Goal: Transaction & Acquisition: Purchase product/service

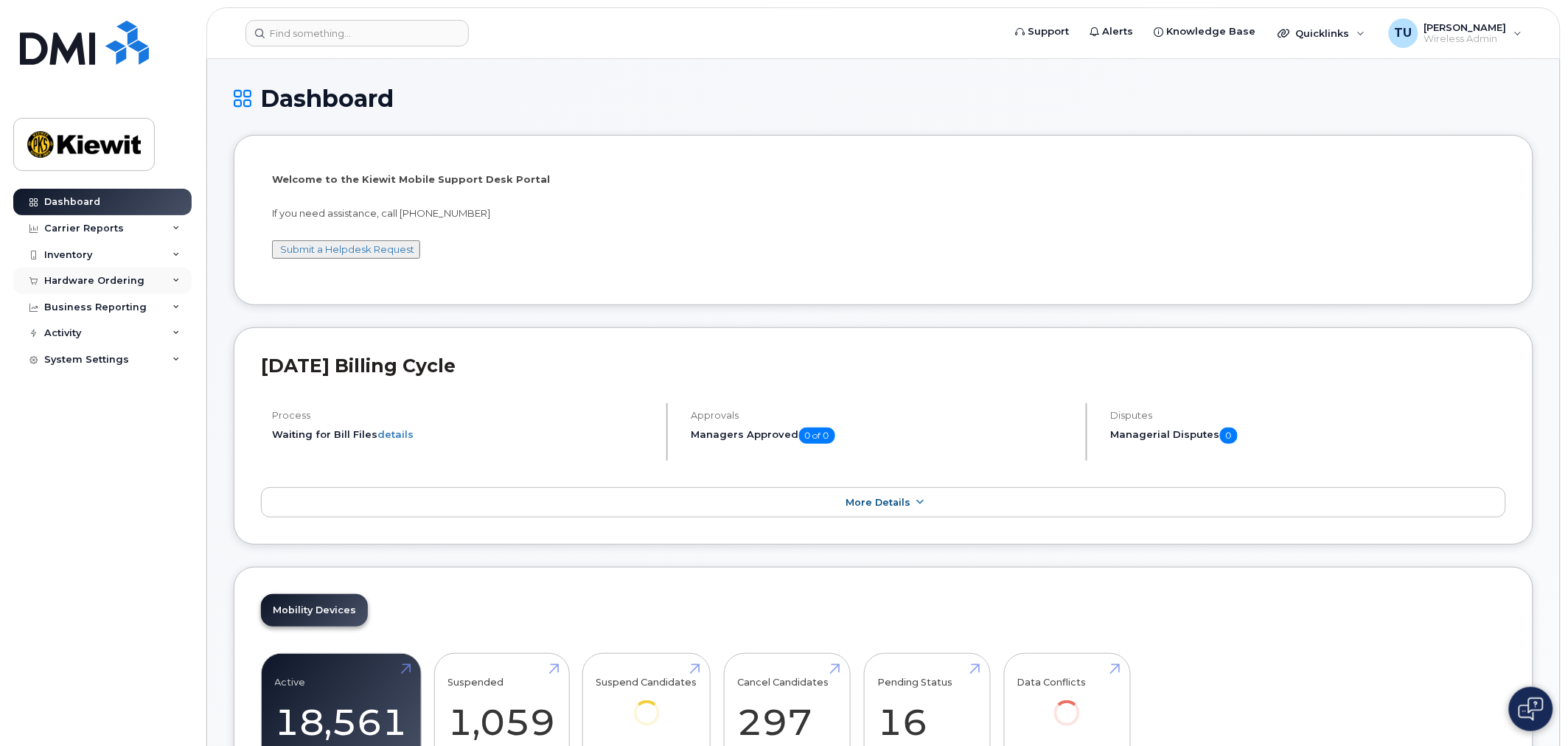
click at [150, 283] on div "Hardware Ordering" at bounding box center [102, 280] width 178 height 27
click at [115, 310] on link "Overview" at bounding box center [115, 308] width 152 height 28
click at [97, 312] on div "Overview" at bounding box center [75, 308] width 48 height 13
click at [91, 336] on link "Orders" at bounding box center [115, 336] width 152 height 28
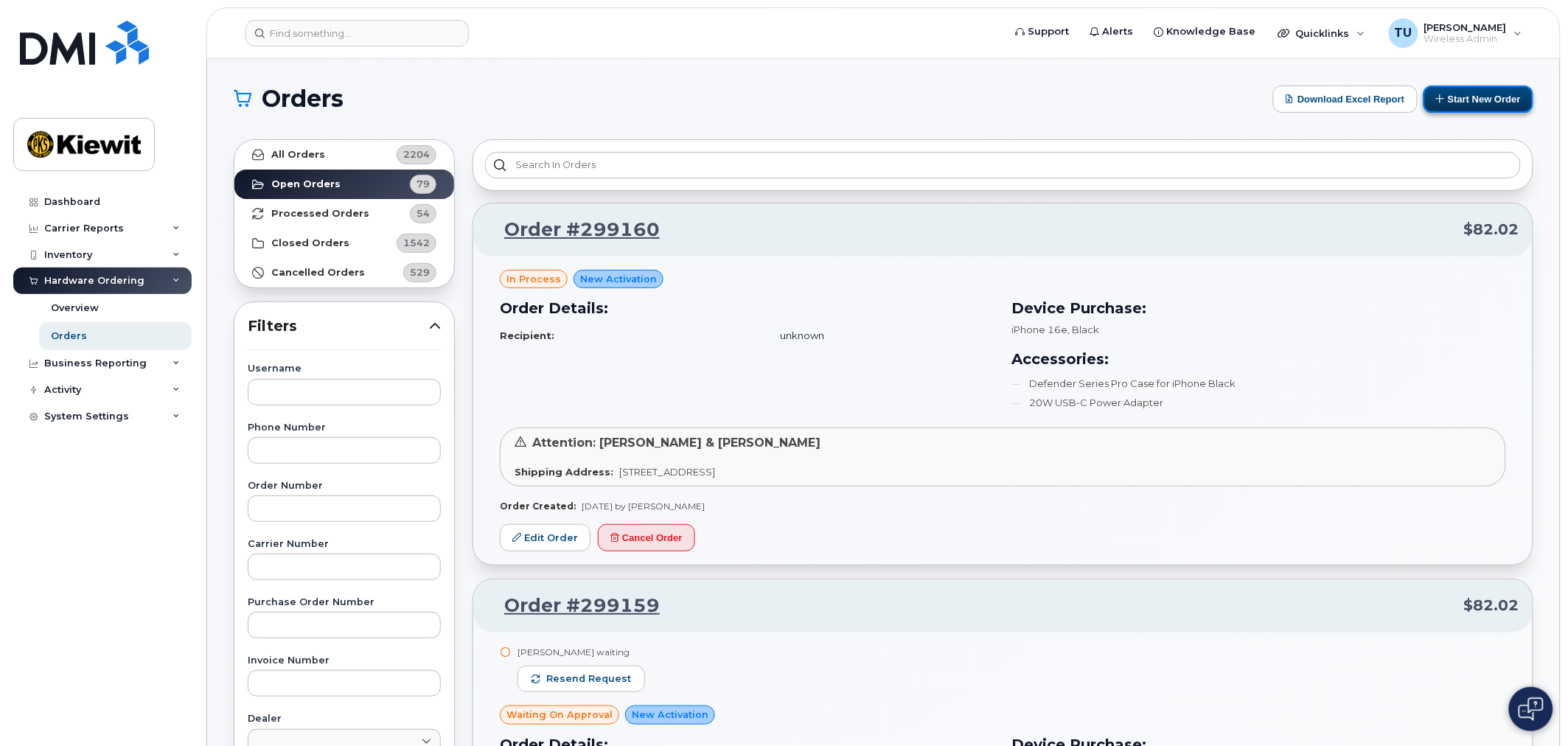
click at [1447, 100] on button "Start New Order" at bounding box center [1478, 99] width 110 height 27
click at [1445, 102] on button "Start New Order" at bounding box center [1478, 99] width 110 height 27
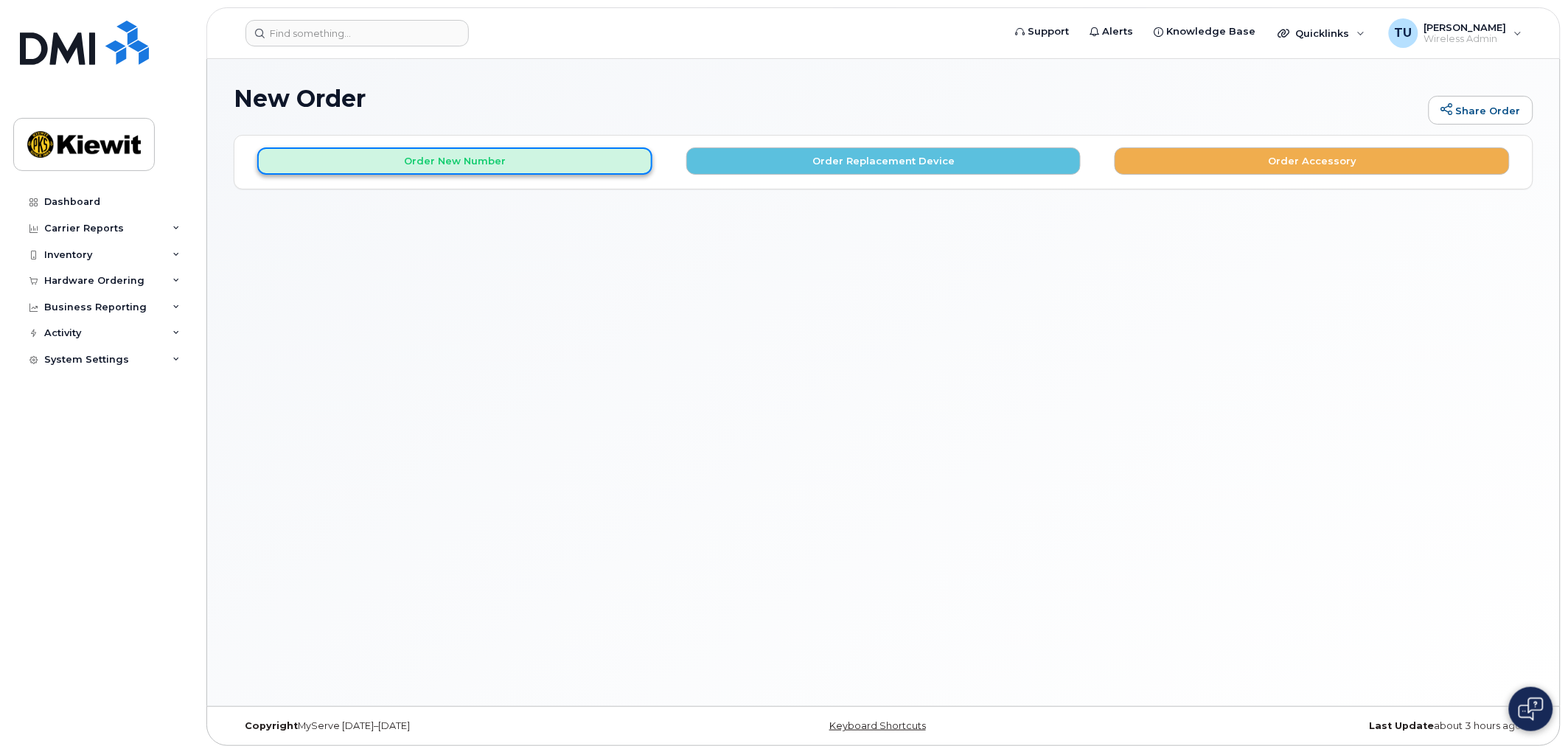
click at [586, 161] on button "Order New Number" at bounding box center [455, 162] width 395 height 27
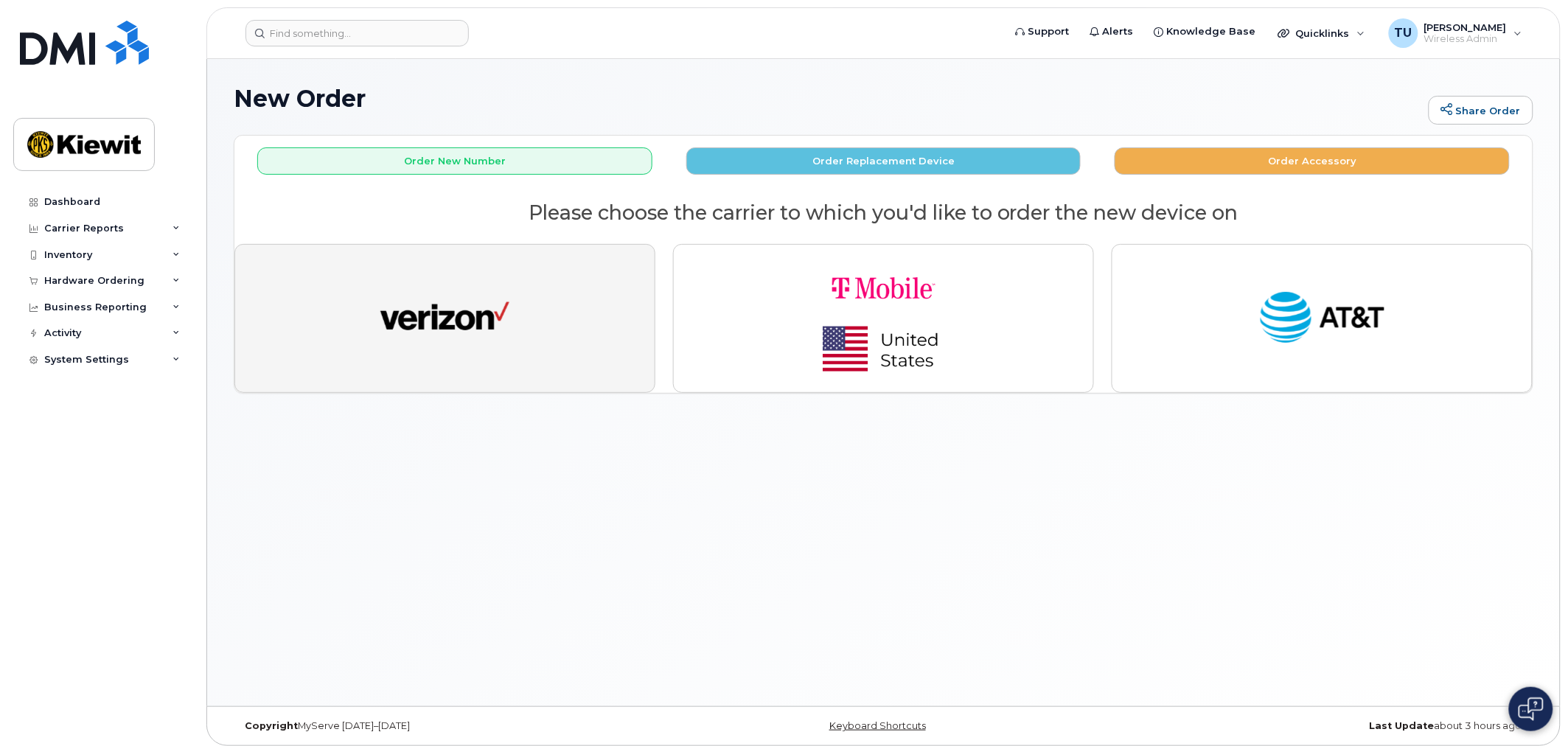
click at [517, 299] on button "button" at bounding box center [445, 318] width 421 height 149
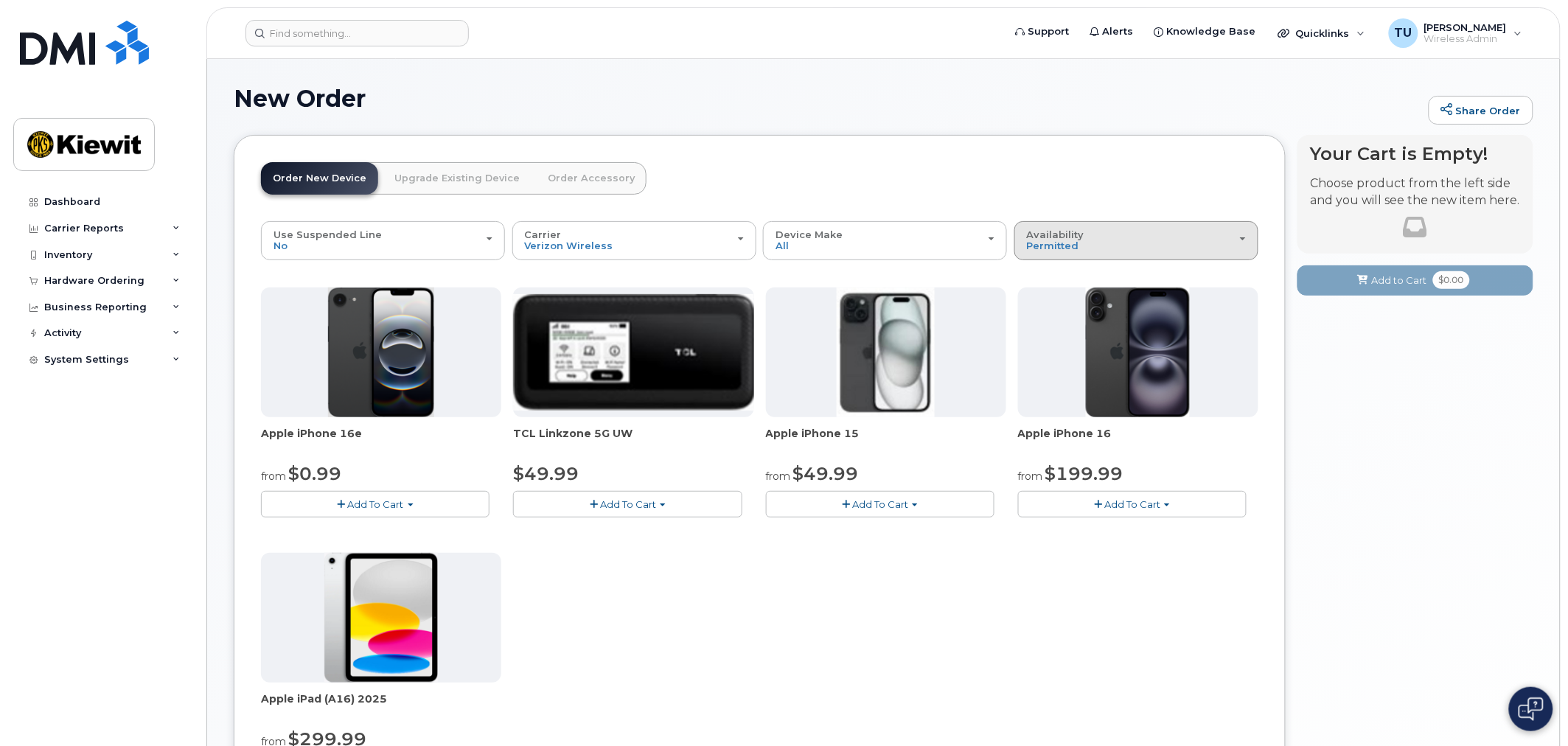
click at [1176, 247] on div "Availability Permitted All" at bounding box center [1136, 241] width 219 height 23
click at [1117, 309] on ul "Permitted All" at bounding box center [1136, 290] width 244 height 57
click at [1094, 246] on div "Availability Permitted All" at bounding box center [1136, 241] width 219 height 23
click at [1040, 299] on label "All" at bounding box center [1033, 299] width 31 height 18
click at [0, 0] on input "All" at bounding box center [0, 0] width 0 height 0
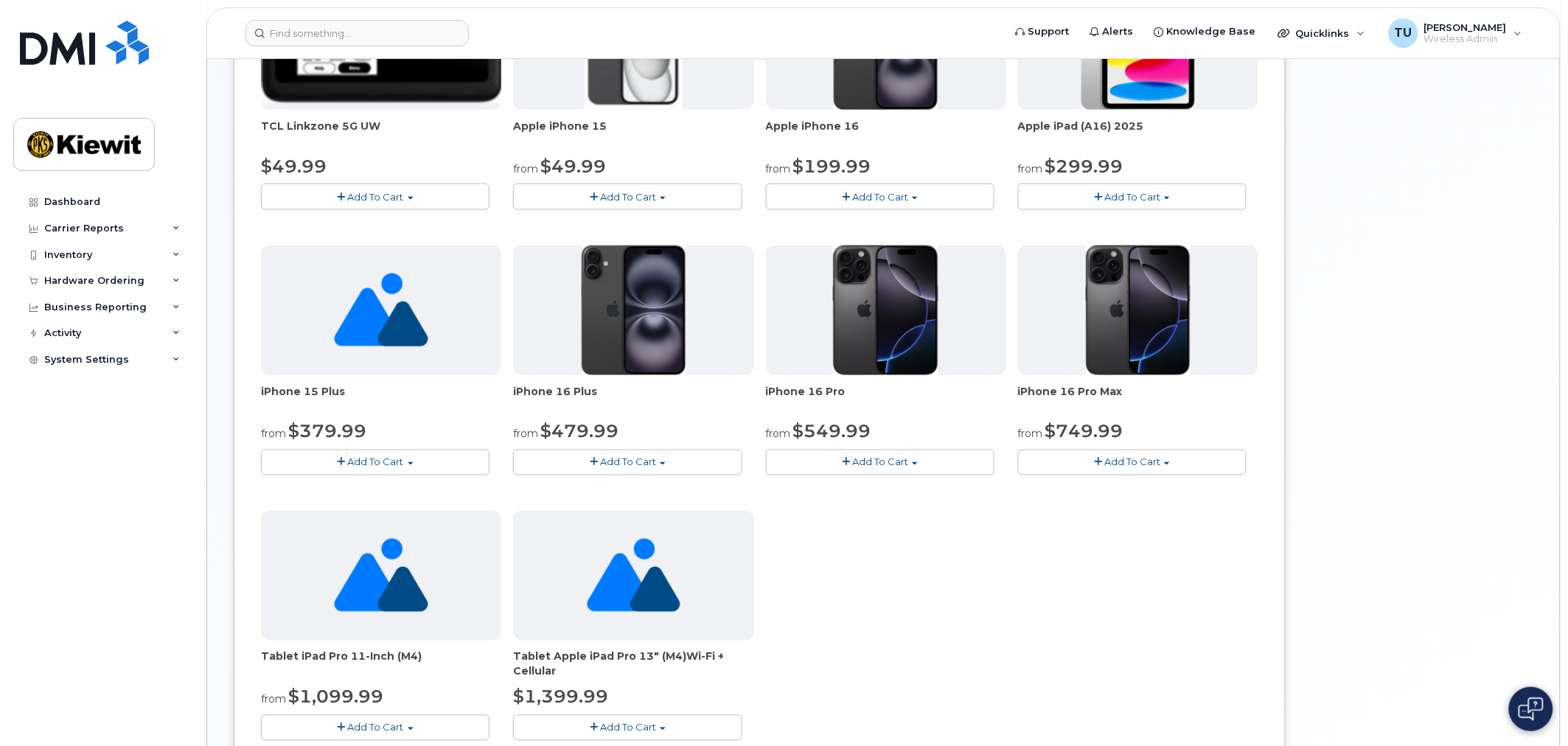
scroll to position [655, 0]
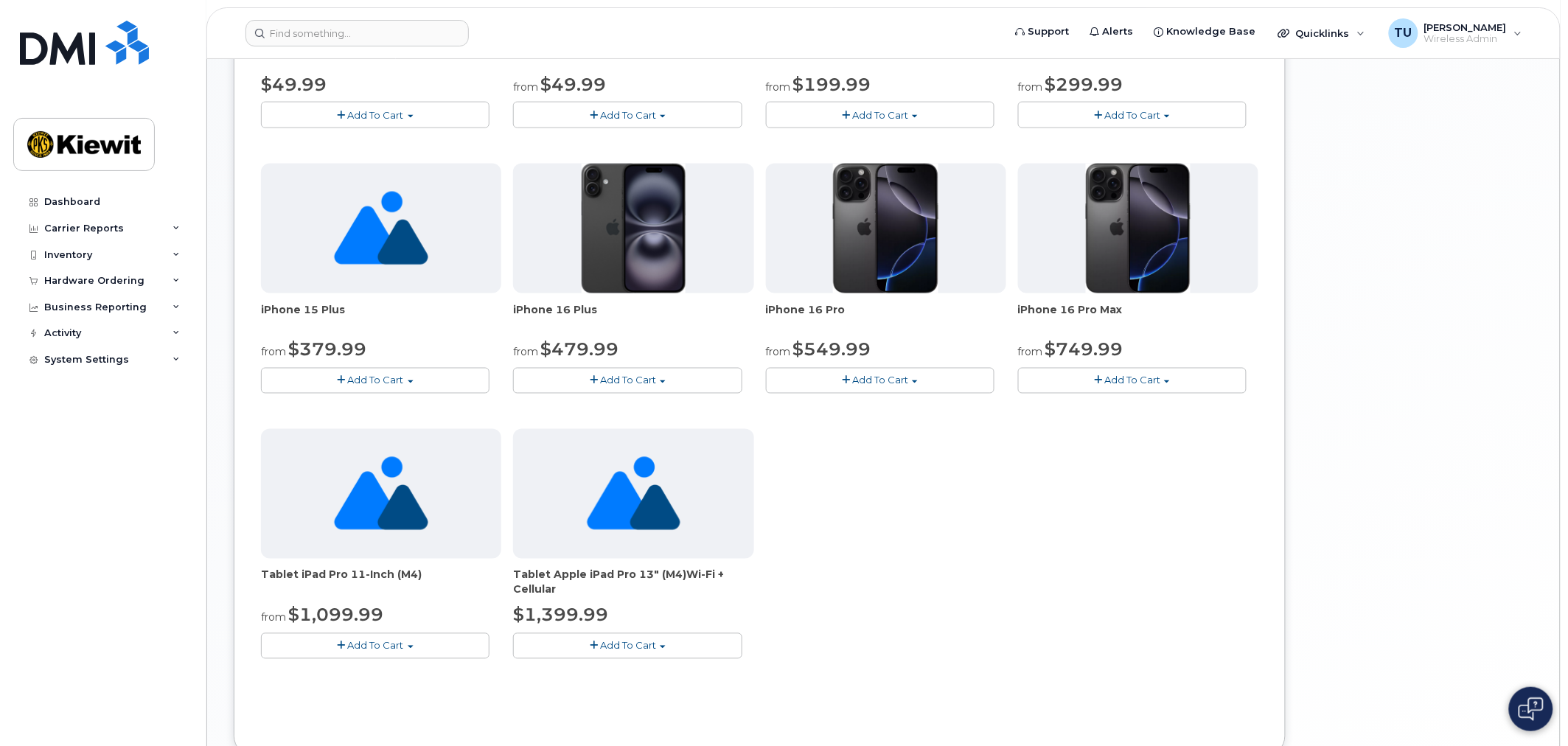
click at [370, 517] on img at bounding box center [380, 494] width 94 height 130
click at [404, 647] on button "Add To Cart" at bounding box center [376, 646] width 229 height 26
click at [389, 671] on link "$1099.99 - 2 Year Term (256GB)" at bounding box center [358, 674] width 187 height 18
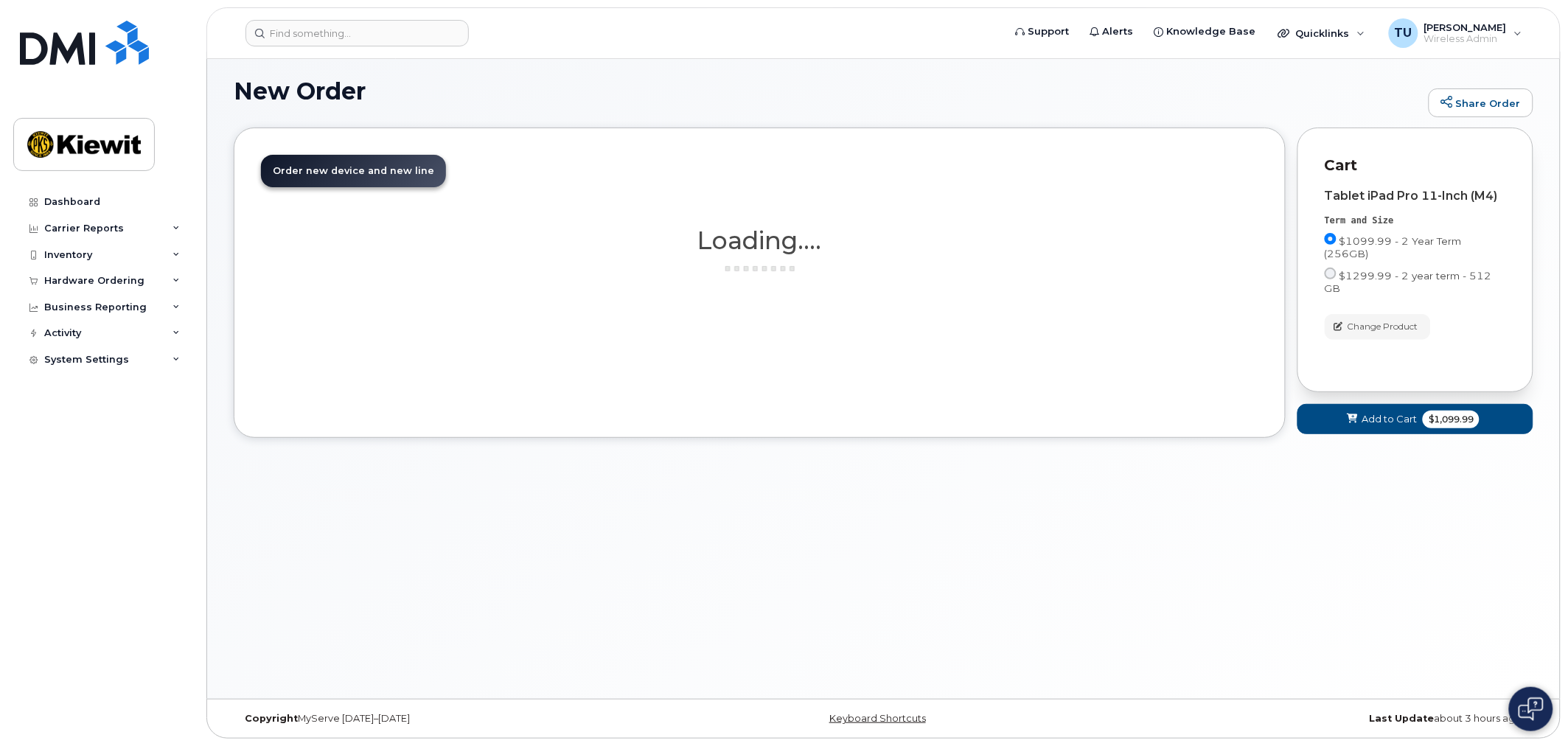
scroll to position [8, 0]
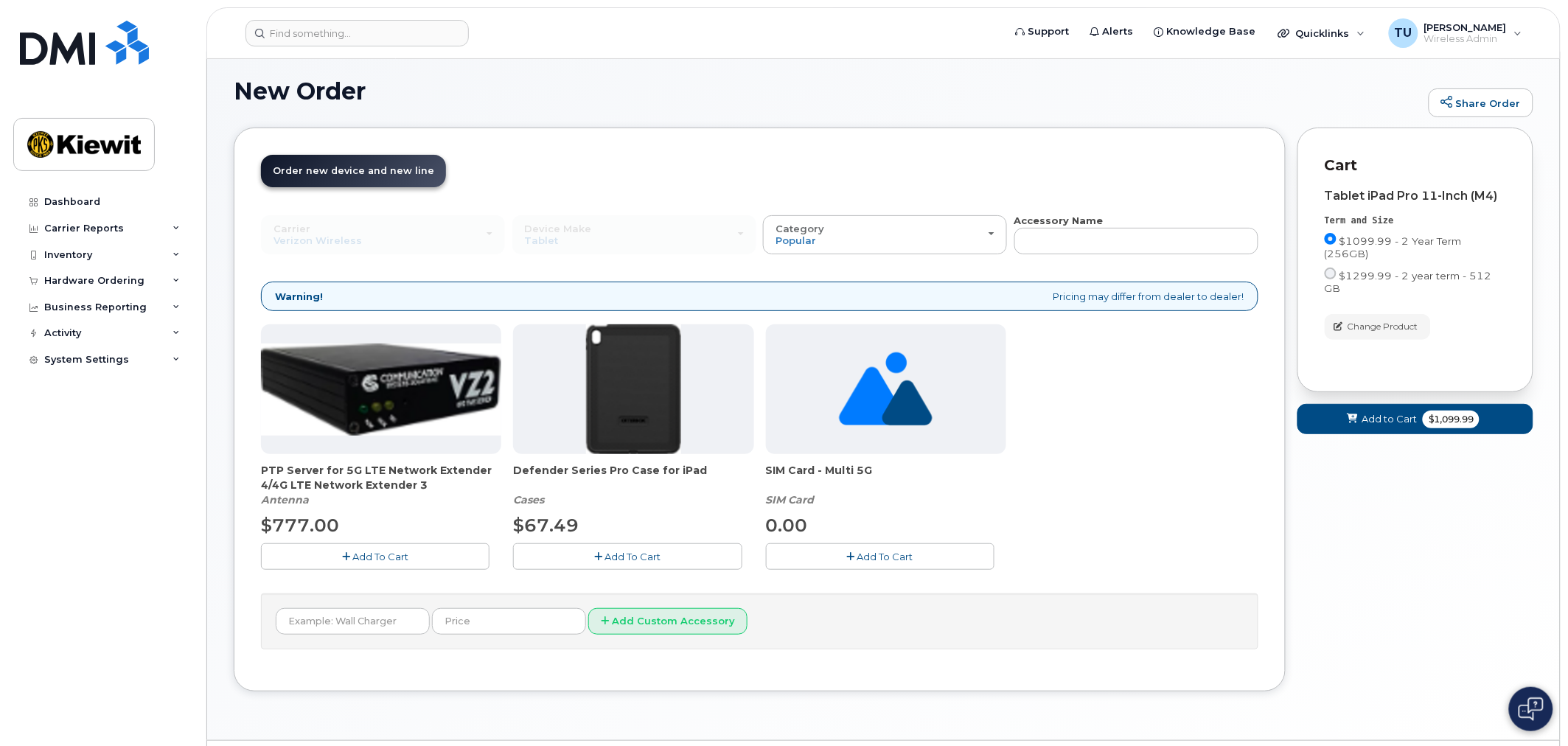
click at [1346, 162] on p "Cart" at bounding box center [1416, 165] width 181 height 21
click at [1366, 404] on button "Add to Cart $1,099.99" at bounding box center [1416, 419] width 236 height 30
click at [1366, 446] on form "Your Order Items Checkout 0 for $0.00" at bounding box center [1416, 453] width 236 height 14
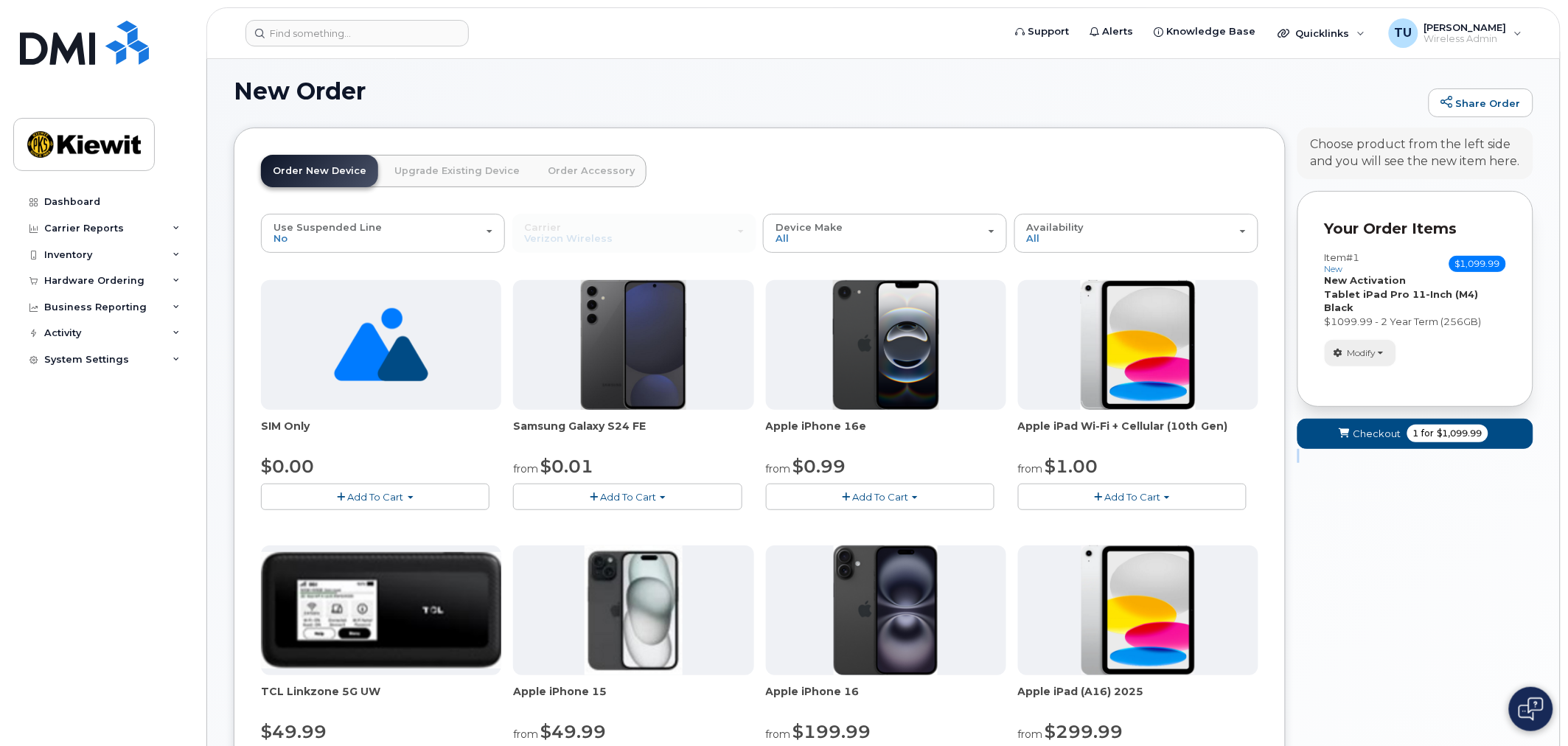
click at [1374, 347] on span "Modify" at bounding box center [1362, 353] width 29 height 13
click at [1386, 367] on link "change" at bounding box center [1396, 376] width 140 height 18
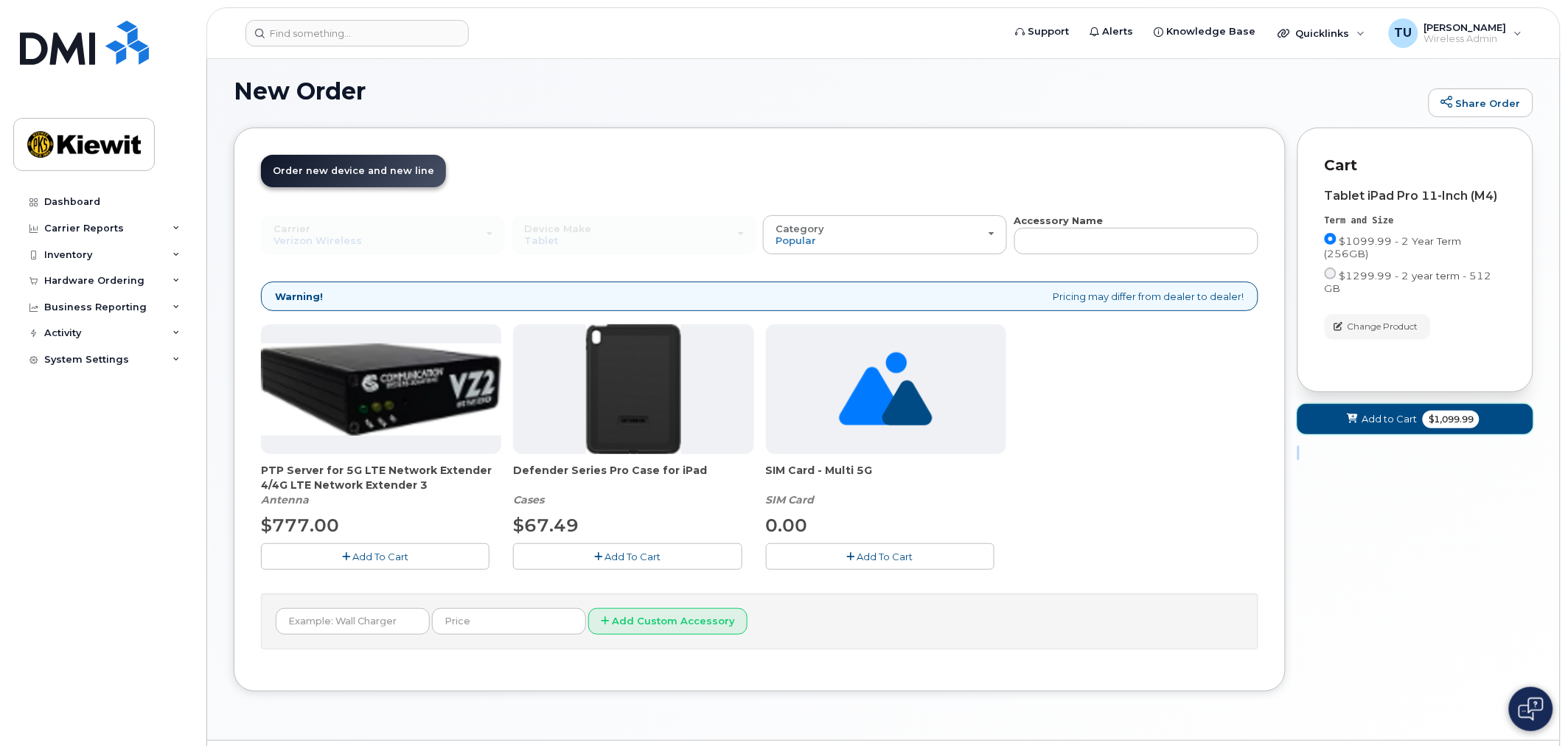
click at [1394, 404] on button "Add to Cart $1,099.99" at bounding box center [1416, 419] width 236 height 30
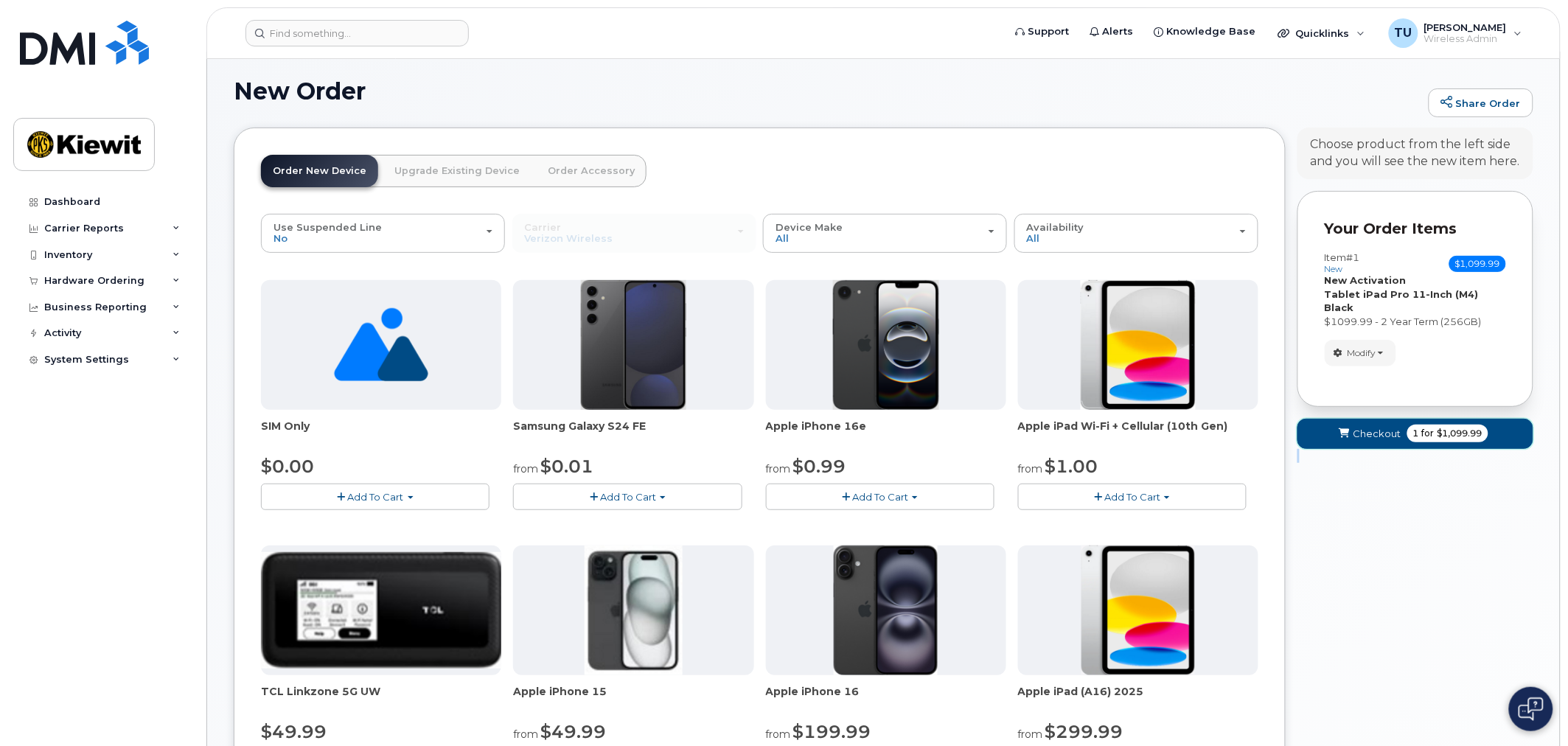
click at [1361, 427] on span "Checkout" at bounding box center [1377, 434] width 48 height 14
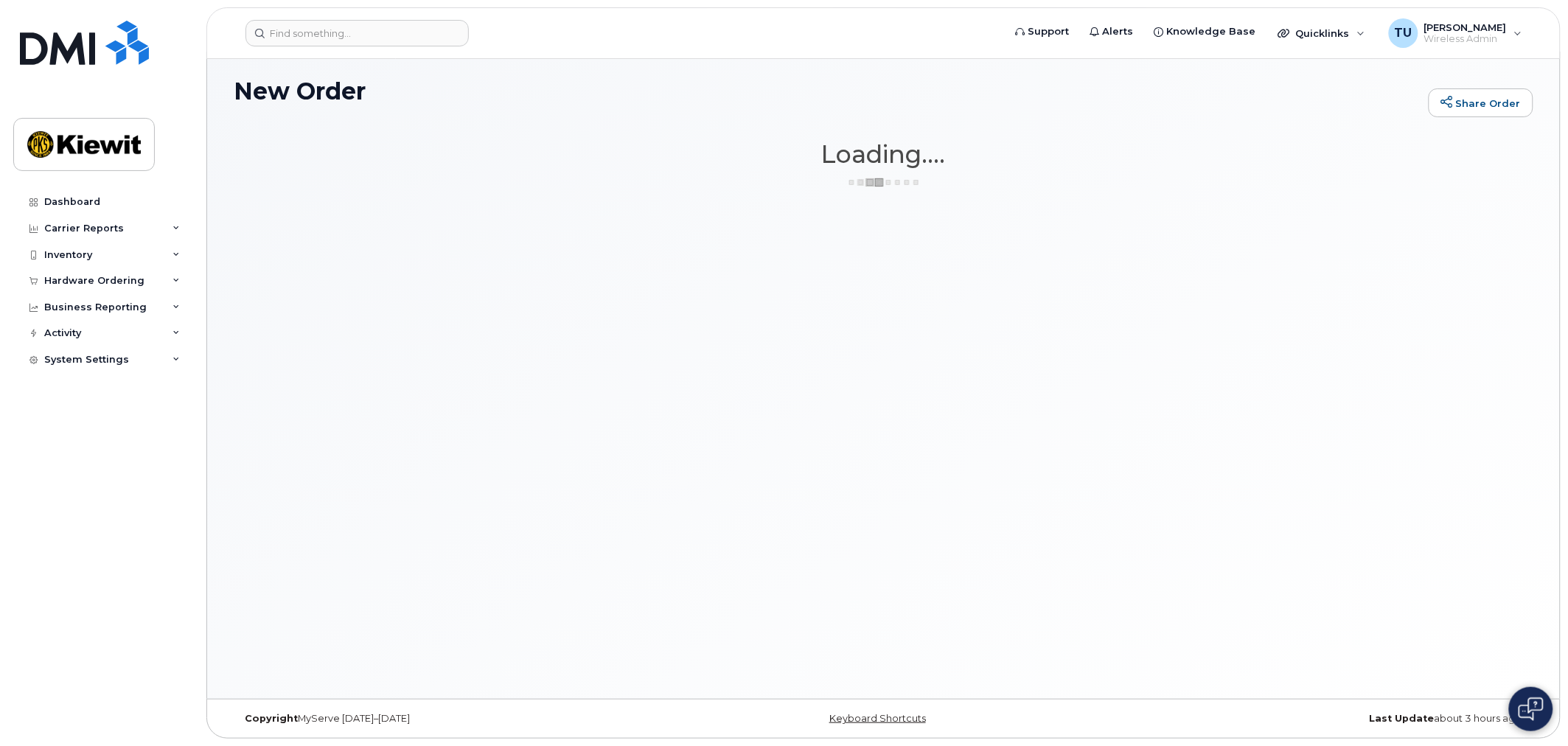
drag, startPoint x: 283, startPoint y: 79, endPoint x: 255, endPoint y: 54, distance: 37.5
click at [267, 63] on div "New Order Share Order × Share This Order If you want to allow others to create …" at bounding box center [883, 375] width 1352 height 647
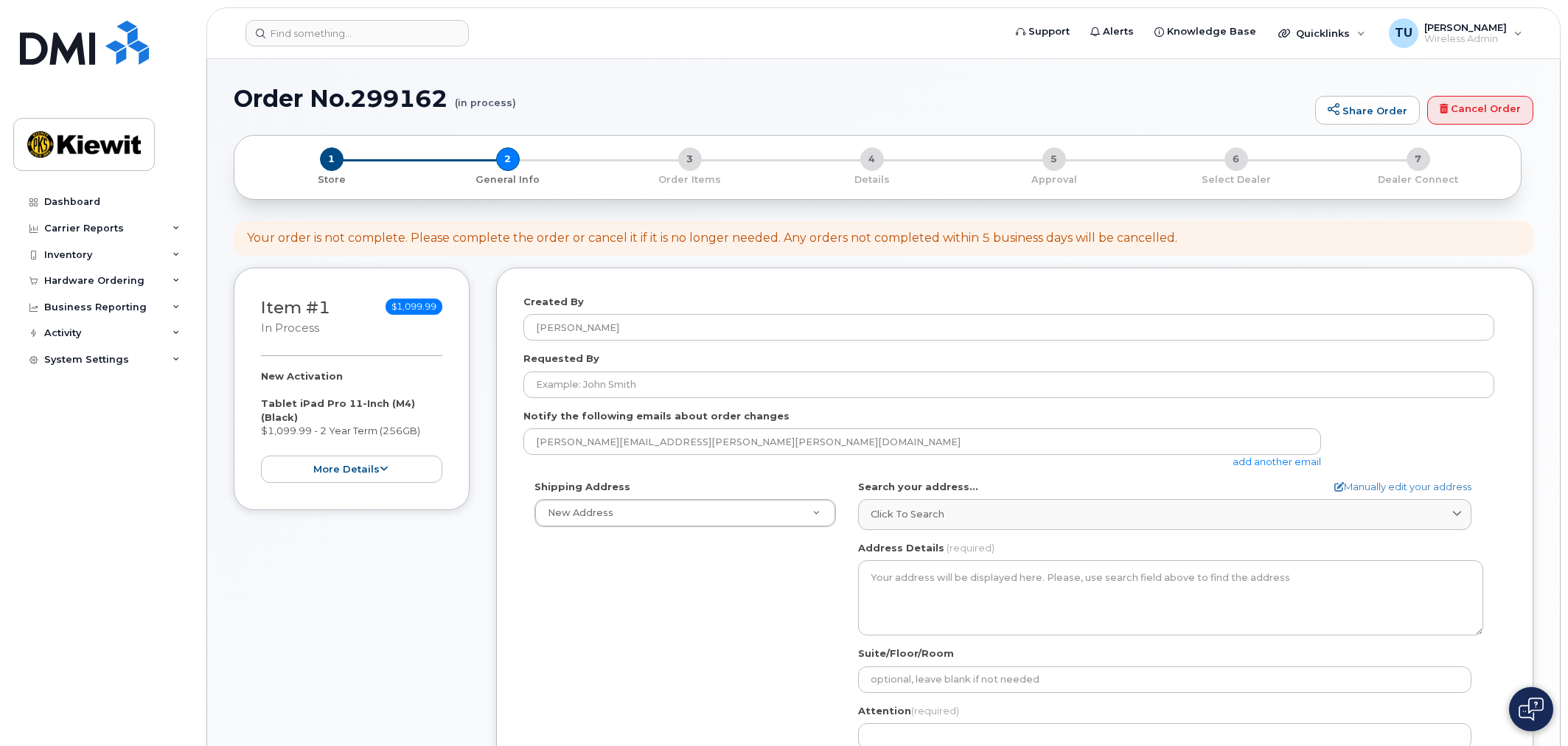
select select
click at [386, 479] on button "more details" at bounding box center [352, 469] width 181 height 27
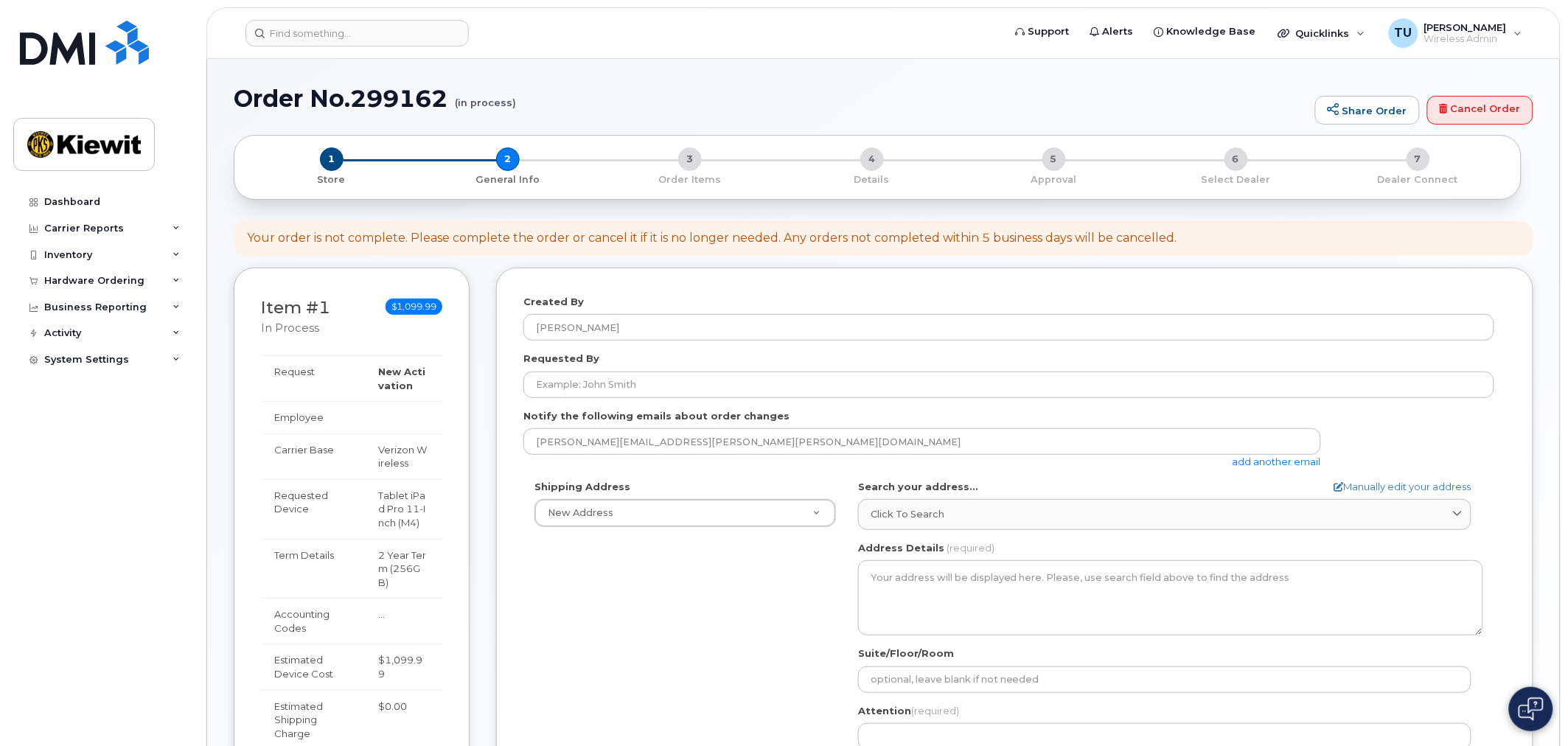
click at [475, 327] on div "Item #1 in process $1,099.99 New Activation Tablet iPad Pro 11-Inch (M4) (Black…" at bounding box center [884, 587] width 1300 height 639
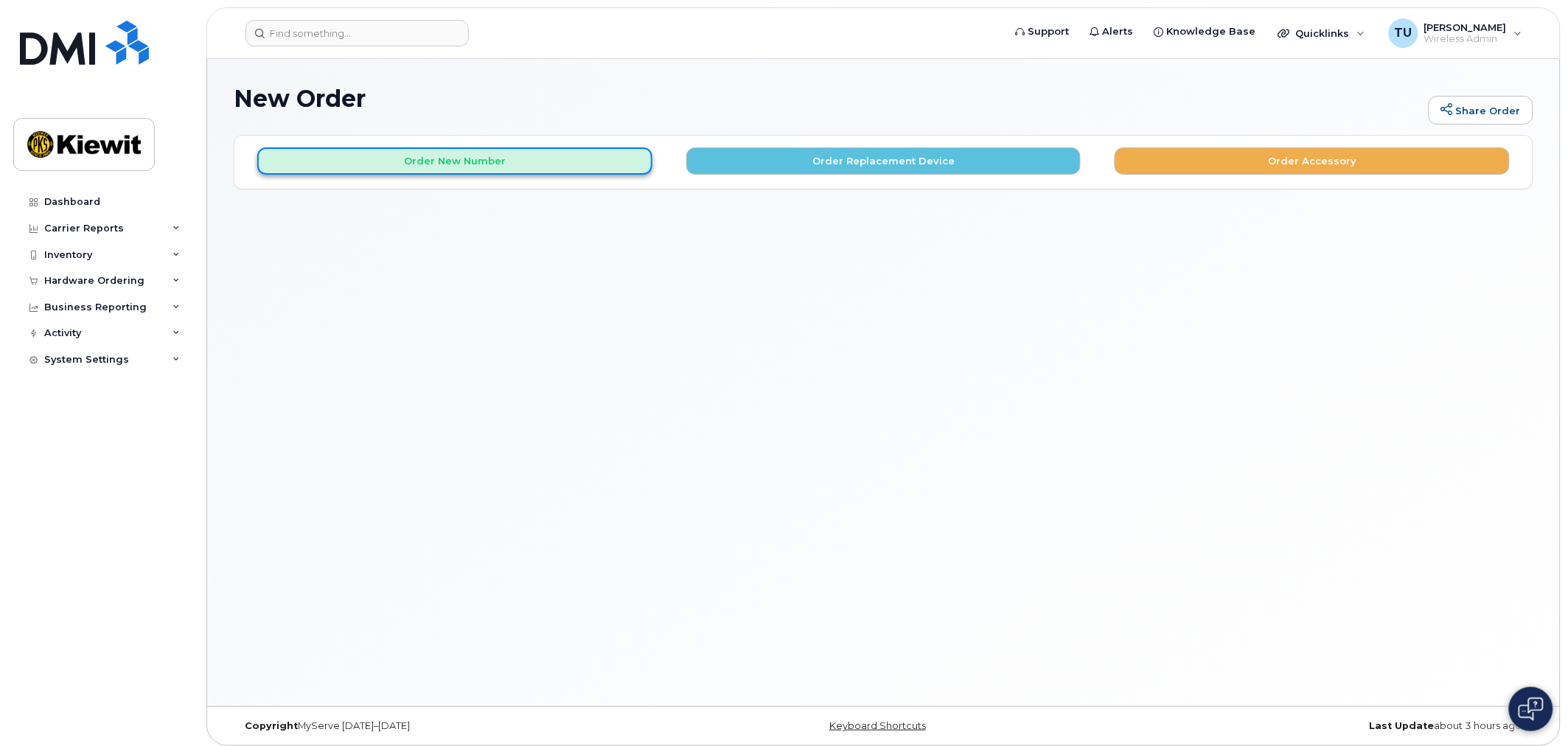
click at [557, 165] on button "Order New Number" at bounding box center [455, 162] width 395 height 27
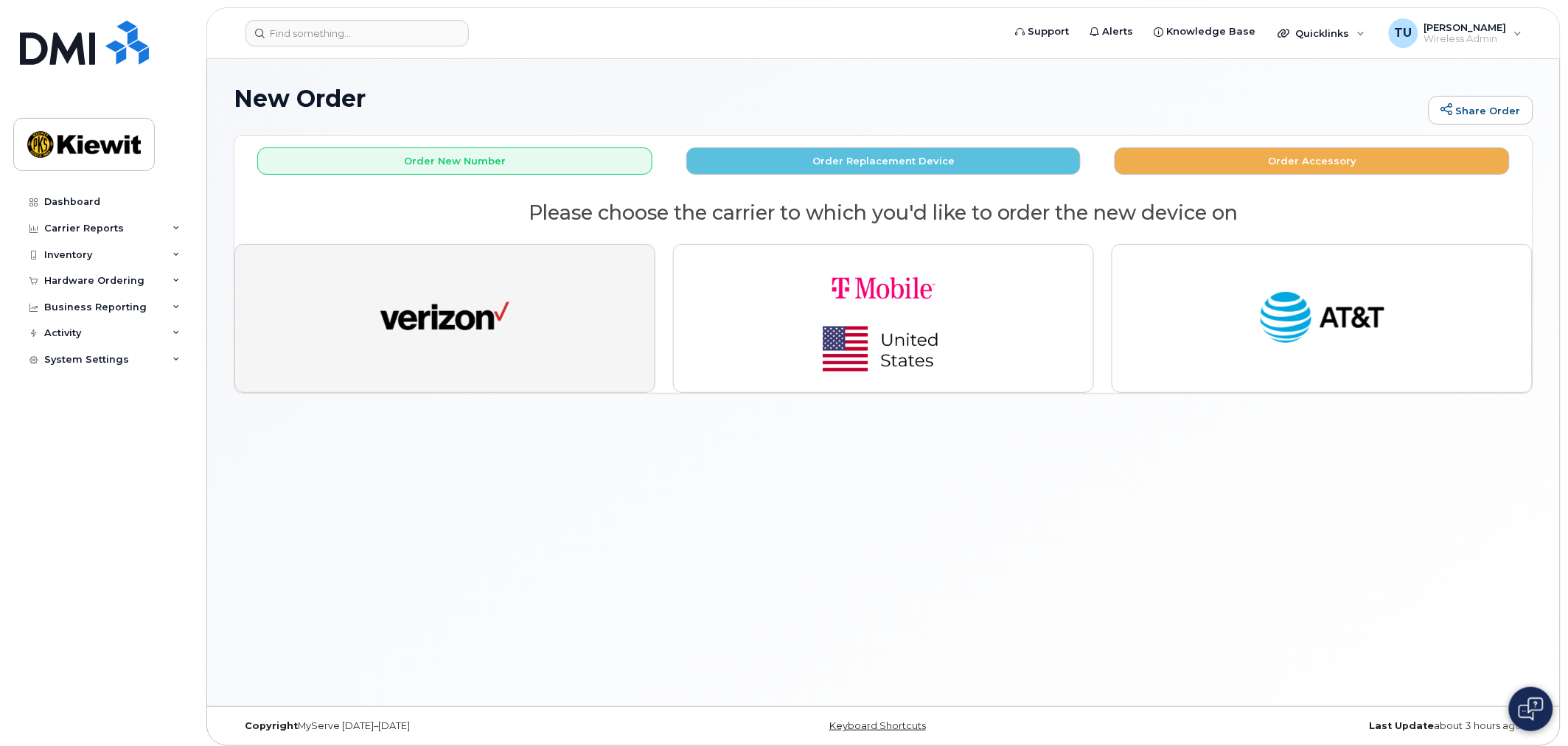
click at [504, 303] on img "button" at bounding box center [444, 318] width 129 height 66
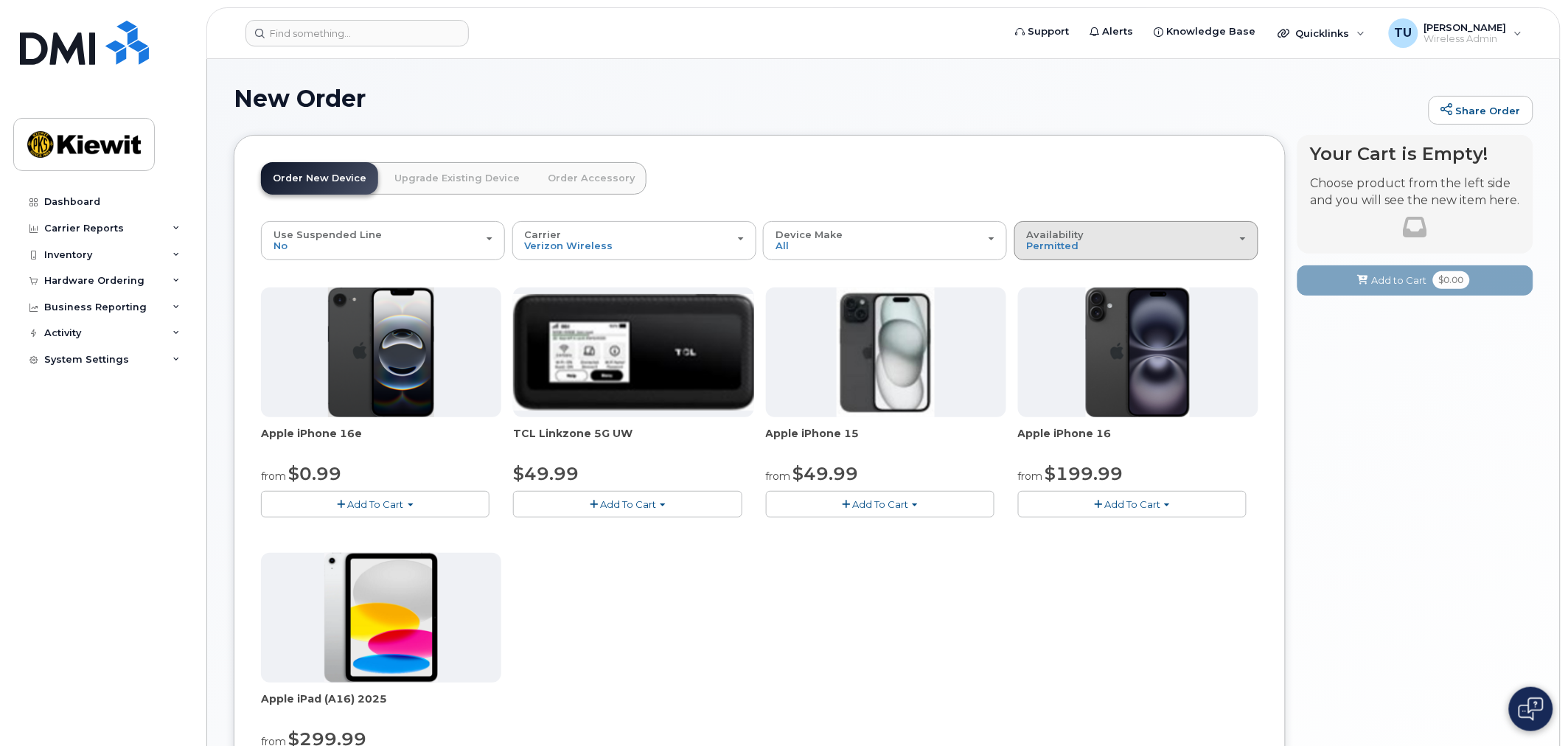
click at [1145, 245] on div "Availability Permitted All" at bounding box center [1136, 241] width 219 height 23
click at [1047, 298] on label "All" at bounding box center [1033, 299] width 31 height 18
click at [0, 0] on input "All" at bounding box center [0, 0] width 0 height 0
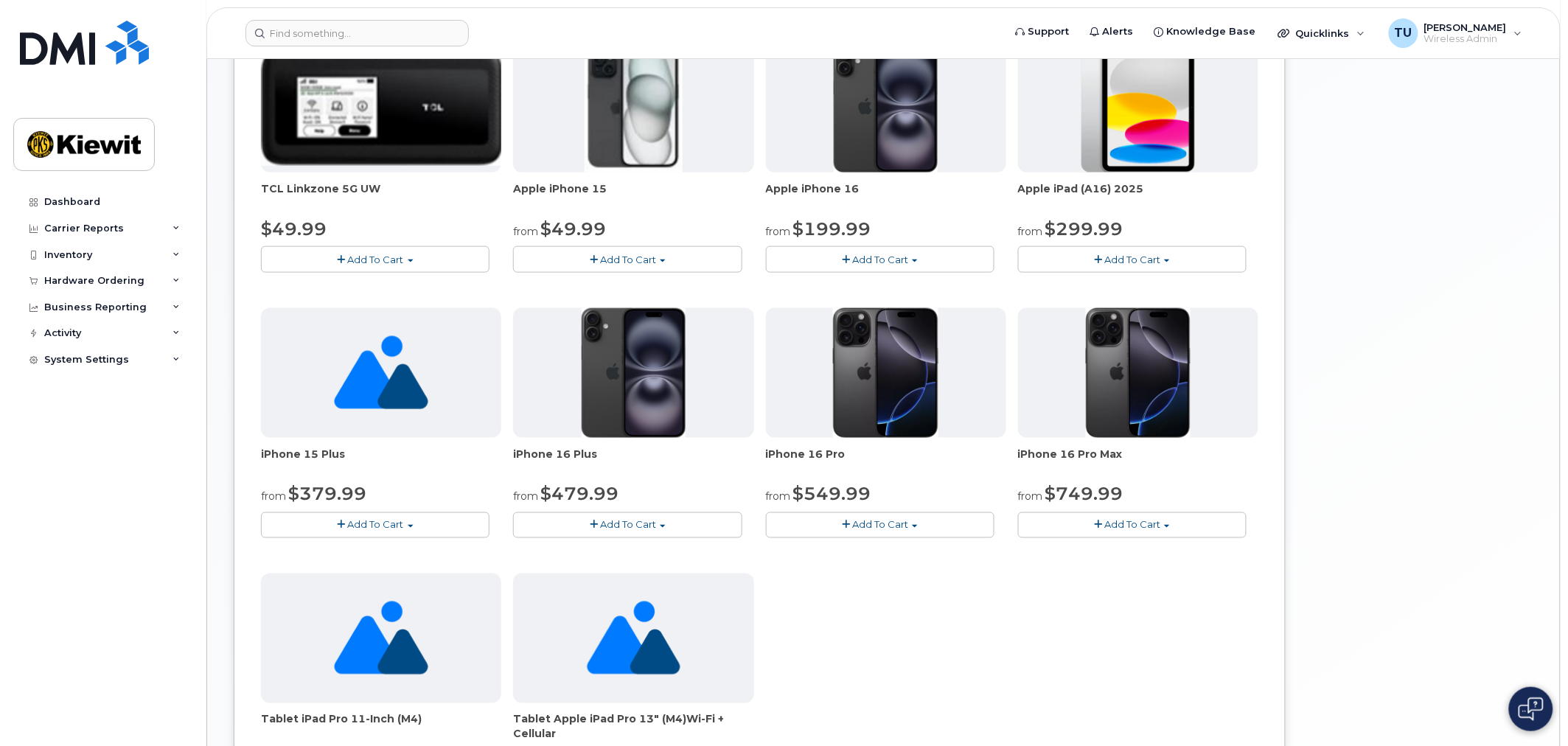
scroll to position [762, 0]
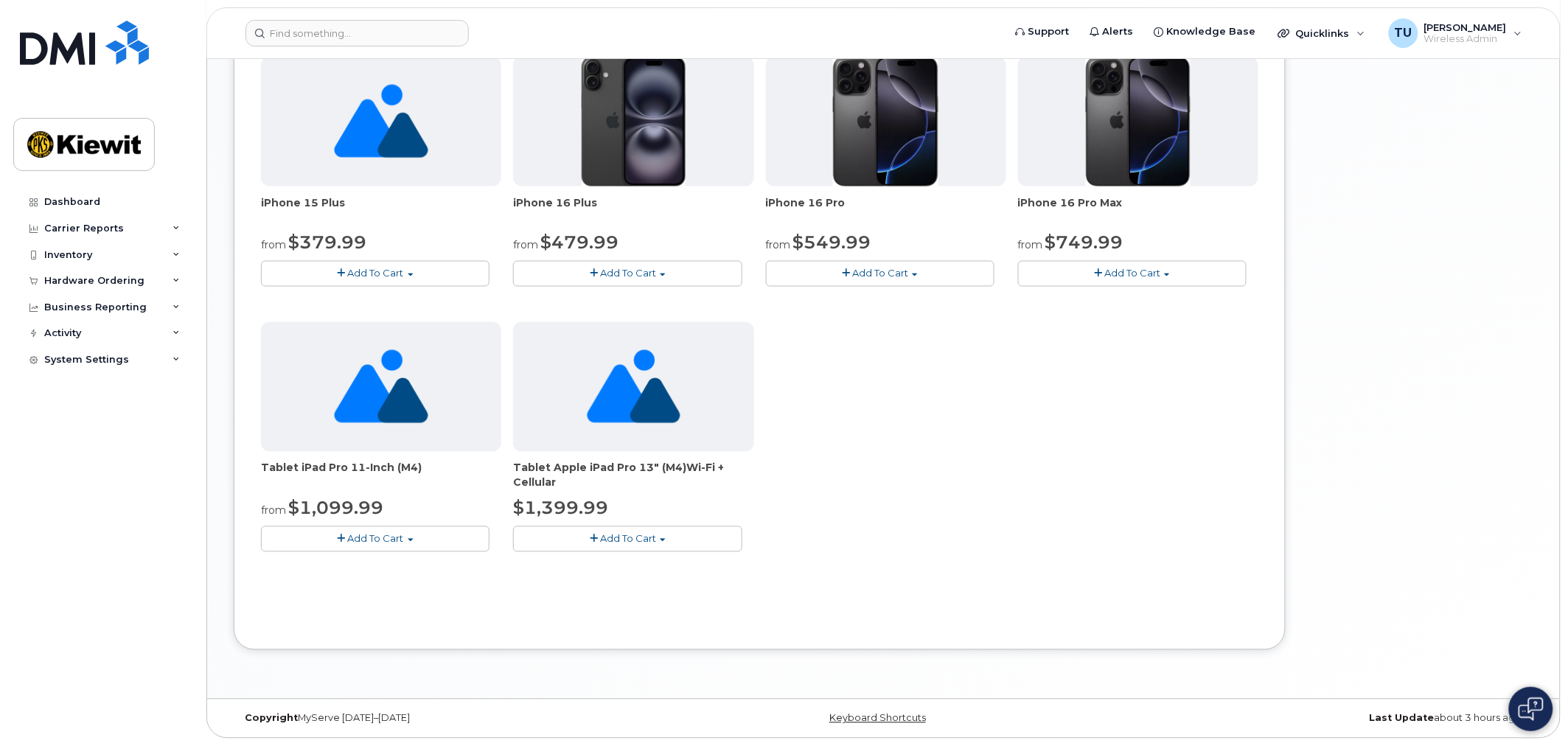
click at [408, 541] on button "Add To Cart" at bounding box center [376, 539] width 229 height 26
click at [282, 499] on div "from $1,099.99" at bounding box center [381, 508] width 240 height 25
click at [386, 536] on span "Add To Cart" at bounding box center [376, 539] width 56 height 11
click at [342, 559] on link "$1099.99 - 2 Year Term (256GB)" at bounding box center [358, 566] width 187 height 18
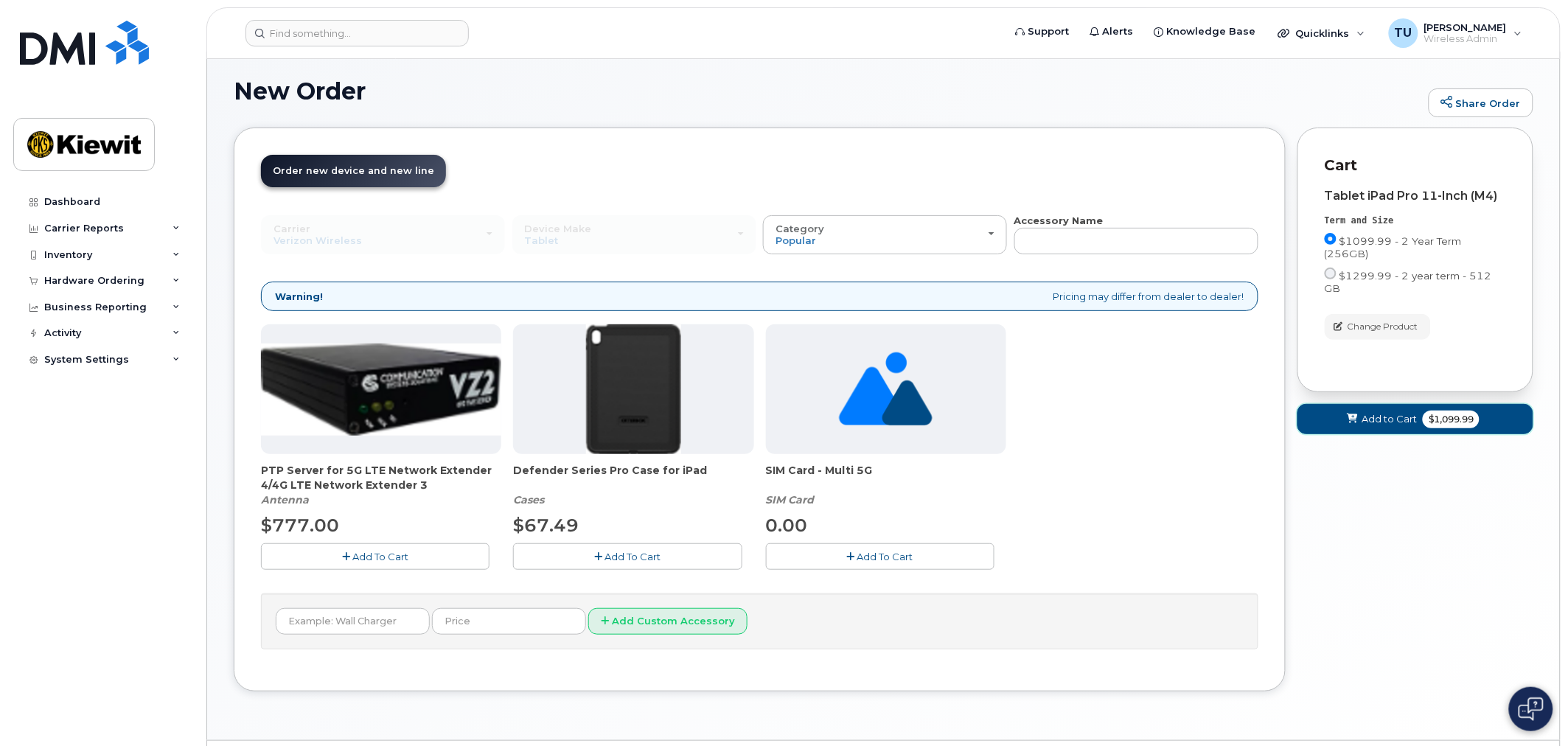
click at [1362, 404] on button "Add to Cart $1,099.99" at bounding box center [1416, 419] width 236 height 30
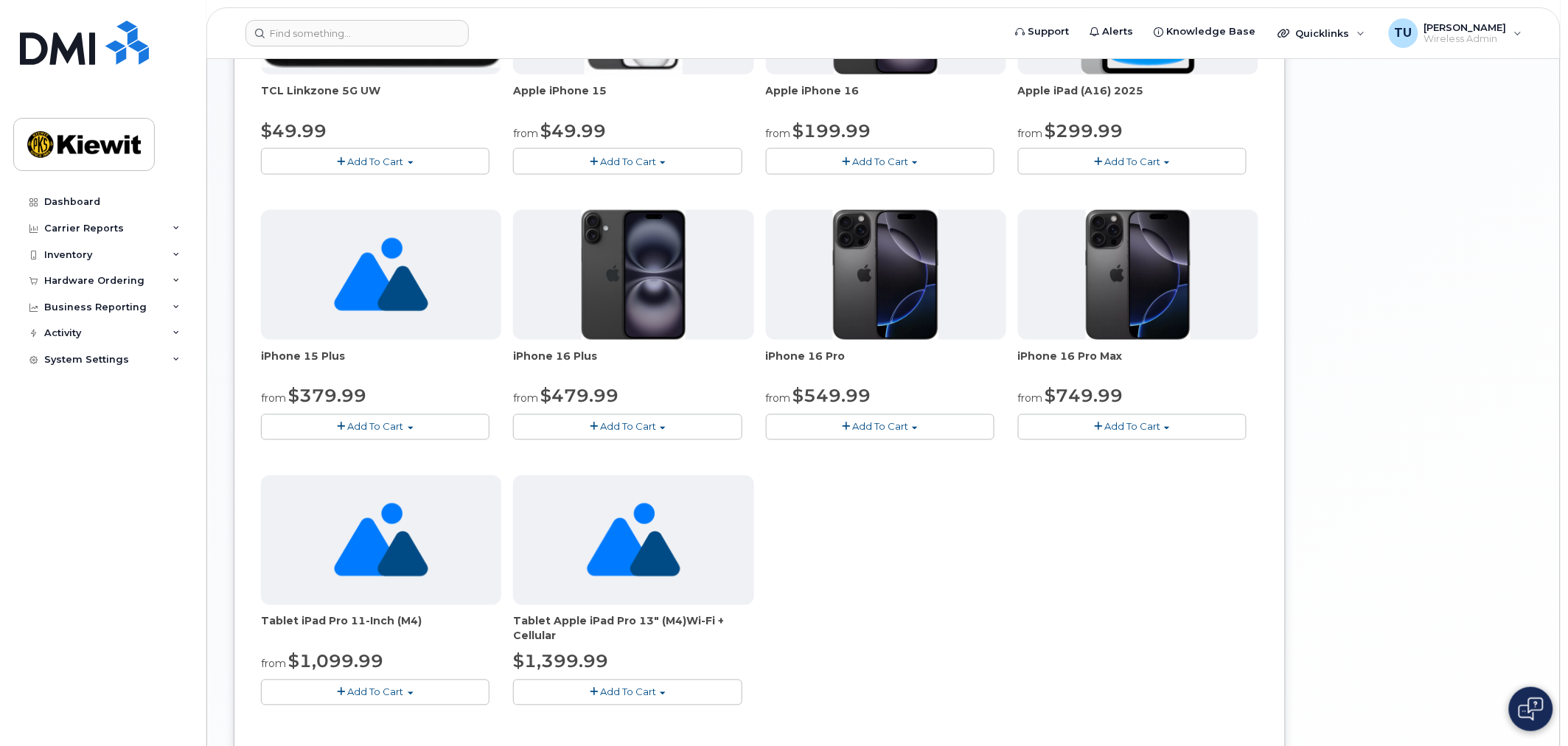
scroll to position [762, 0]
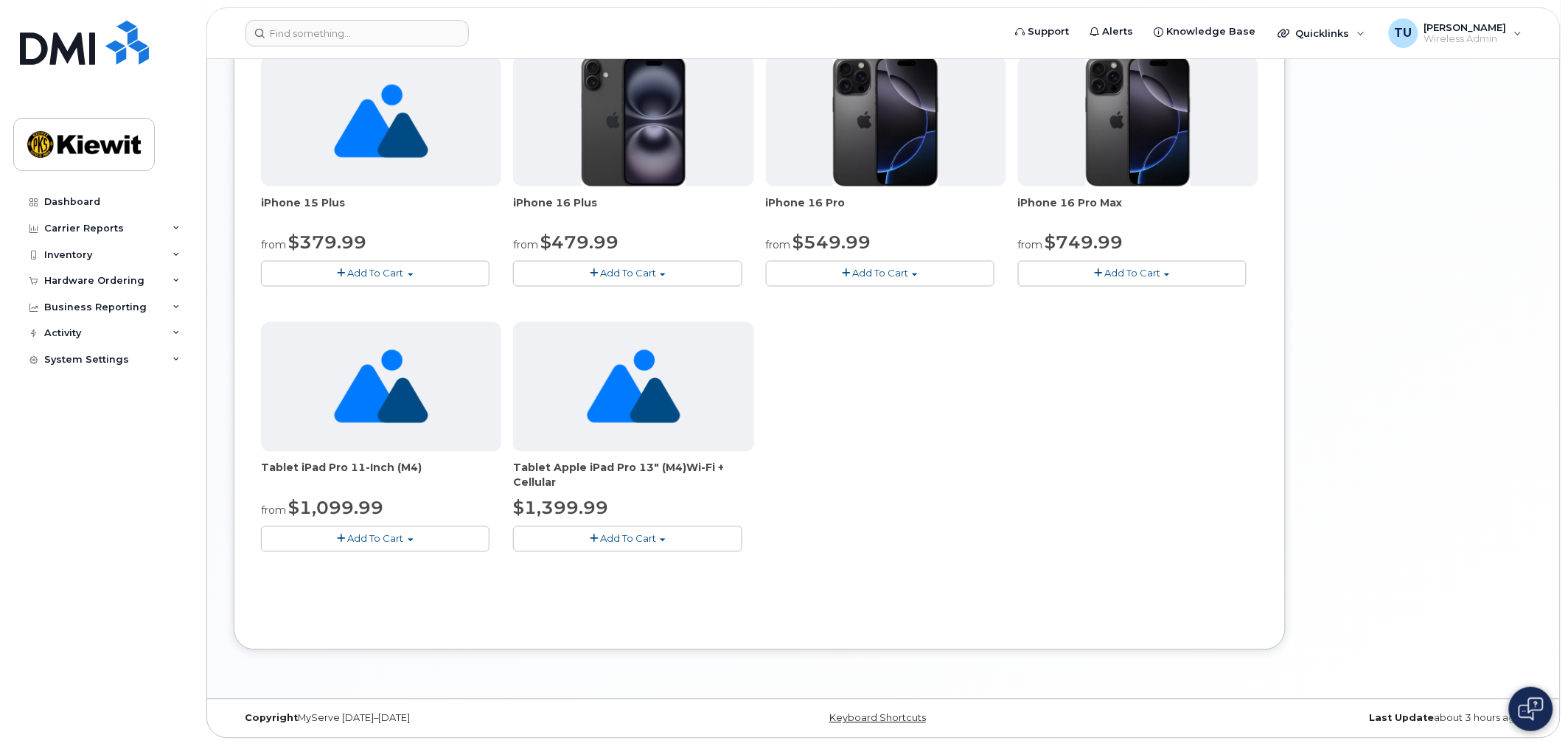
click at [386, 533] on span "Add To Cart" at bounding box center [376, 539] width 56 height 11
click at [394, 566] on link "$1099.99 - 2 Year Term (256GB)" at bounding box center [358, 566] width 187 height 18
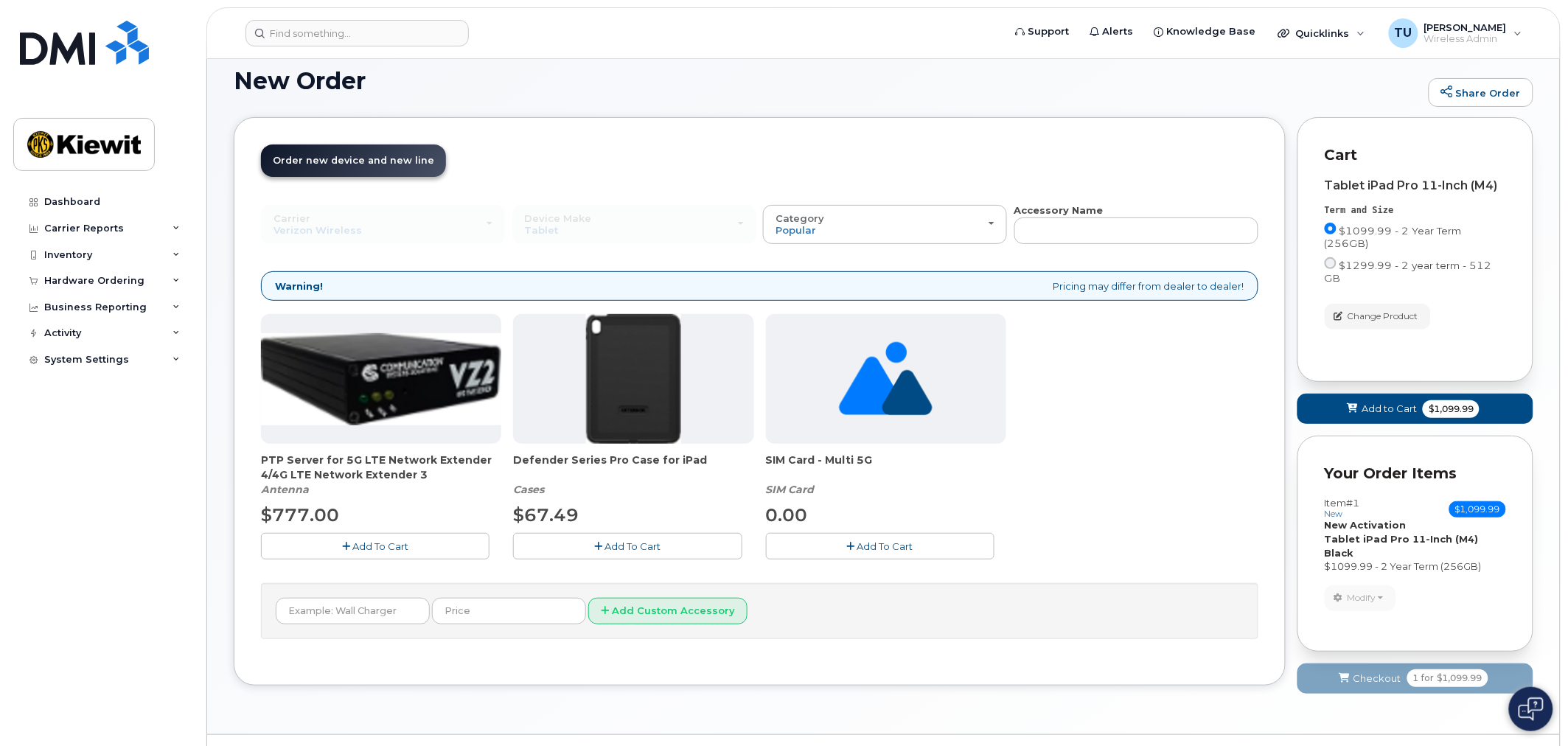
scroll to position [0, 0]
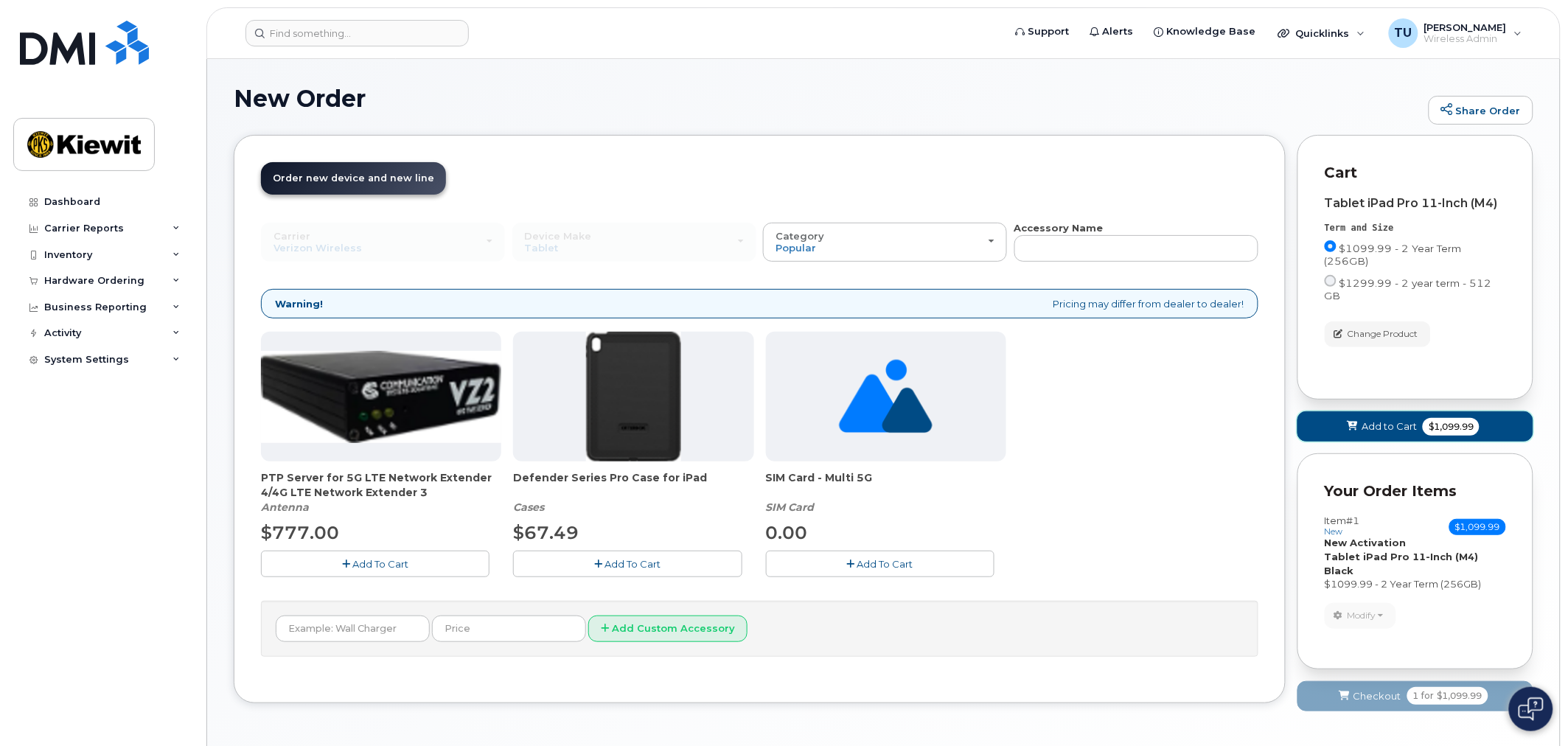
click at [1394, 420] on span "Add to Cart" at bounding box center [1389, 427] width 56 height 14
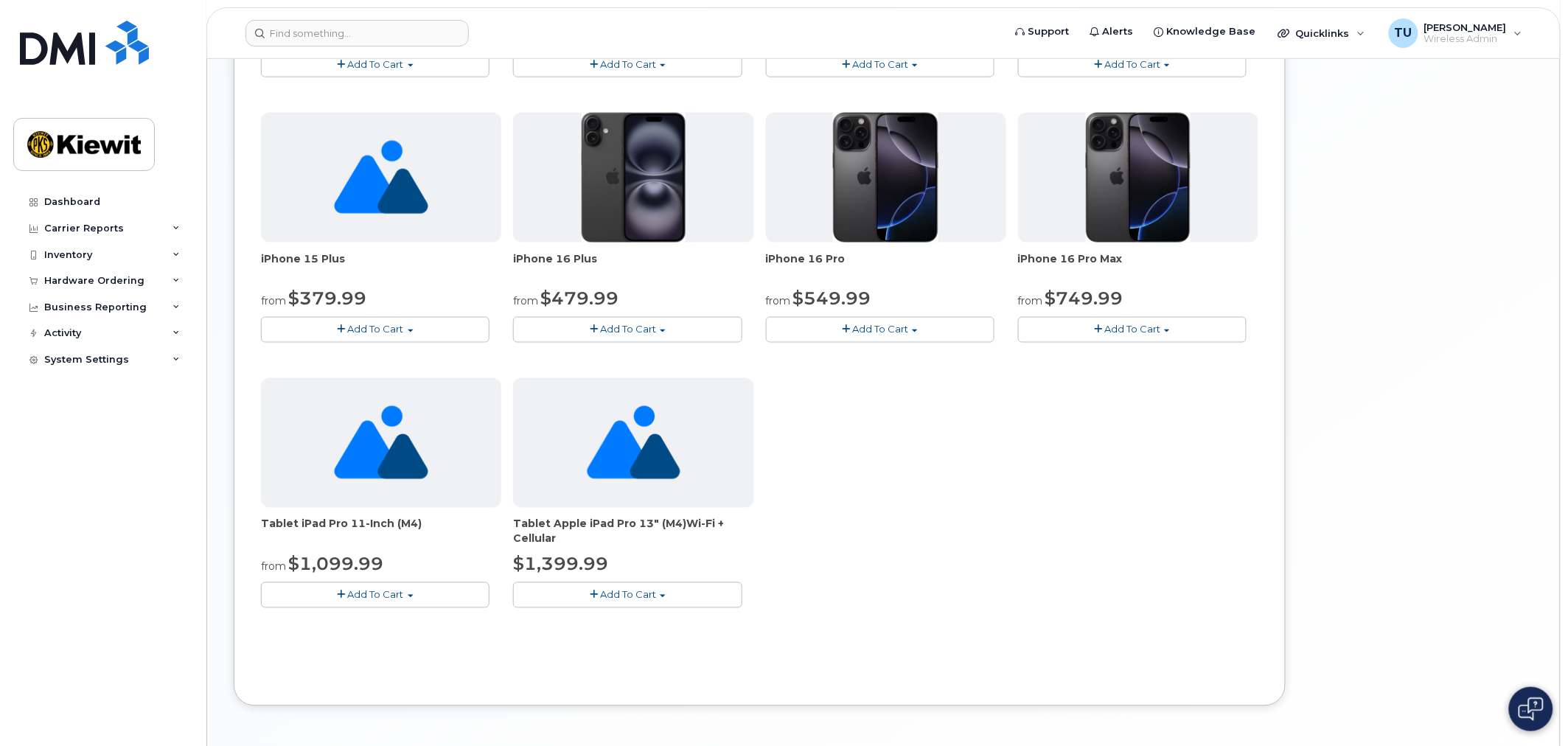
scroll to position [738, 0]
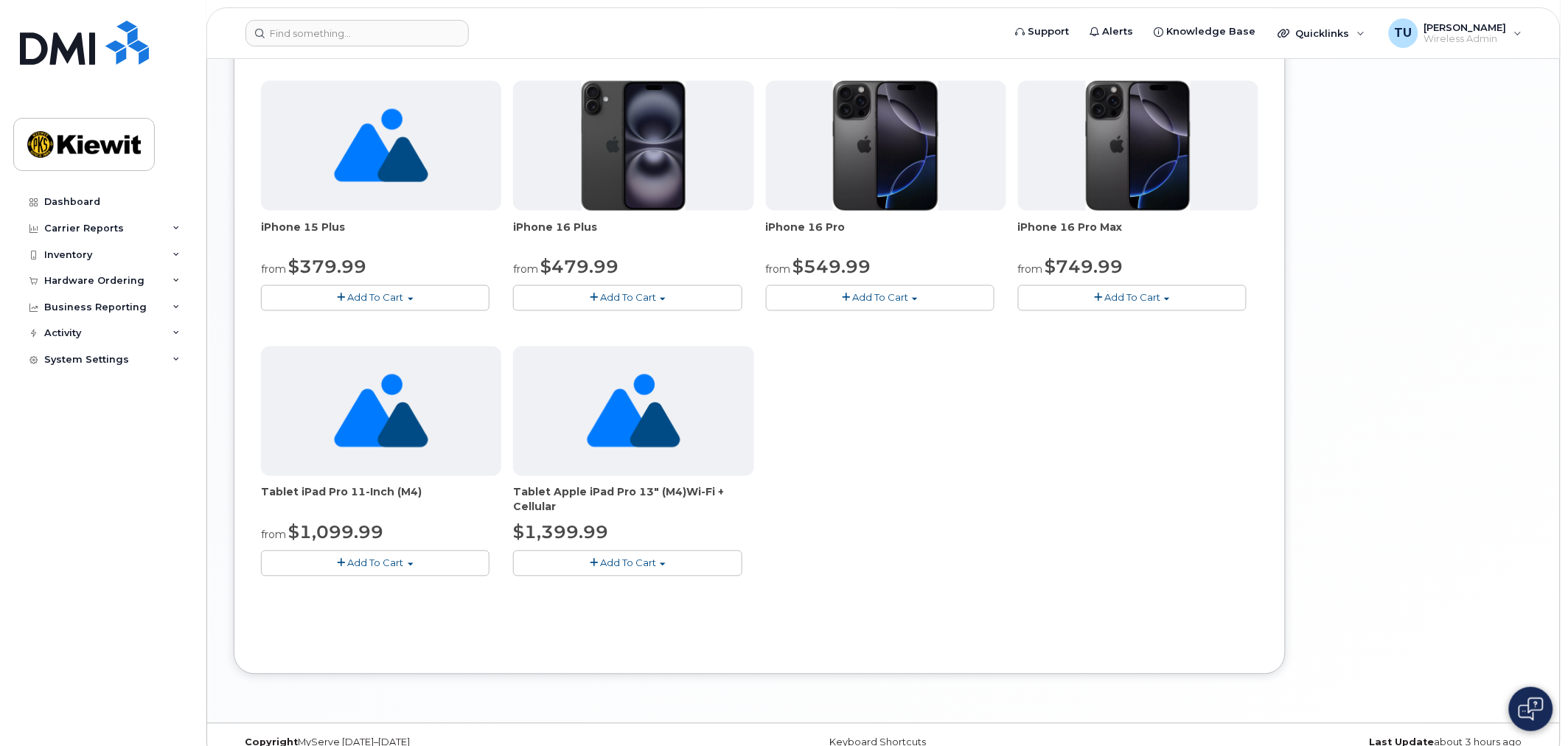
click at [406, 565] on button "Add To Cart" at bounding box center [376, 564] width 229 height 26
click at [377, 590] on link "$1099.99 - 2 Year Term (256GB)" at bounding box center [358, 591] width 187 height 18
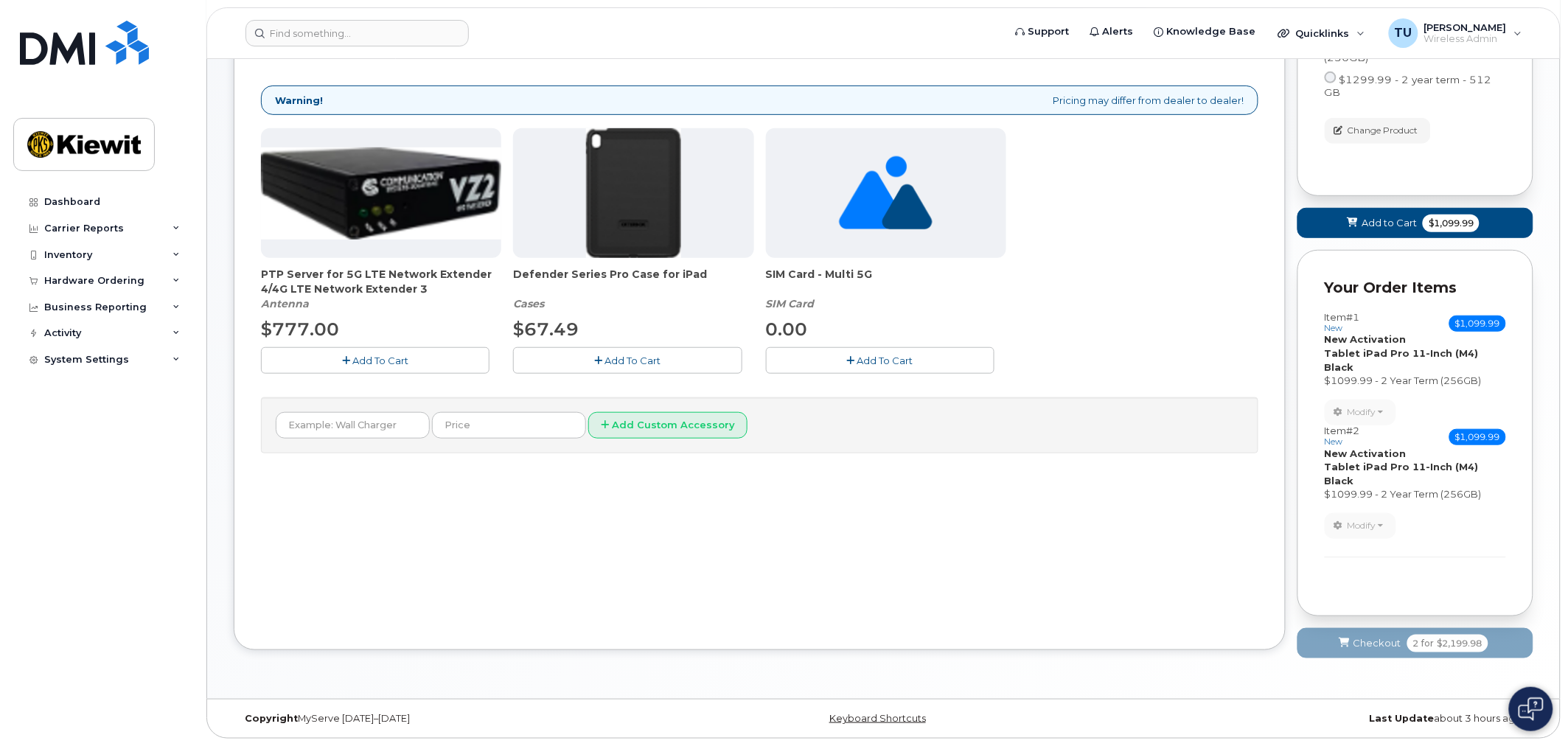
scroll to position [152, 0]
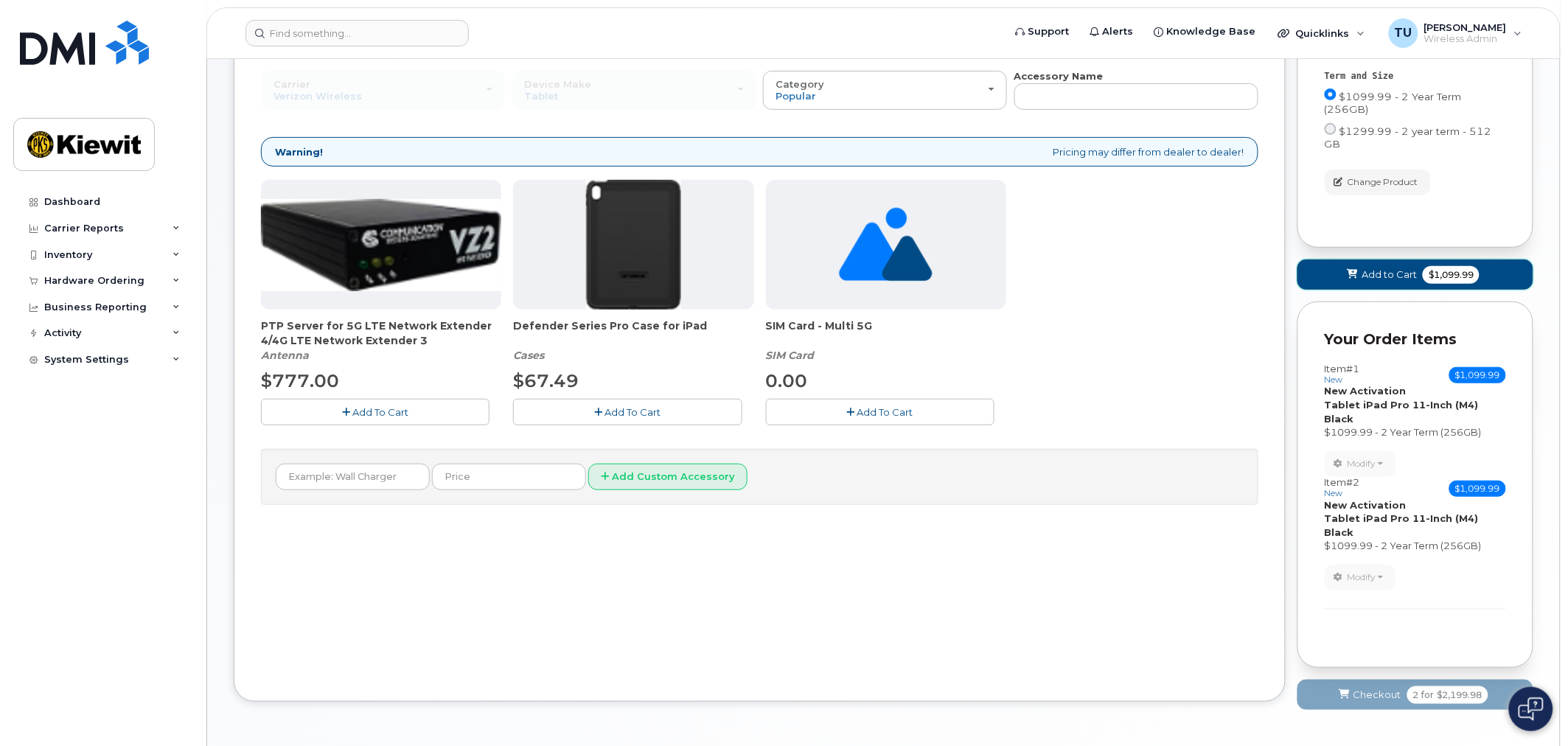
click at [1394, 267] on span "Add to Cart" at bounding box center [1389, 274] width 56 height 14
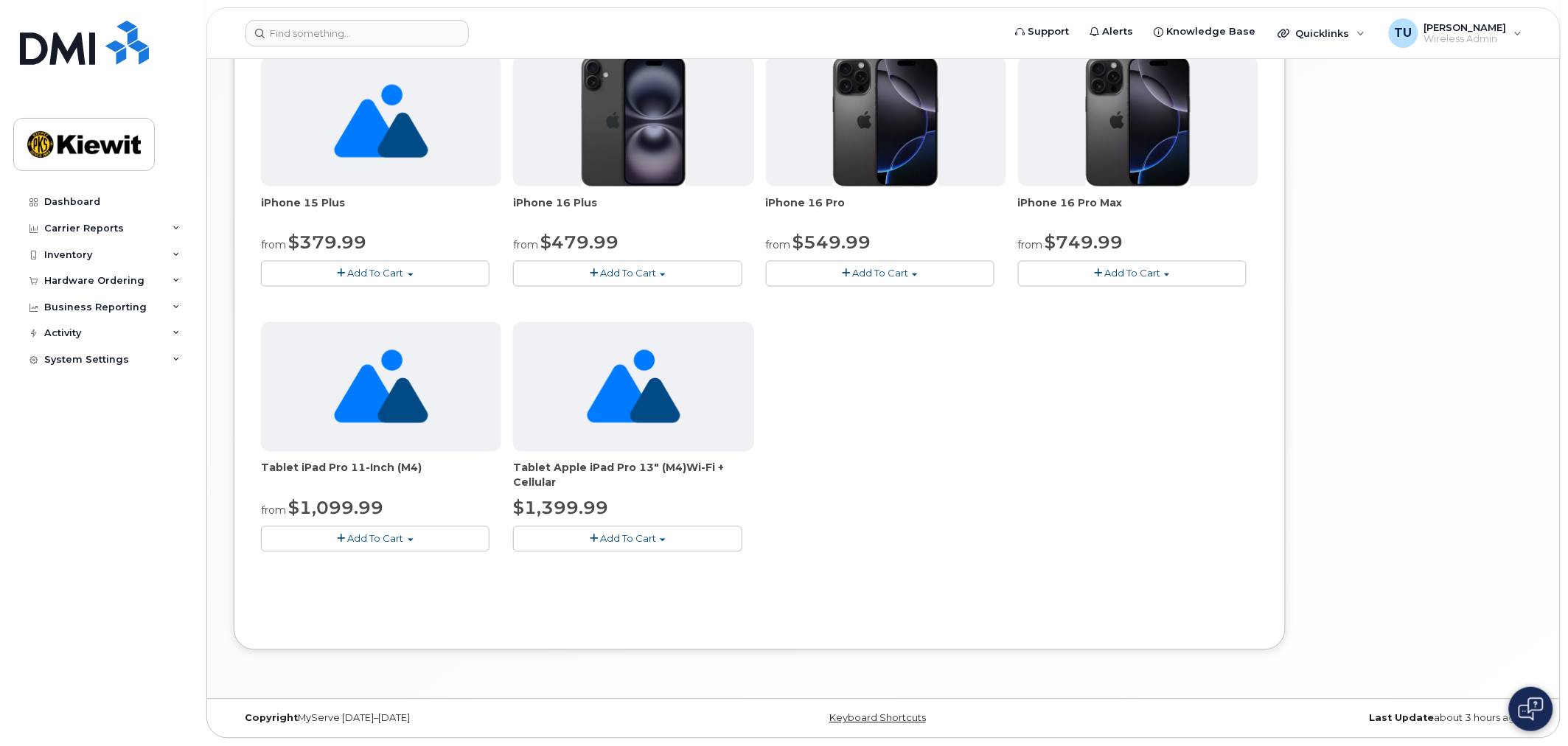
scroll to position [680, 0]
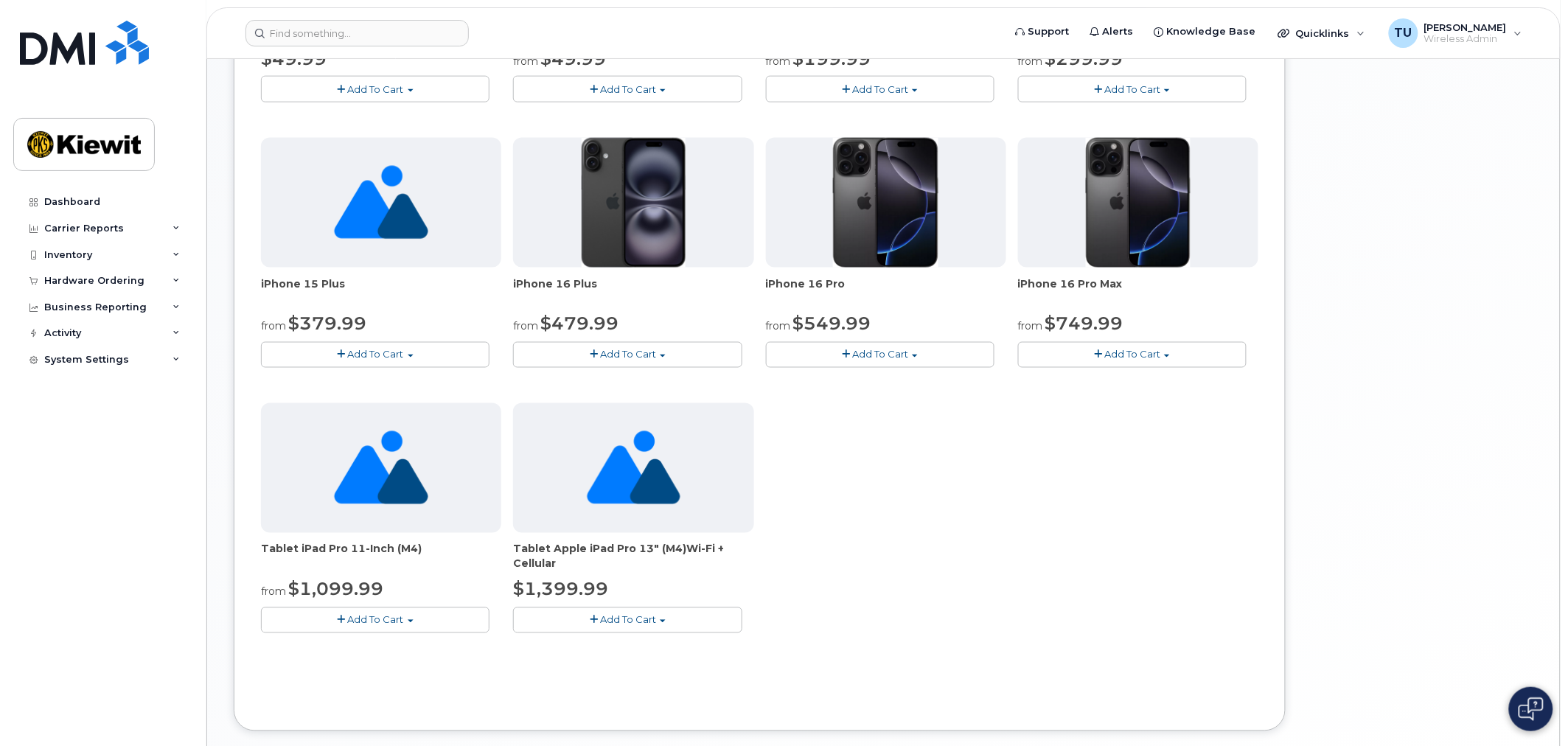
click at [367, 629] on button "Add To Cart" at bounding box center [376, 620] width 229 height 26
click at [378, 648] on link "$1099.99 - 2 Year Term (256GB)" at bounding box center [358, 648] width 187 height 18
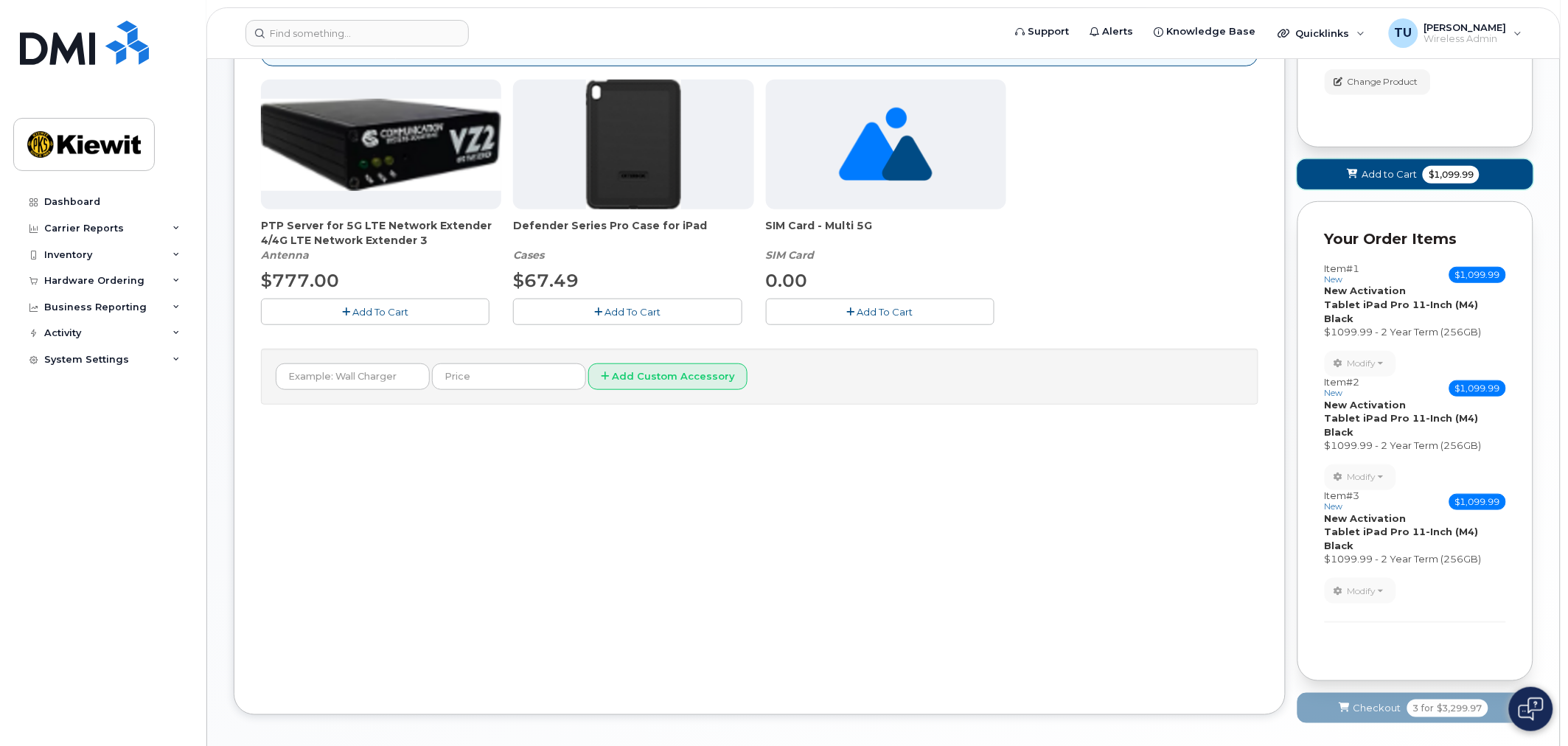
click at [1386, 168] on span "Add to Cart" at bounding box center [1389, 174] width 56 height 14
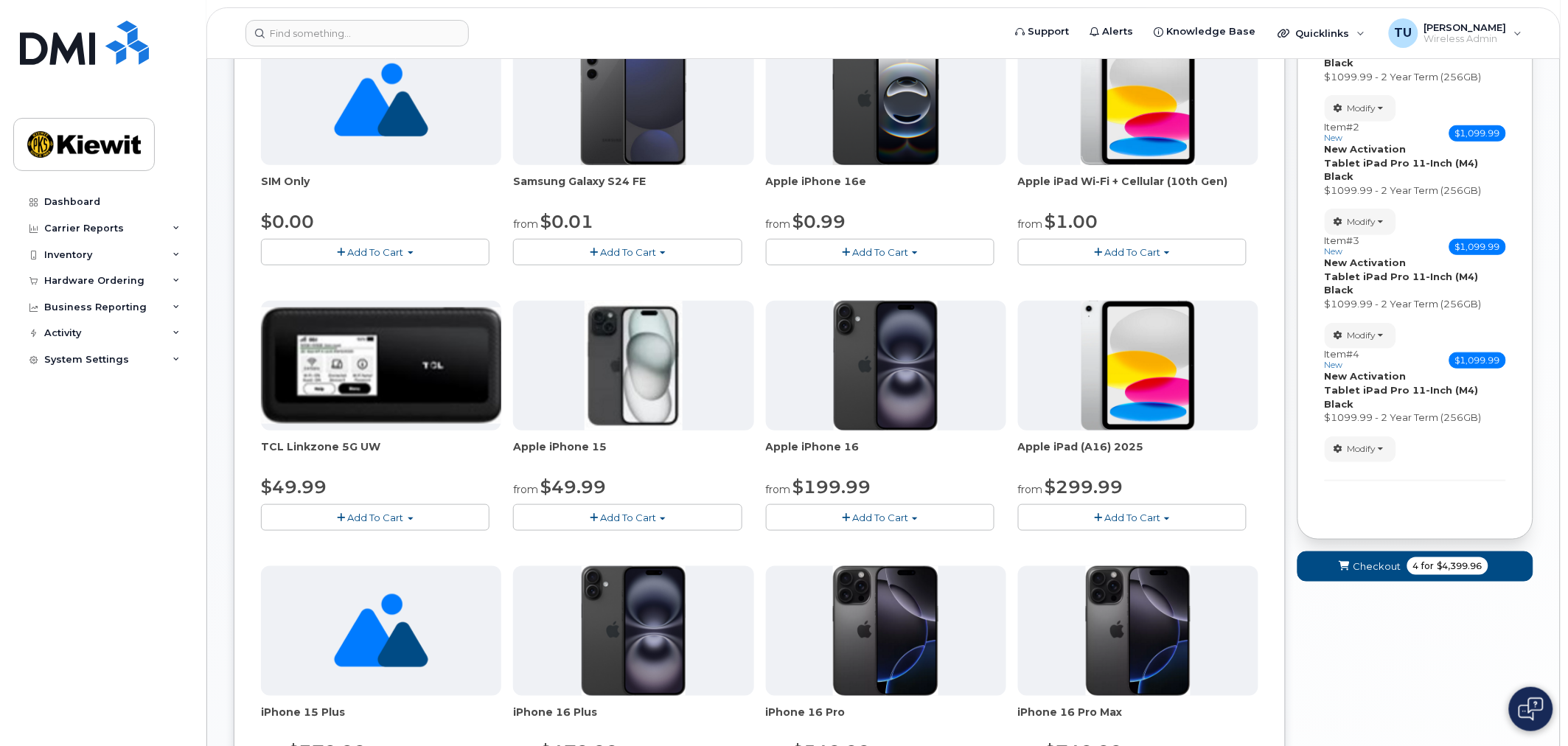
scroll to position [762, 0]
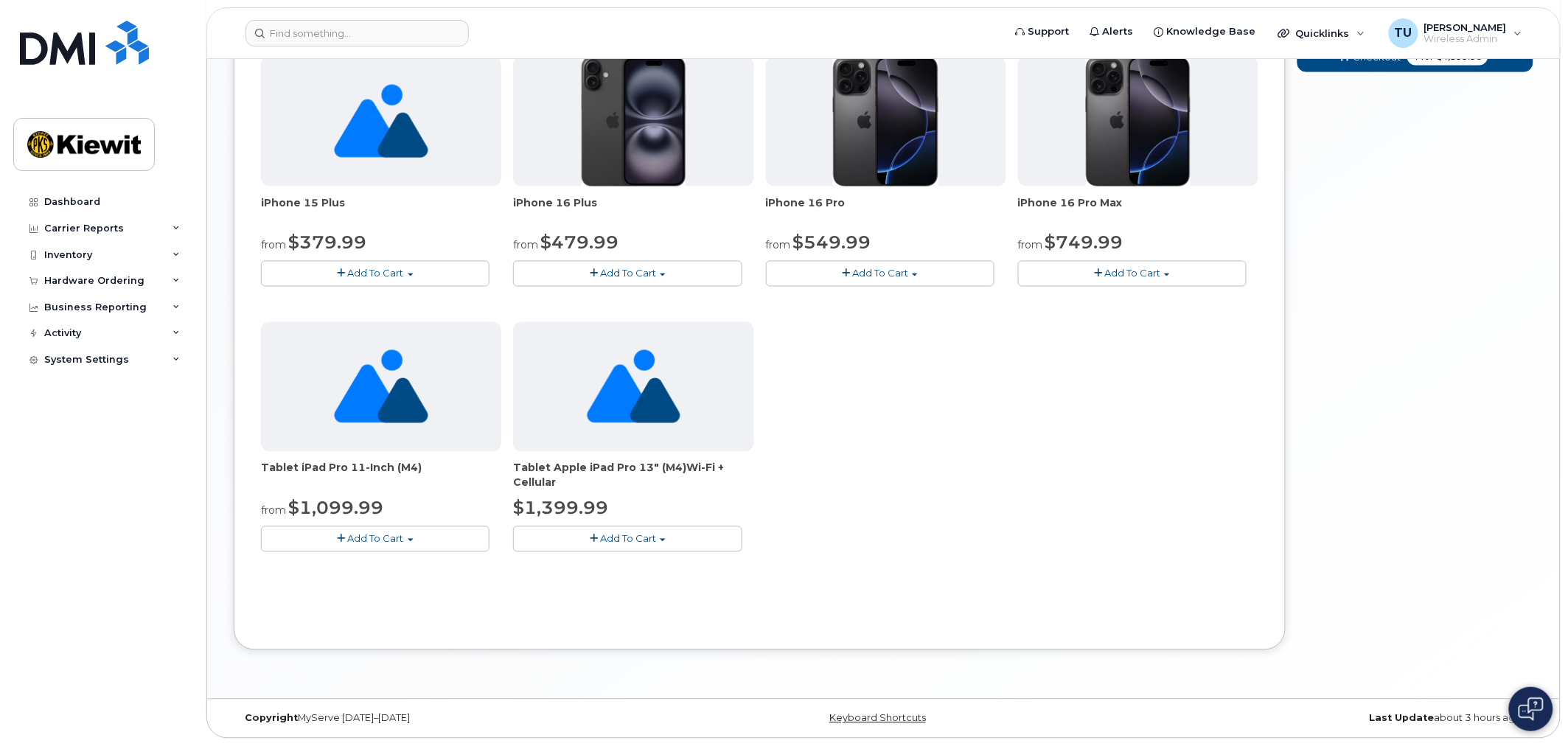
click at [395, 556] on div "SIM Only $0.00 Add To Cart $0.00 - New Activation Samsung Galaxy S24 FE from $0…" at bounding box center [760, 51] width 997 height 1050
click at [389, 540] on span "Add To Cart" at bounding box center [376, 539] width 56 height 11
click at [383, 562] on link "$1099.99 - 2 Year Term (256GB)" at bounding box center [358, 566] width 187 height 18
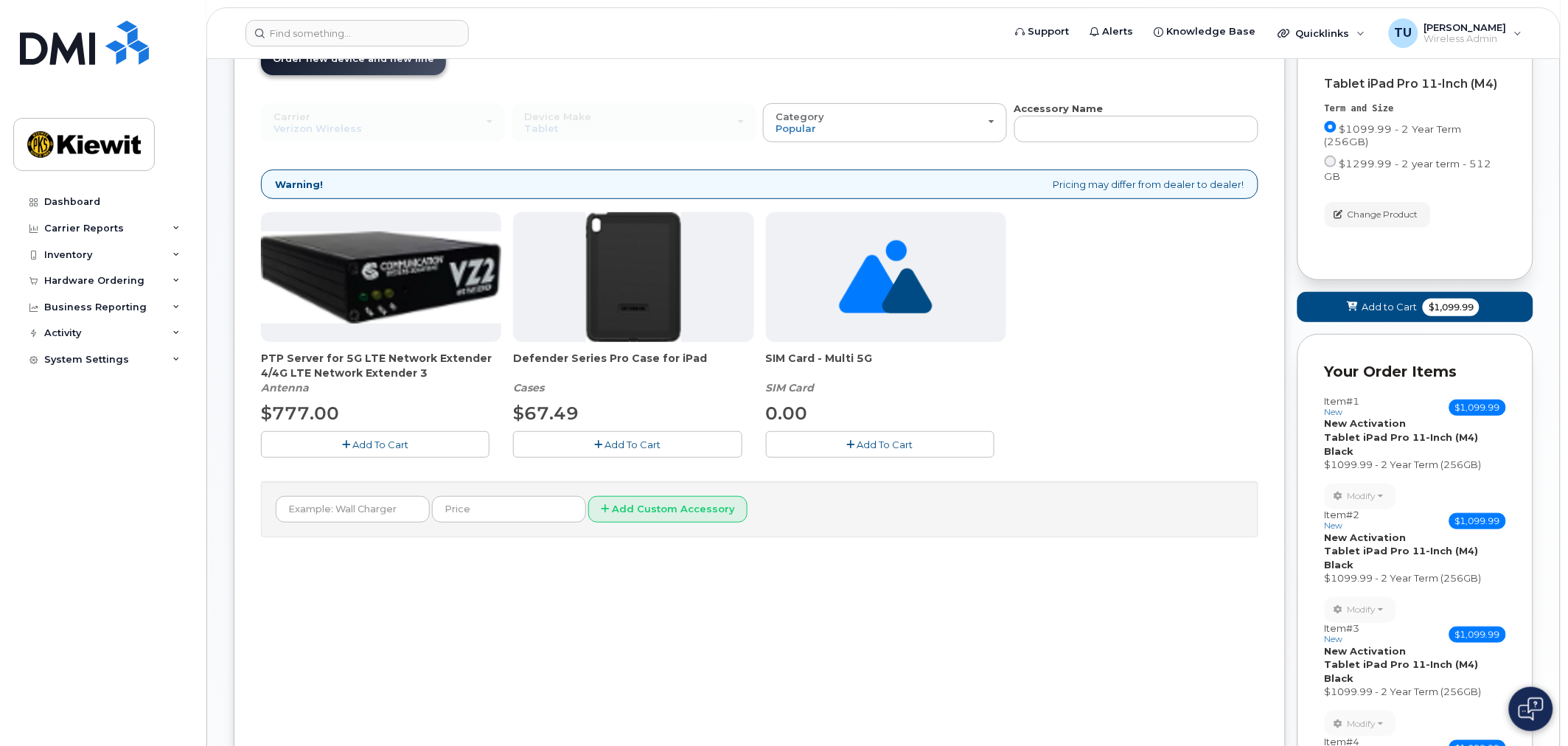
scroll to position [106, 0]
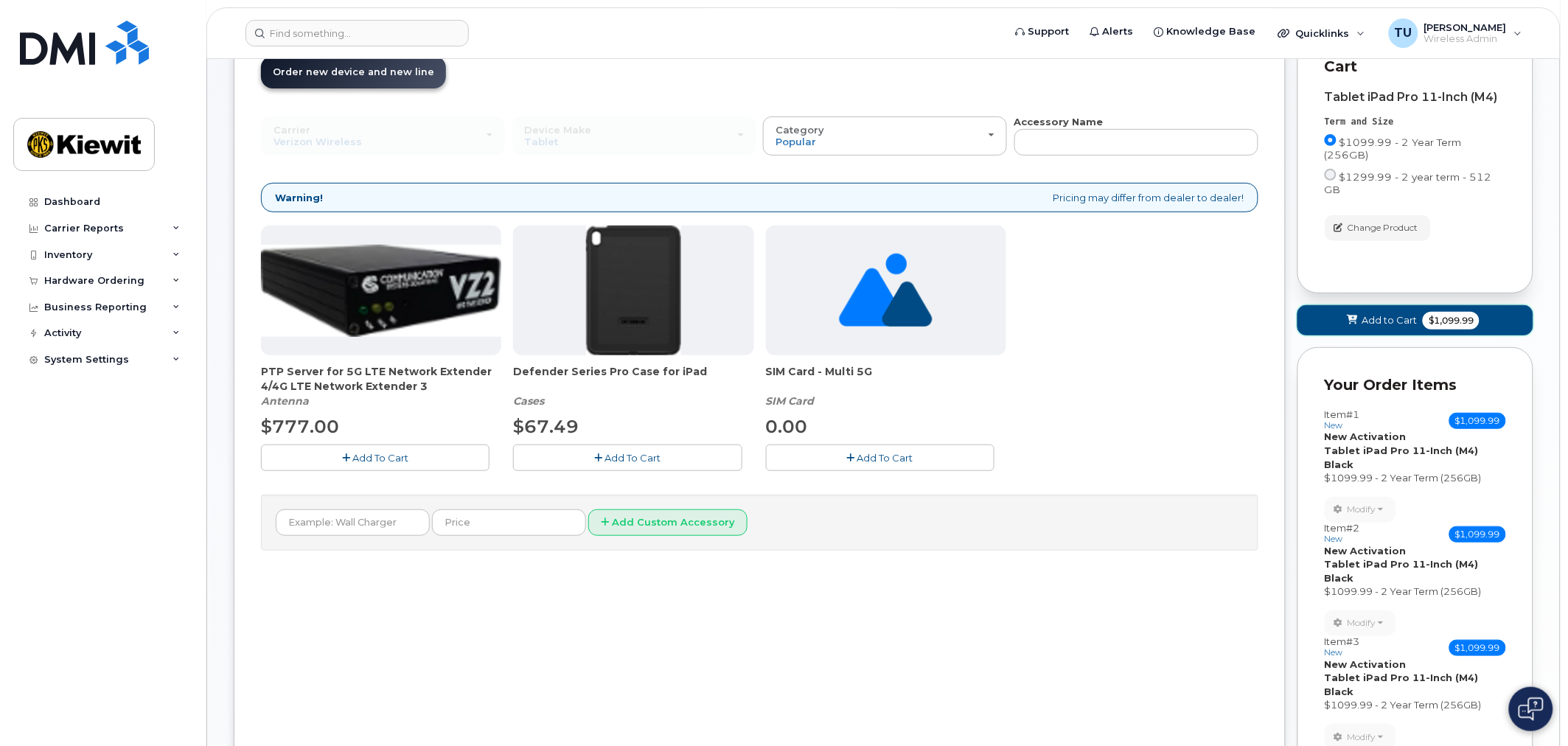
click at [1412, 306] on button "Add to Cart $1,099.99" at bounding box center [1416, 321] width 236 height 30
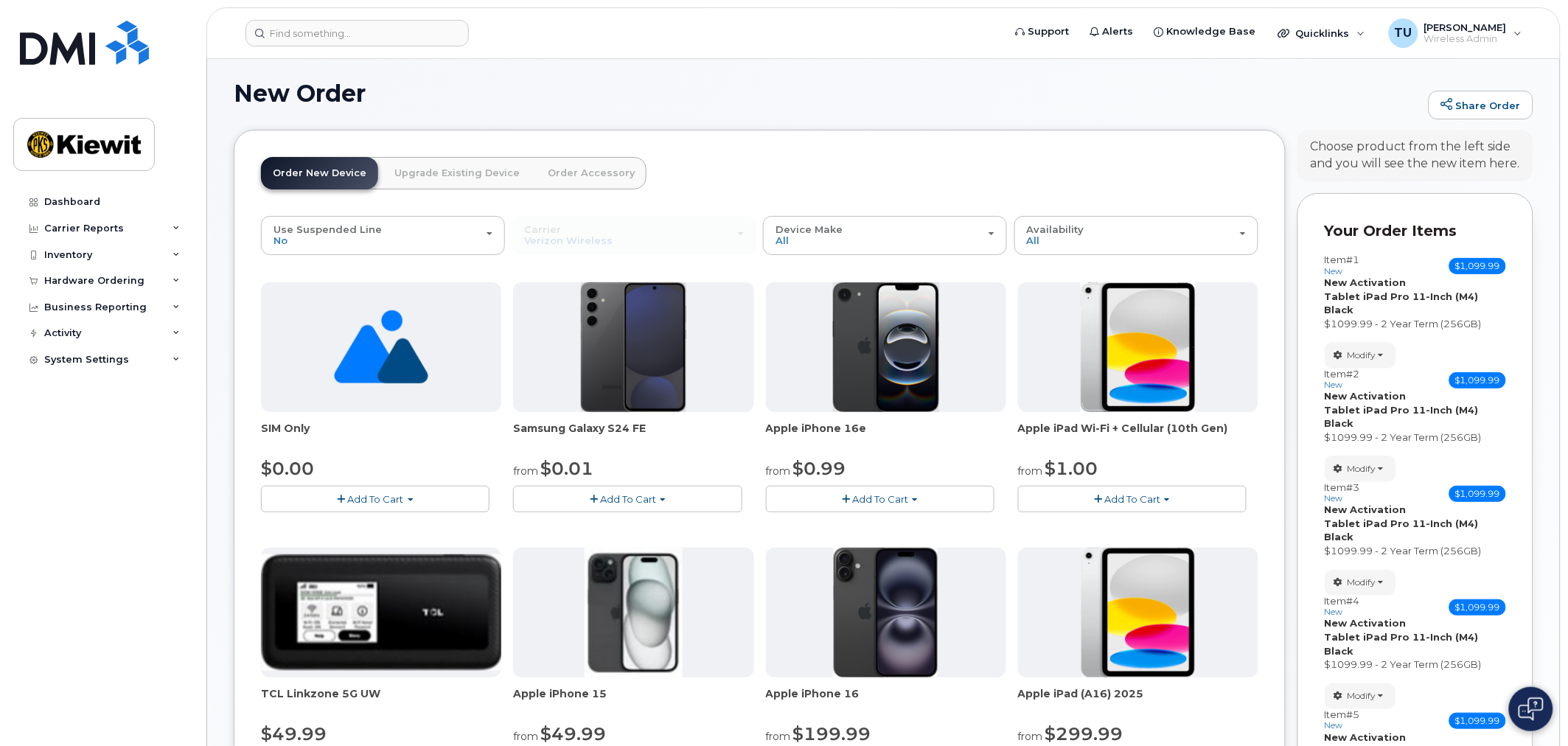
scroll to position [0, 0]
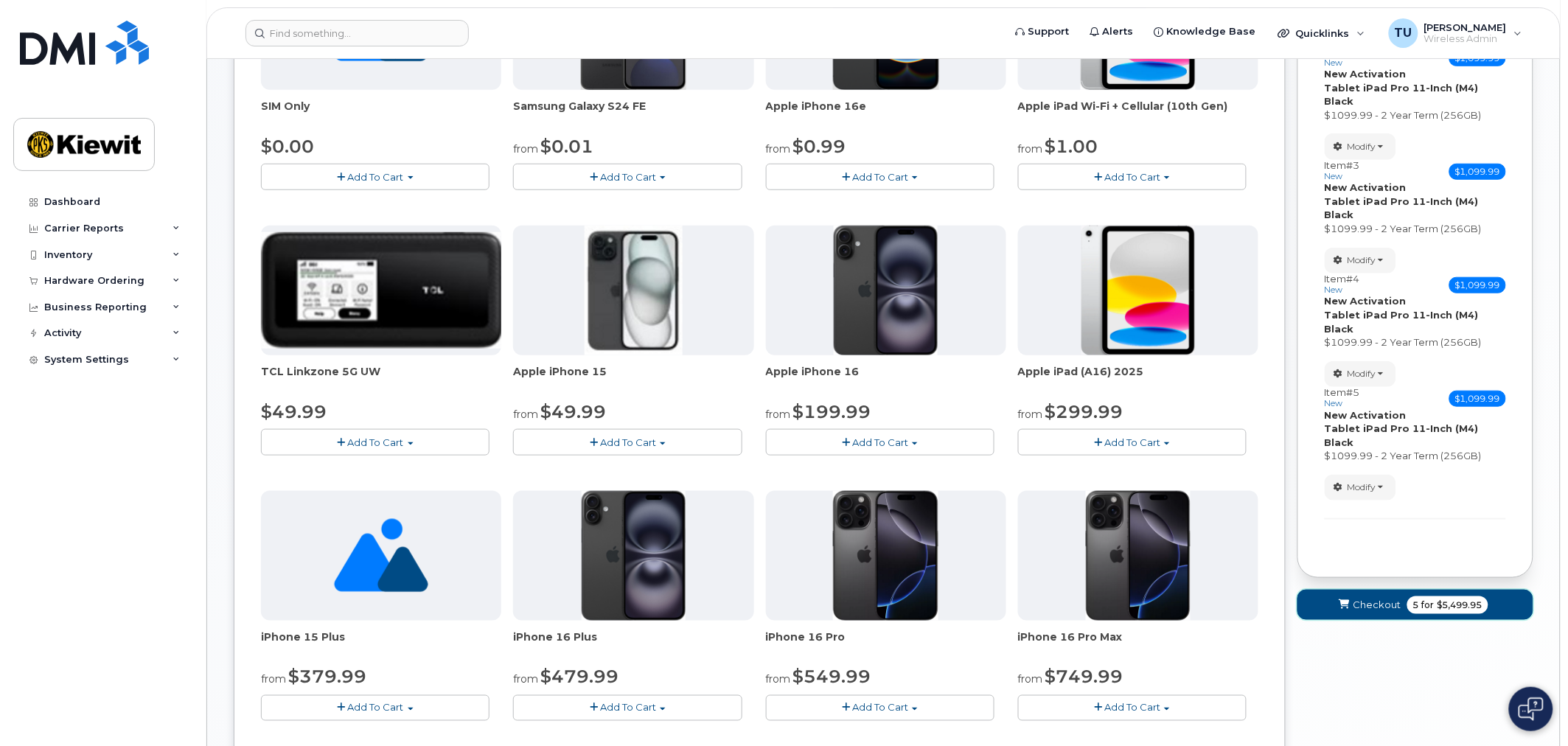
click at [1389, 598] on span "Checkout" at bounding box center [1377, 605] width 48 height 14
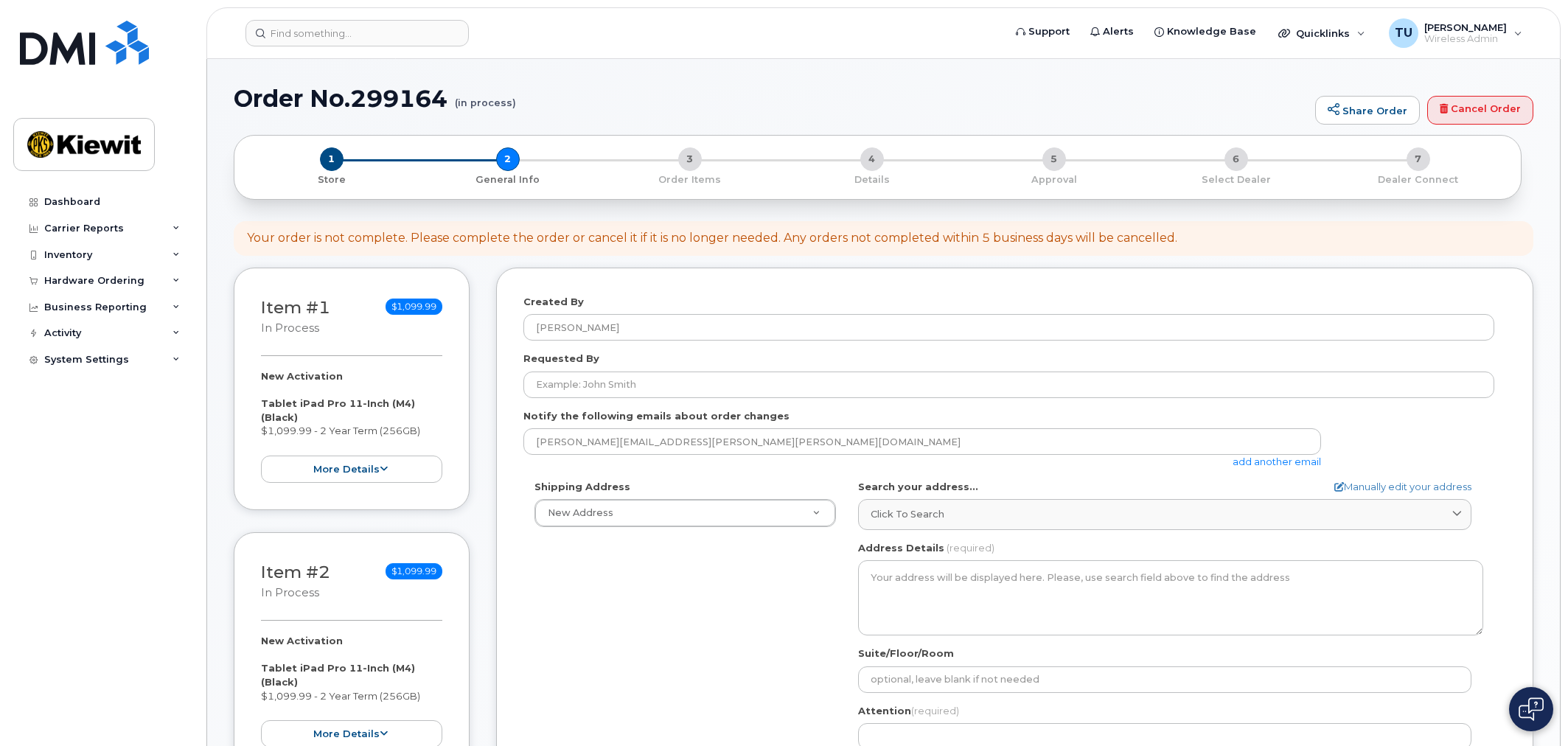
select select
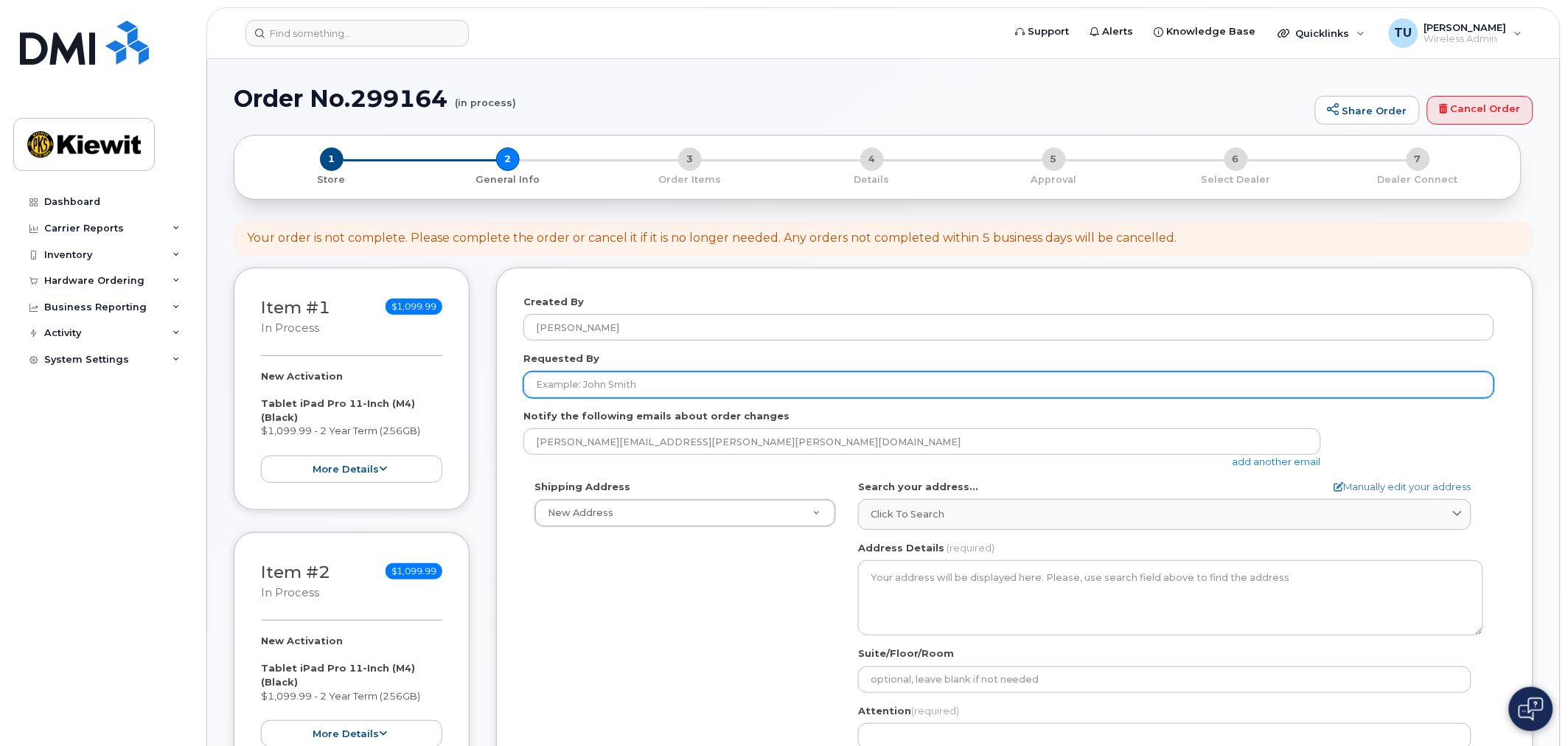
click at [654, 381] on input "Requested By" at bounding box center [1009, 385] width 971 height 27
type input "Chee Ly"
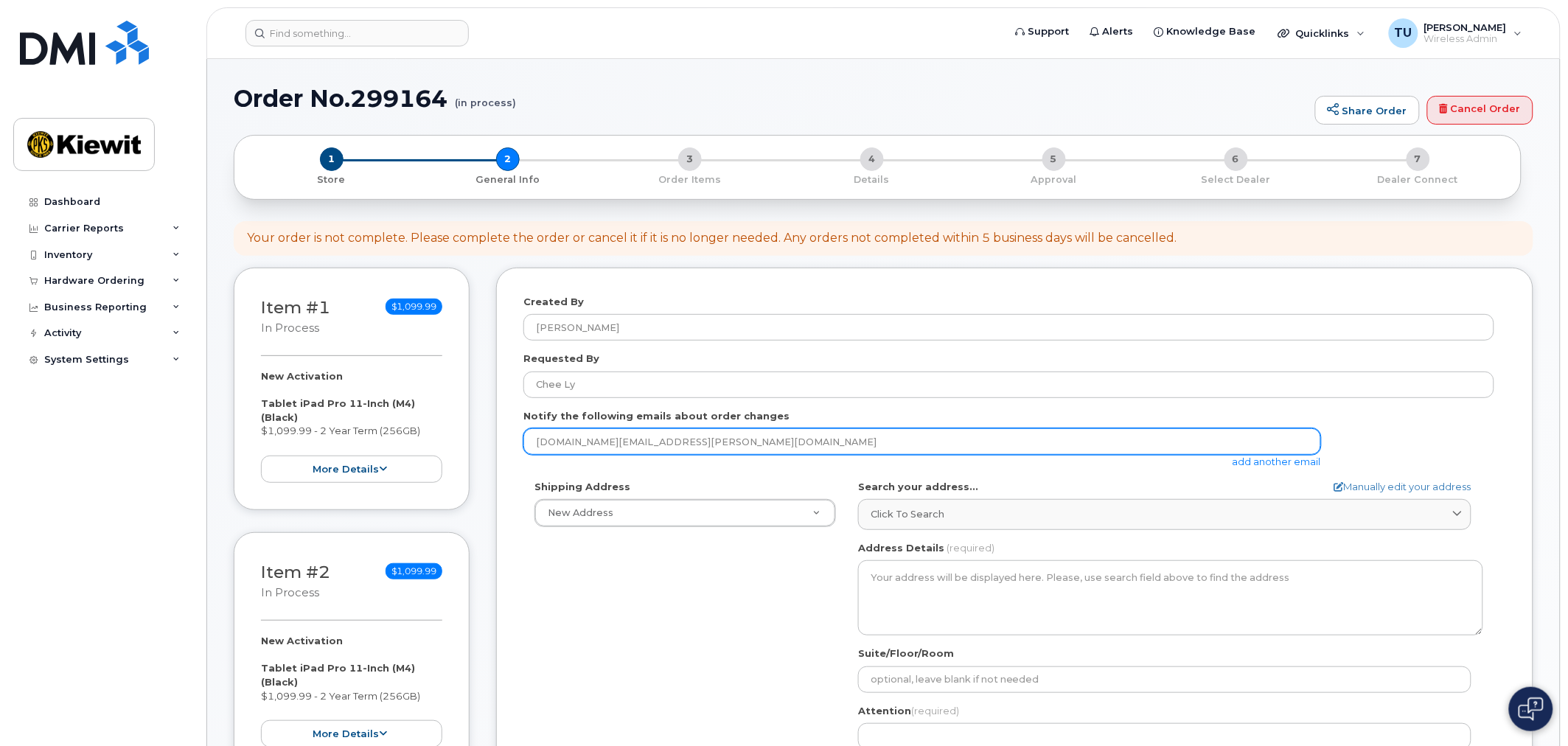
type input "chee.ly@kiewit.com"
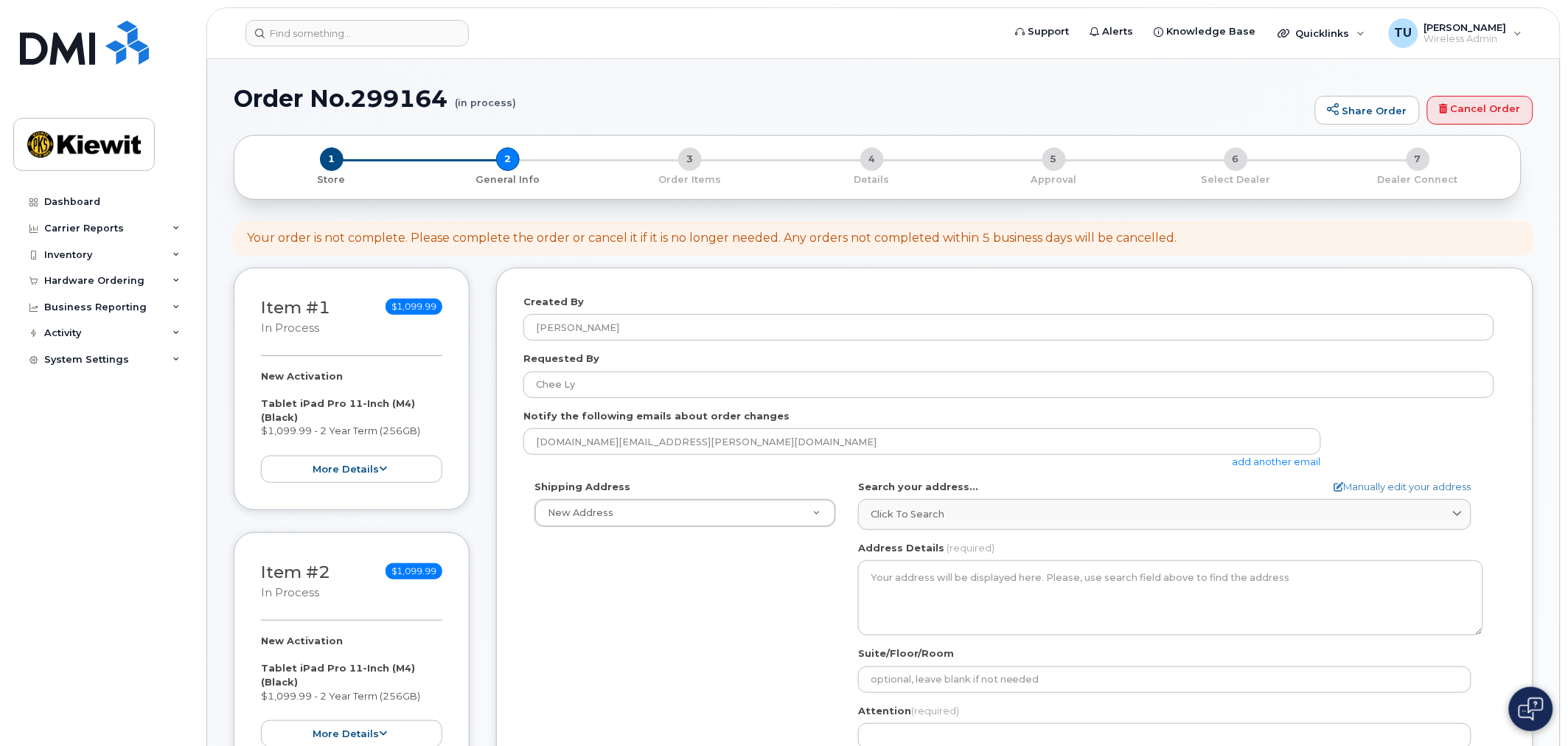
click at [1270, 459] on link "add another email" at bounding box center [1277, 461] width 88 height 11
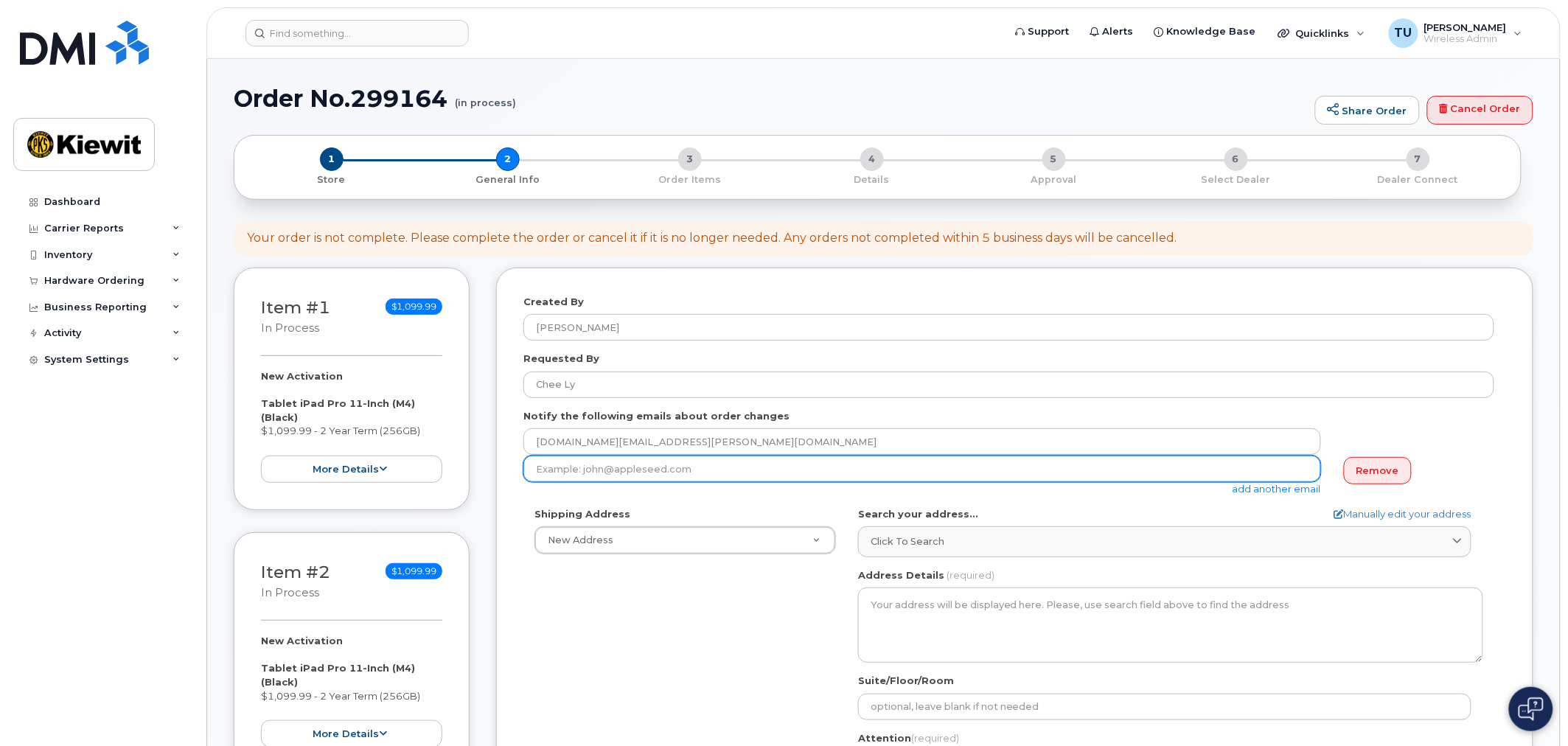
click at [789, 478] on input "email" at bounding box center [922, 469] width 798 height 27
type input "patrick.curley@kiewit.com"
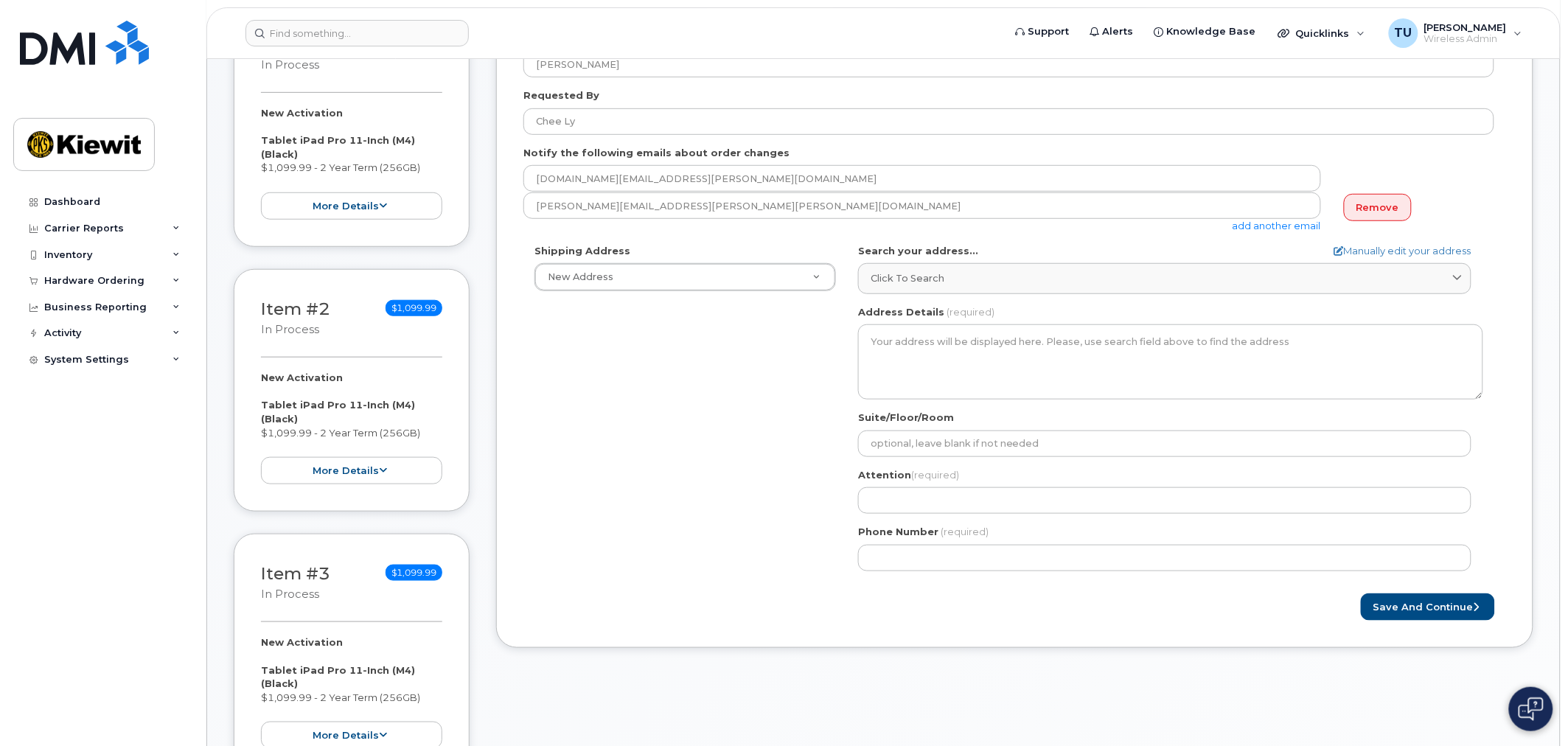
scroll to position [164, 0]
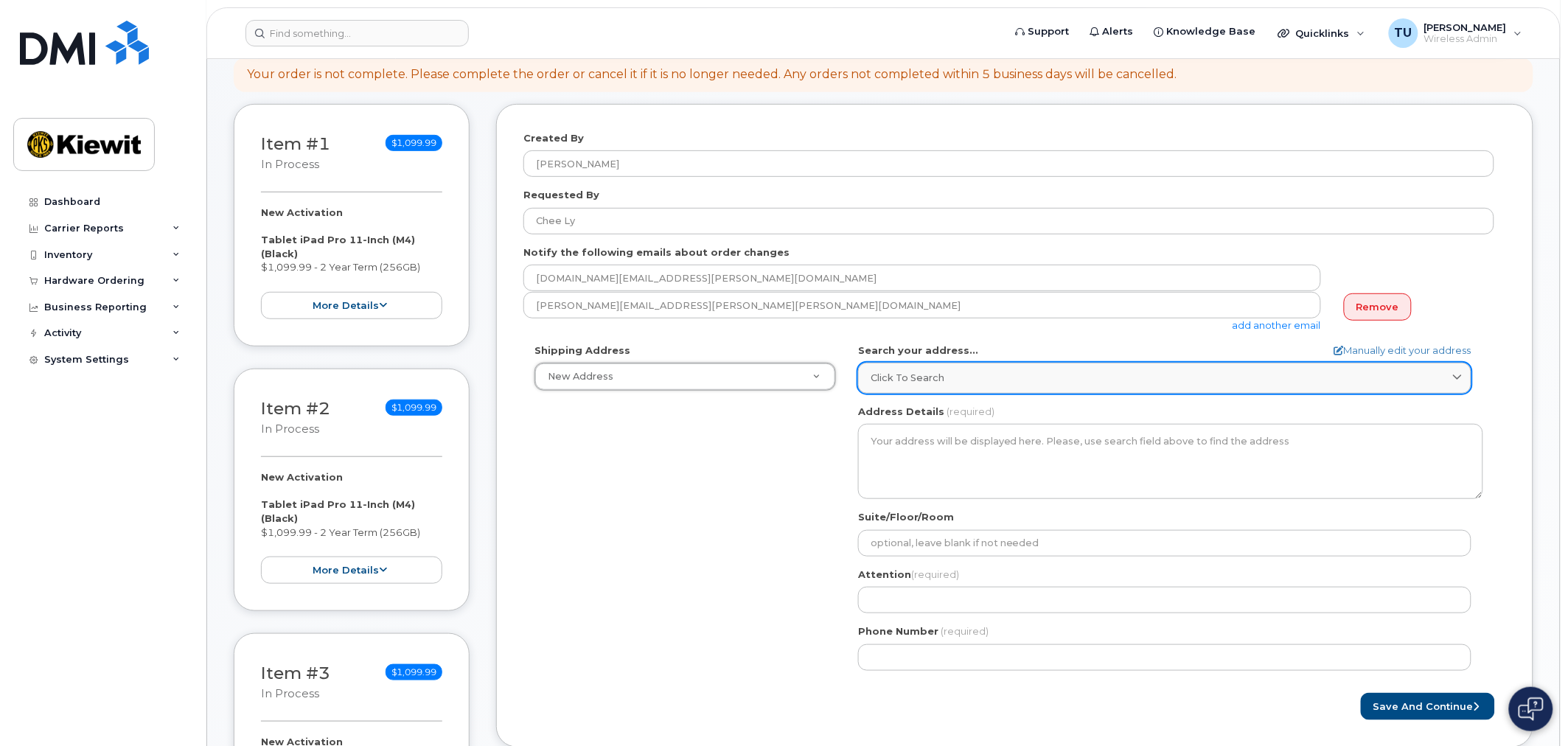
click at [916, 386] on link "Click to search" at bounding box center [1164, 378] width 613 height 30
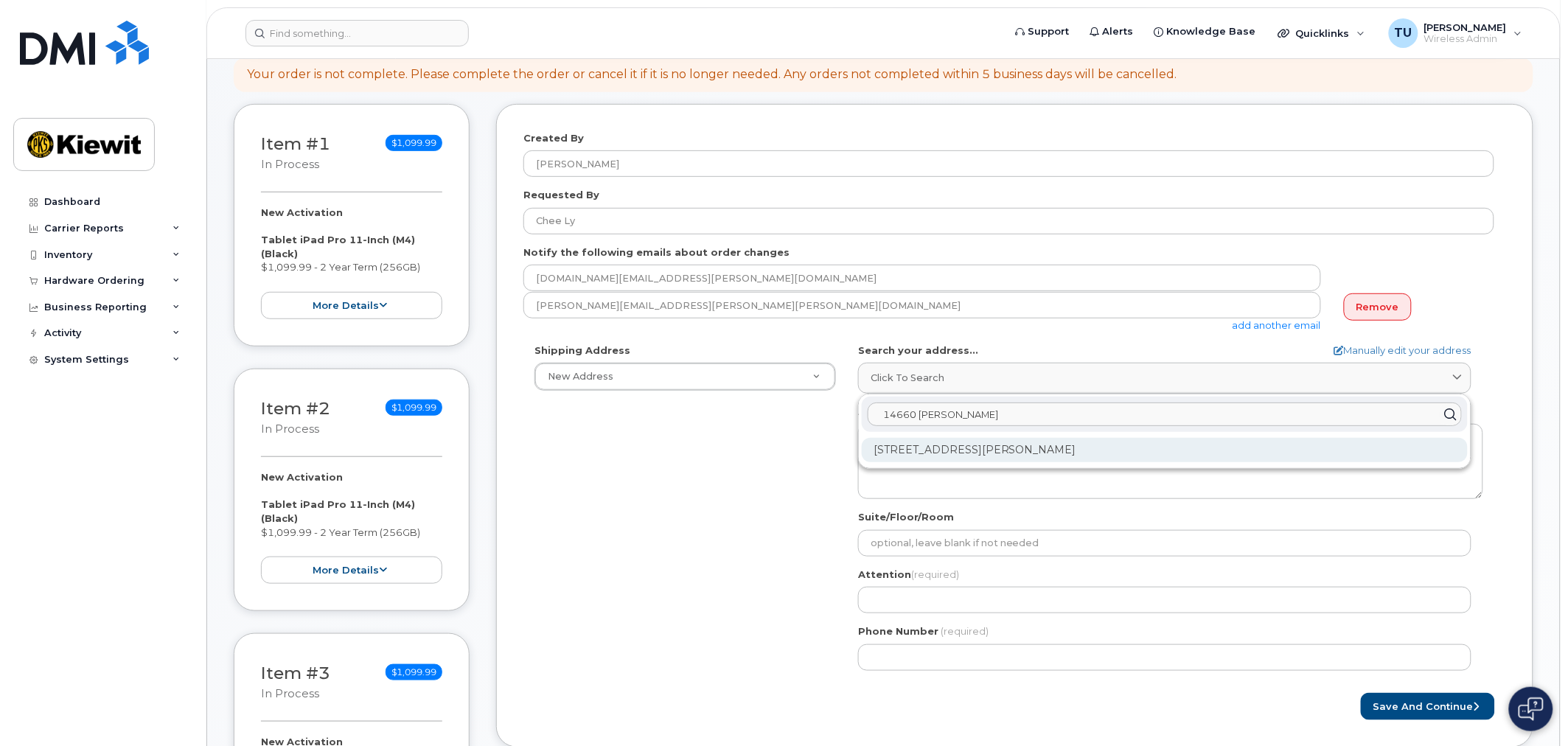
type input "14660 dixie"
click at [987, 446] on div "14660 Dixie Hwy Louisville KY 40272-1016" at bounding box center [1164, 450] width 606 height 24
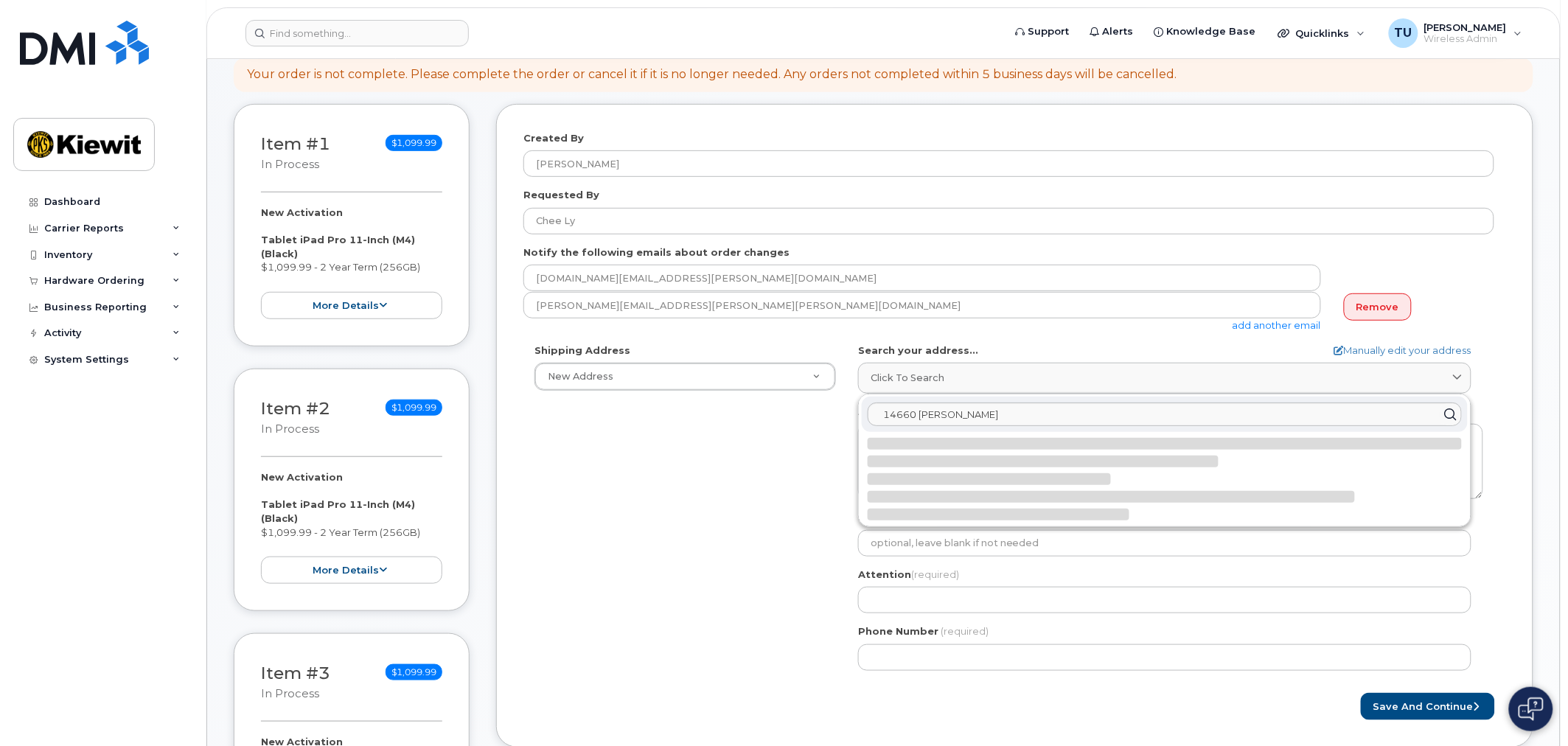
select select
type textarea "14660 Dixie Hwy LOUISVILLE KY 40272-1016 UNITED STATES"
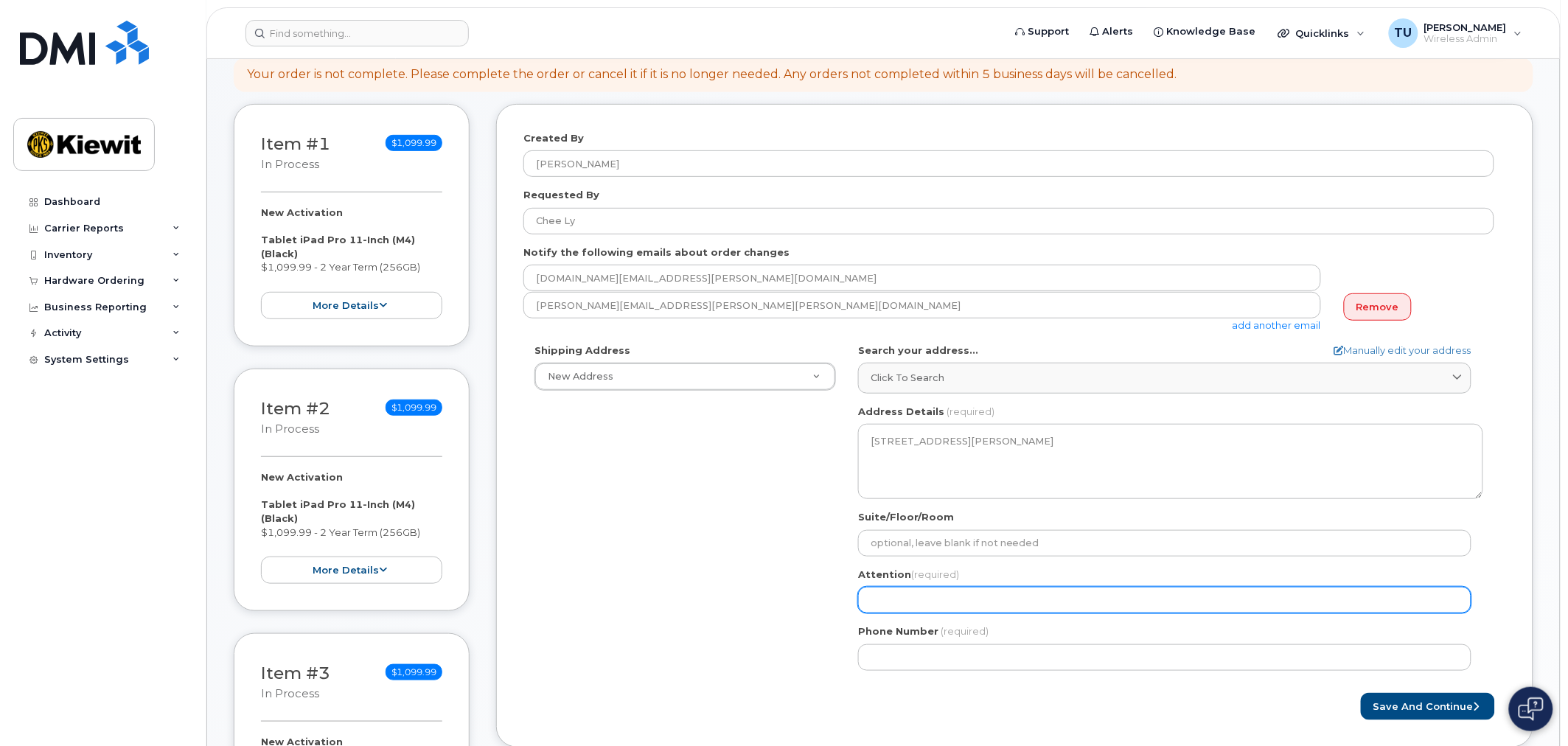
click at [894, 590] on input "Attention (required)" at bounding box center [1164, 600] width 613 height 27
select select
type input "C"
select select
type input "Ch"
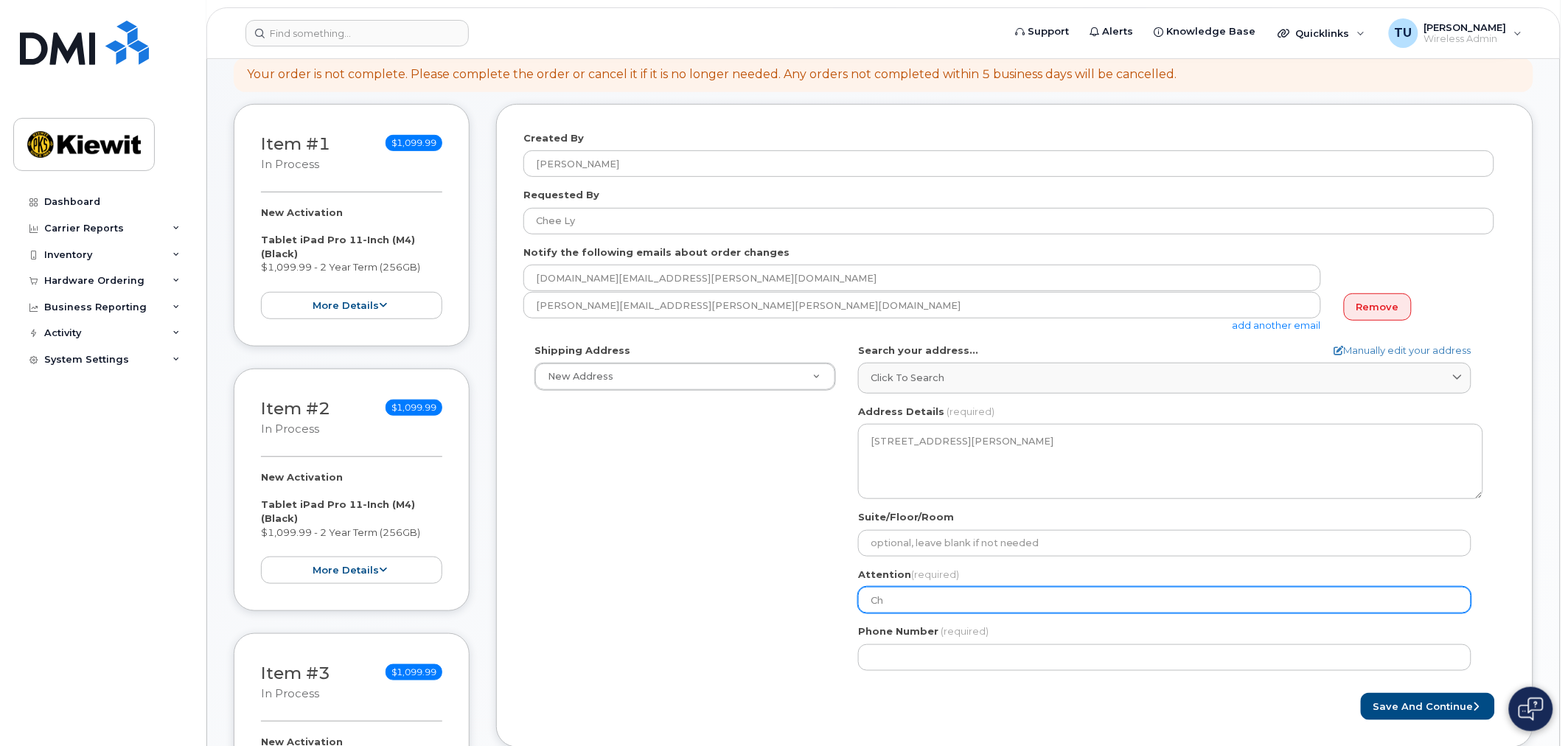
select select
type input "Che"
select select
type input "Chee"
select select
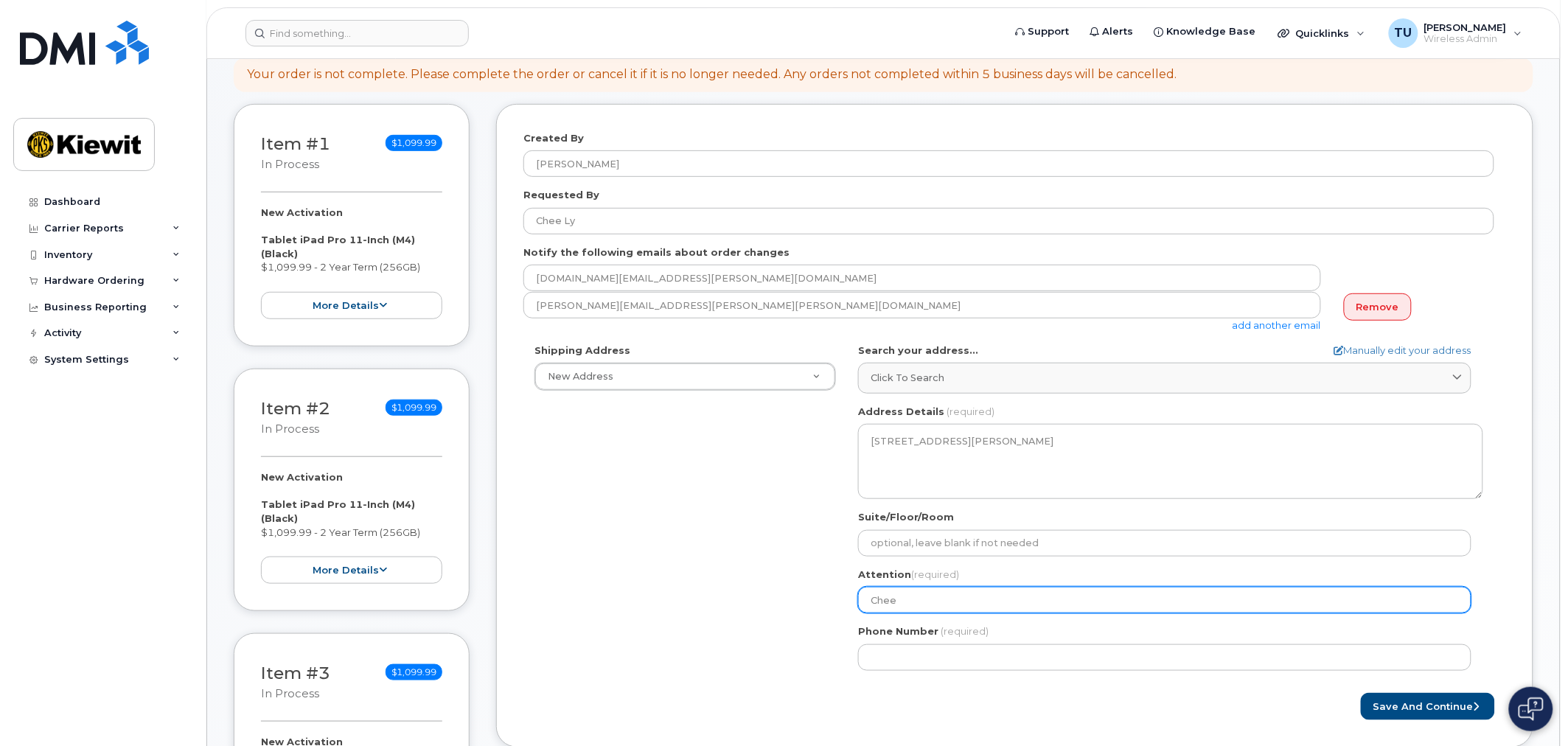
type input "Chee L"
select select
type input "Chee Ly"
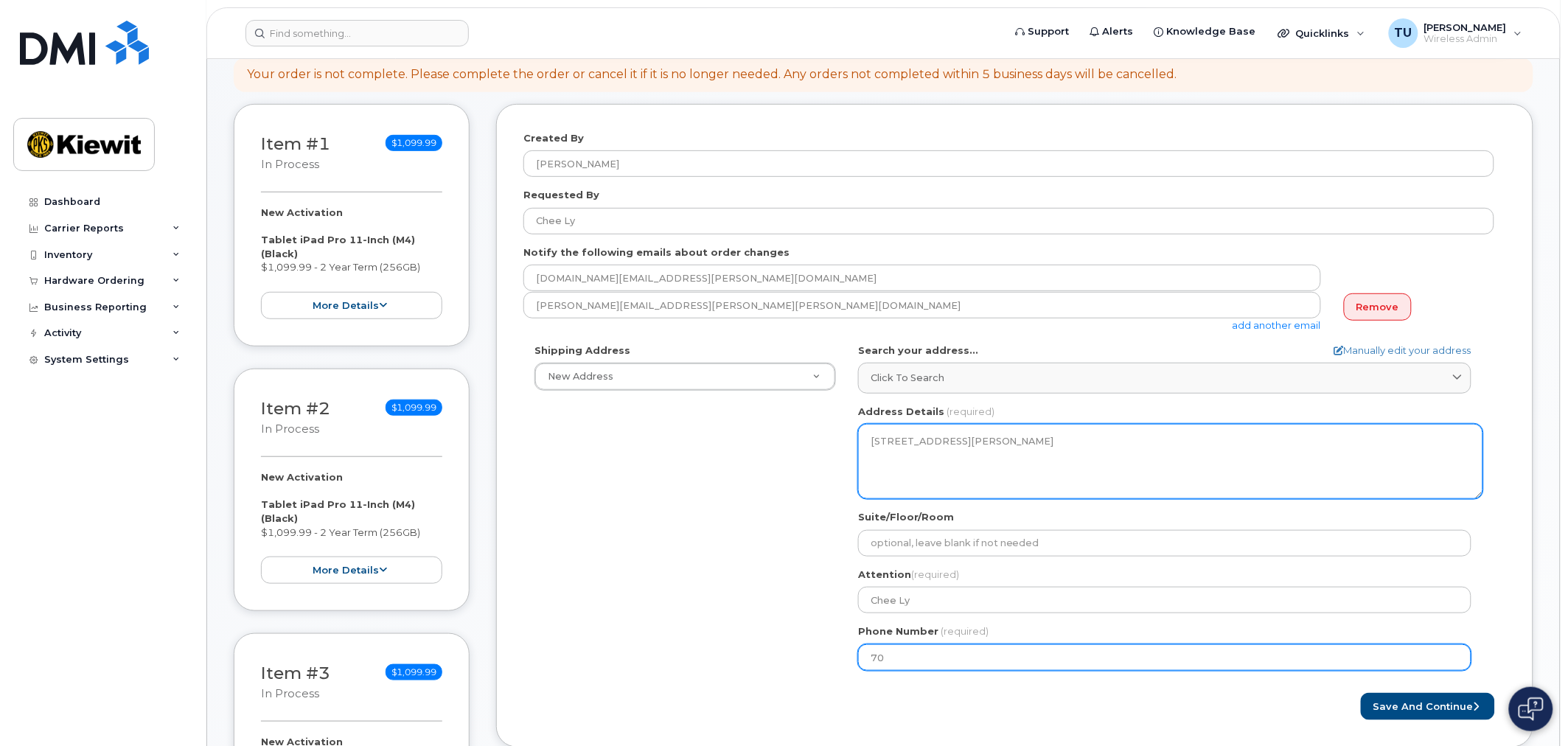
type input "707"
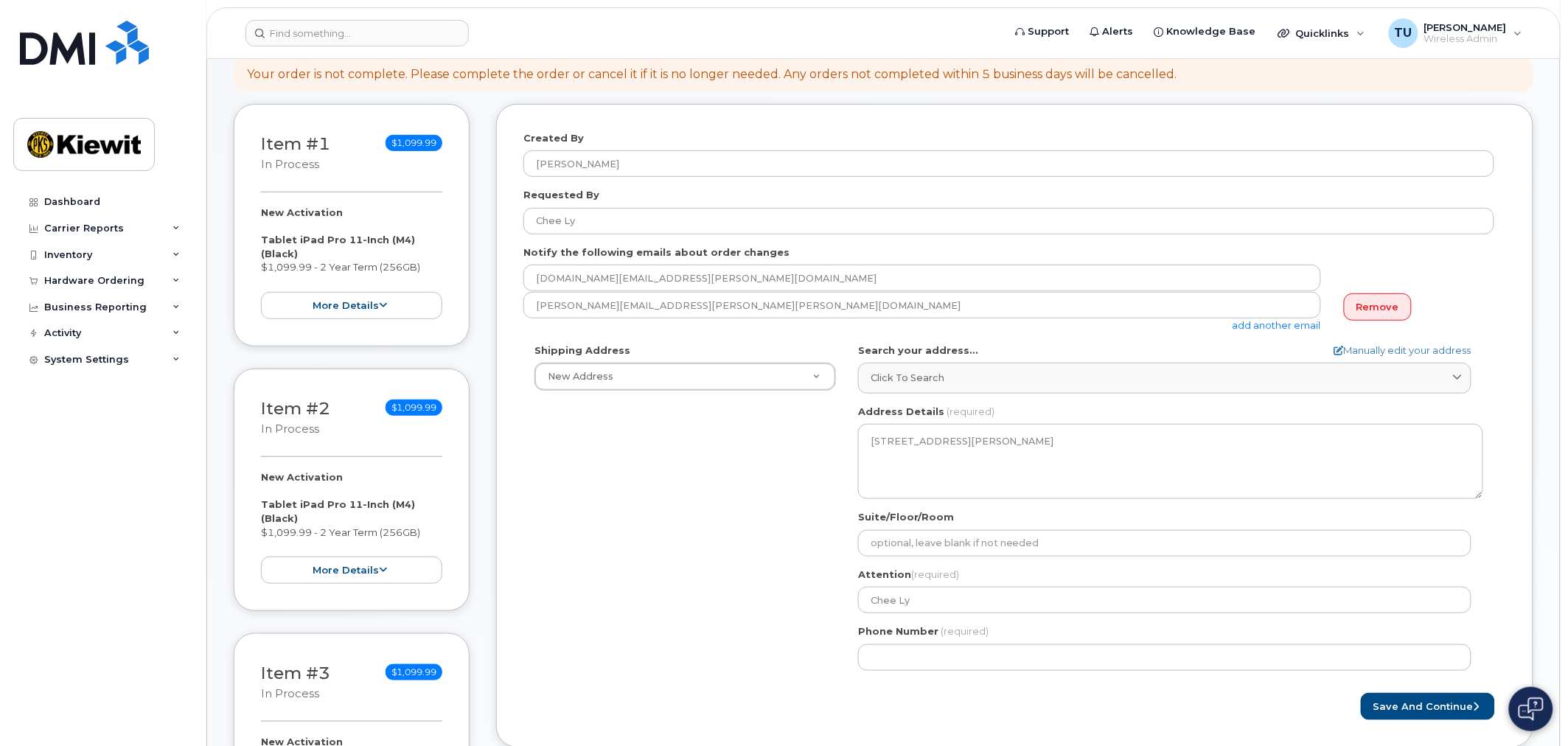
click at [720, 490] on div "Shipping Address New Address New Address KY Louisville Search your address... M…" at bounding box center [1009, 513] width 971 height 338
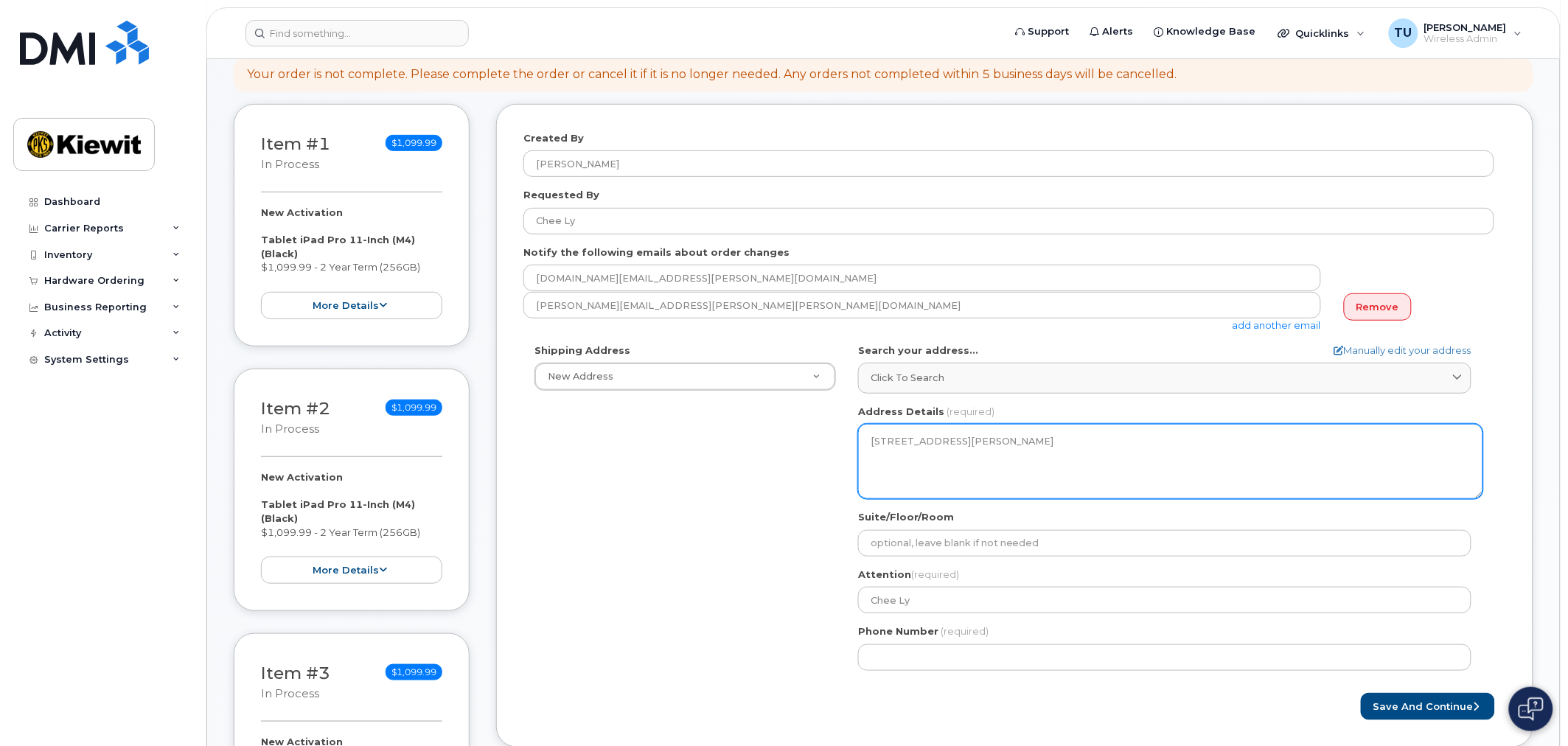
drag, startPoint x: 963, startPoint y: 469, endPoint x: 812, endPoint y: 401, distance: 165.6
click at [812, 401] on div "Shipping Address New Address New Address KY Louisville Search your address... M…" at bounding box center [1009, 513] width 971 height 338
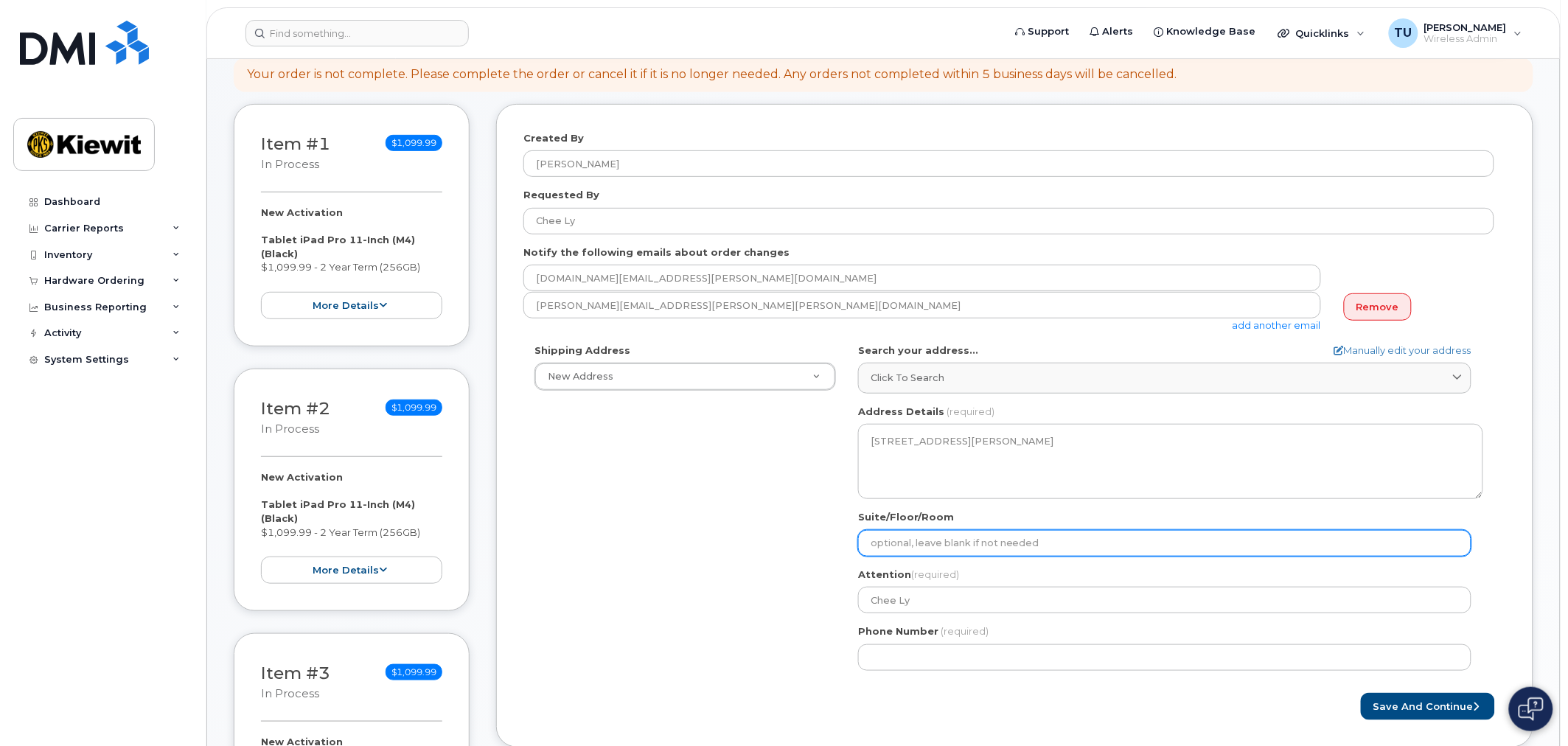
click at [1008, 555] on input "Suite/Floor/Room" at bounding box center [1164, 543] width 613 height 27
click at [1011, 549] on input "Suite/Floor/Room" at bounding box center [1164, 543] width 613 height 27
select select
type input "G"
select select
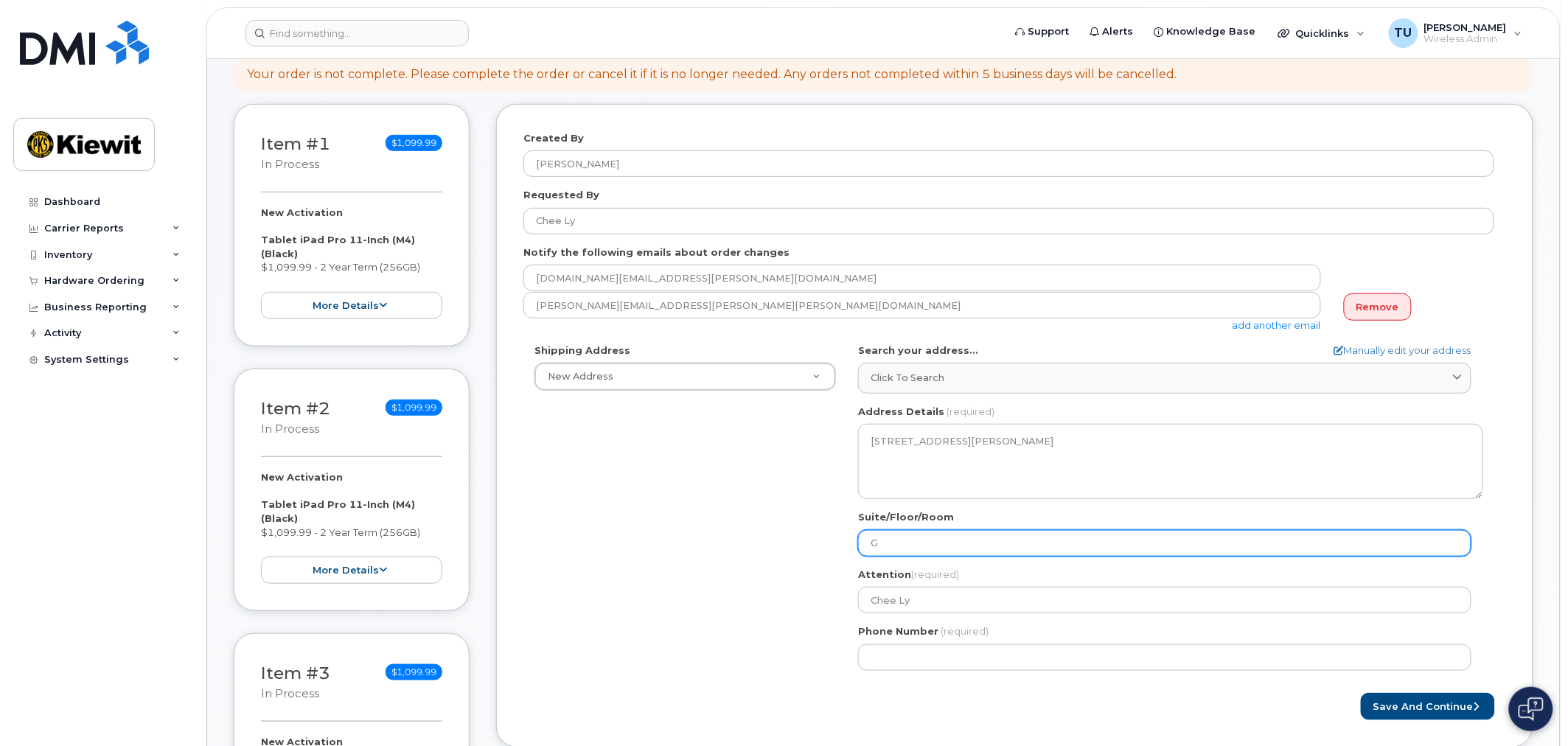
type input "Ga"
select select
type input "Gat"
select select
type input "Gate"
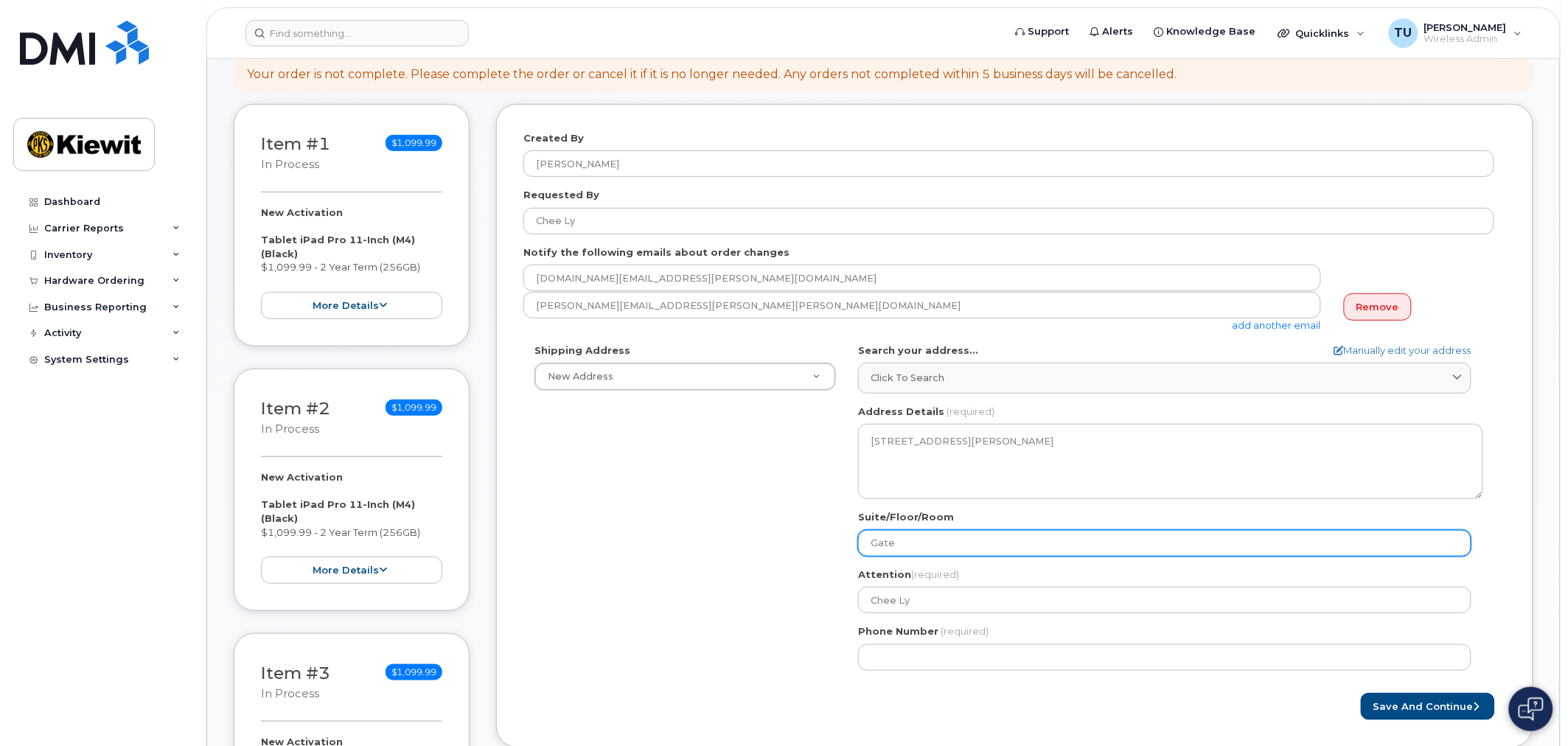
select select
type input "Gate #"
select select
type input "Gate #3"
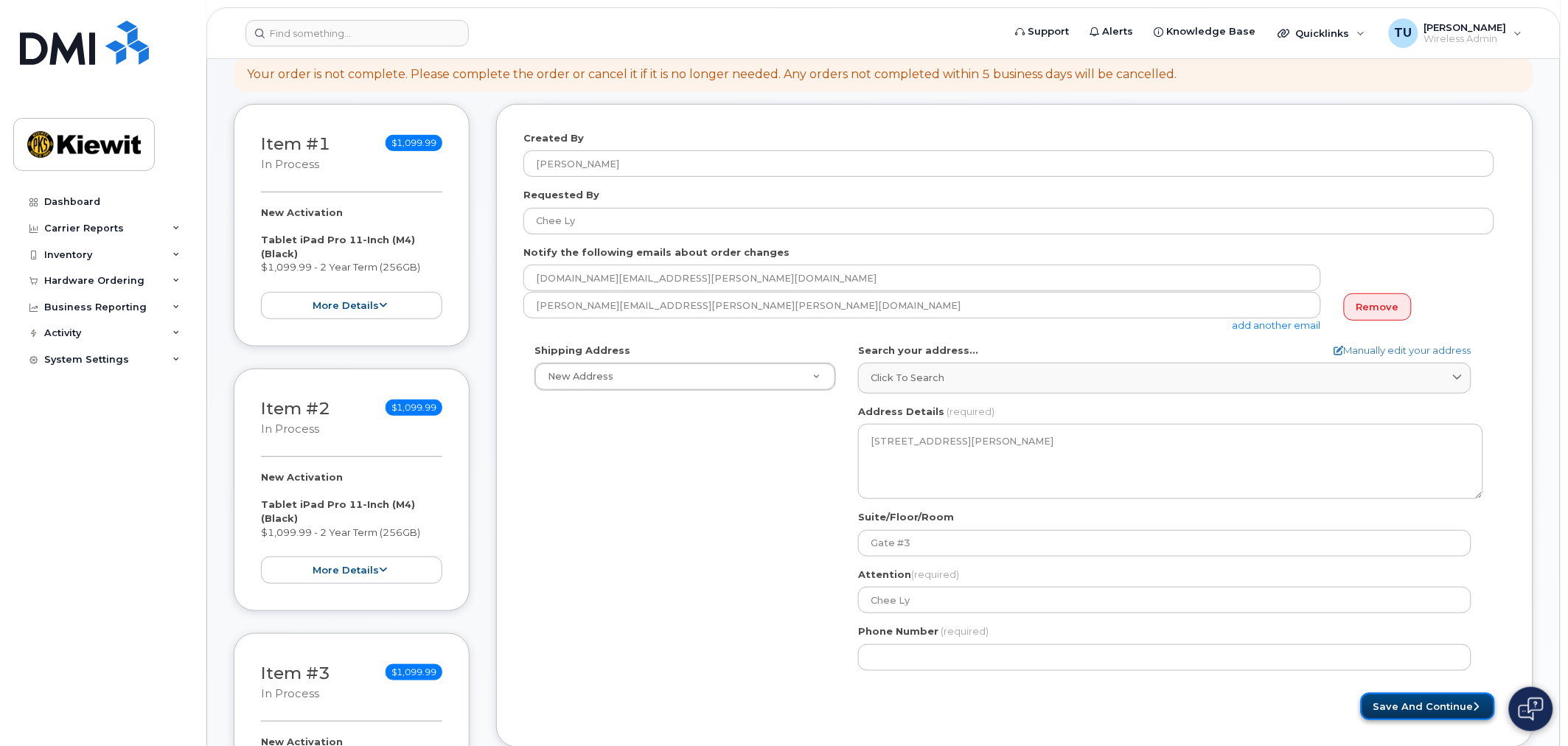
click at [1432, 717] on button "Save and Continue" at bounding box center [1428, 706] width 134 height 27
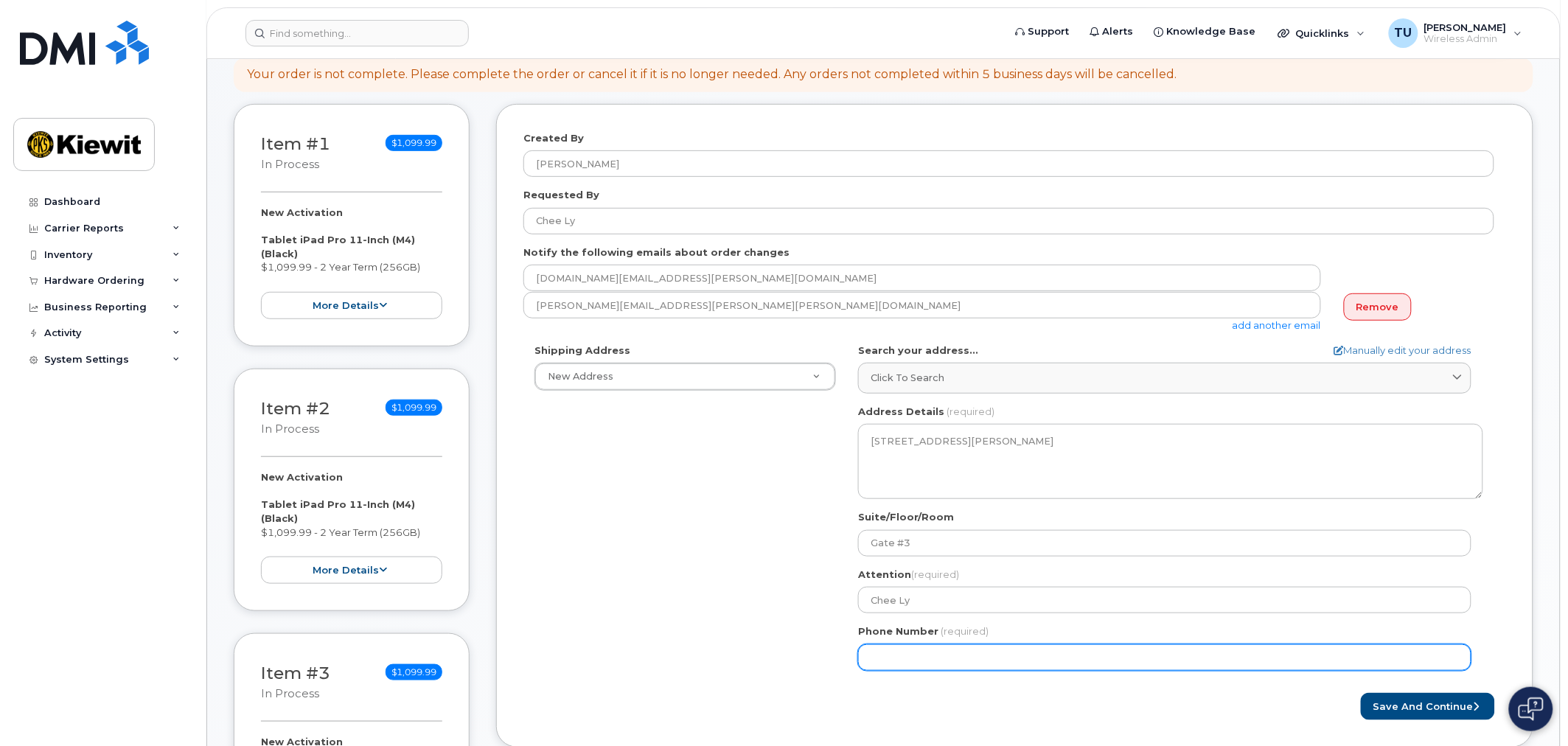
click at [994, 655] on input "Phone Number" at bounding box center [1164, 658] width 613 height 27
click at [920, 659] on input "Phone Number" at bounding box center [1164, 658] width 613 height 27
select select
type input "7075027959"
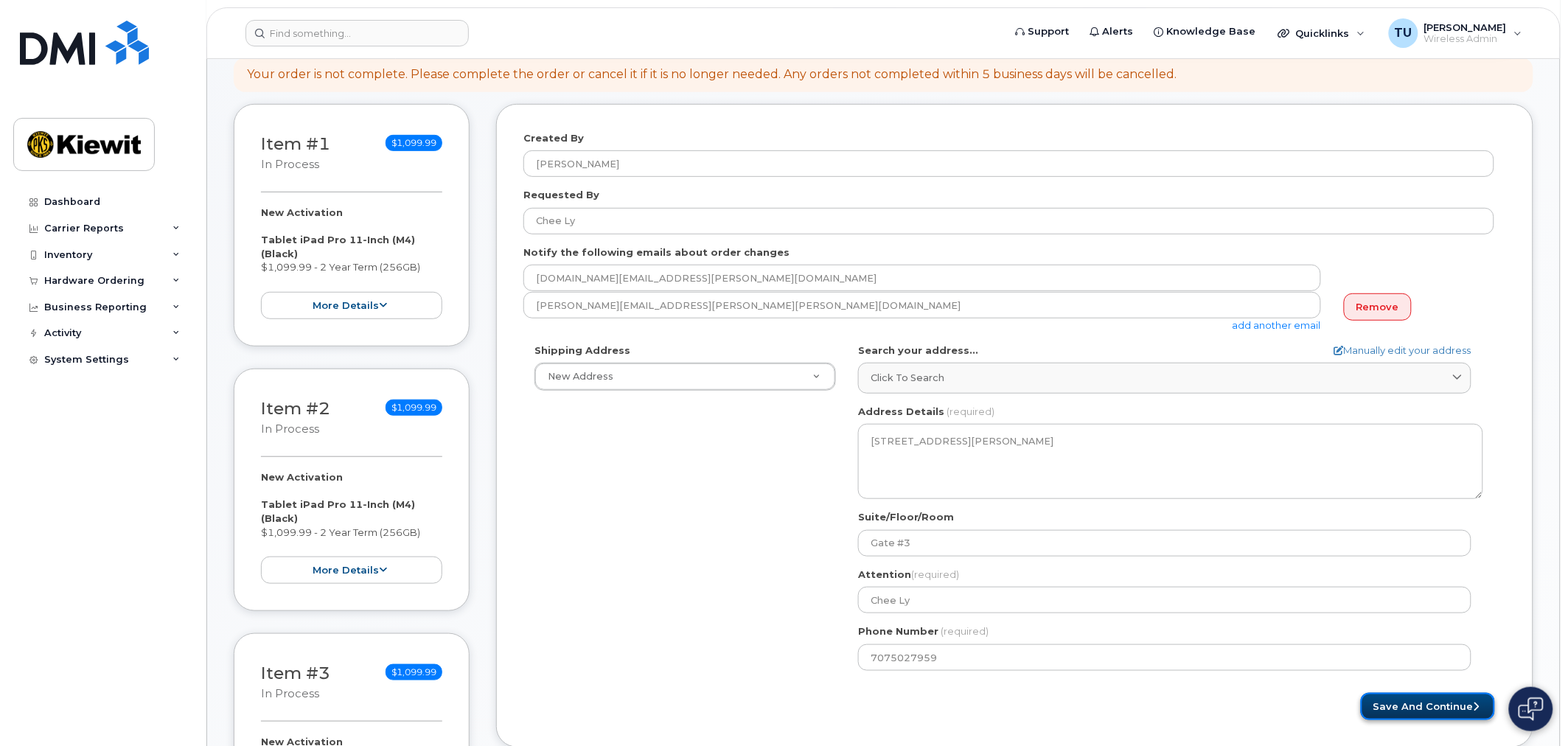
click at [1453, 716] on button "Save and Continue" at bounding box center [1428, 706] width 134 height 27
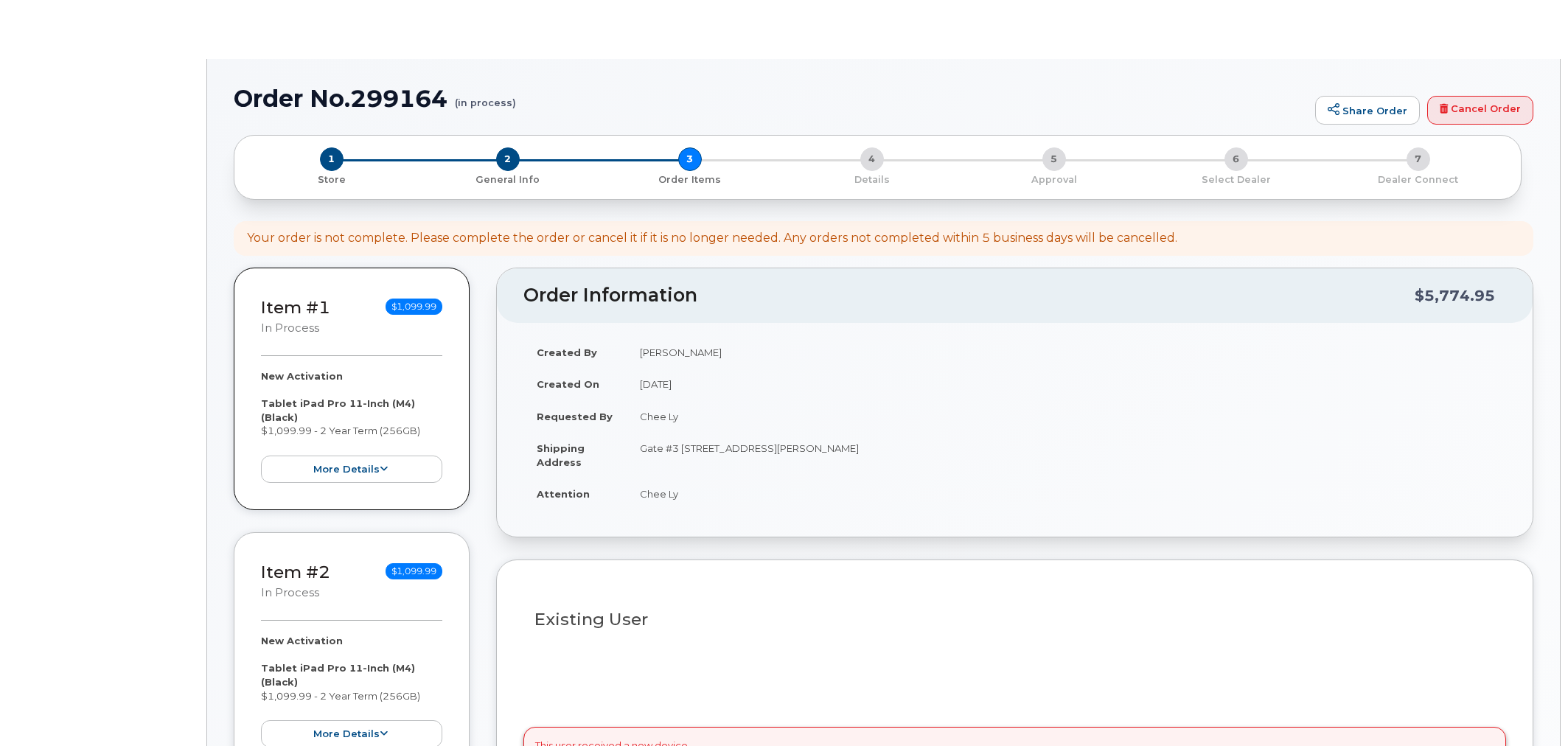
select select
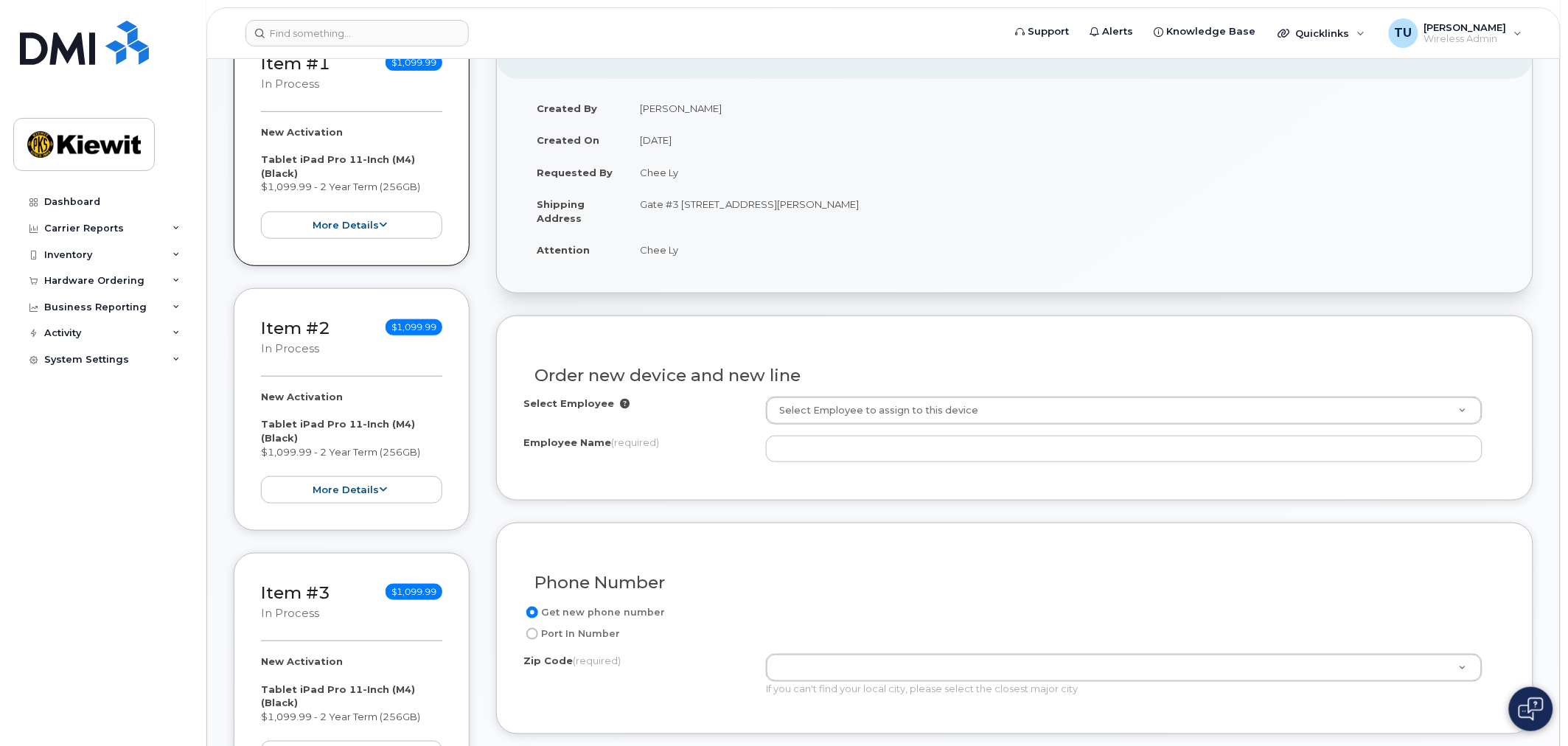
scroll to position [245, 0]
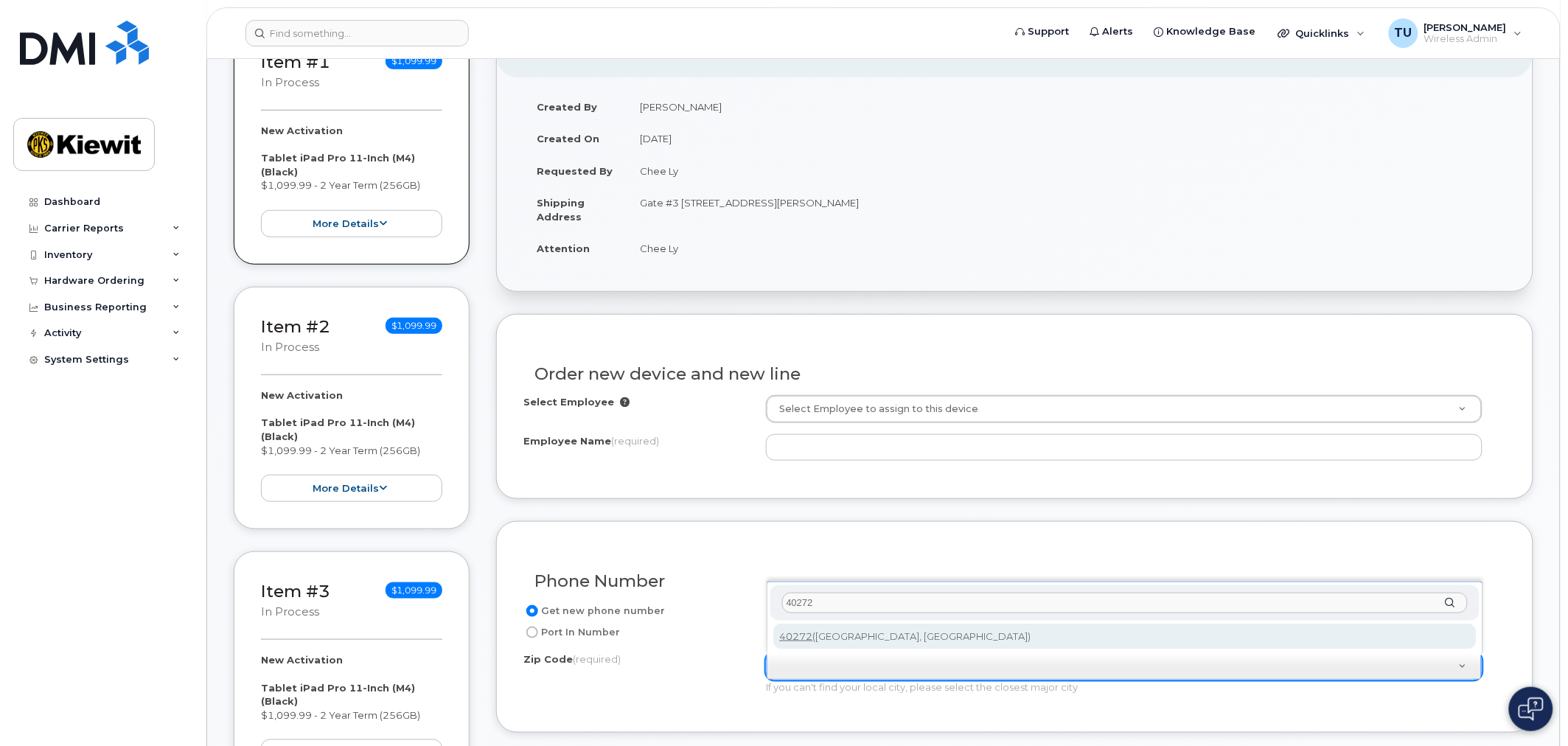
type input "40272"
type input "40272 ([GEOGRAPHIC_DATA], [GEOGRAPHIC_DATA])"
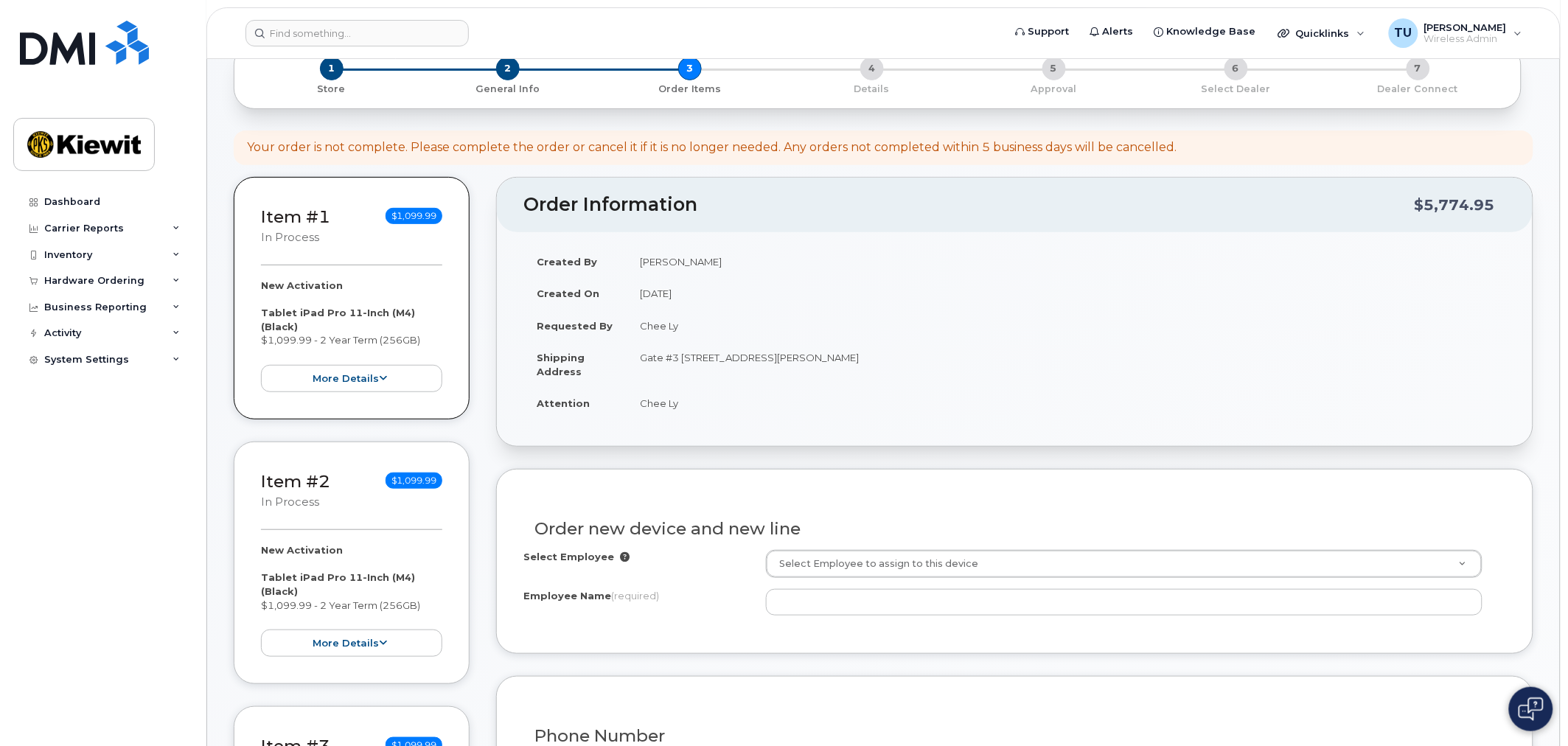
scroll to position [82, 0]
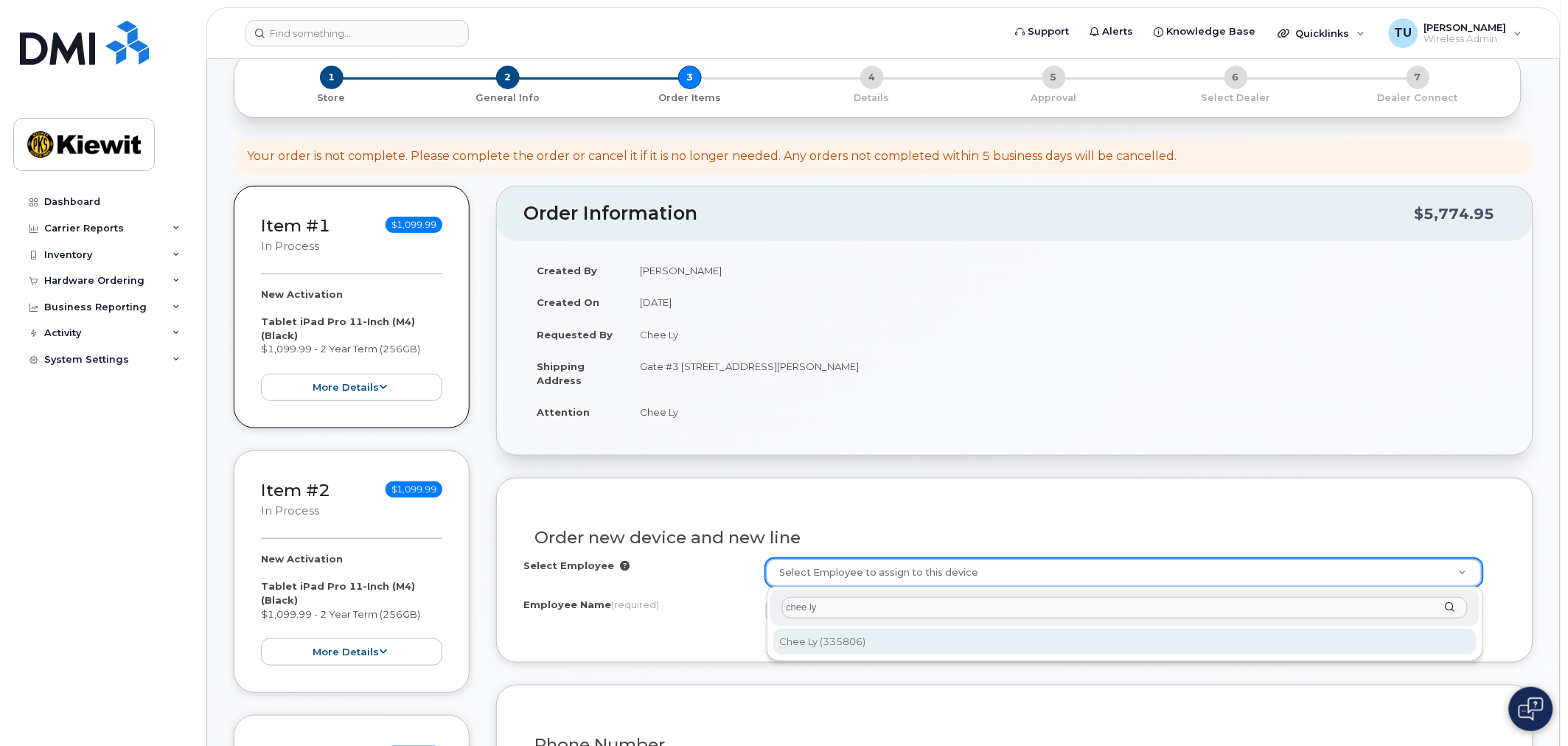
type input "chee ly"
type input "2150750"
type input "Chee Ly"
type input "[STREET_ADDRESS][PERSON_NAME]"
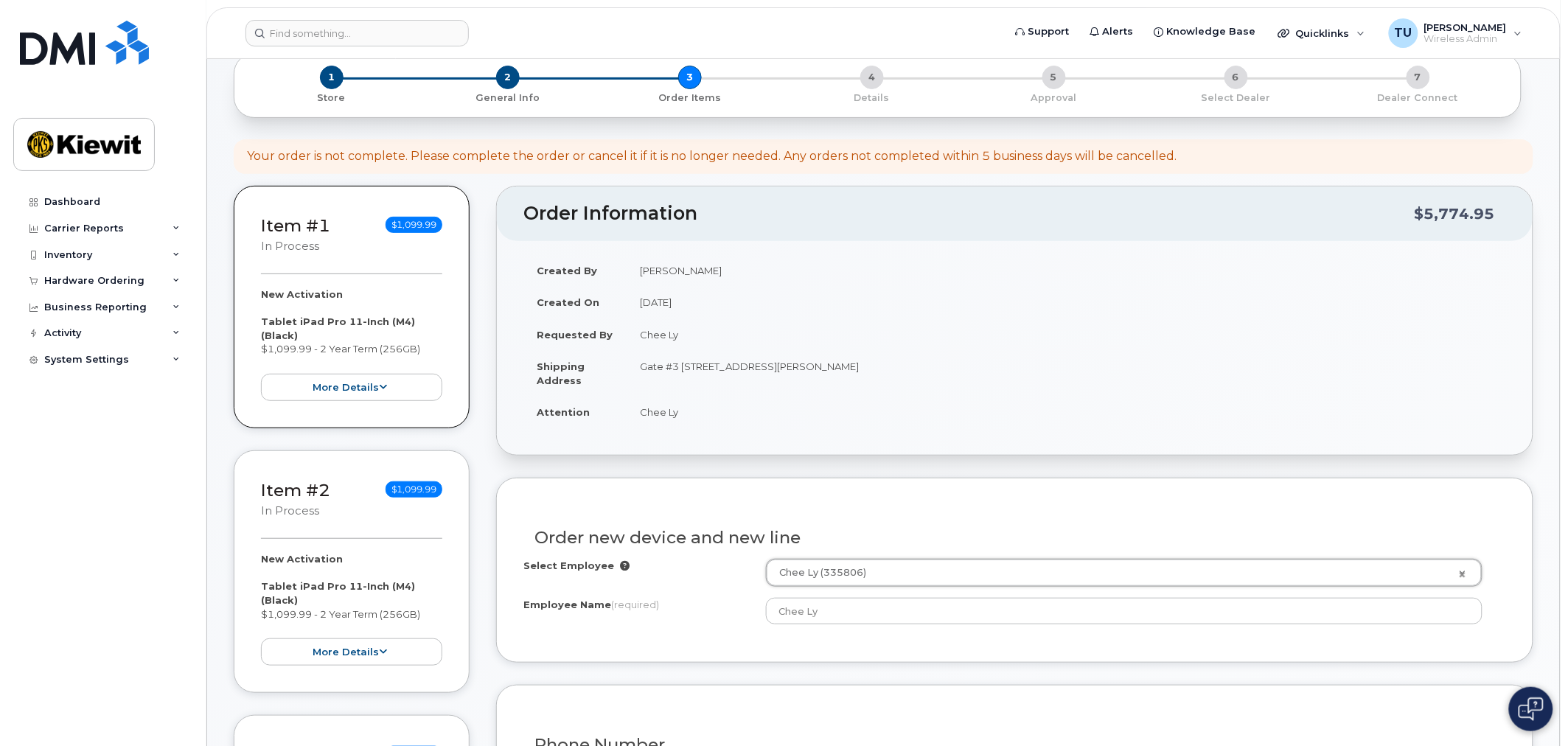
click at [988, 524] on div "Order new device and new line" at bounding box center [1015, 532] width 983 height 54
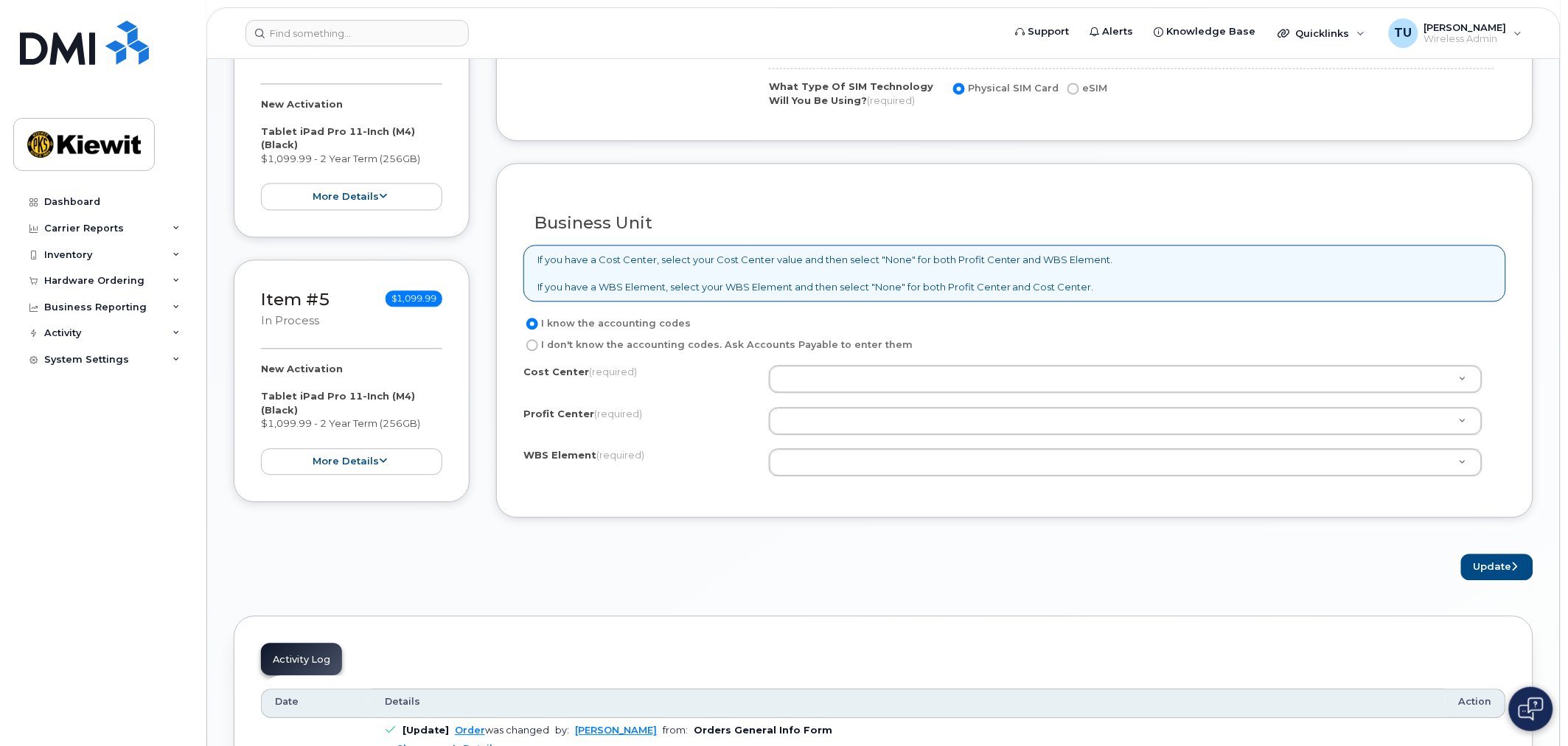
scroll to position [983, 0]
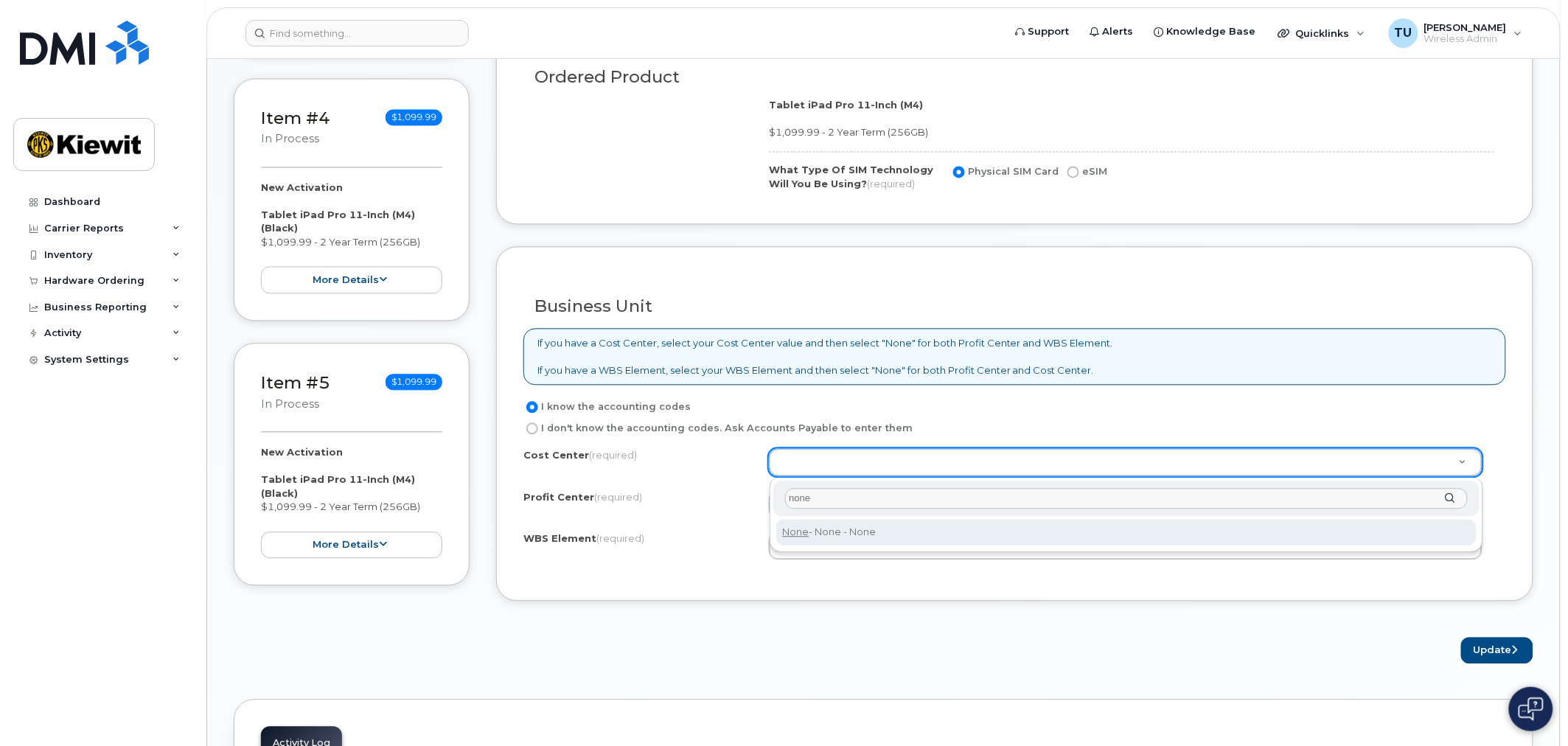
type input "none"
type input "None"
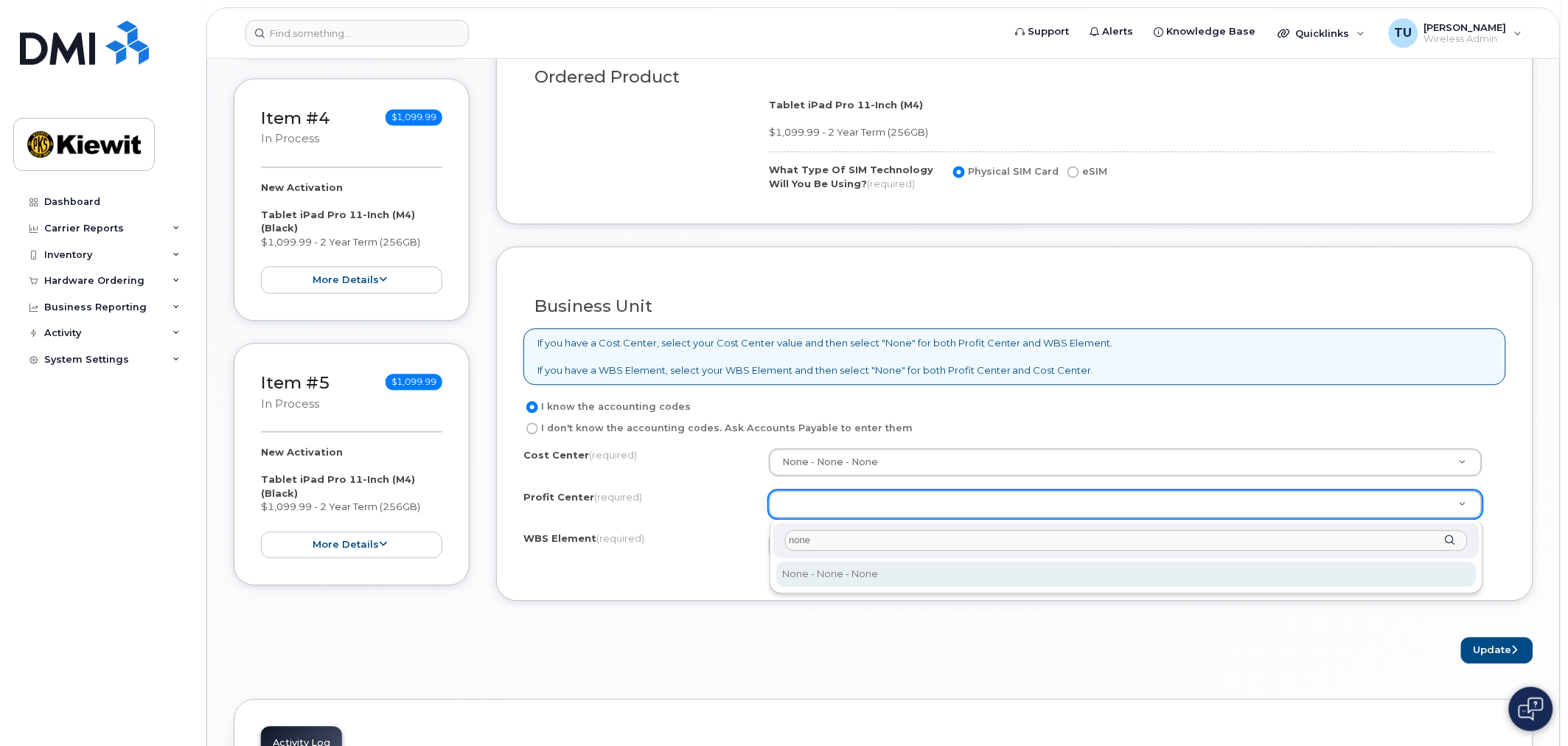
type input "none"
select select "None"
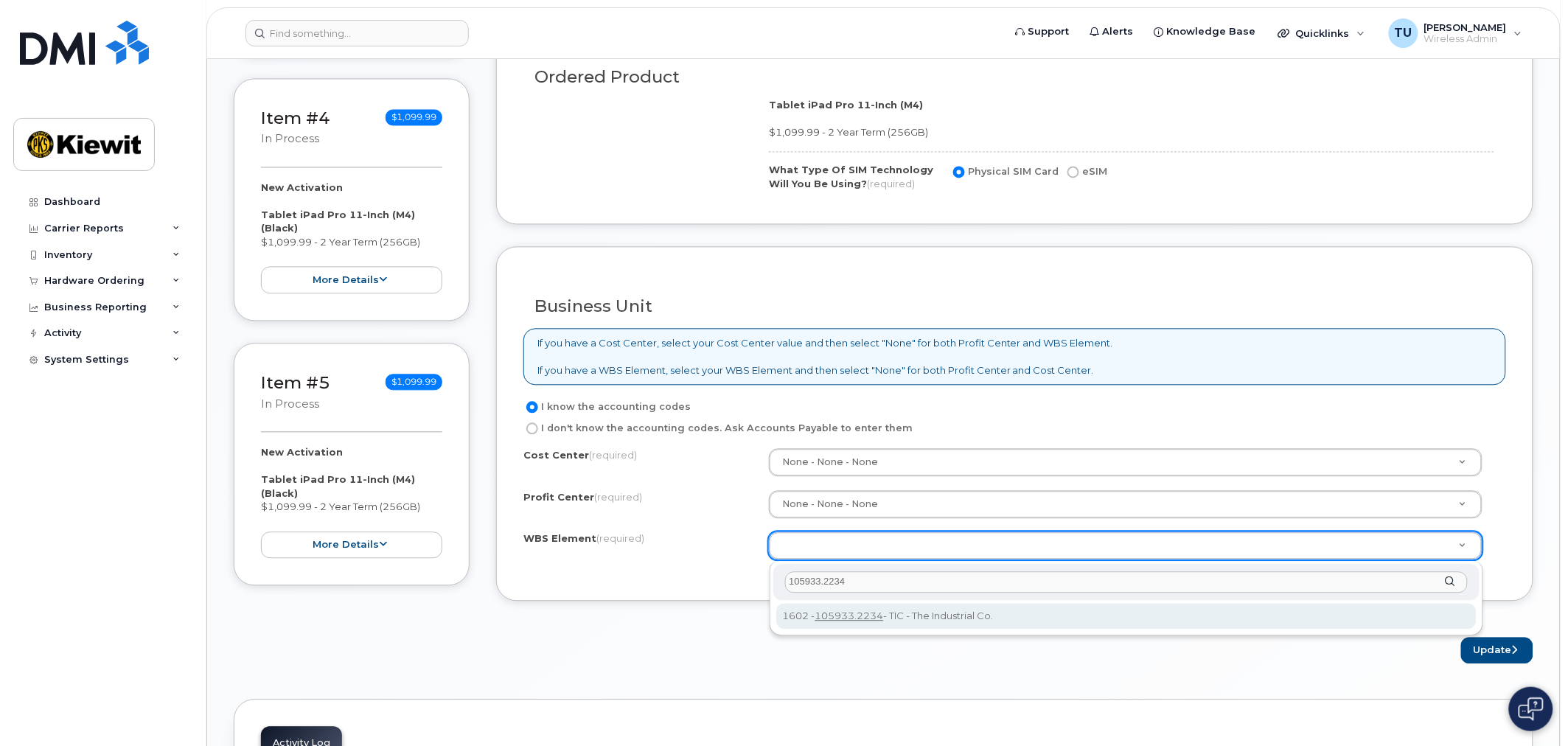
type input "105933.2234"
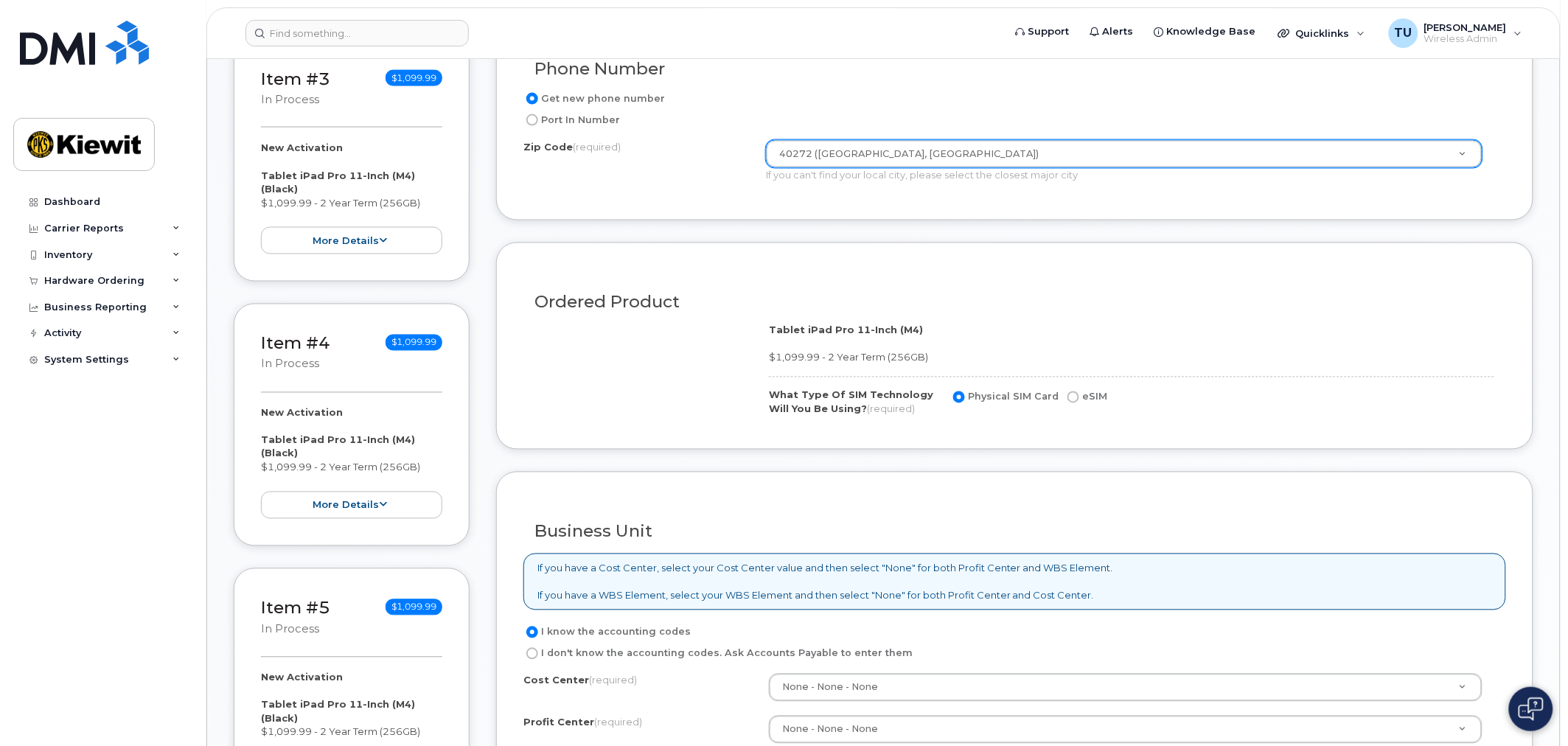
scroll to position [738, 0]
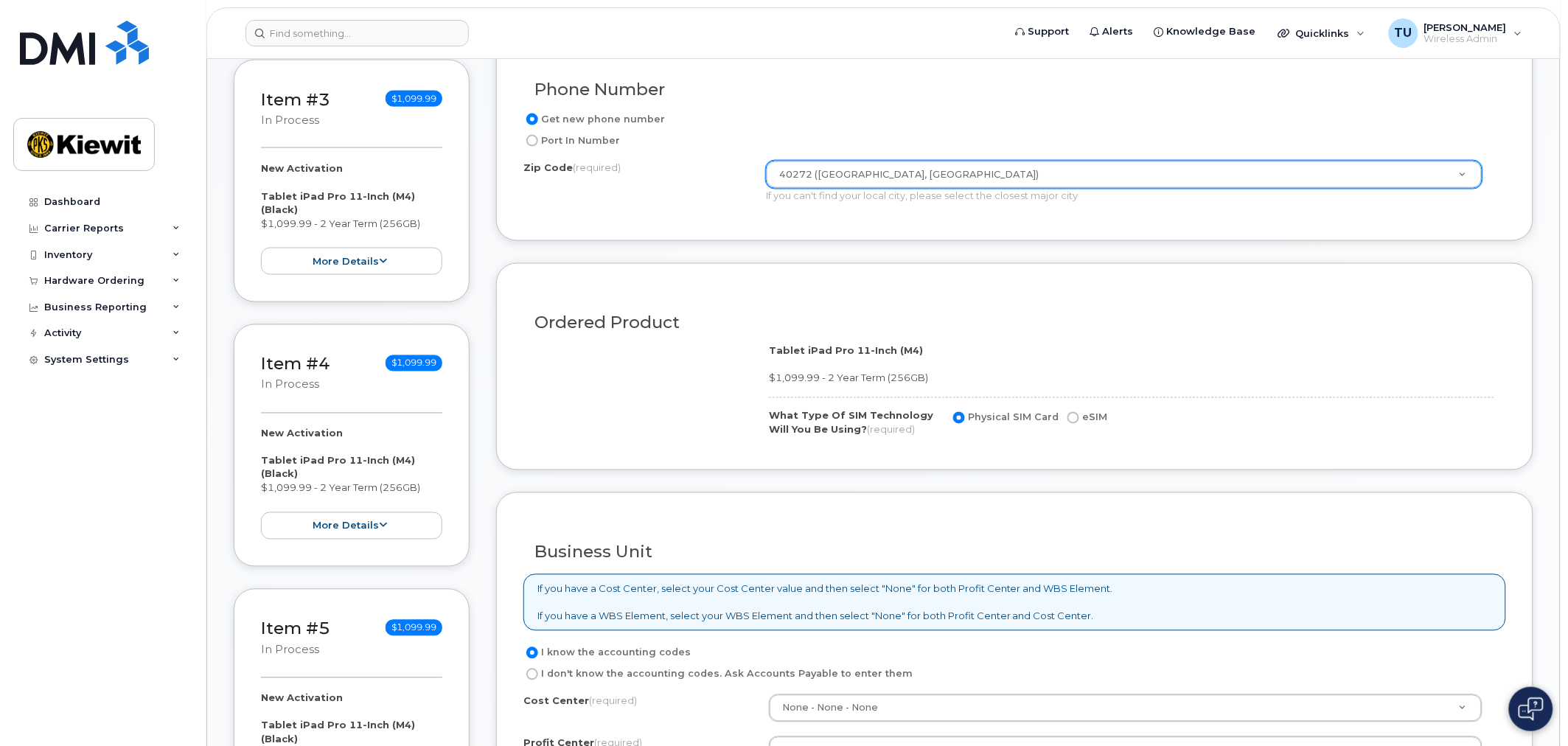
click at [1078, 422] on label "eSIM" at bounding box center [1086, 418] width 43 height 18
click at [1078, 422] on input "eSIM" at bounding box center [1073, 418] width 11 height 11
radio input "true"
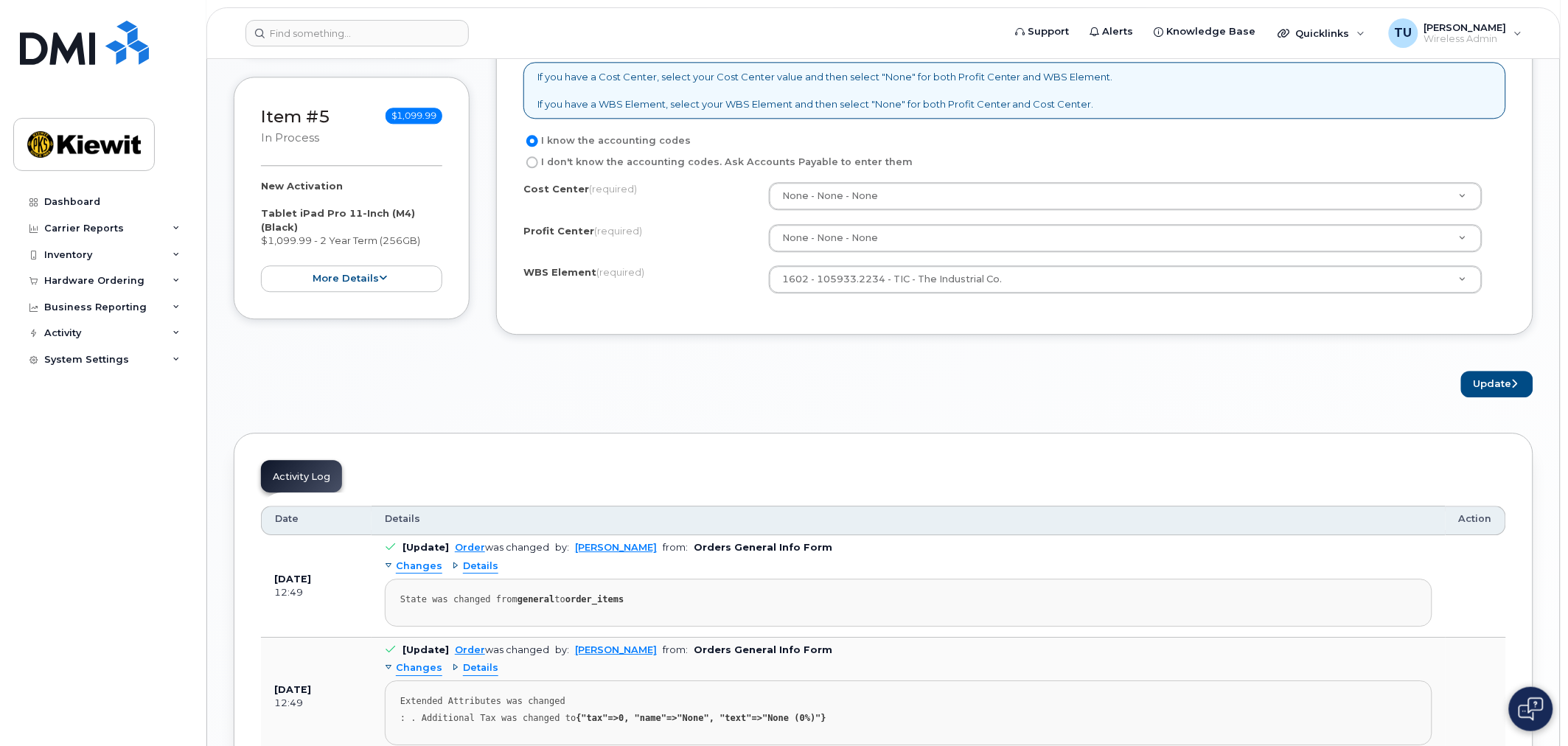
scroll to position [1228, 0]
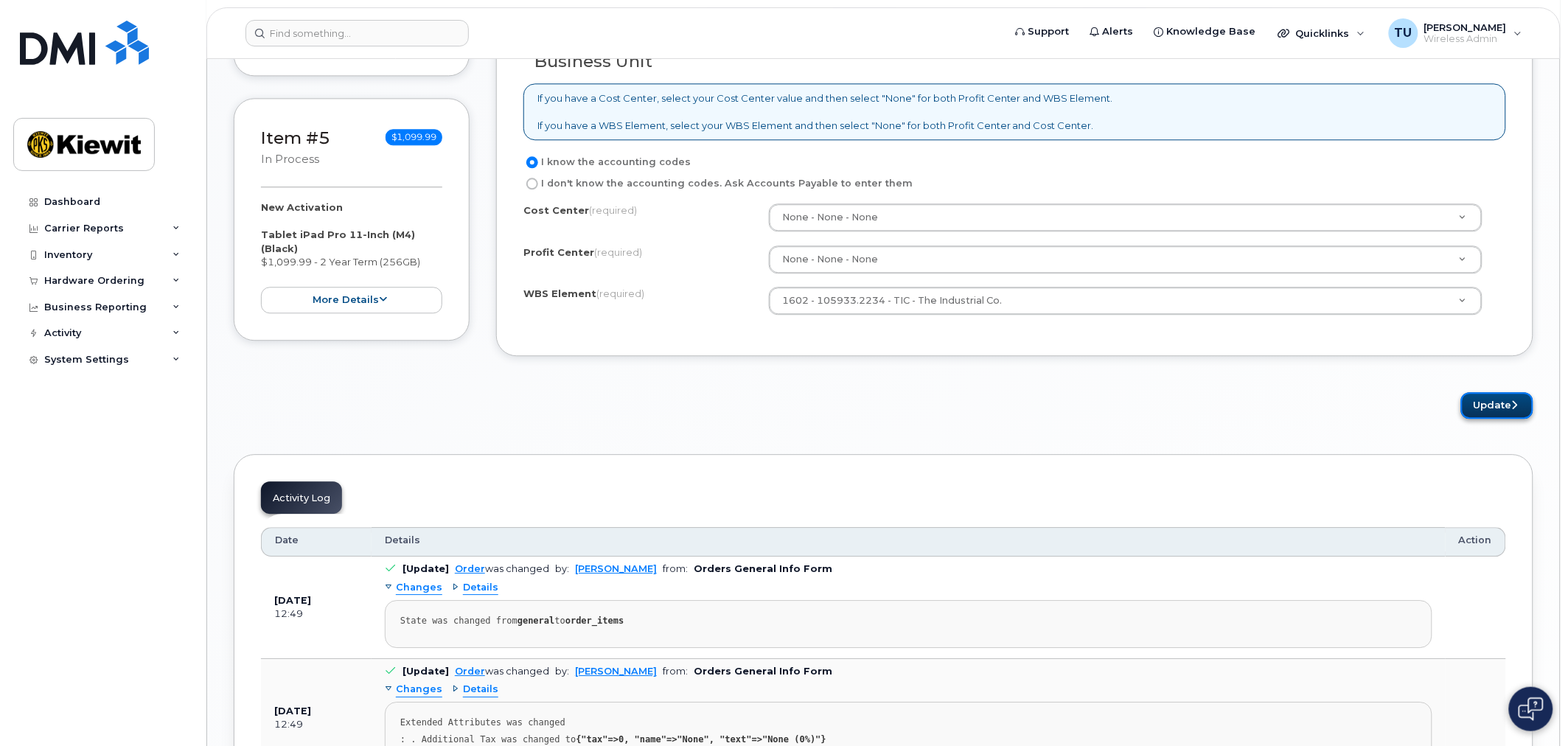
click at [1480, 409] on button "Update" at bounding box center [1497, 406] width 72 height 27
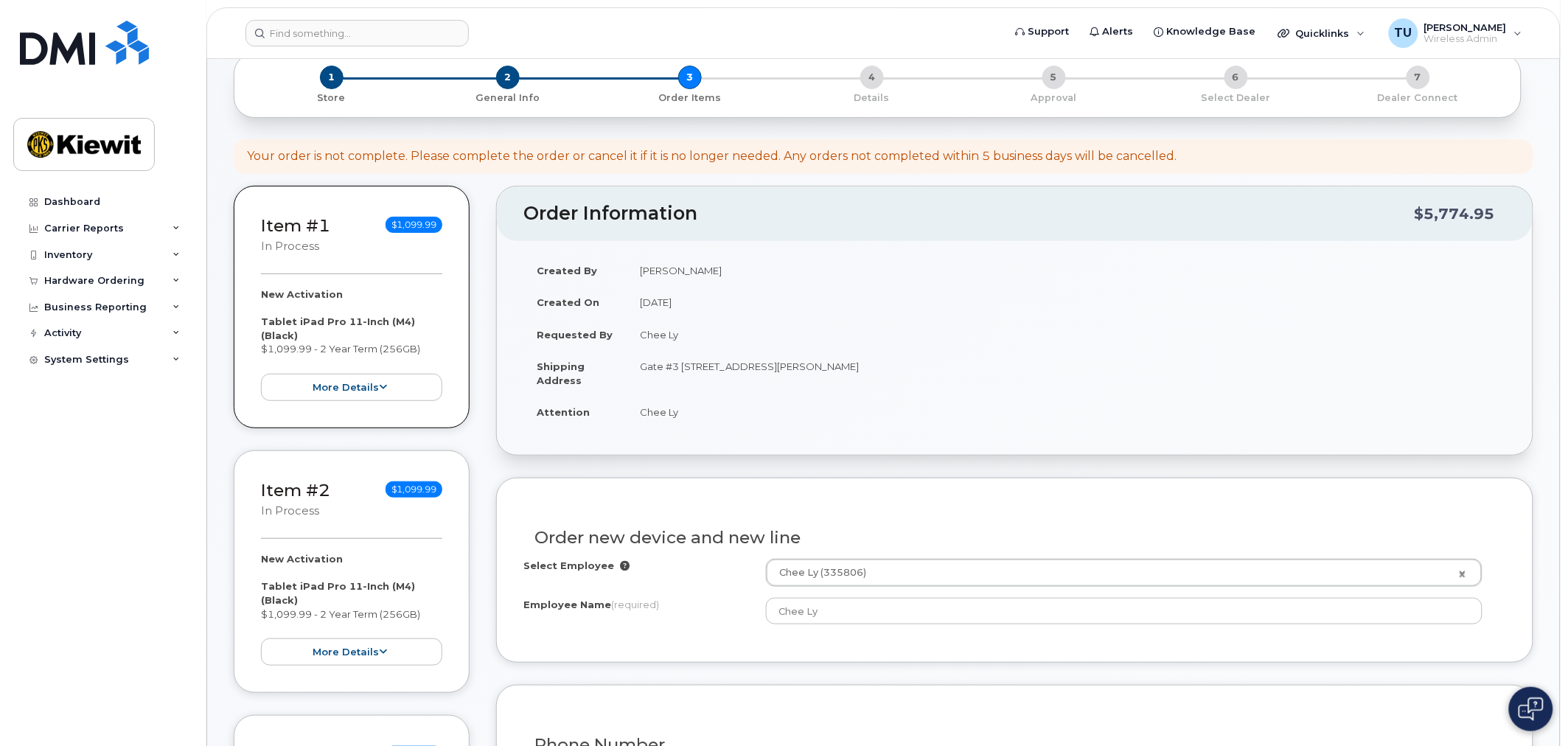
scroll to position [127, 0]
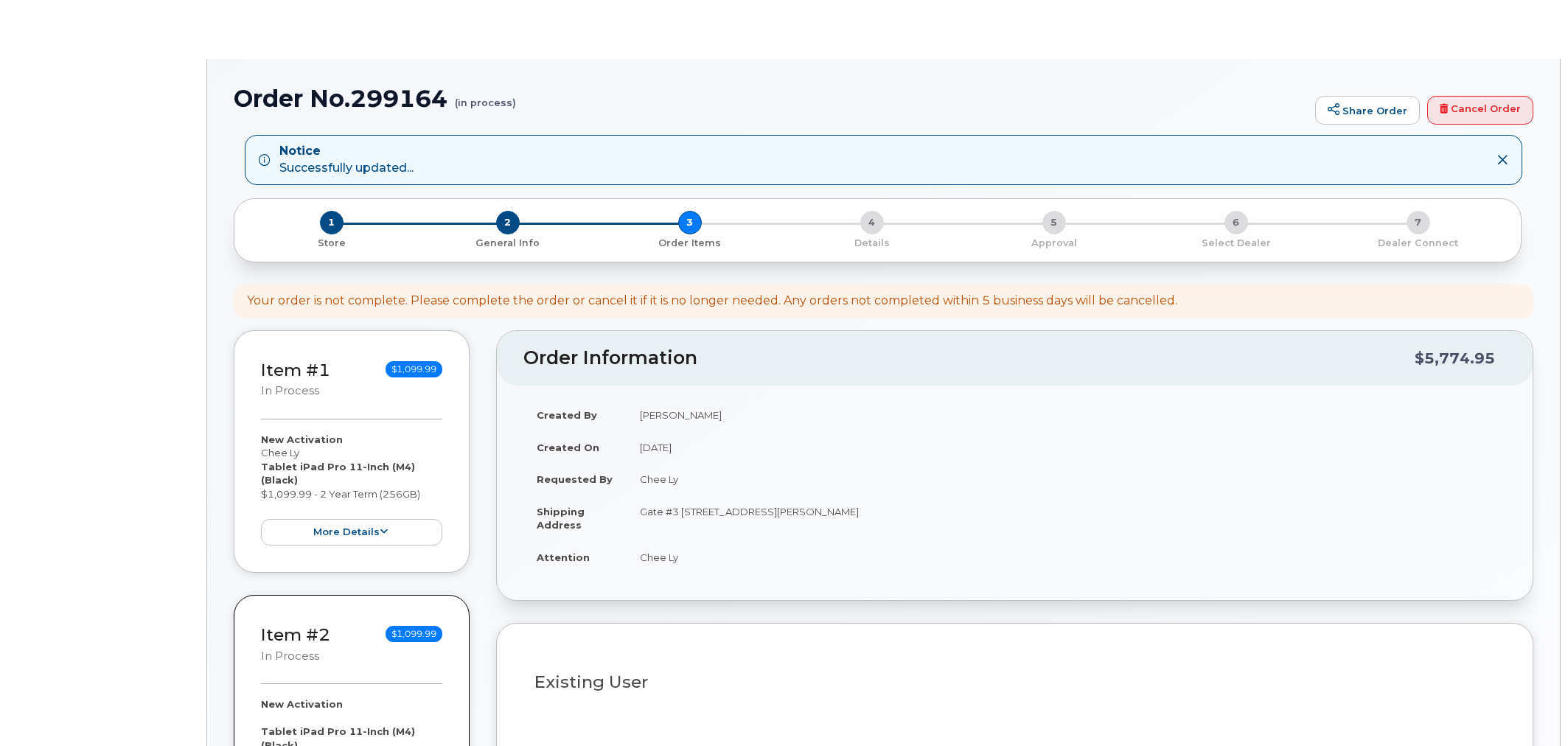
select select
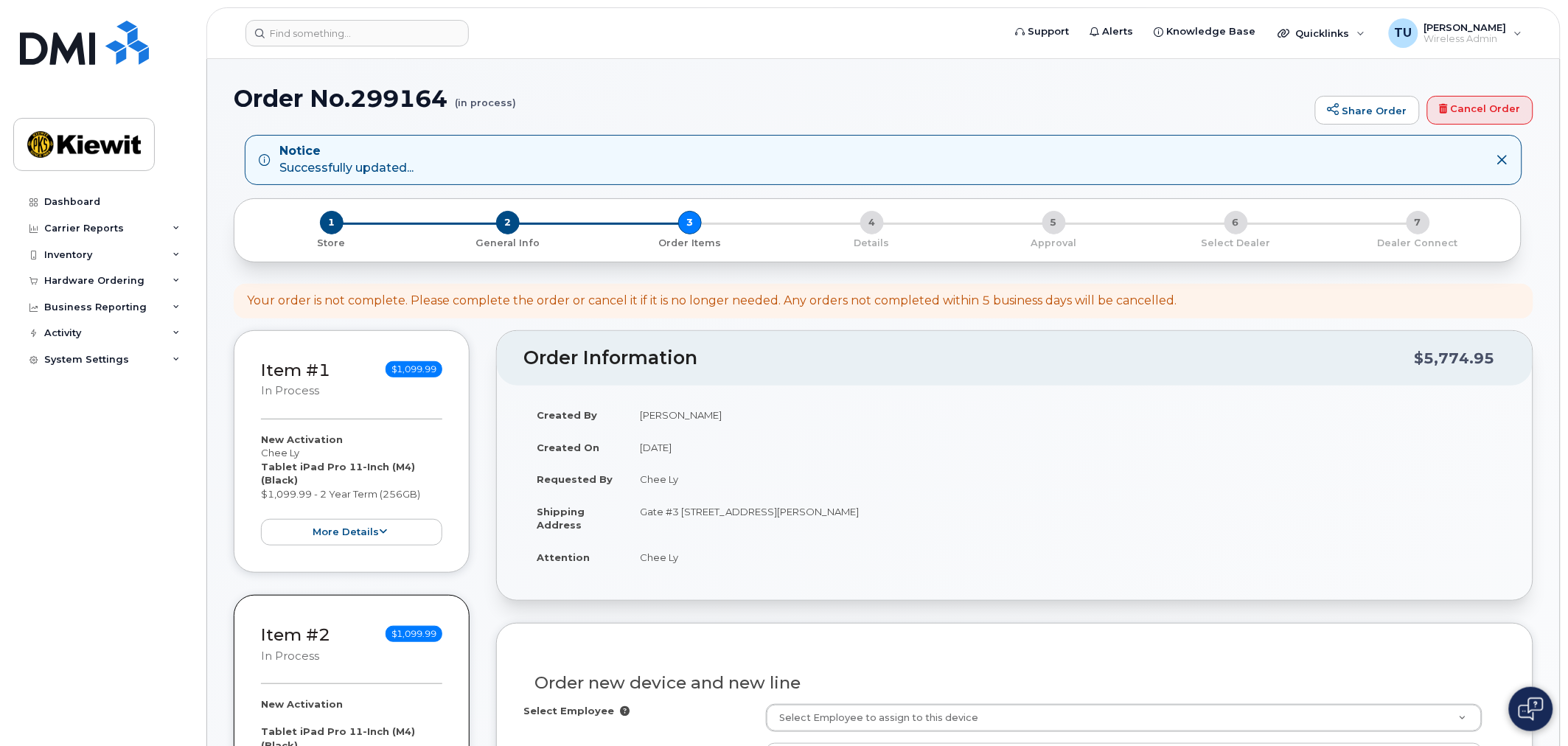
scroll to position [328, 0]
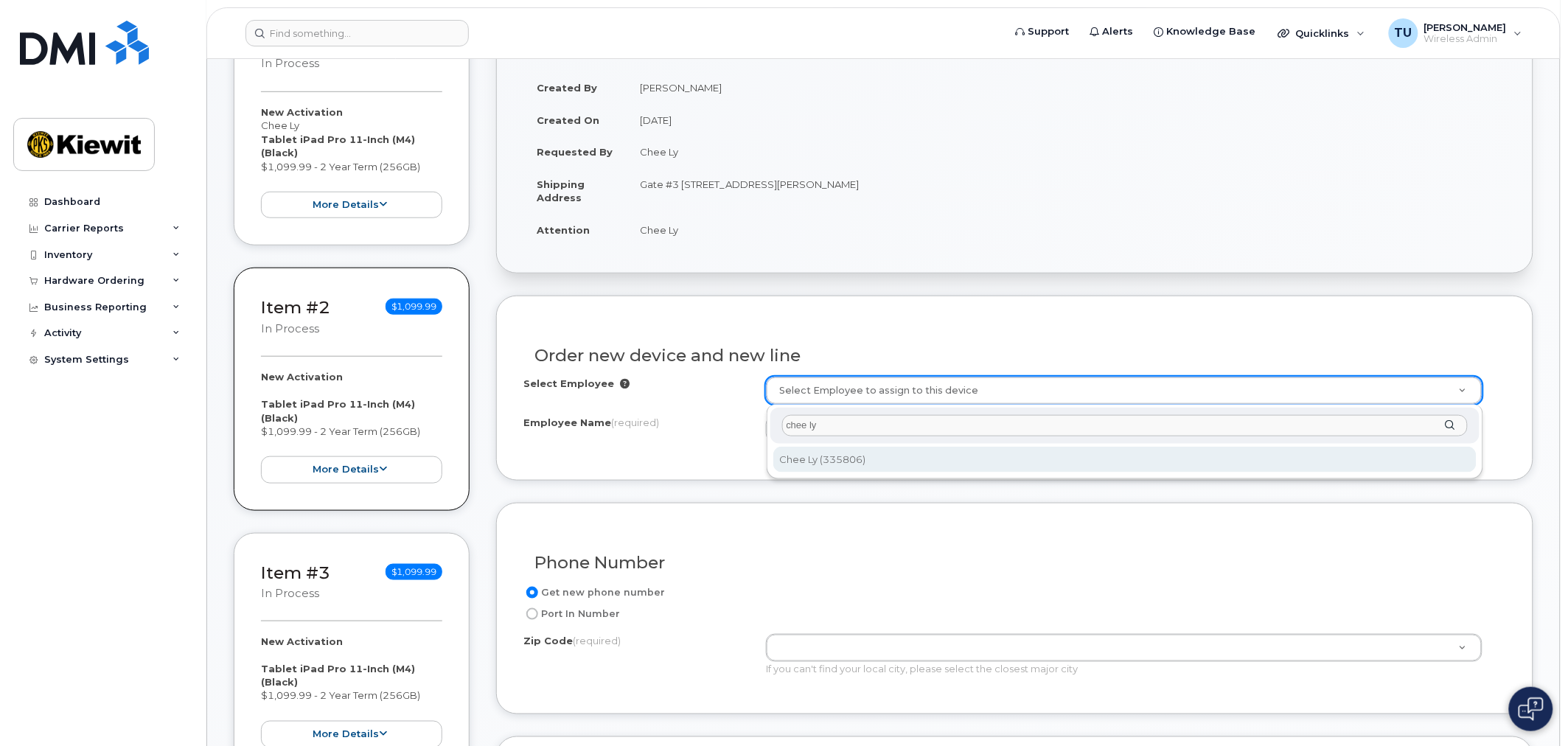
type input "chee ly"
type input "2150750"
type input "Chee Ly"
type input "[STREET_ADDRESS][PERSON_NAME]"
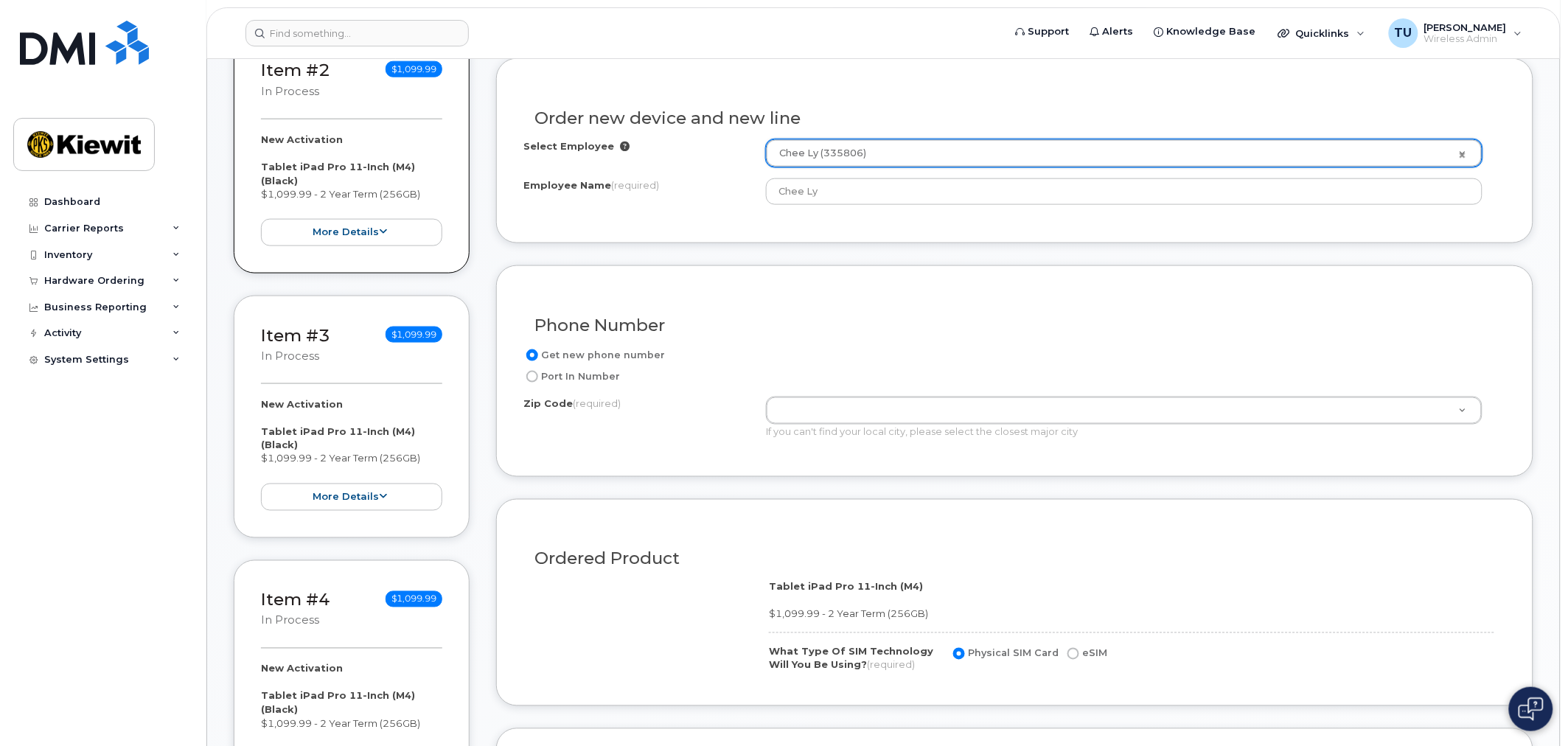
scroll to position [573, 0]
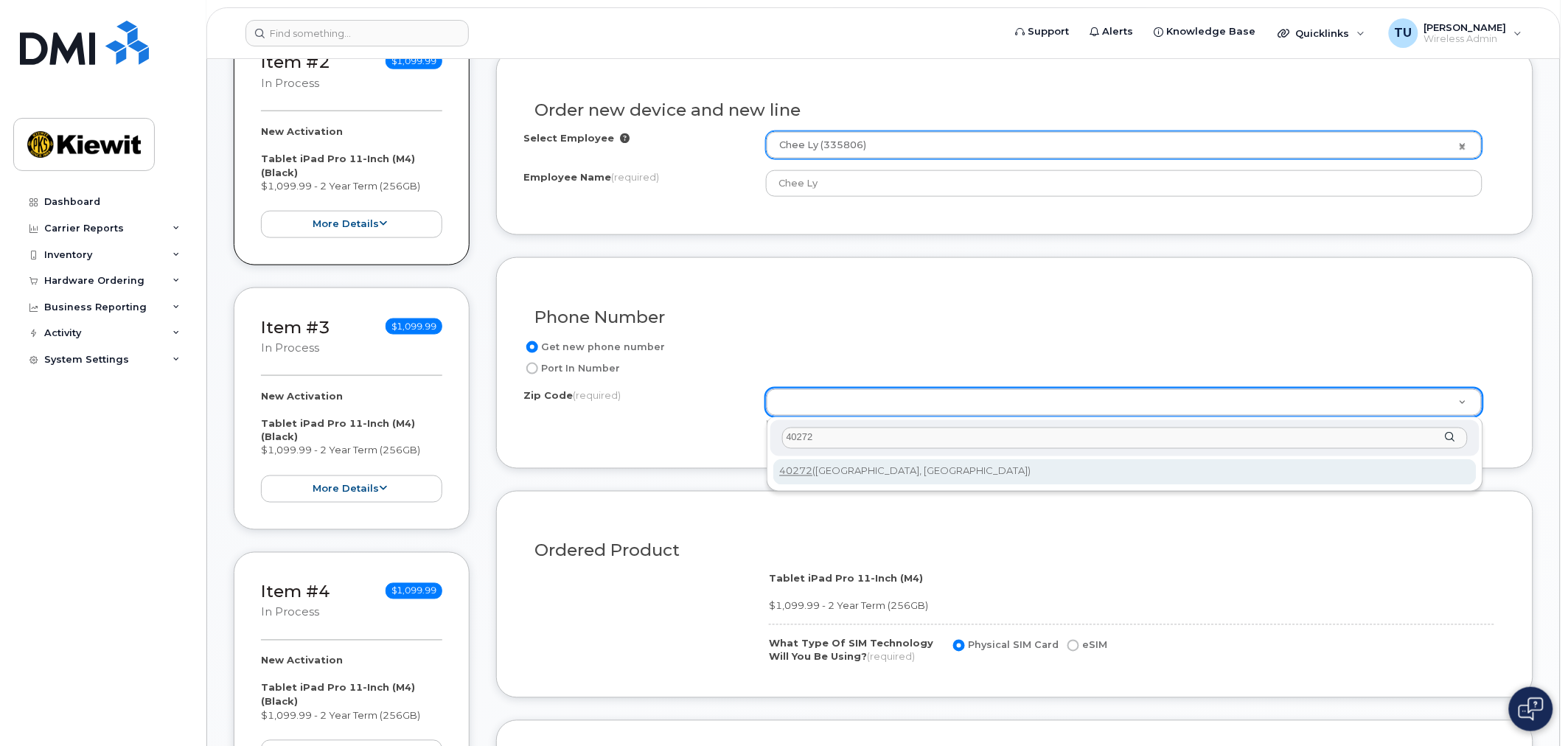
type input "40272"
type input "40272 ([GEOGRAPHIC_DATA], [GEOGRAPHIC_DATA])"
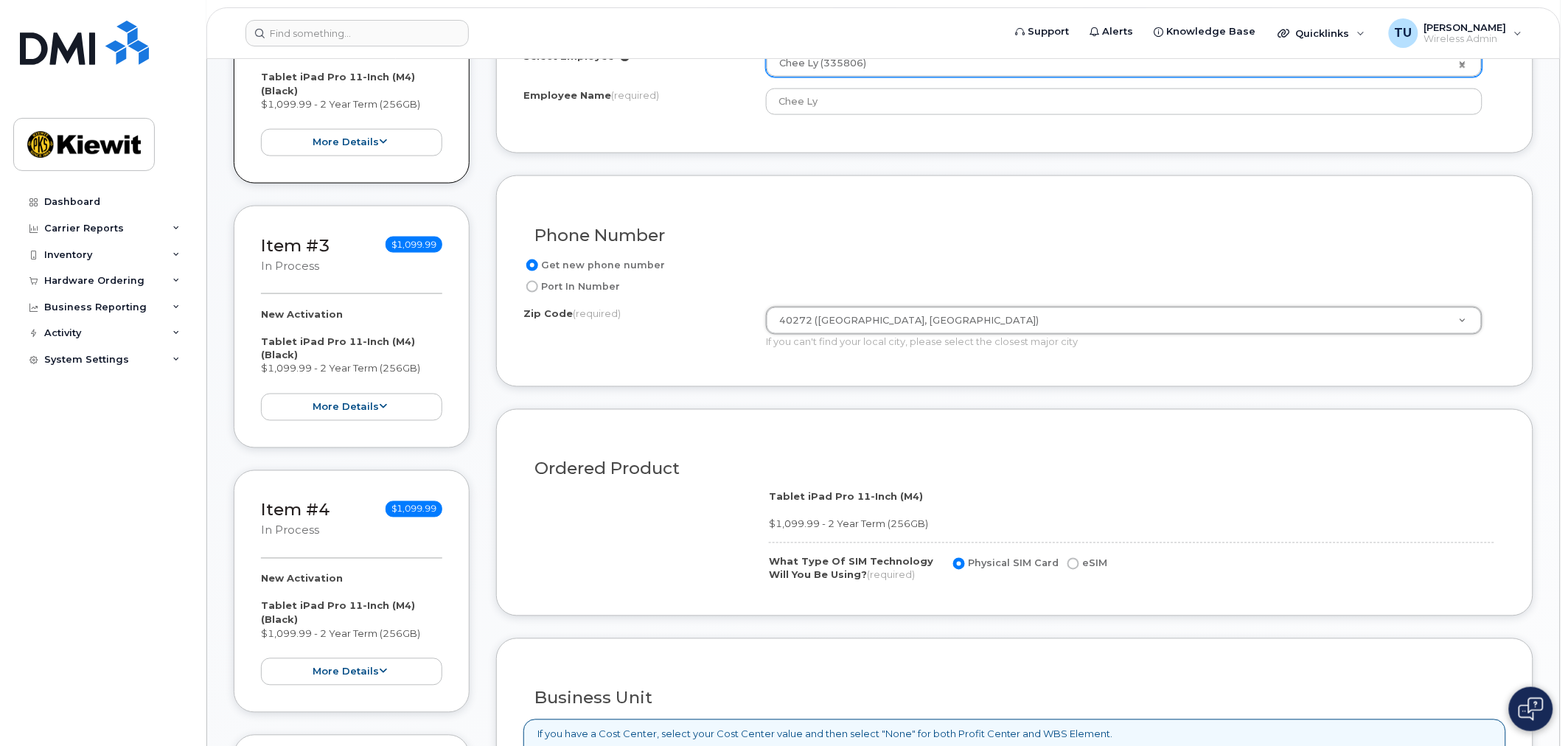
scroll to position [901, 0]
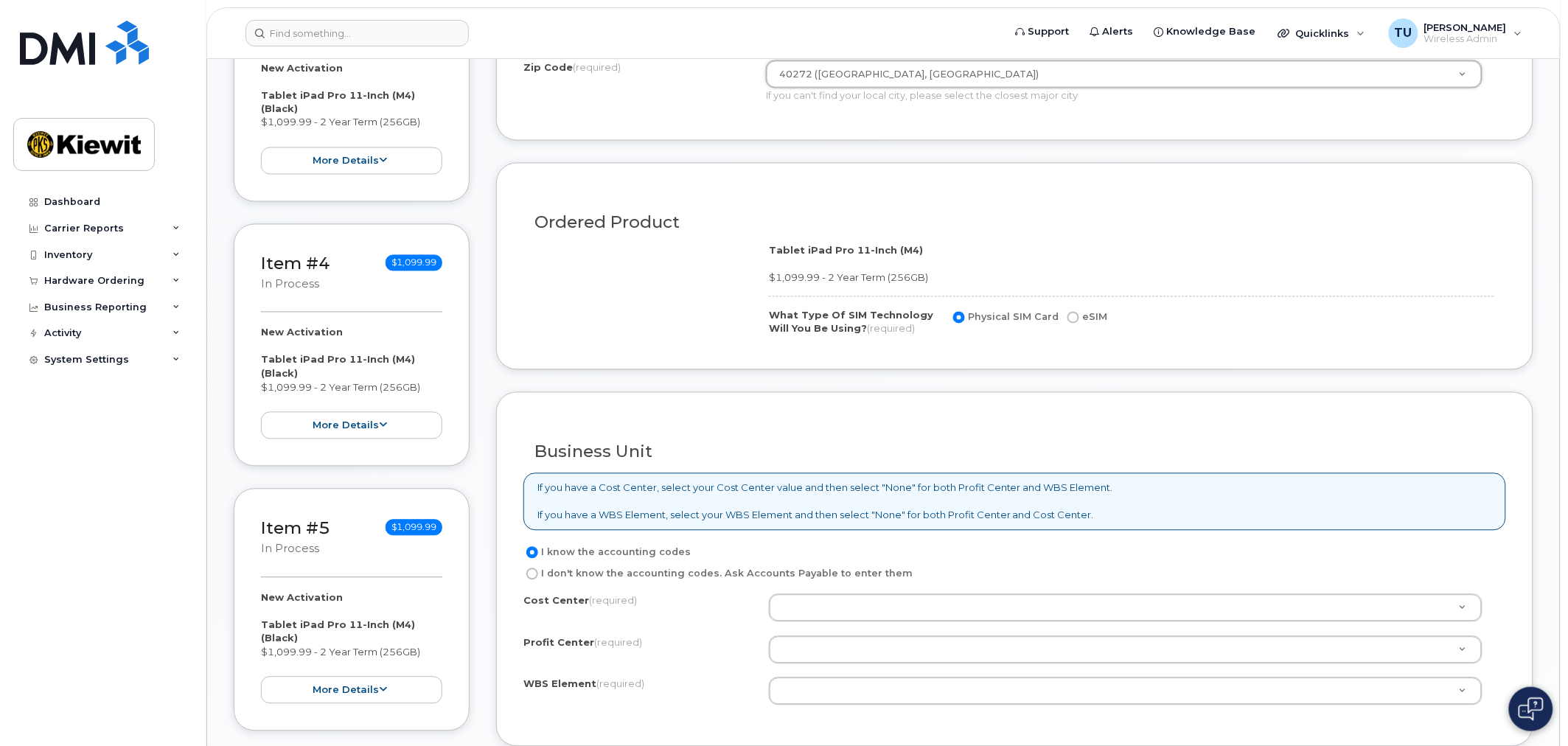
click at [1080, 326] on label "eSIM" at bounding box center [1086, 317] width 43 height 18
click at [1079, 324] on input "eSIM" at bounding box center [1073, 317] width 11 height 11
radio input "true"
click at [1086, 318] on label "eSIM" at bounding box center [1086, 317] width 43 height 18
click at [1079, 318] on input "eSIM" at bounding box center [1073, 317] width 11 height 11
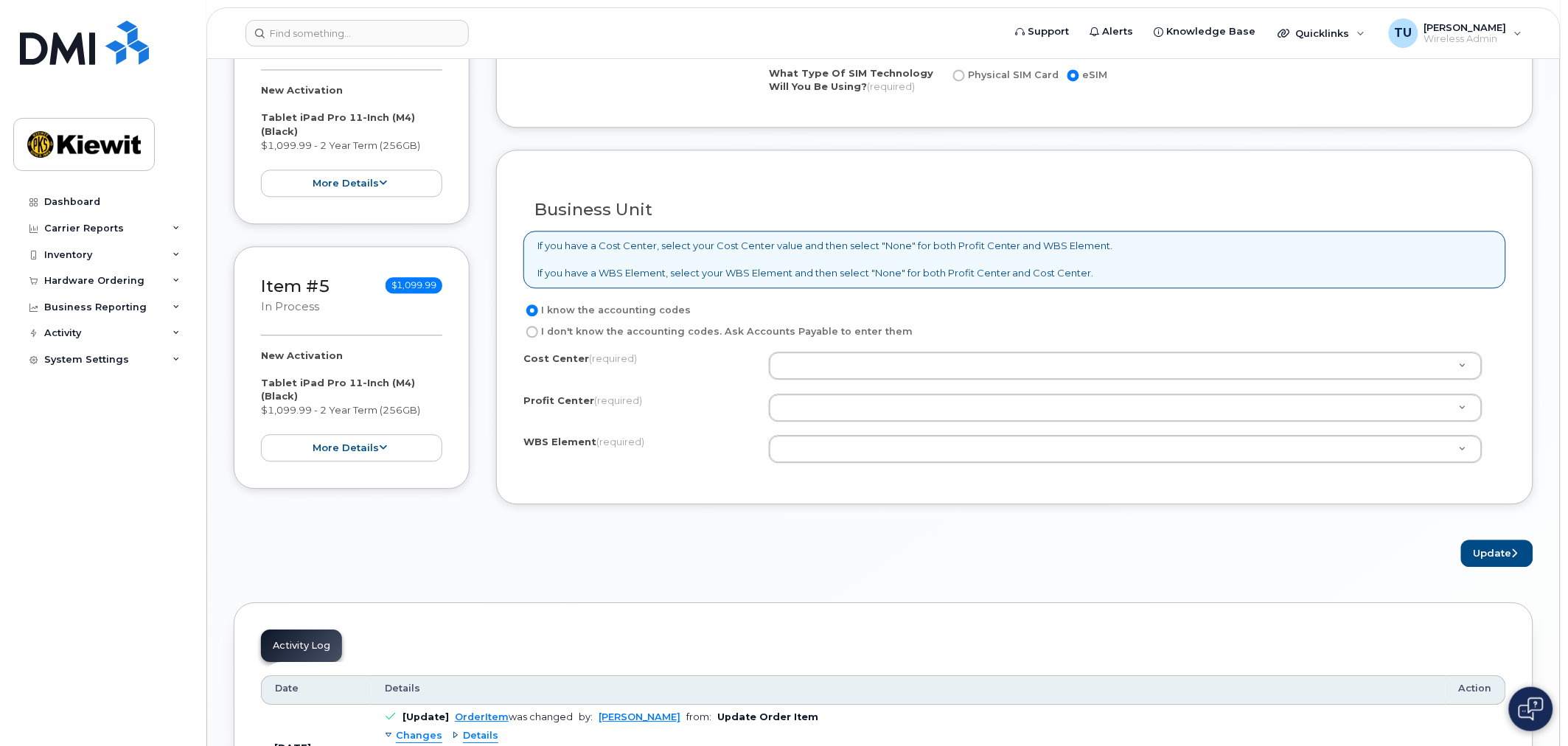
scroll to position [1147, 0]
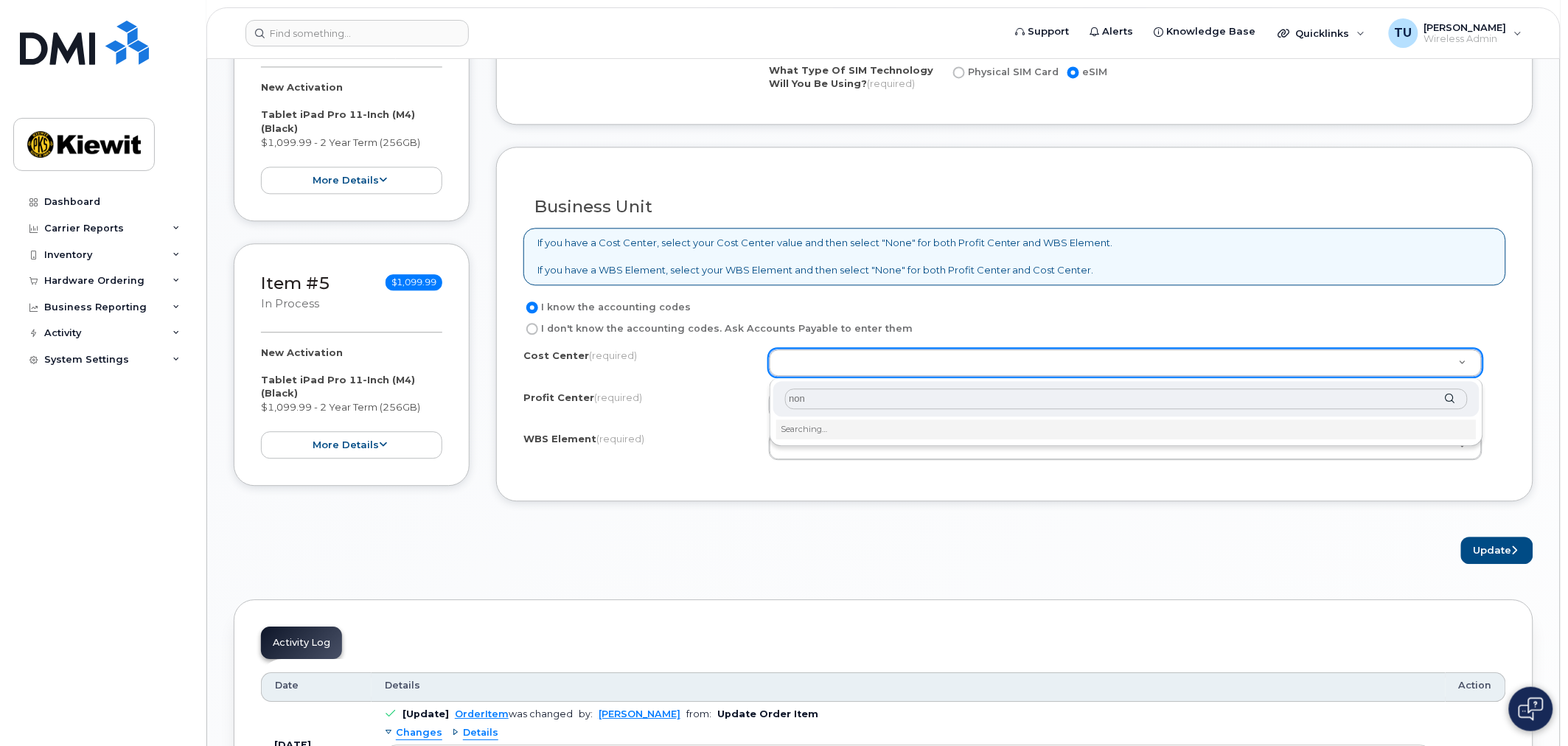
type input "none"
type input "None"
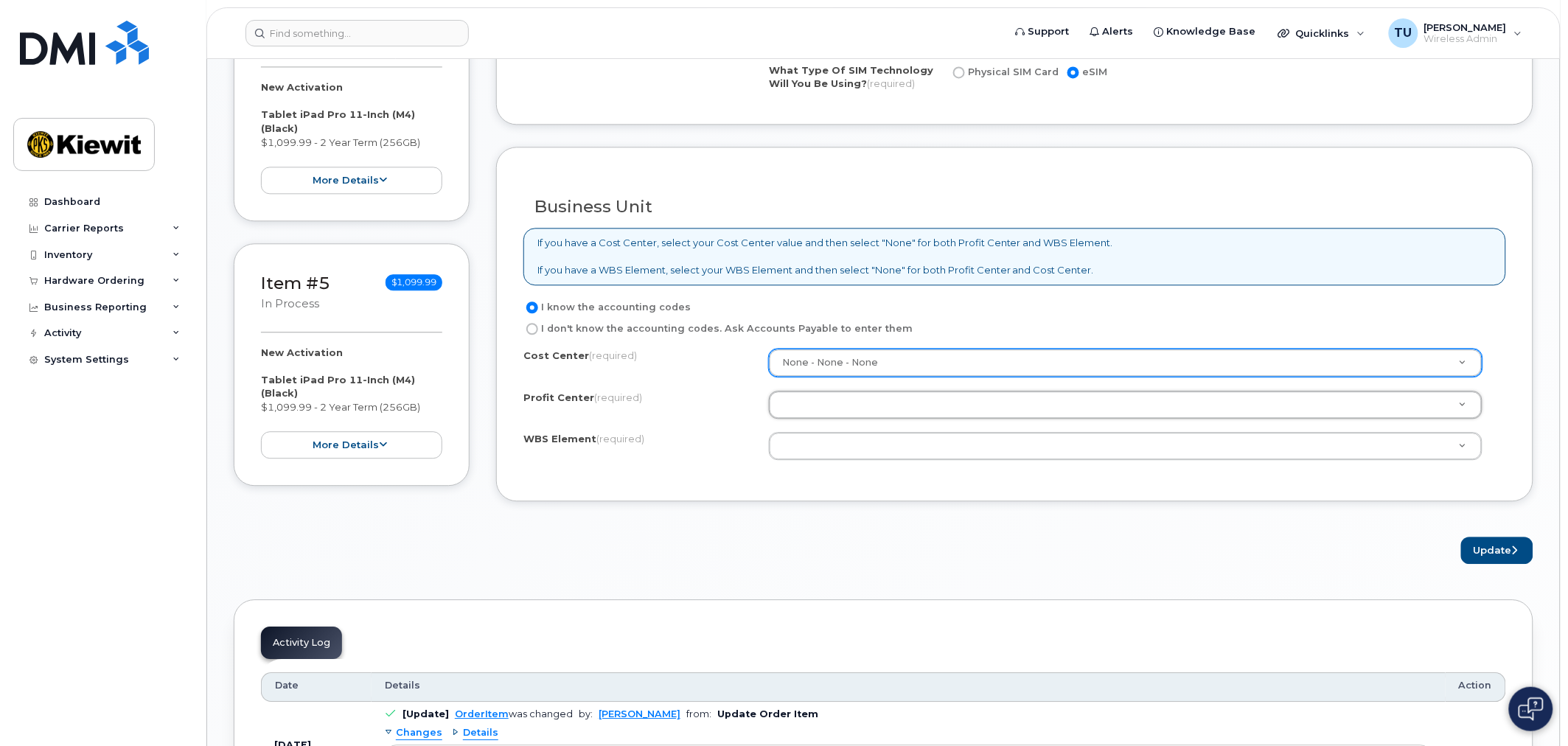
type input "n"
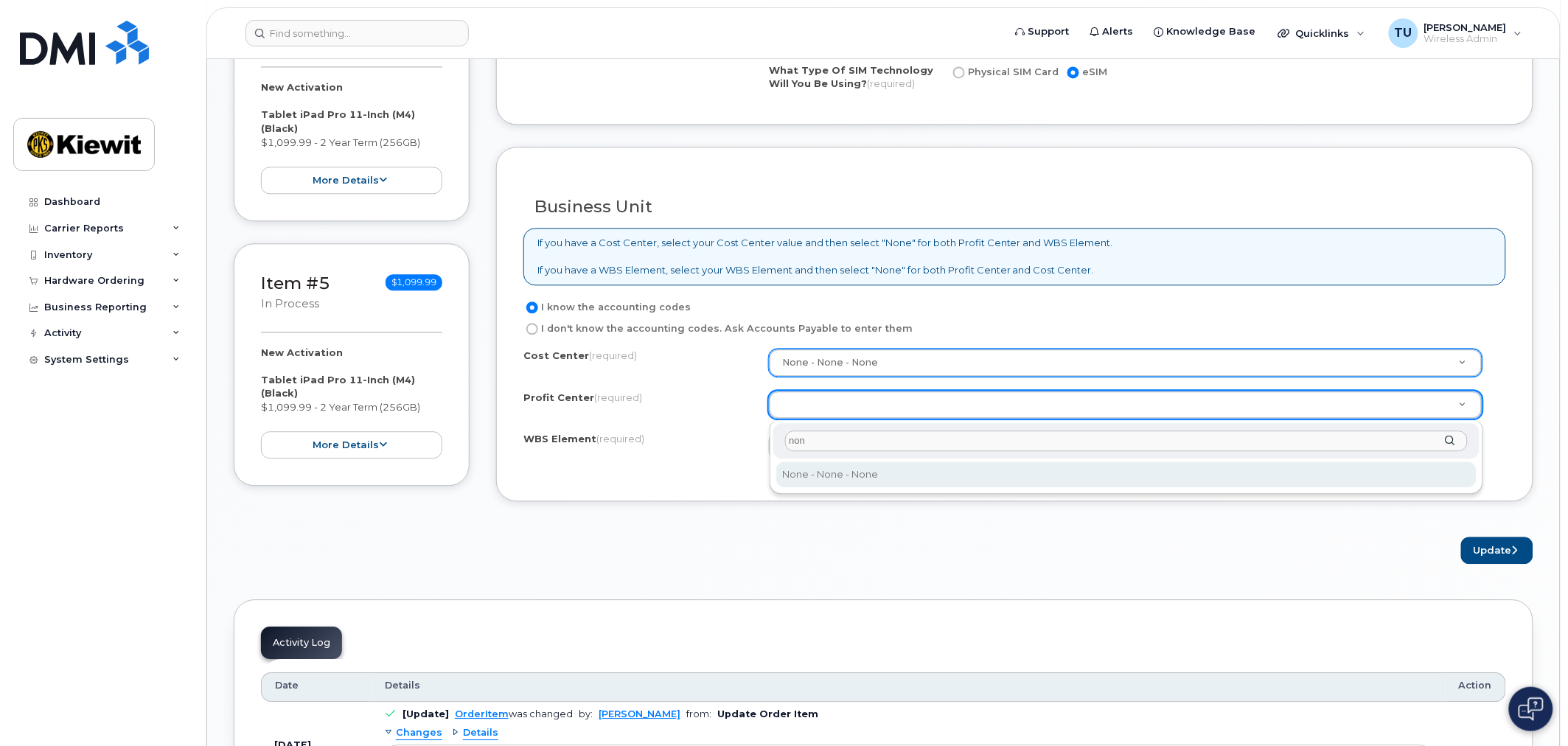
type input "none"
select select "None"
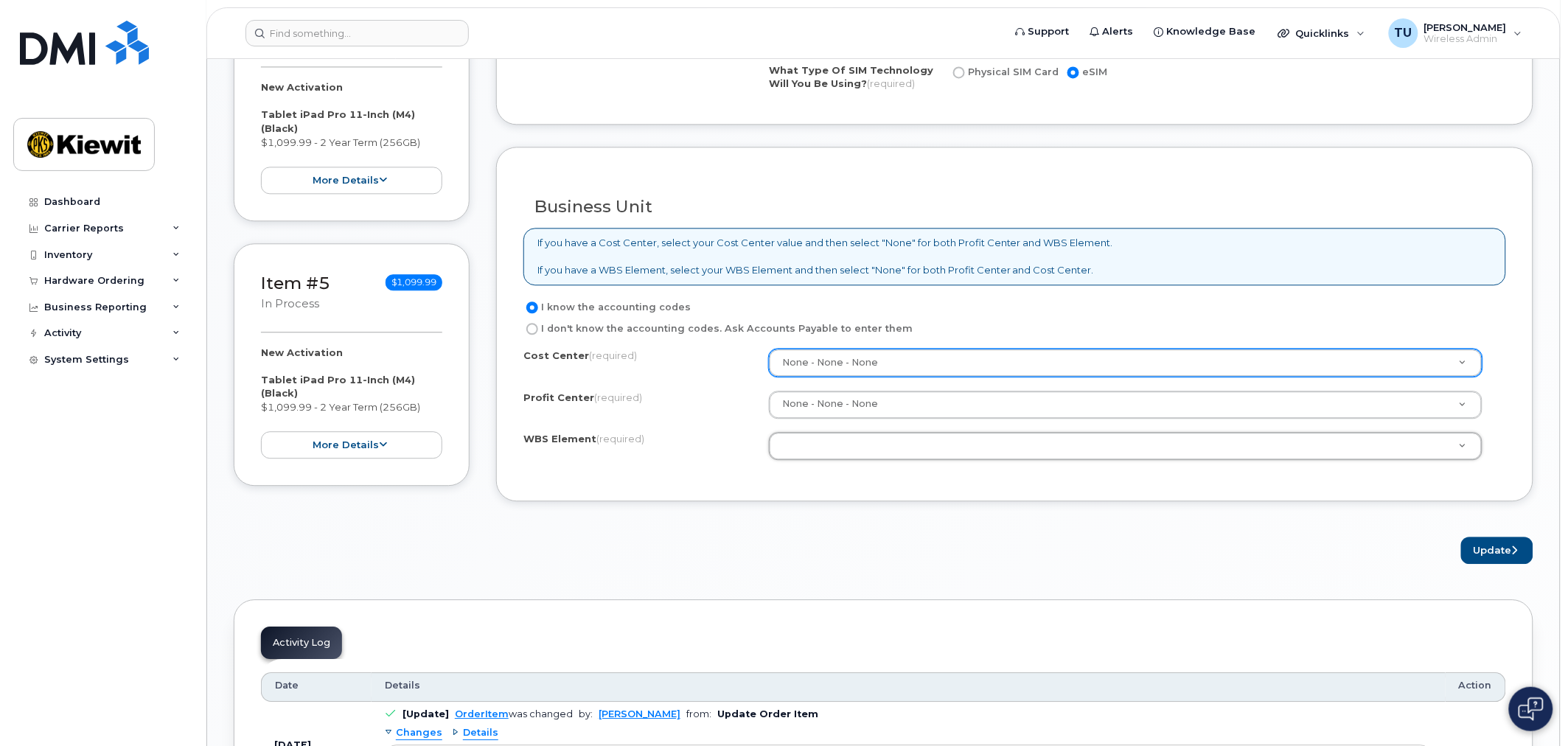
type input "1"
type input "10"
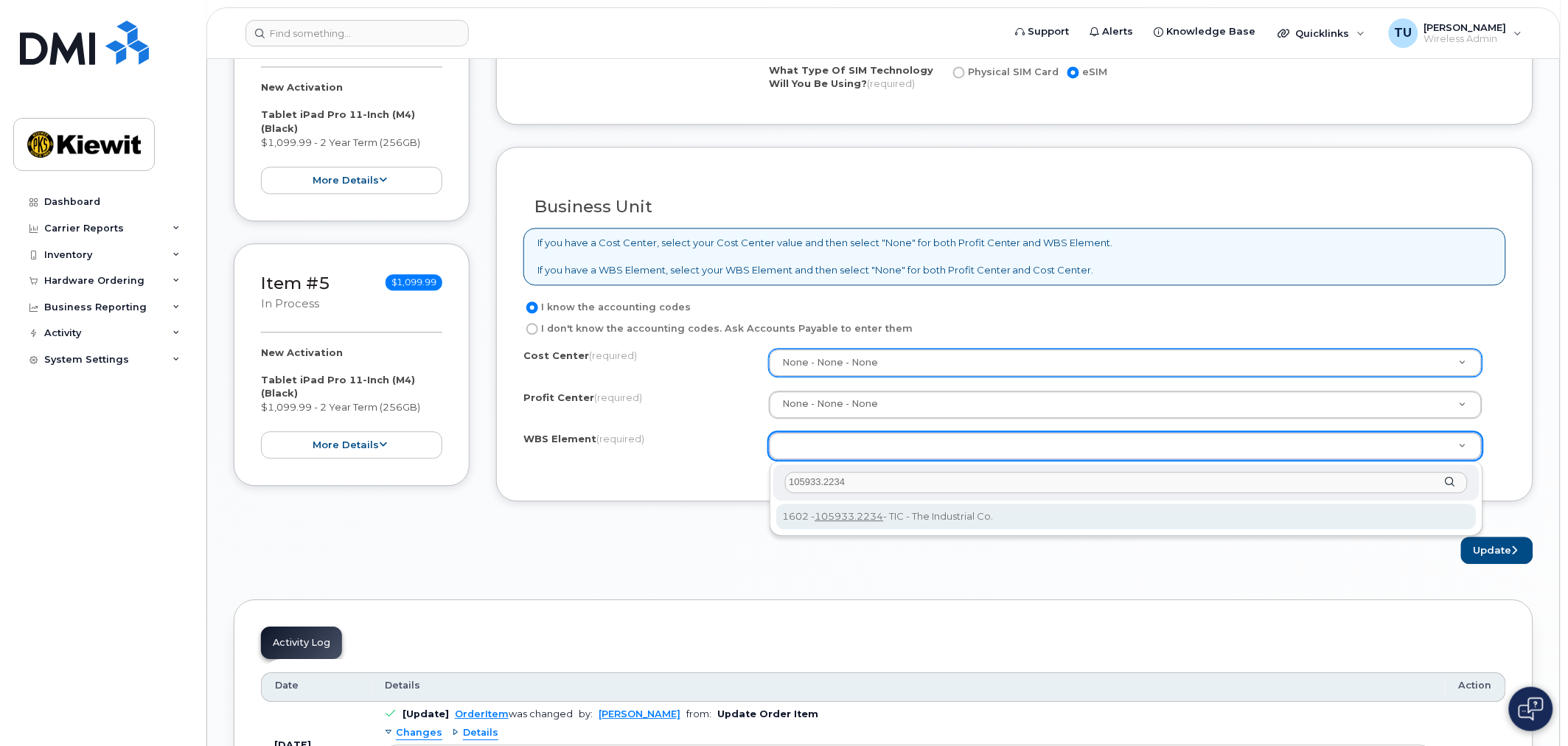
type input "105933.2234"
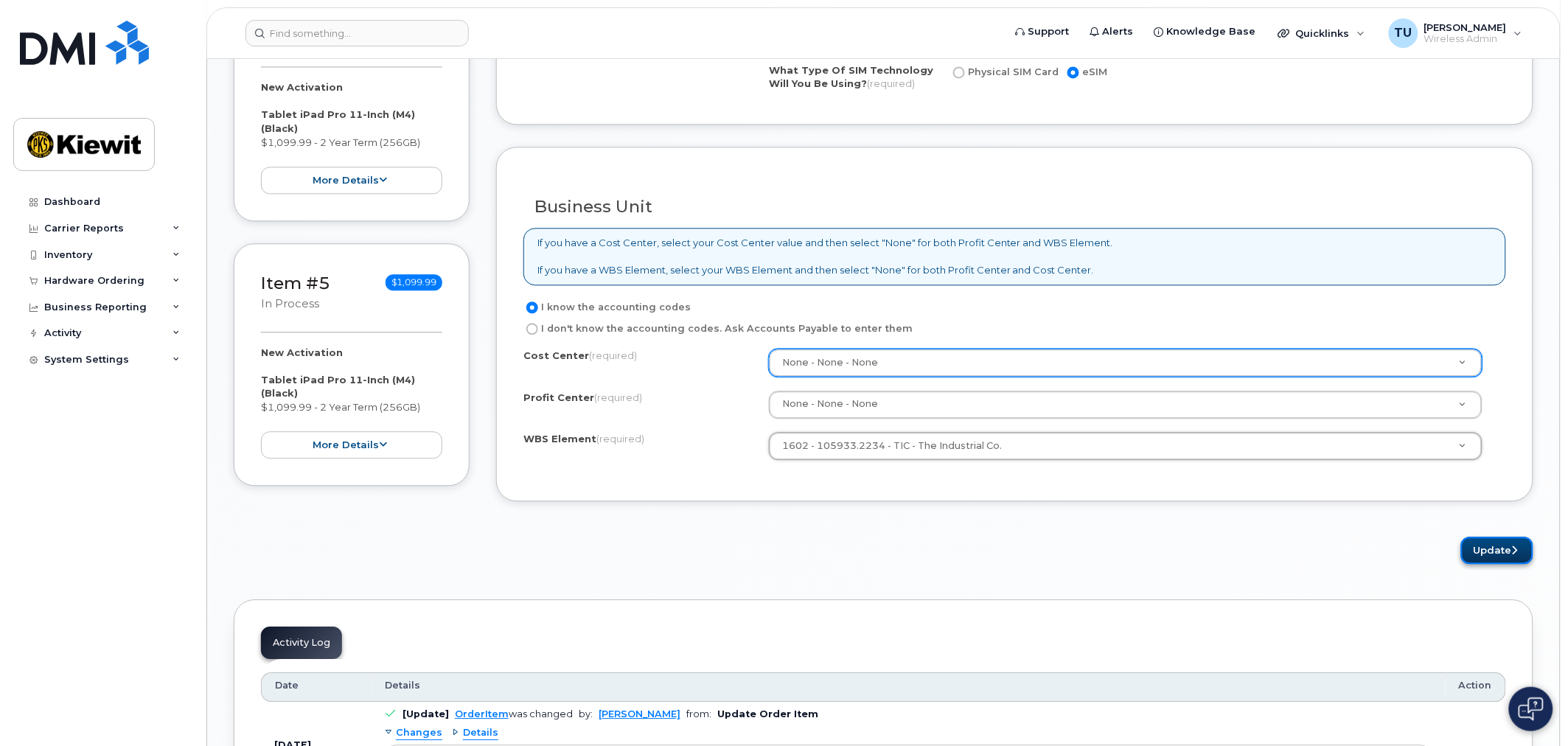
click at [1486, 546] on button "Update" at bounding box center [1497, 550] width 72 height 27
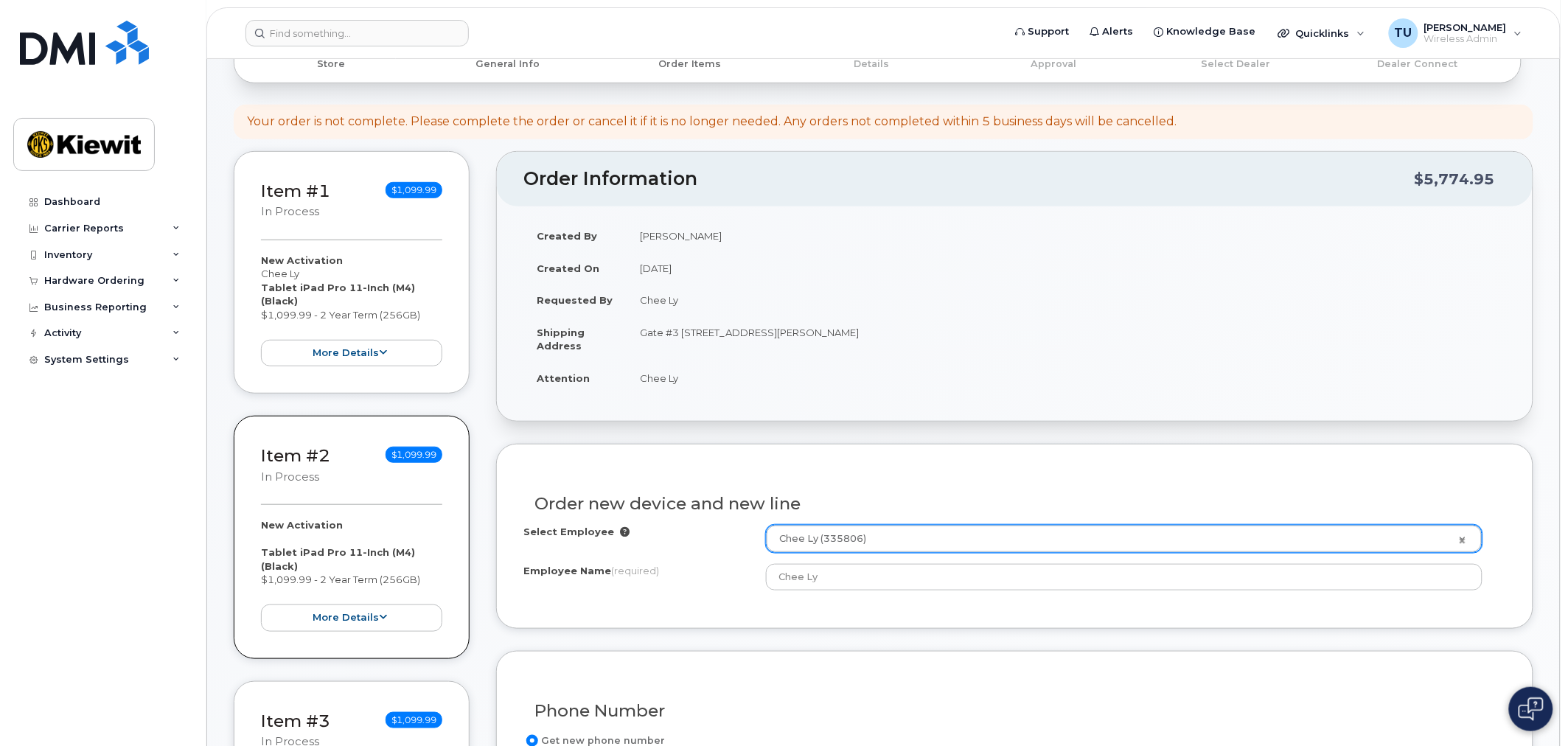
scroll to position [328, 0]
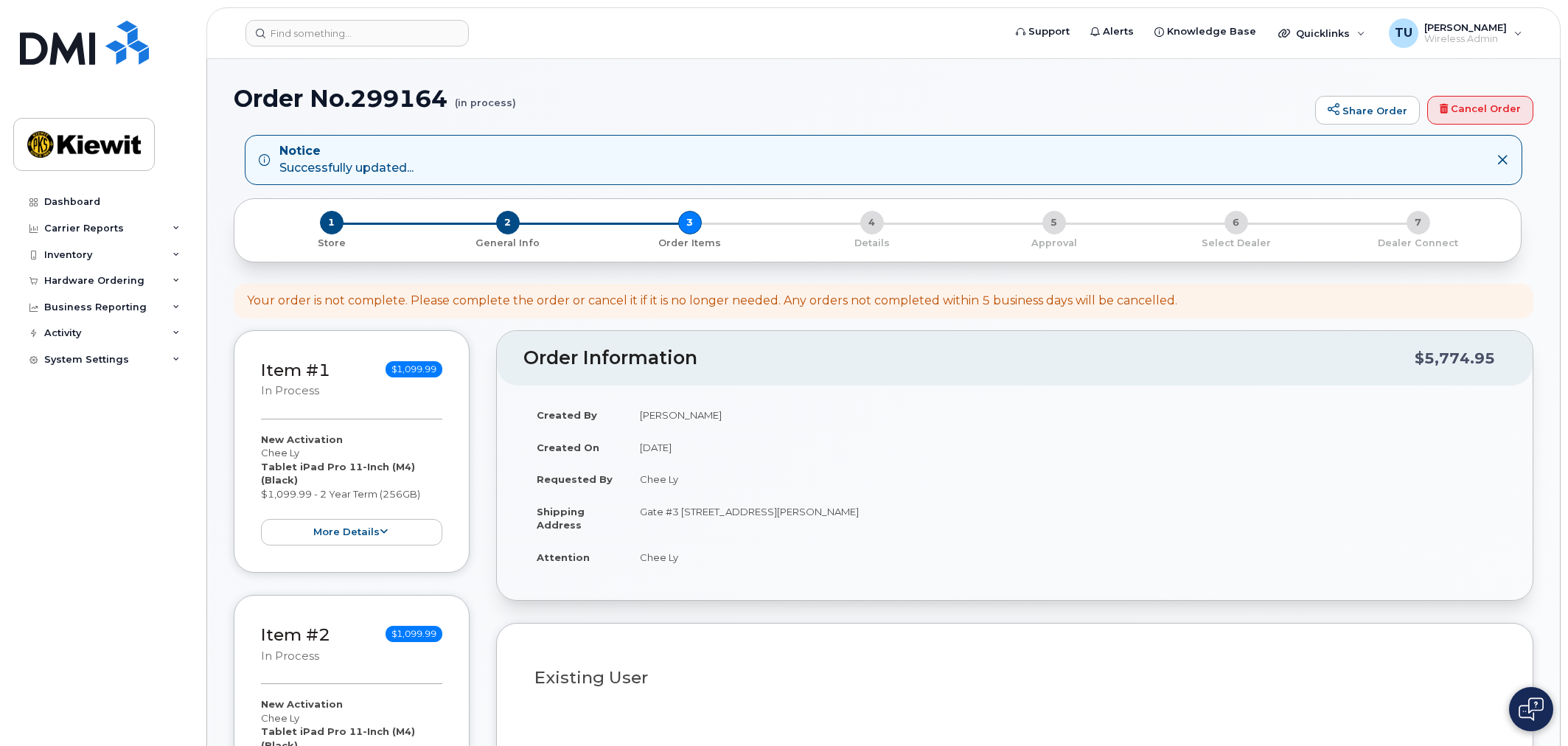
select select
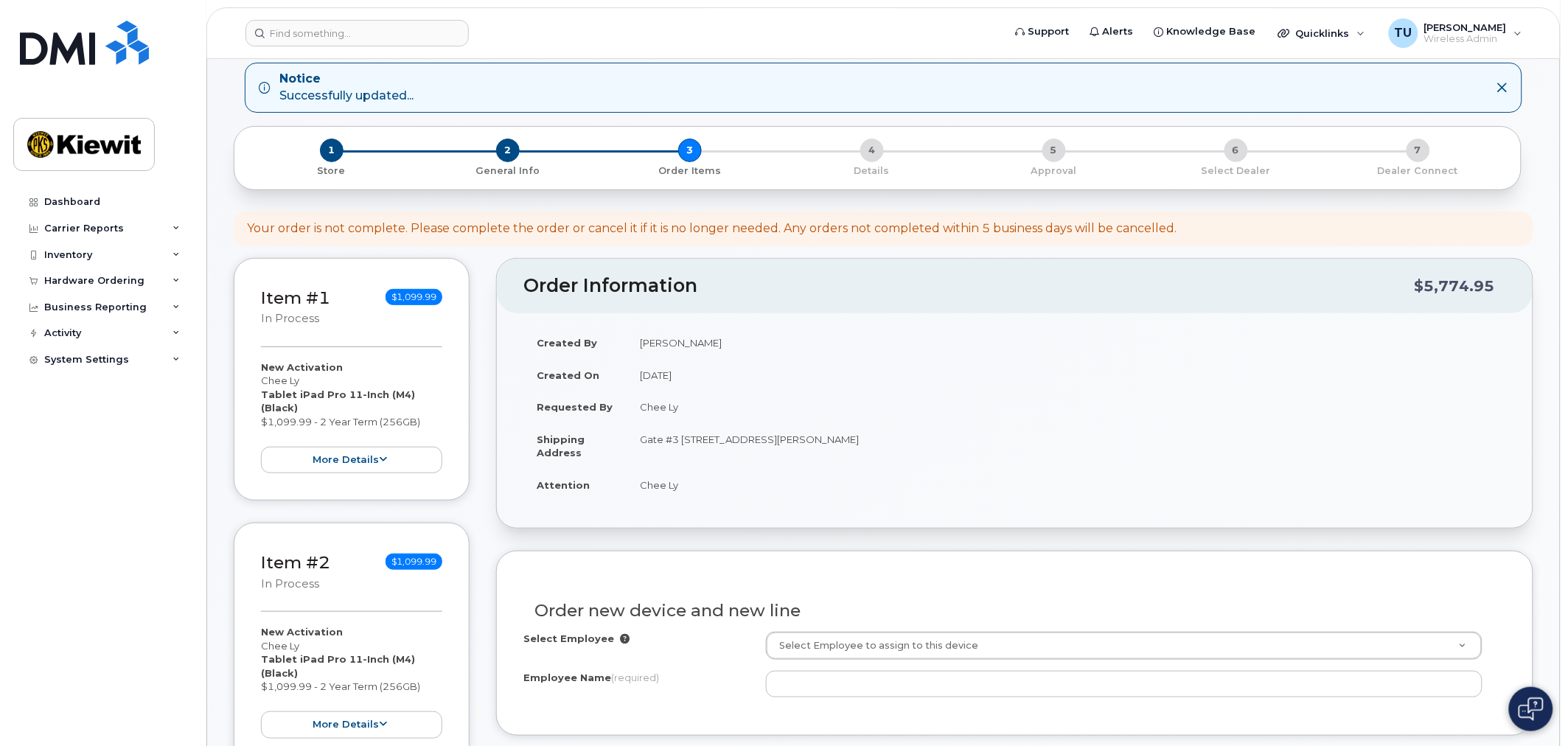
scroll to position [164, 0]
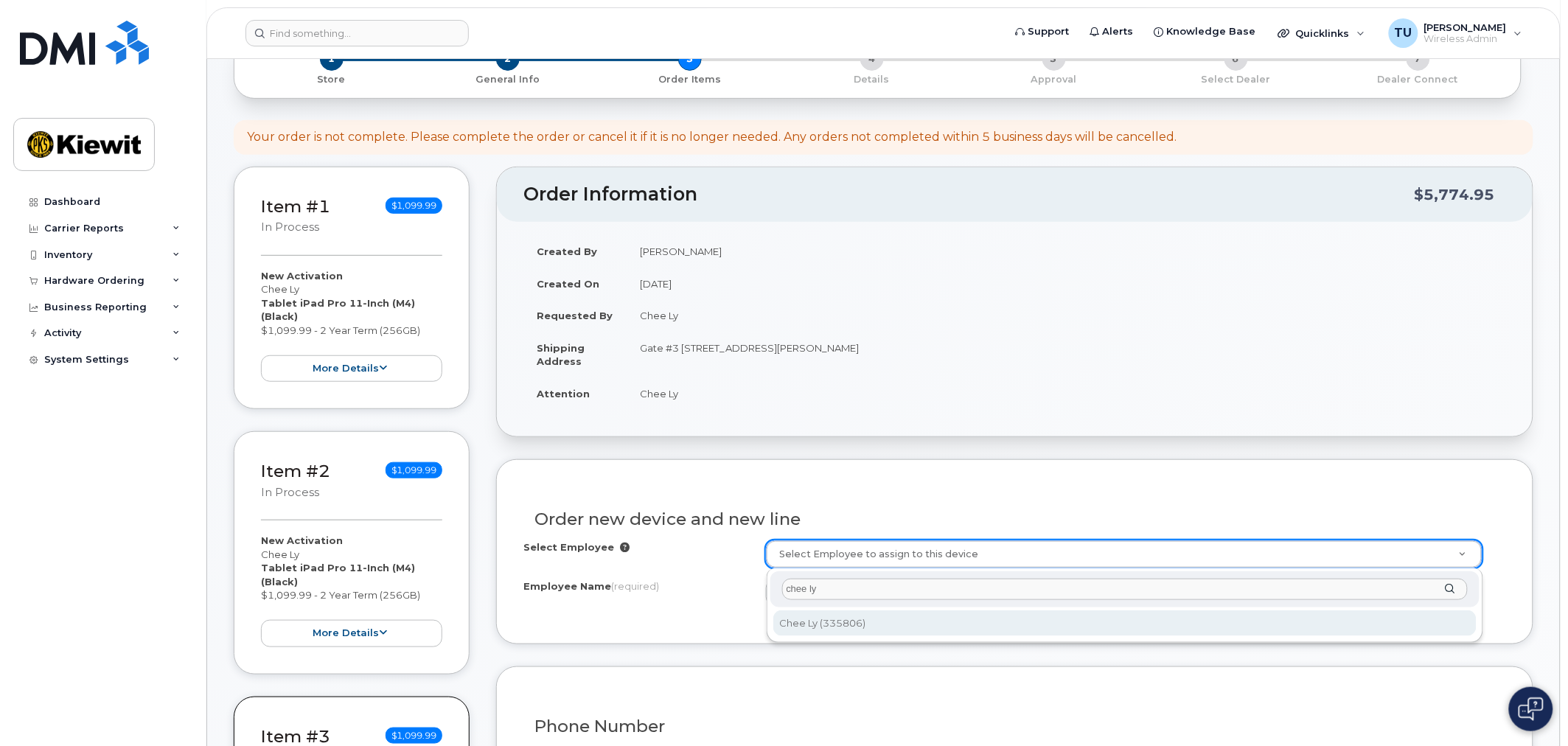
type input "chee ly"
type input "2150750"
type input "Chee Ly"
type input "[STREET_ADDRESS][PERSON_NAME]"
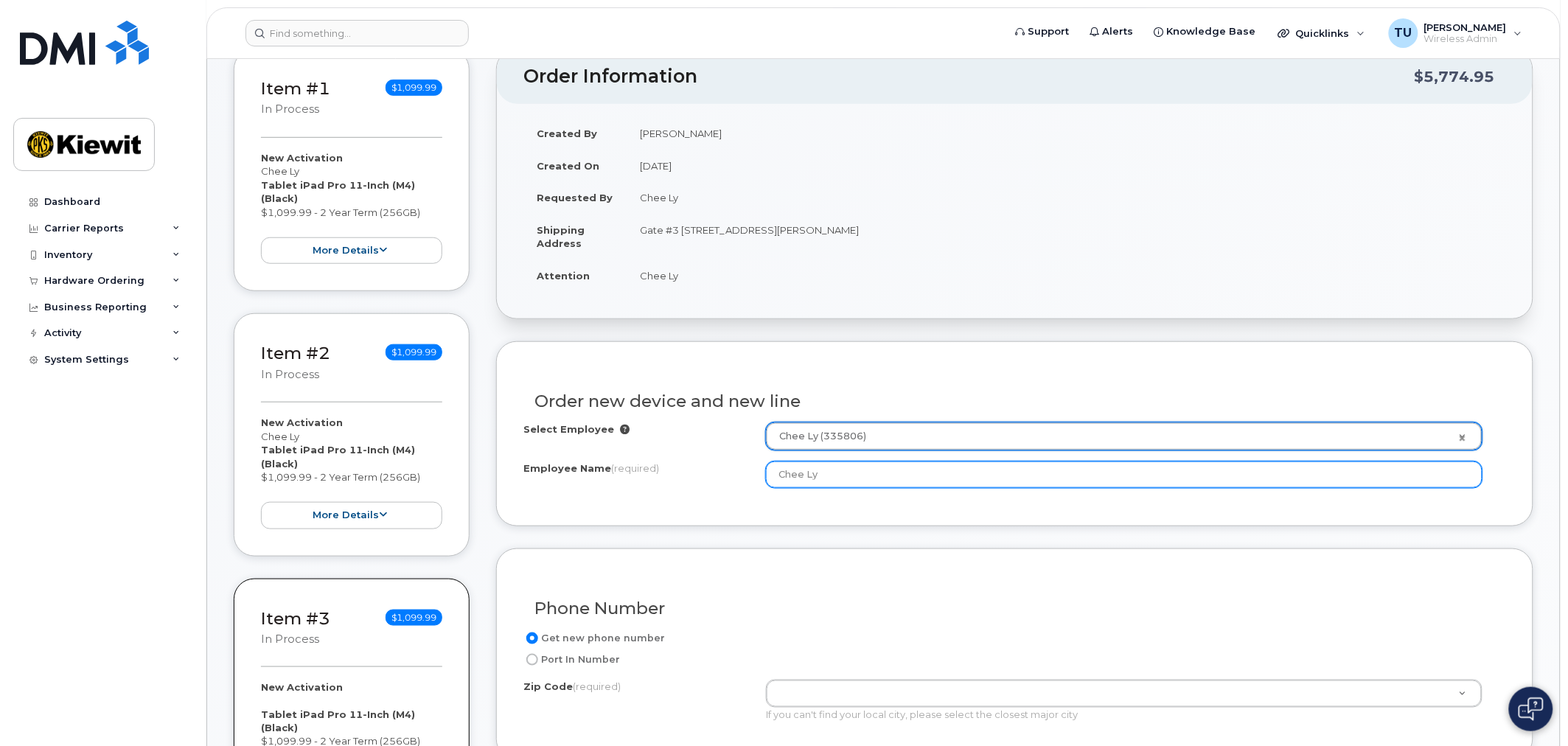
scroll to position [491, 0]
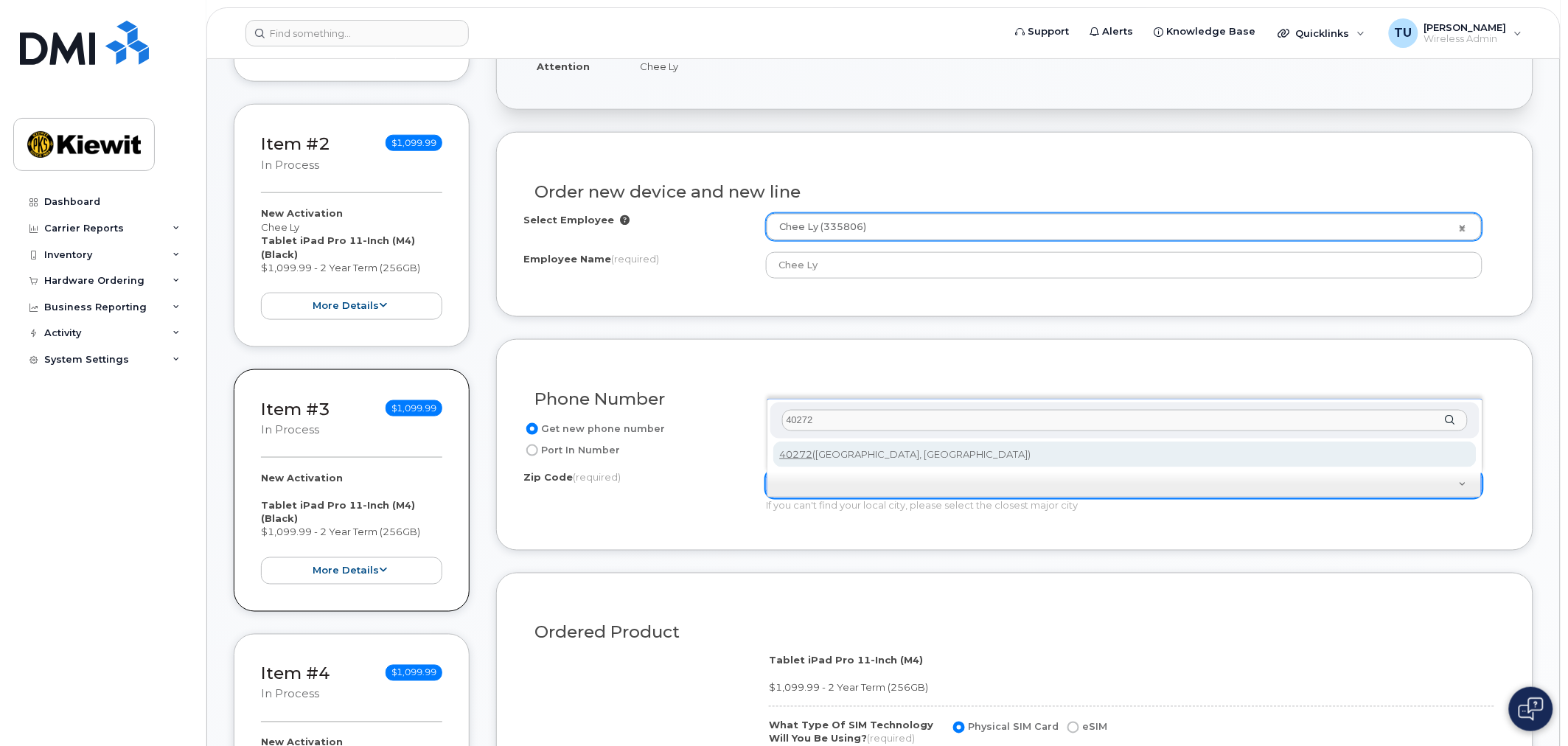
type input "40272"
type input "40272 ([GEOGRAPHIC_DATA], [GEOGRAPHIC_DATA])"
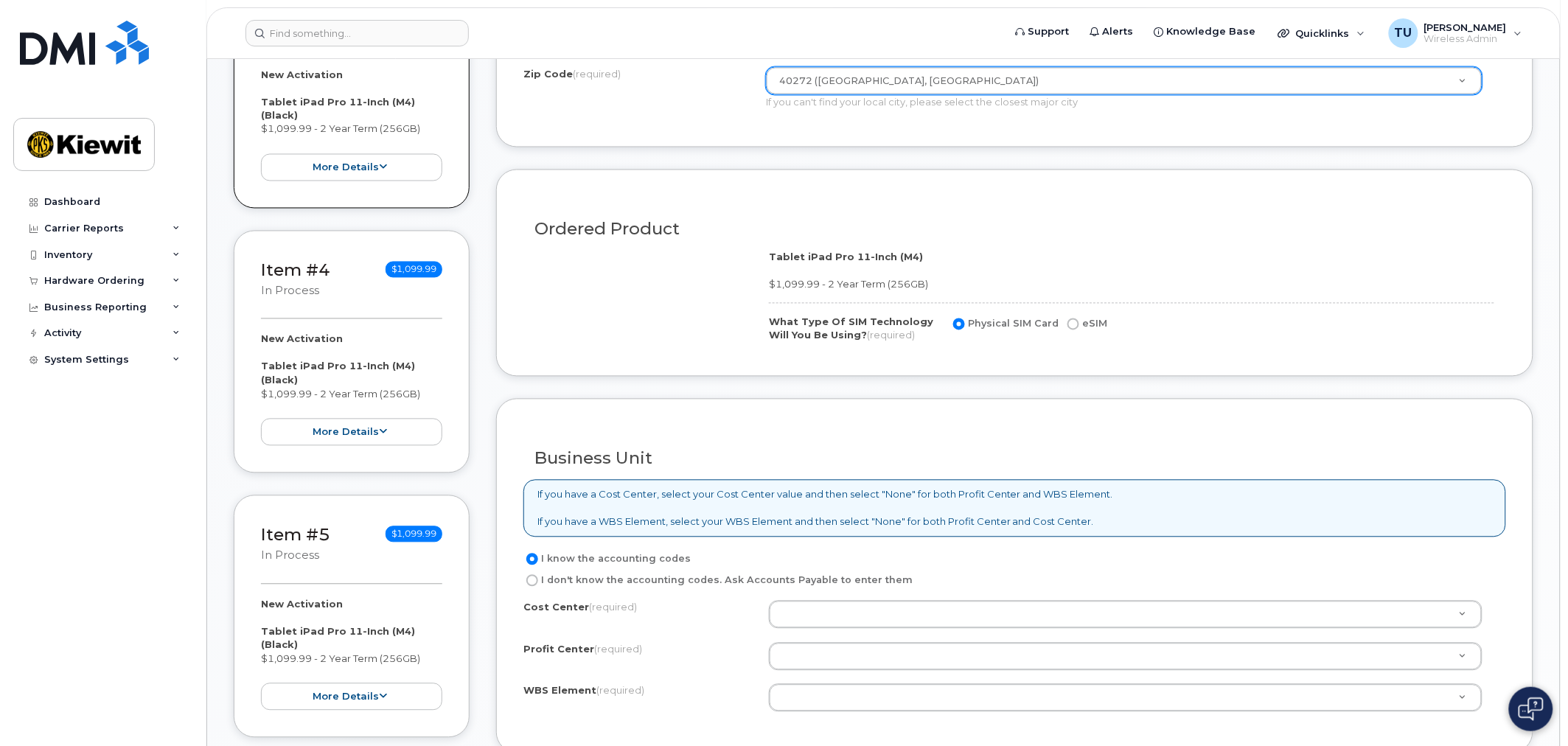
scroll to position [901, 0]
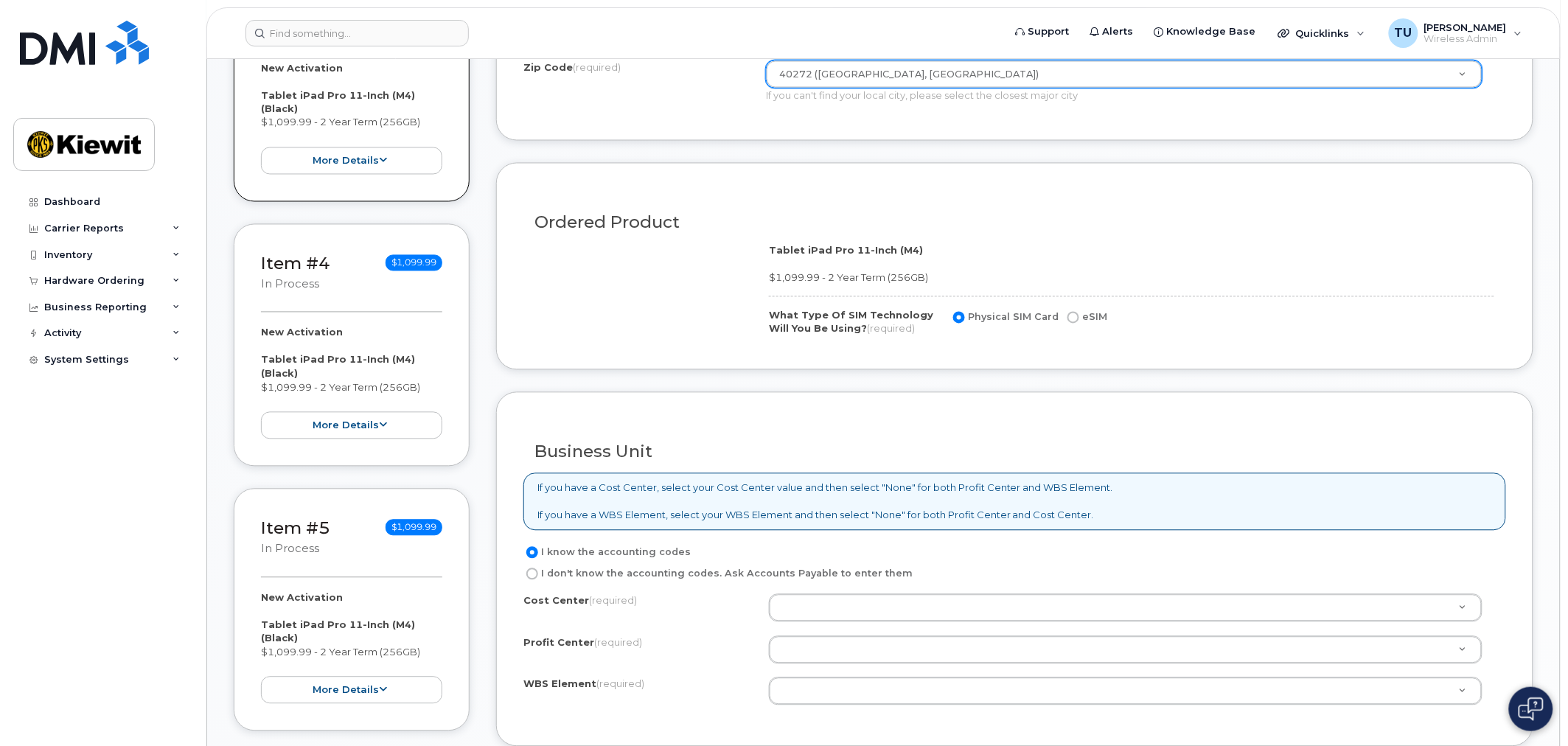
click at [1093, 319] on label "eSIM" at bounding box center [1086, 317] width 43 height 18
click at [1079, 319] on input "eSIM" at bounding box center [1073, 317] width 11 height 11
radio input "true"
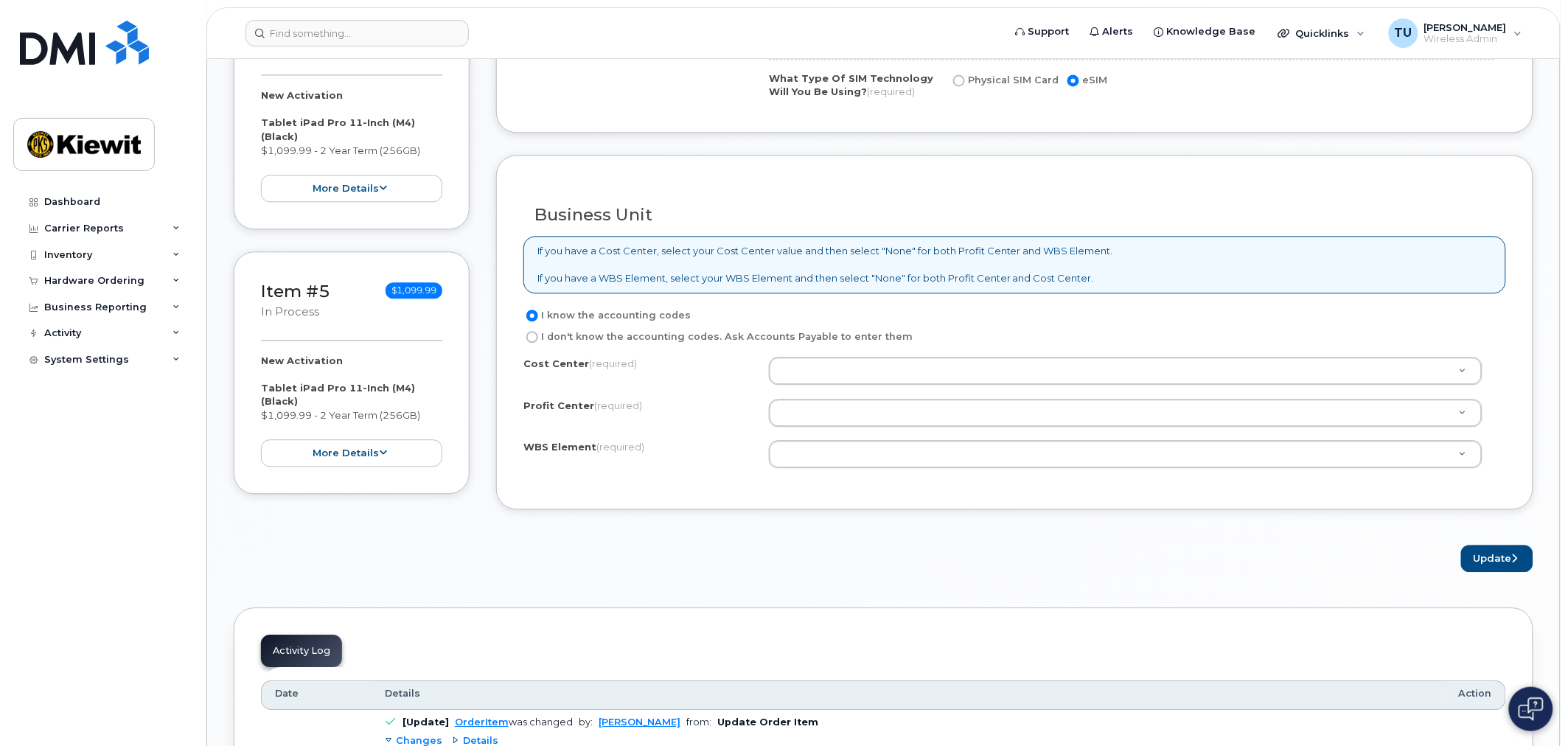
scroll to position [1147, 0]
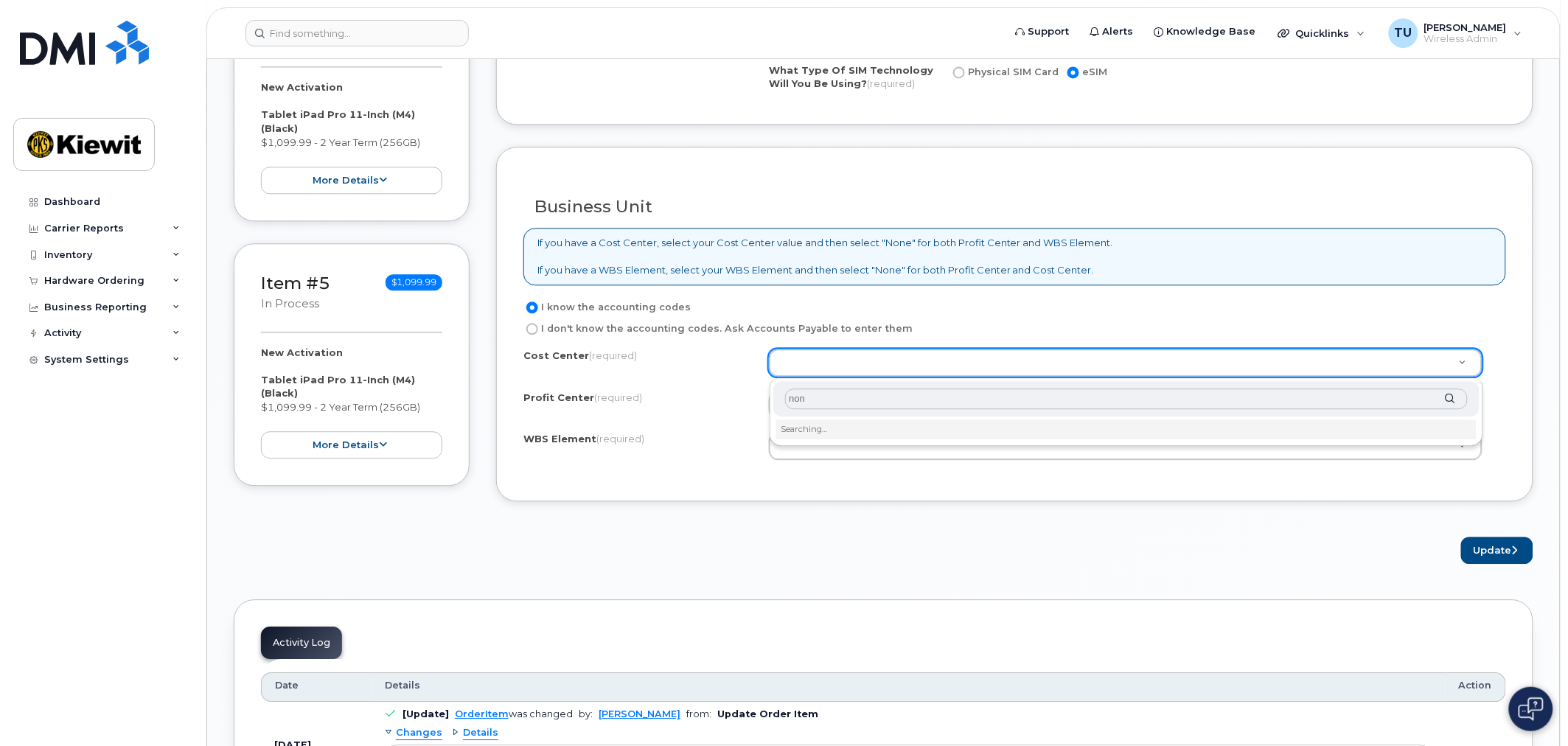
type input "none"
type input "None"
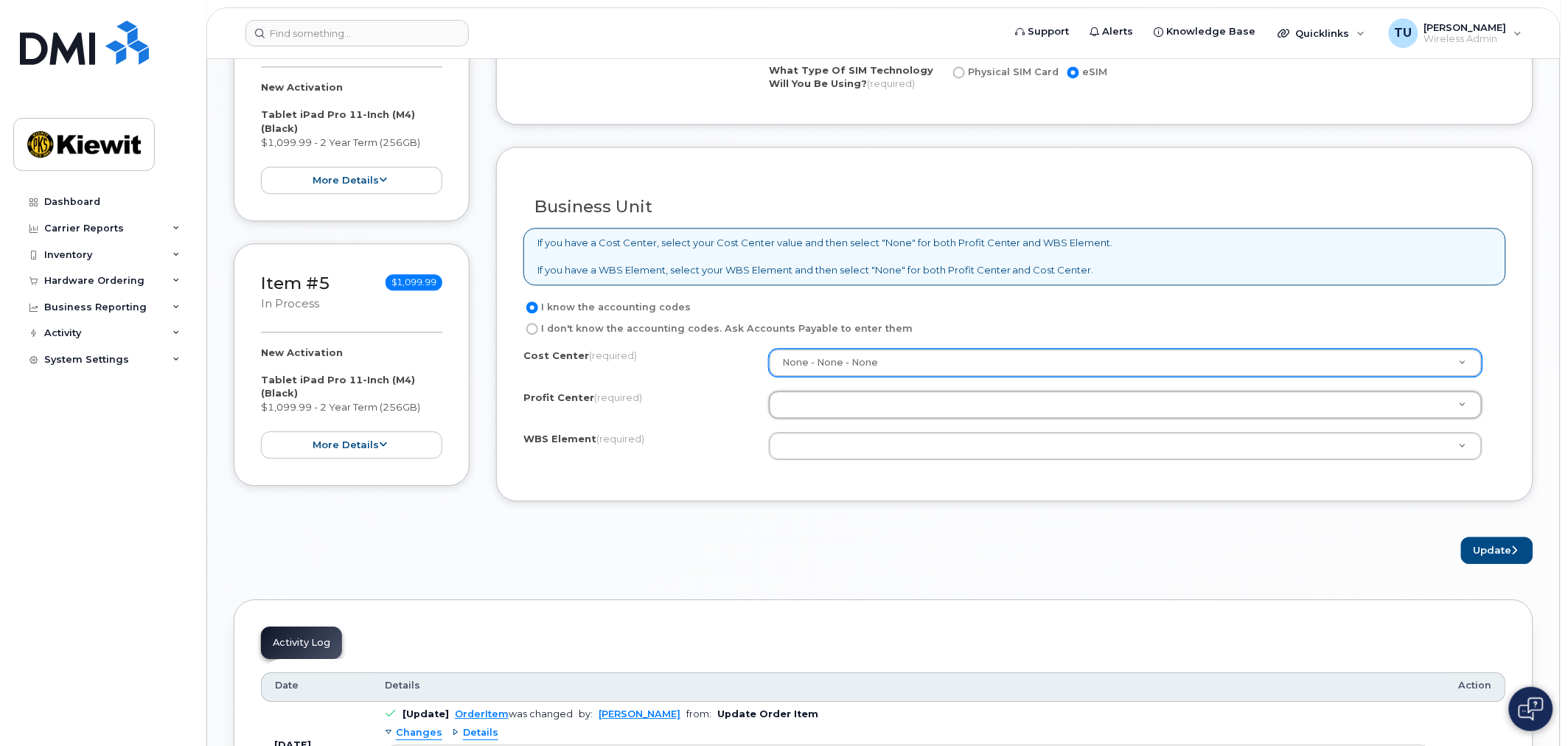
type input "n"
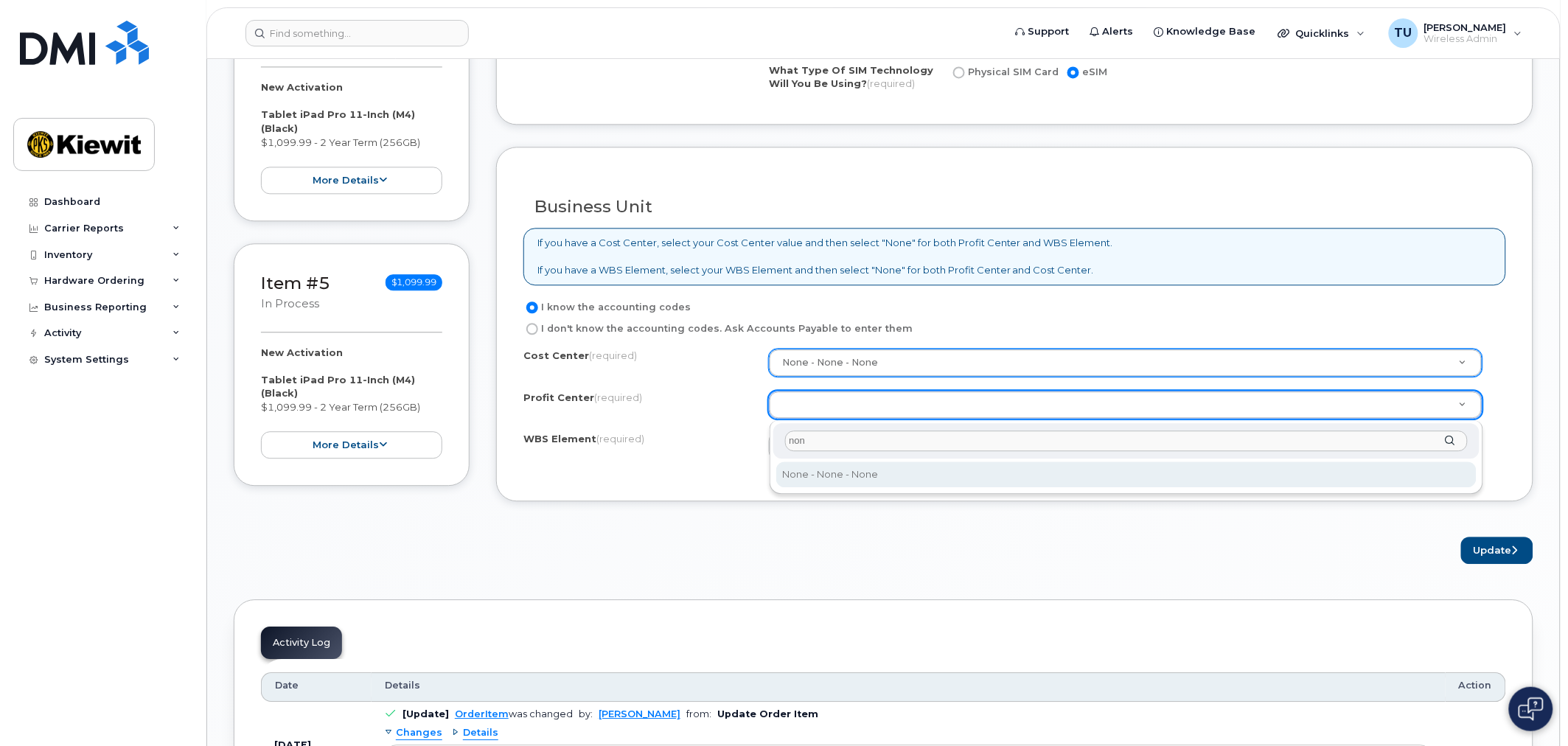
type input "none"
select select "None"
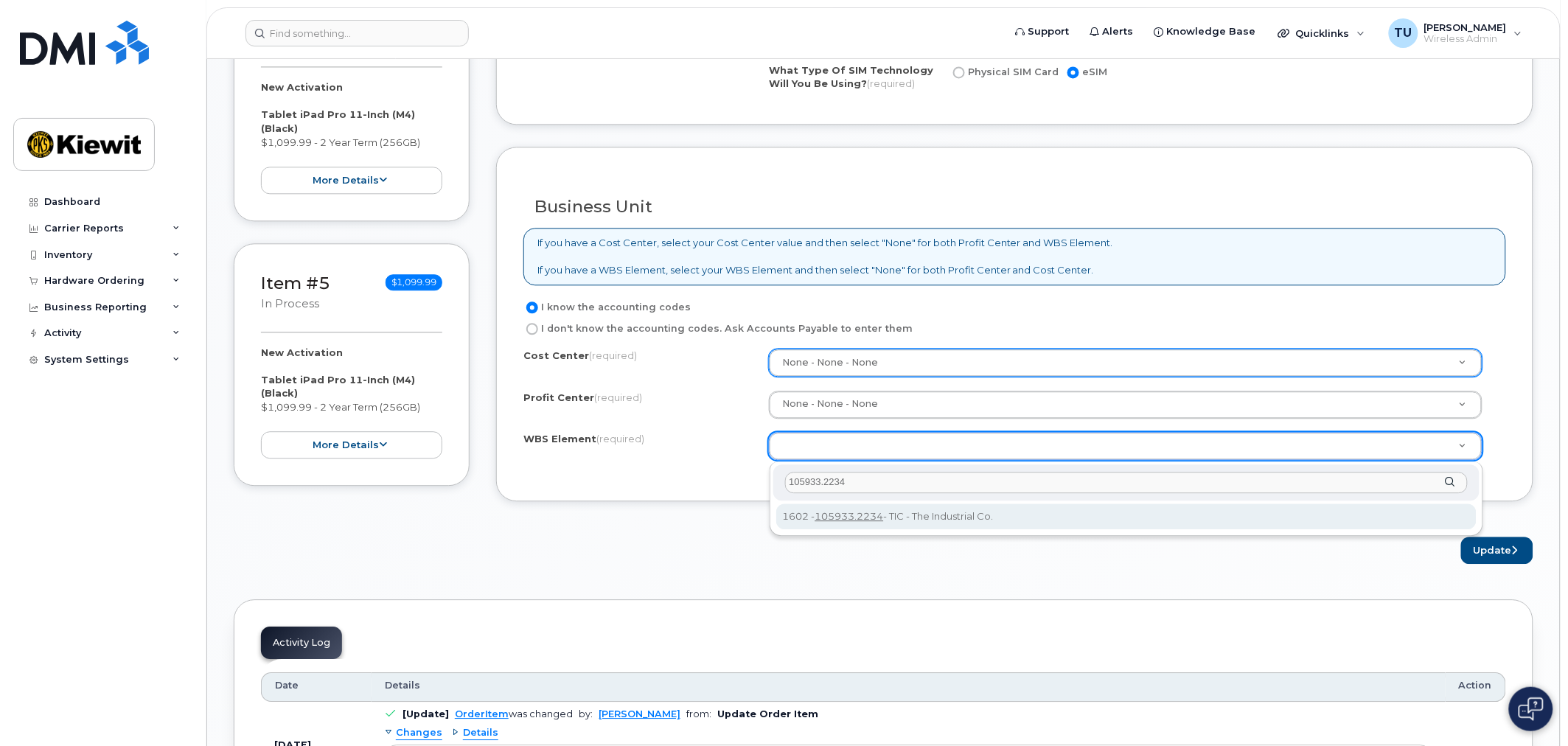
type input "105933.2234"
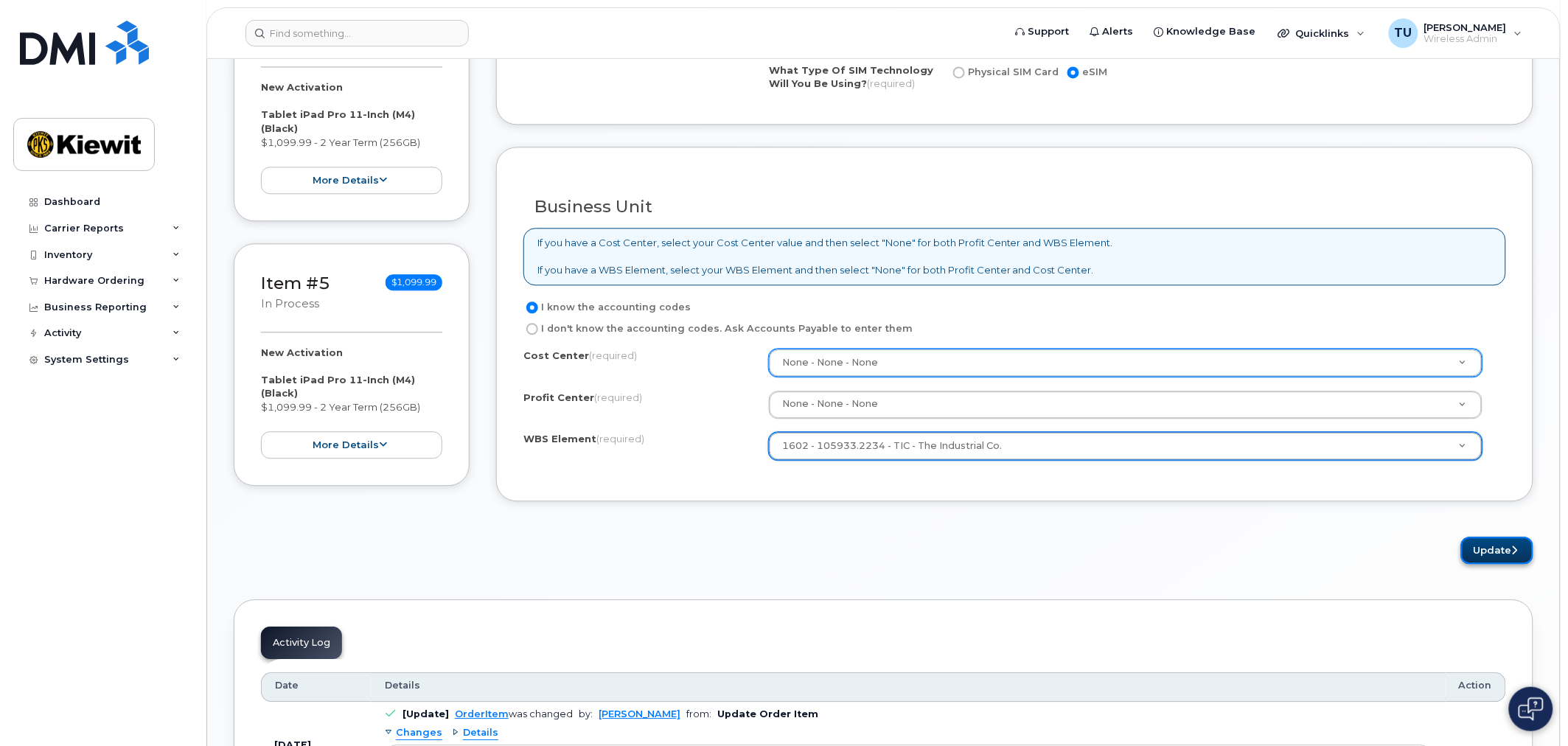
click at [1474, 543] on button "Update" at bounding box center [1497, 550] width 72 height 27
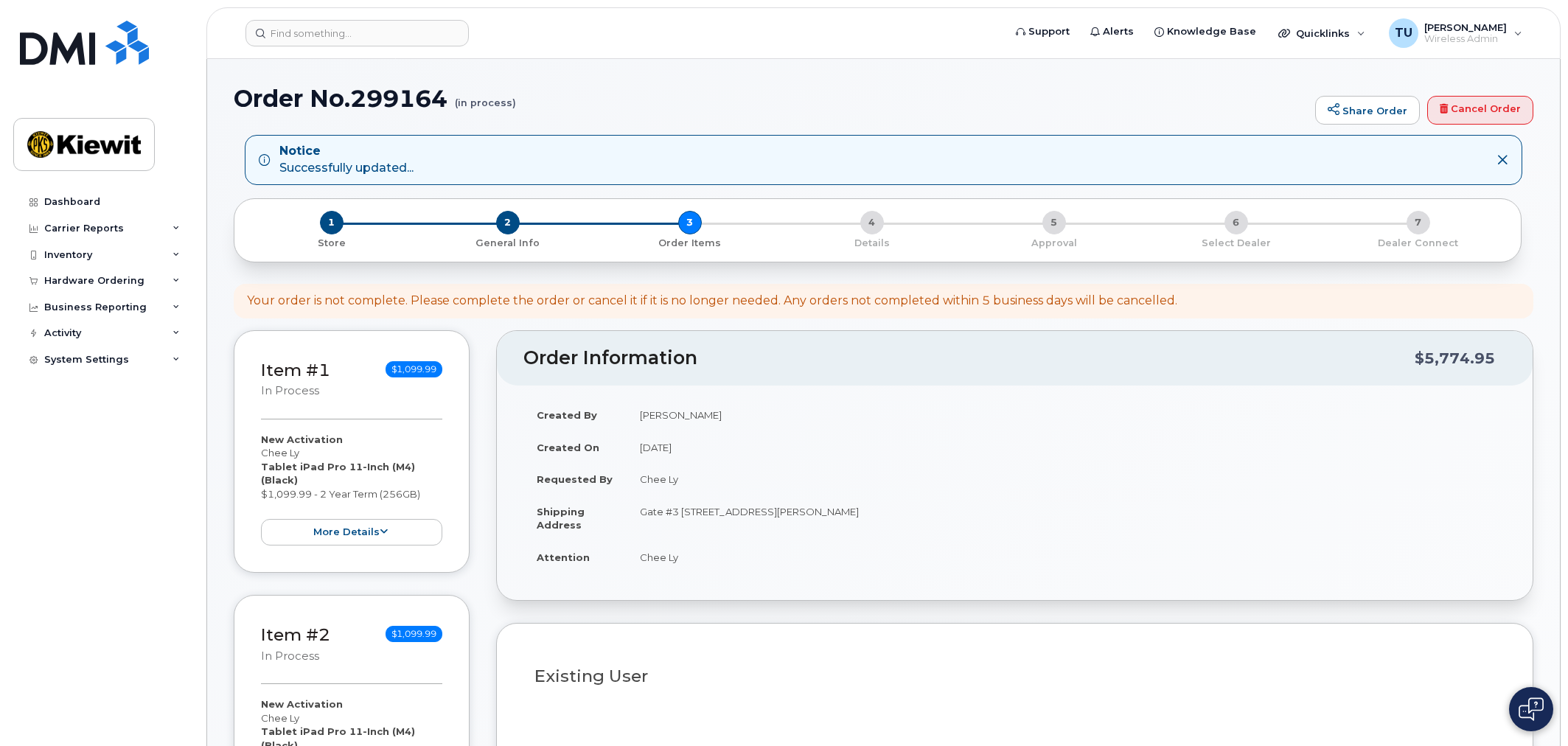
select select
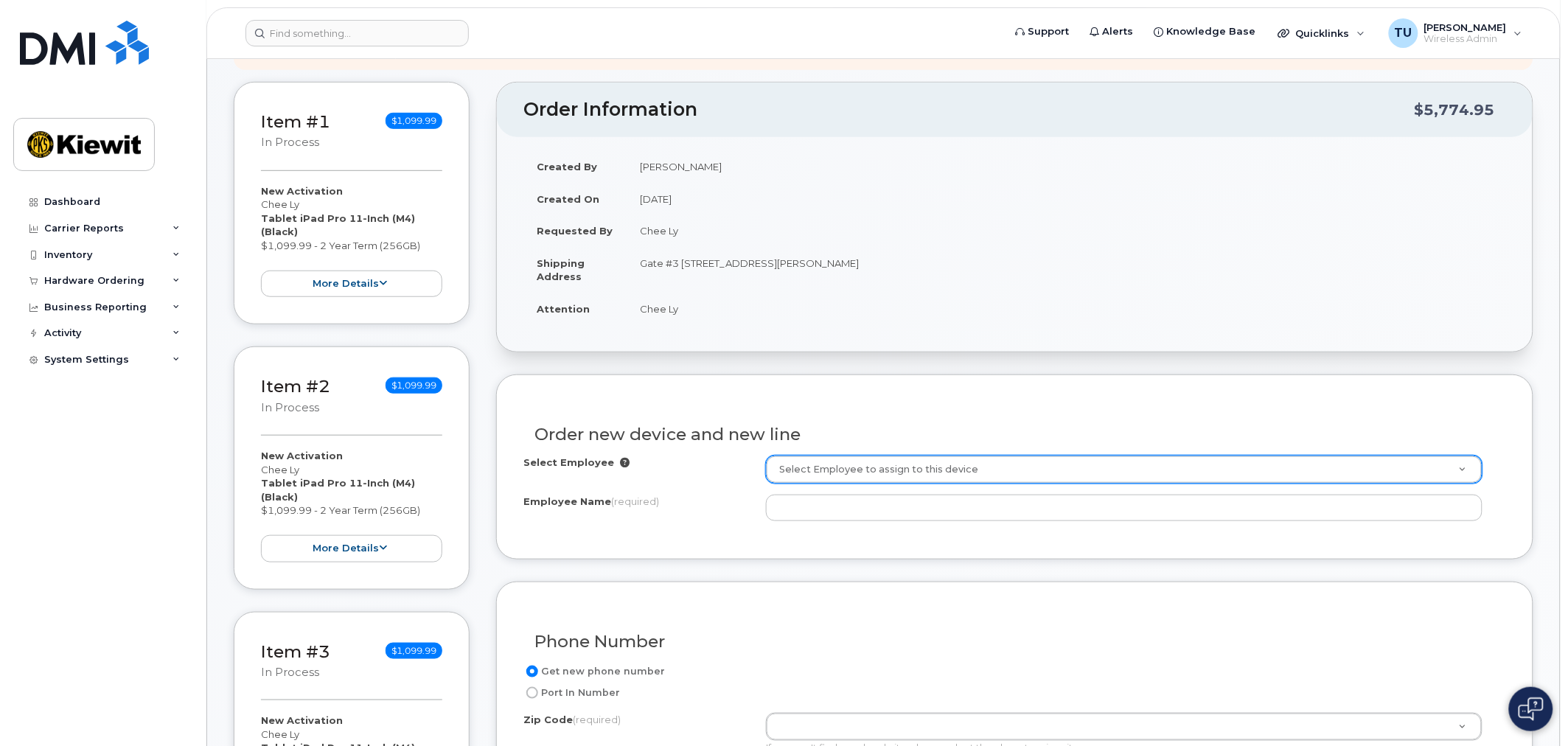
scroll to position [245, 0]
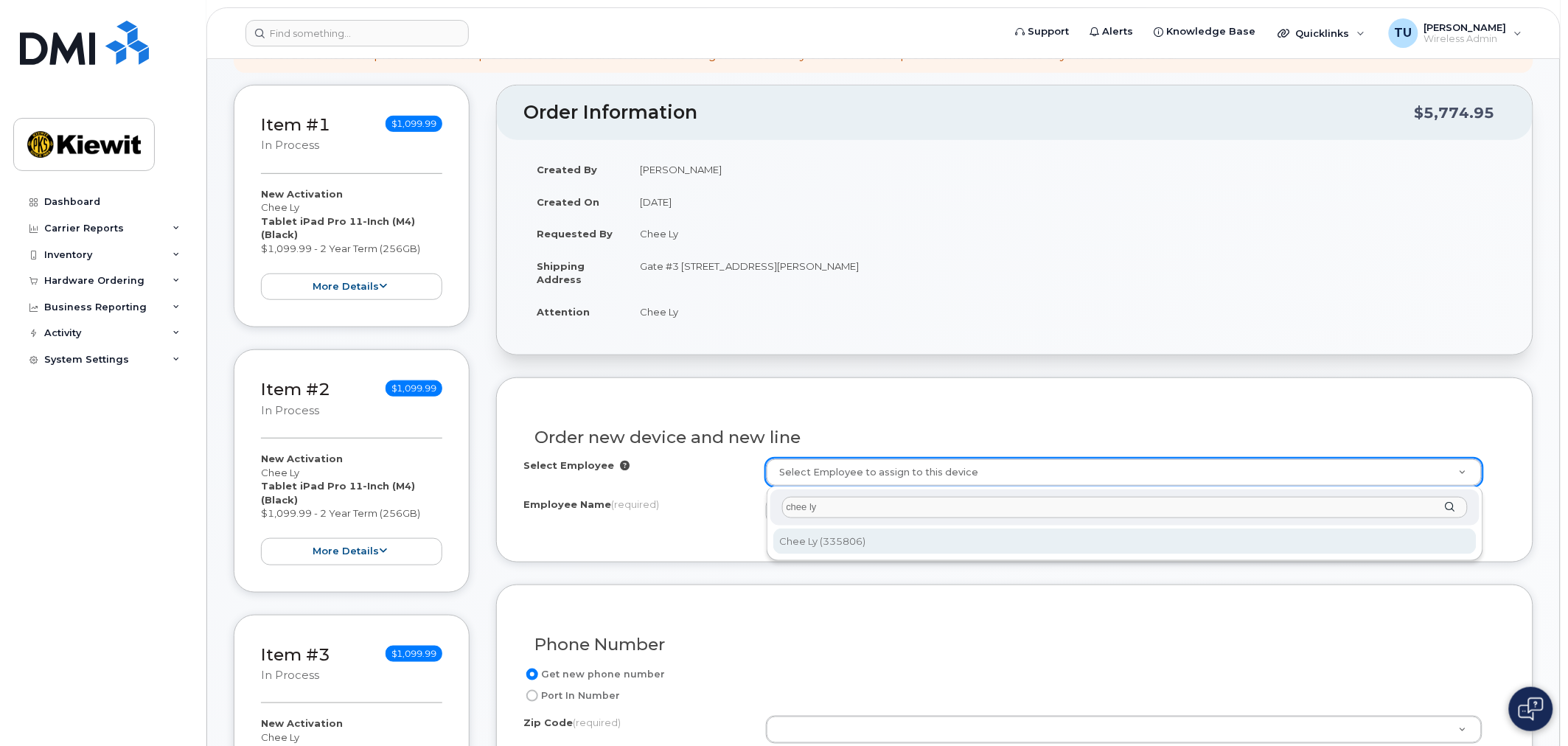
type input "chee ly"
type input "2150750"
type input "Chee Ly"
type input "[STREET_ADDRESS][PERSON_NAME]"
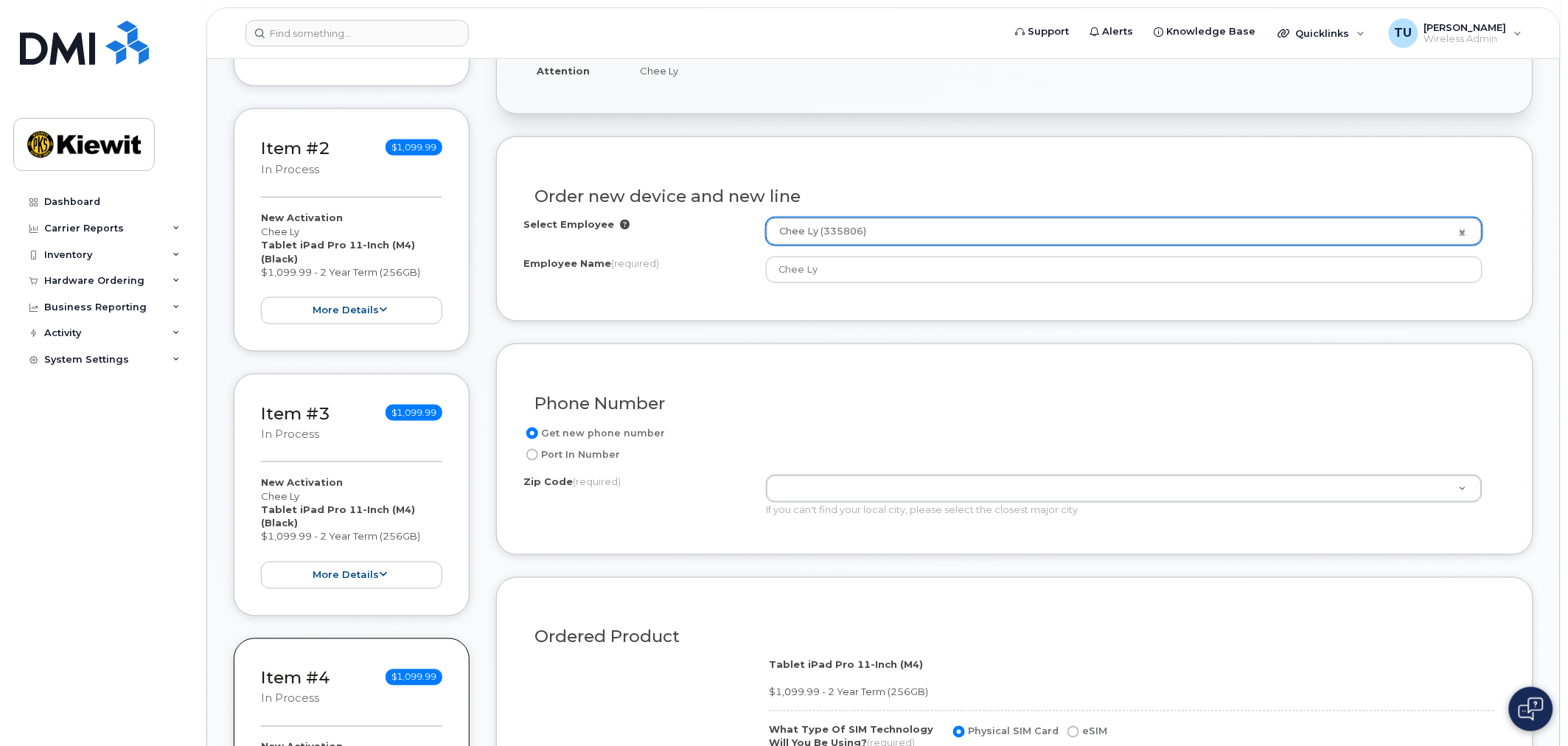
scroll to position [491, 0]
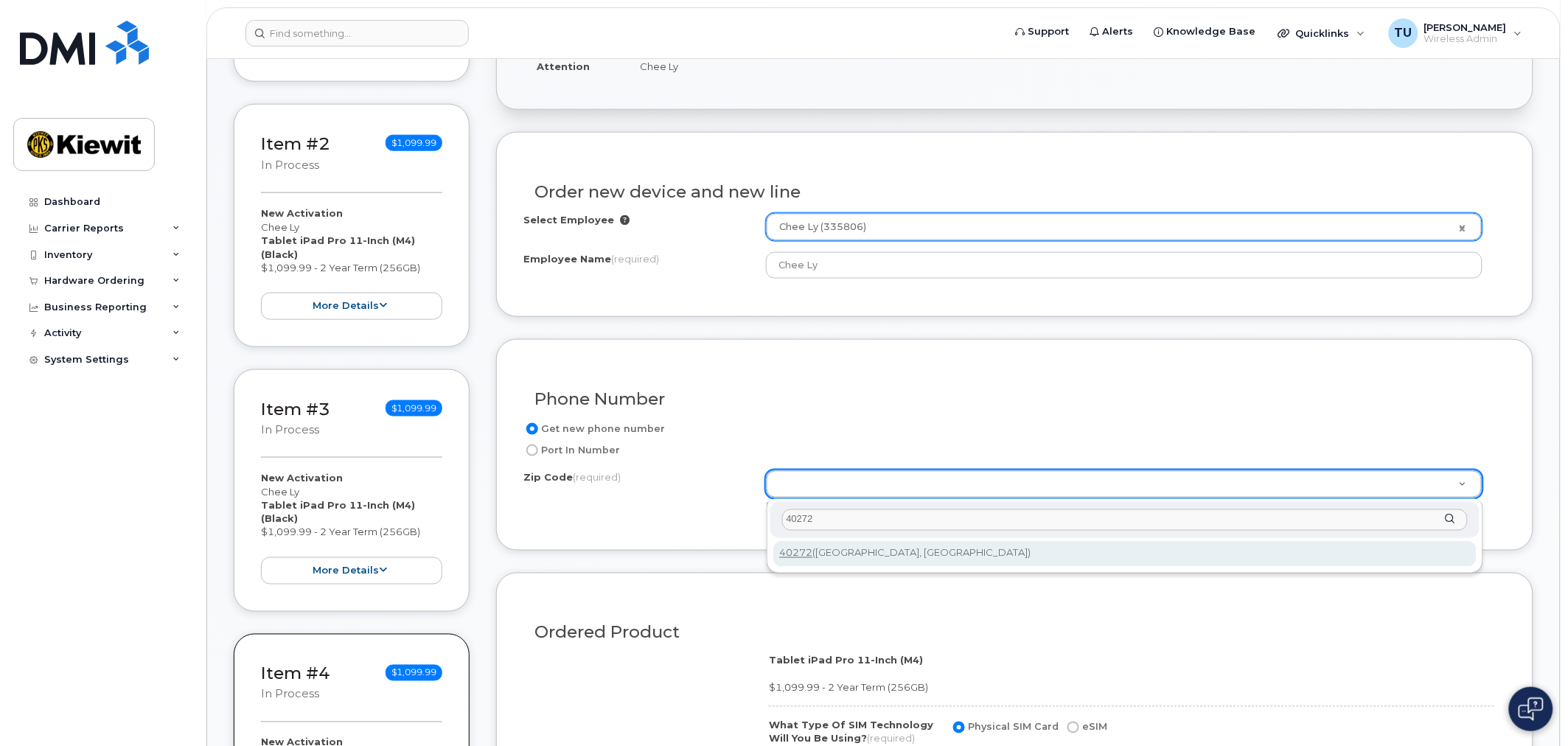
type input "40272"
type input "40272 ([GEOGRAPHIC_DATA], [GEOGRAPHIC_DATA])"
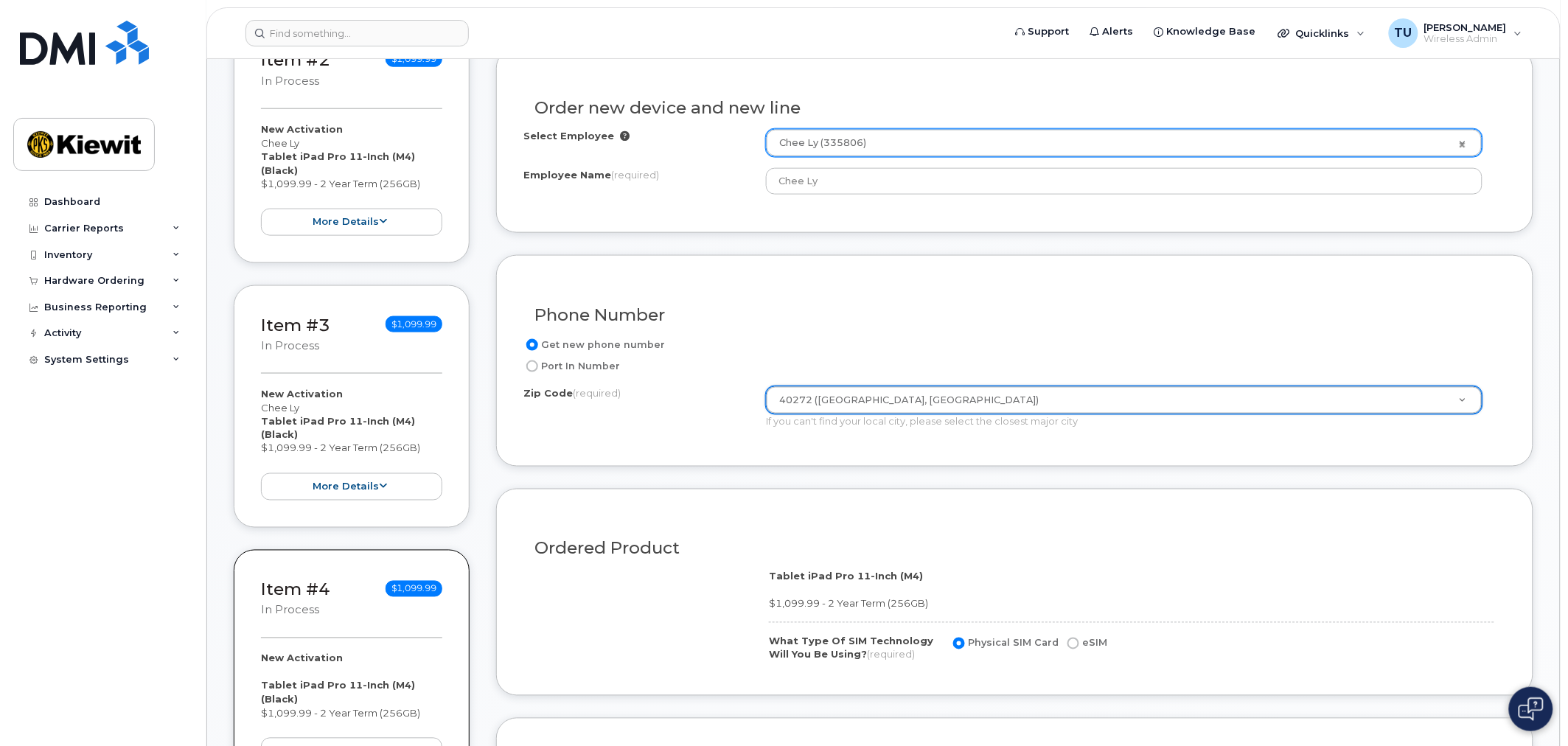
scroll to position [738, 0]
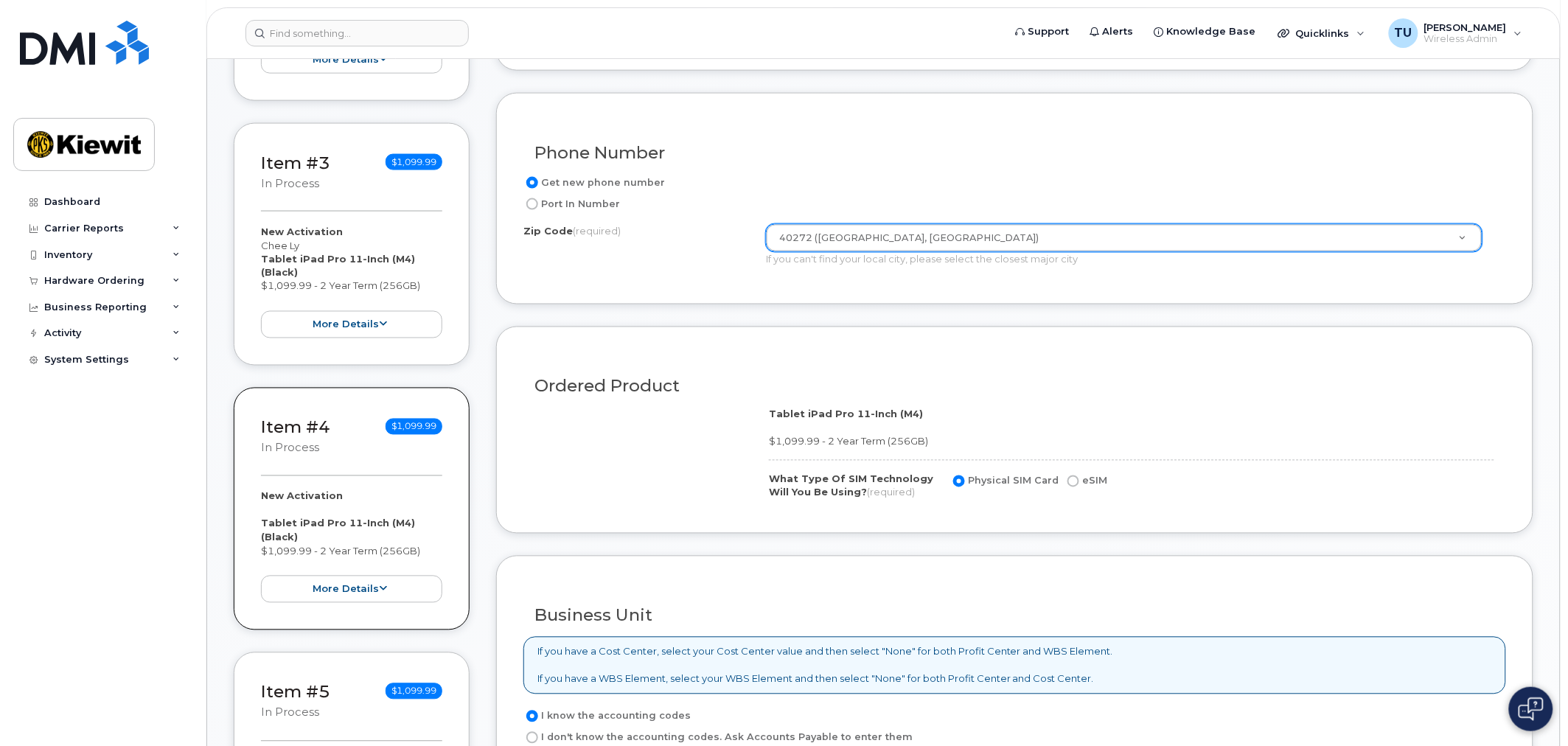
click at [1074, 487] on label "eSIM" at bounding box center [1086, 481] width 43 height 18
click at [1074, 487] on input "eSIM" at bounding box center [1073, 481] width 11 height 11
radio input "true"
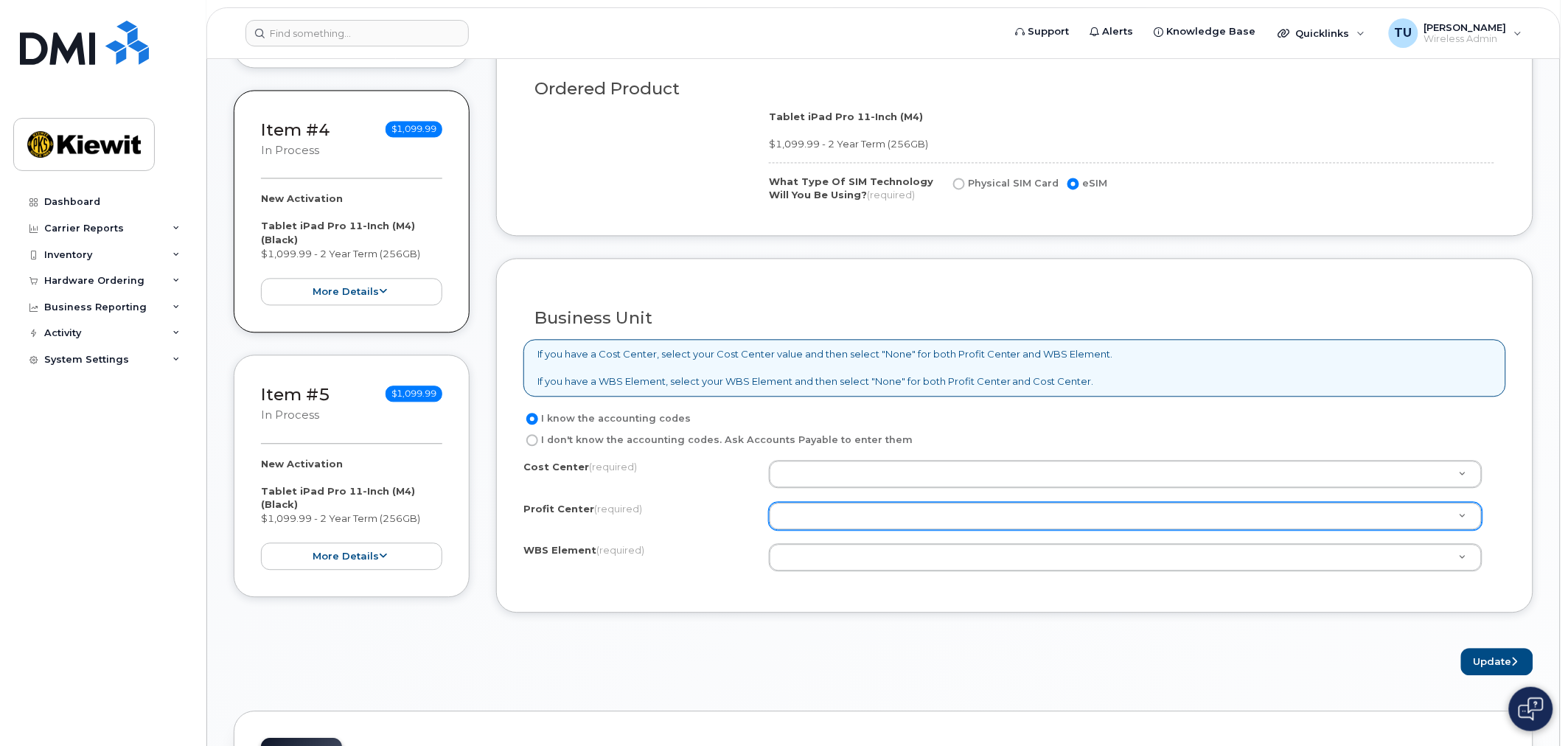
scroll to position [1065, 0]
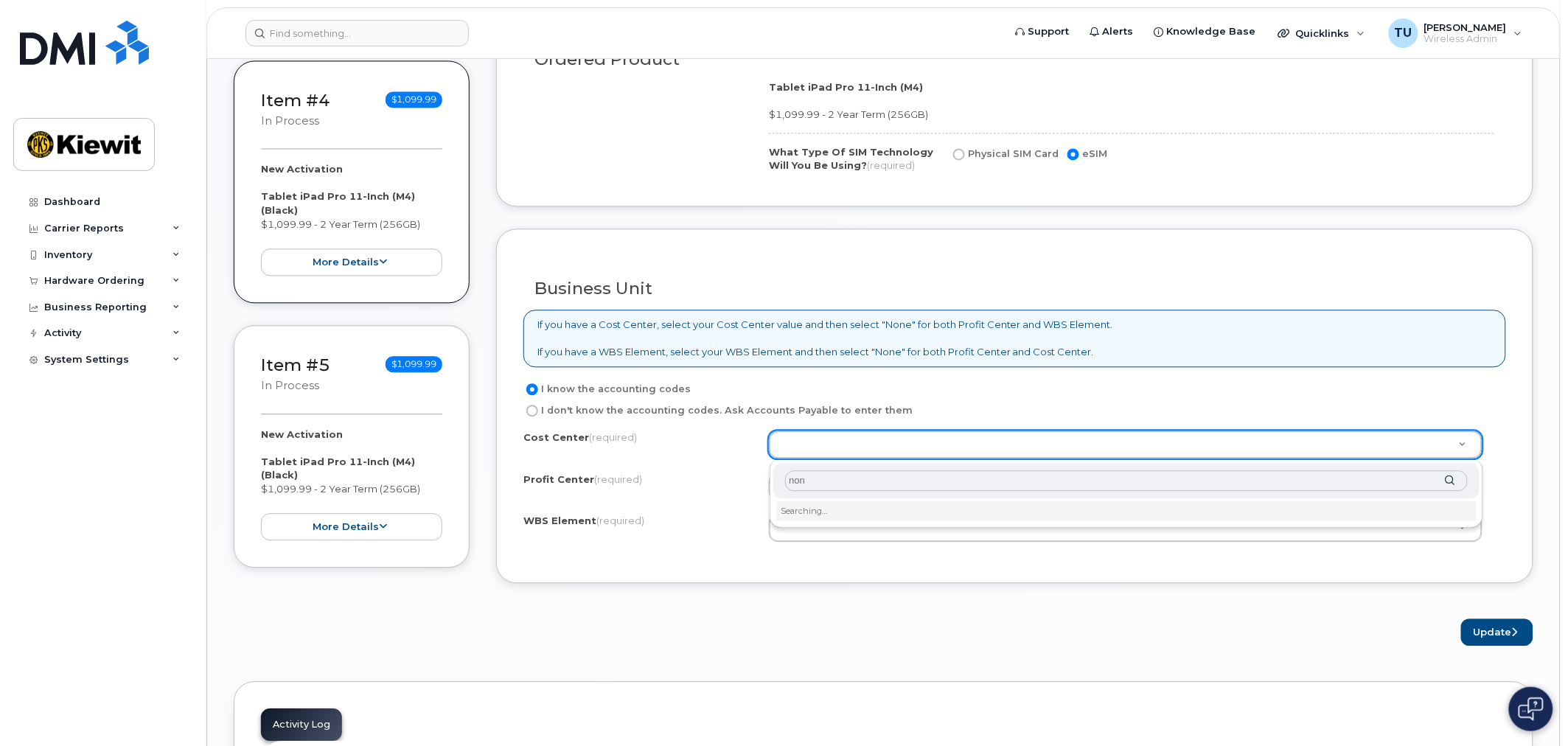
type input "none"
type input "None"
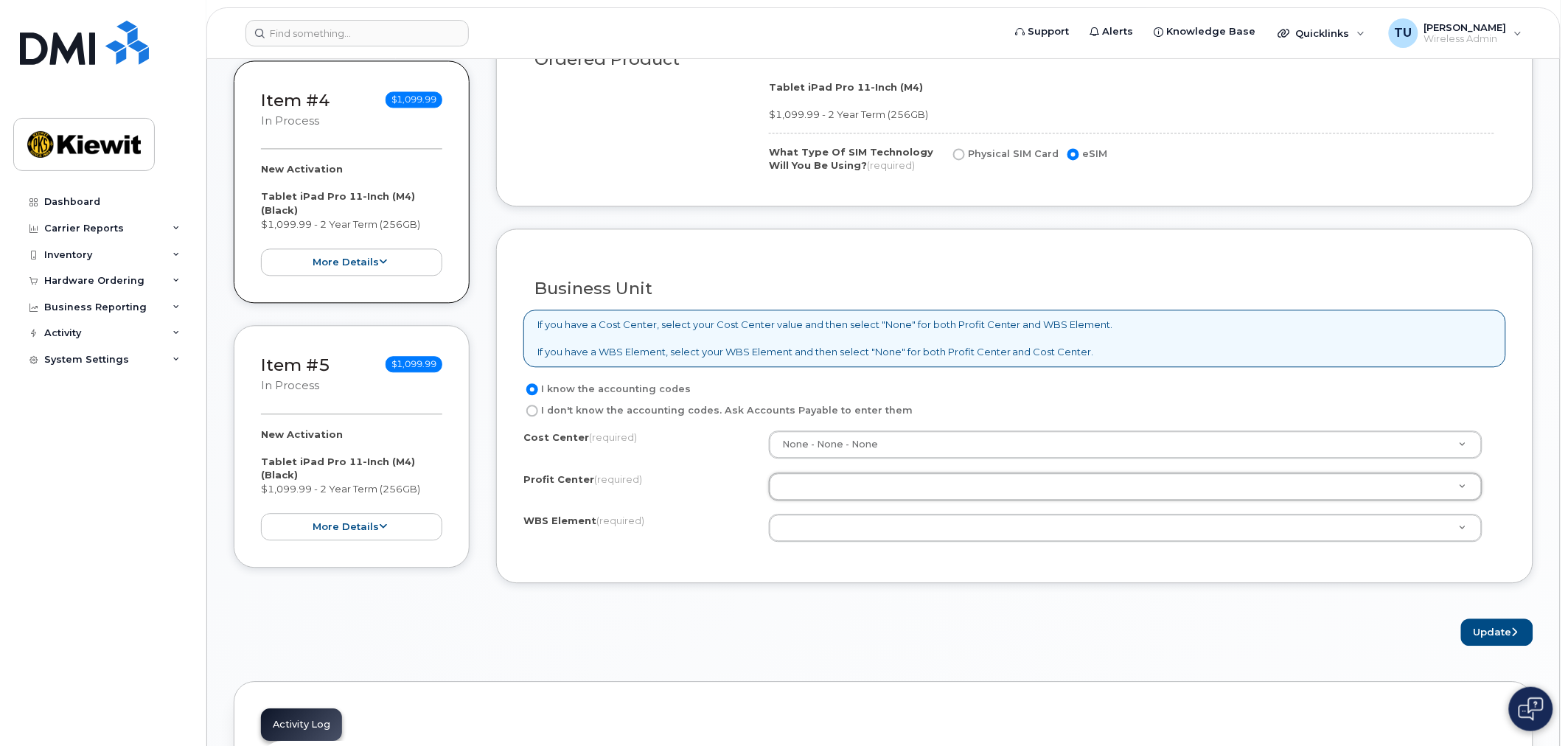
type input "n"
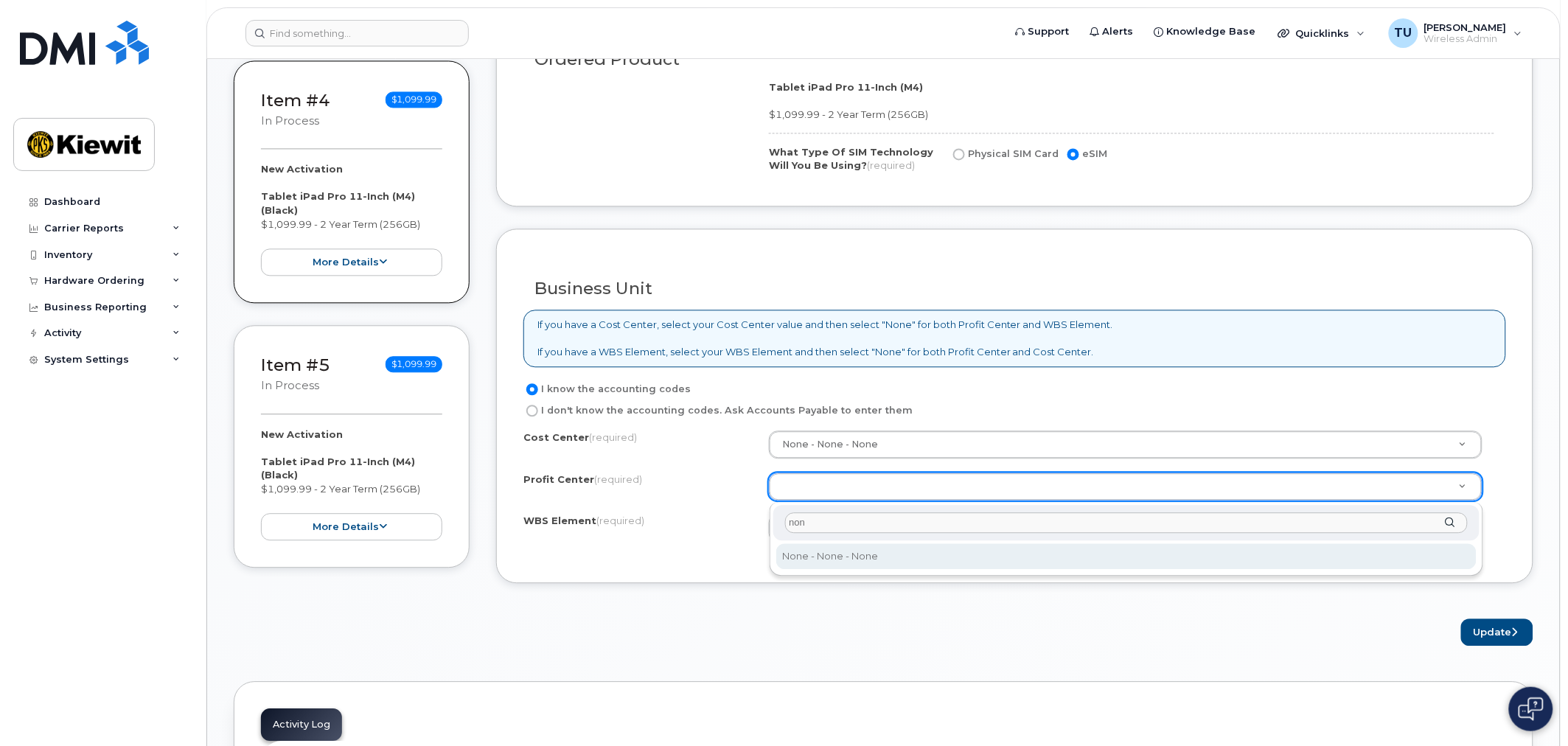
type input "none"
select select "None"
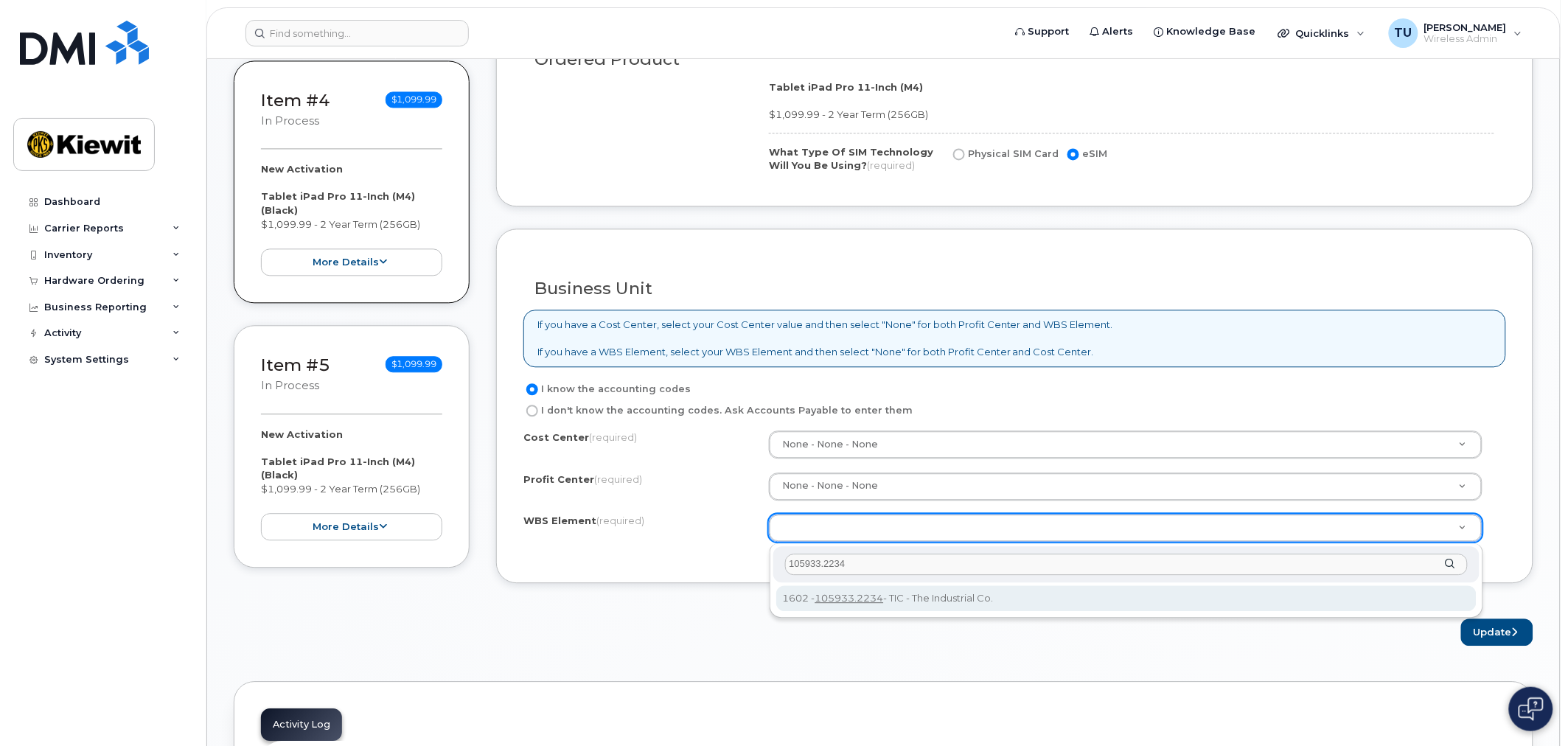
type input "105933.2234"
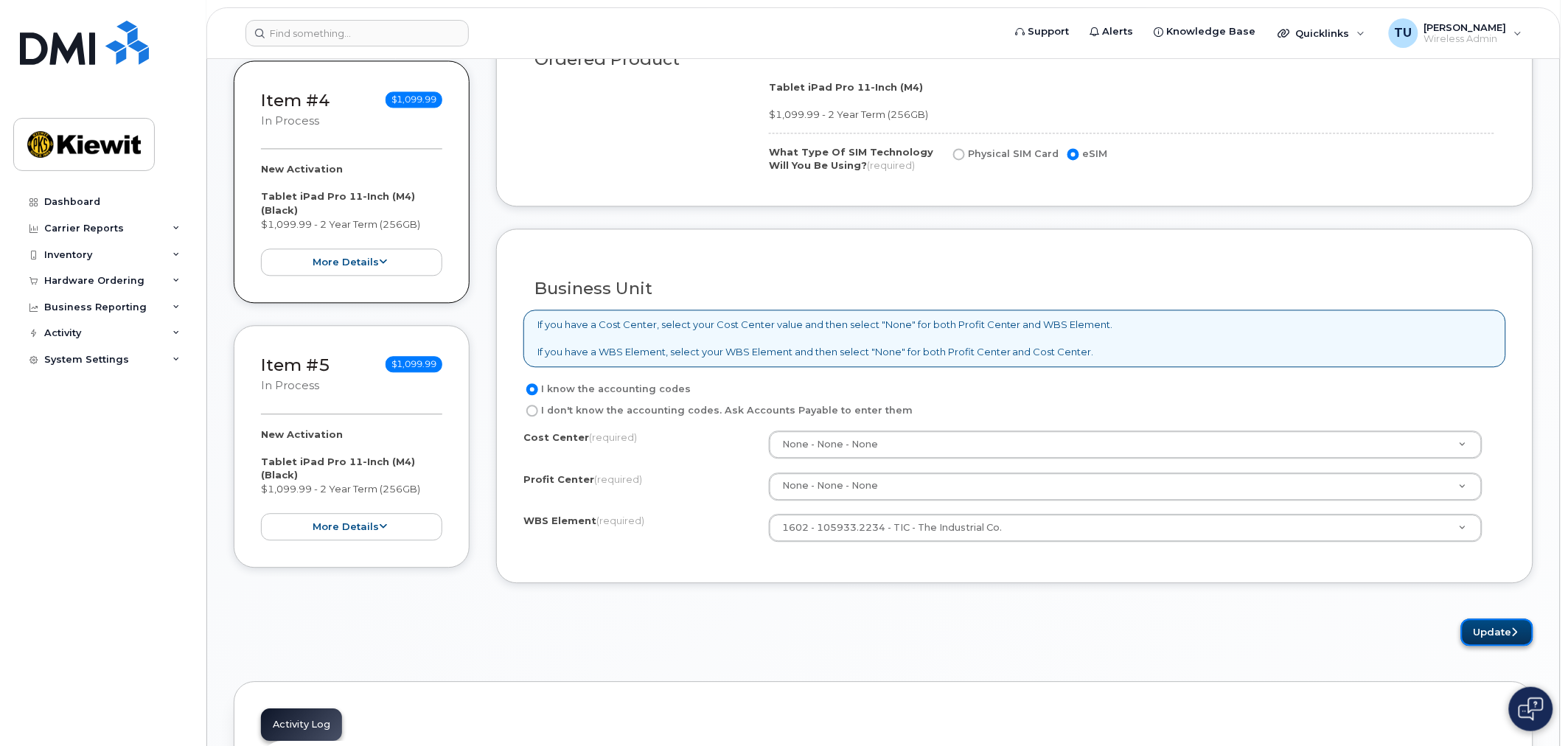
click at [1500, 637] on button "Update" at bounding box center [1497, 632] width 72 height 27
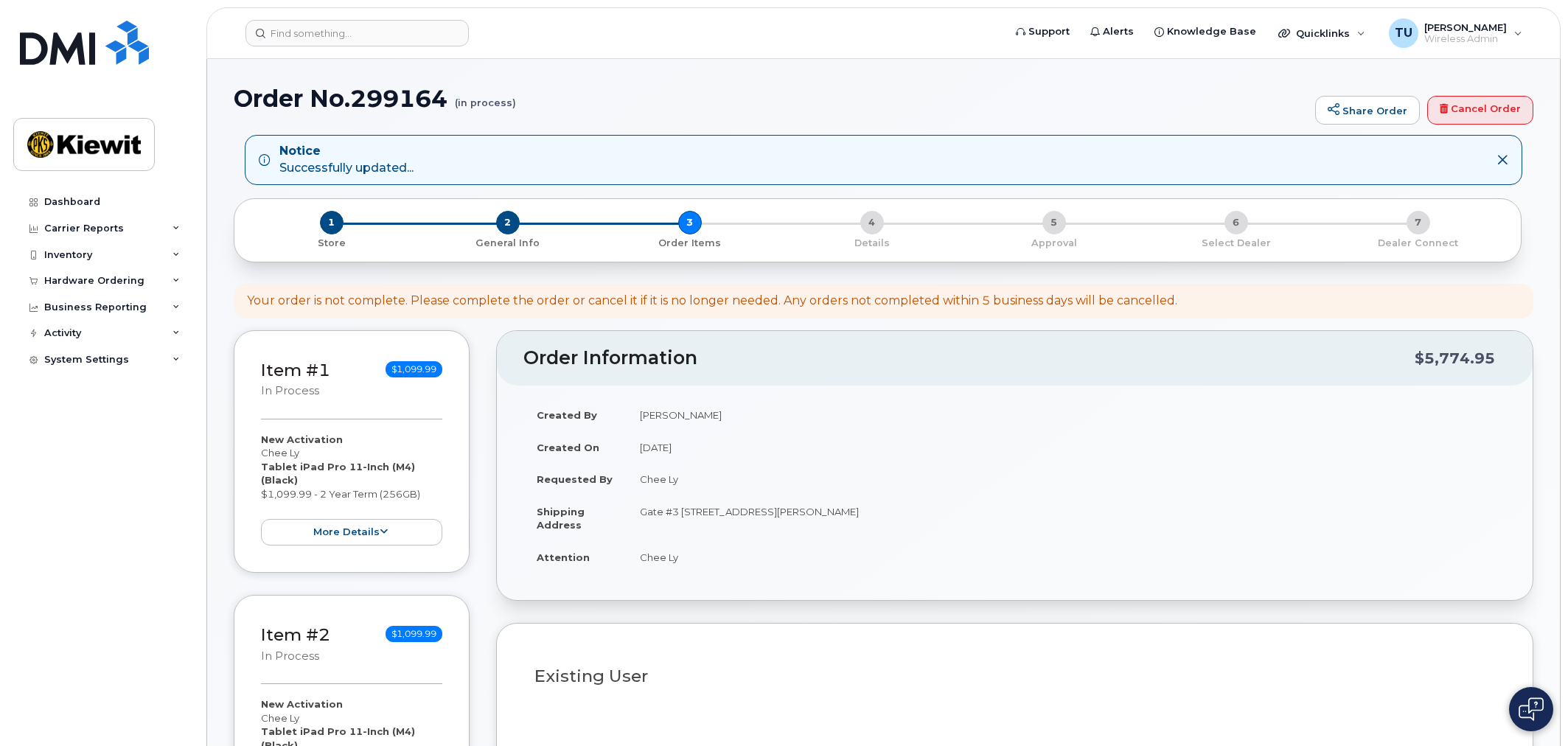
select select
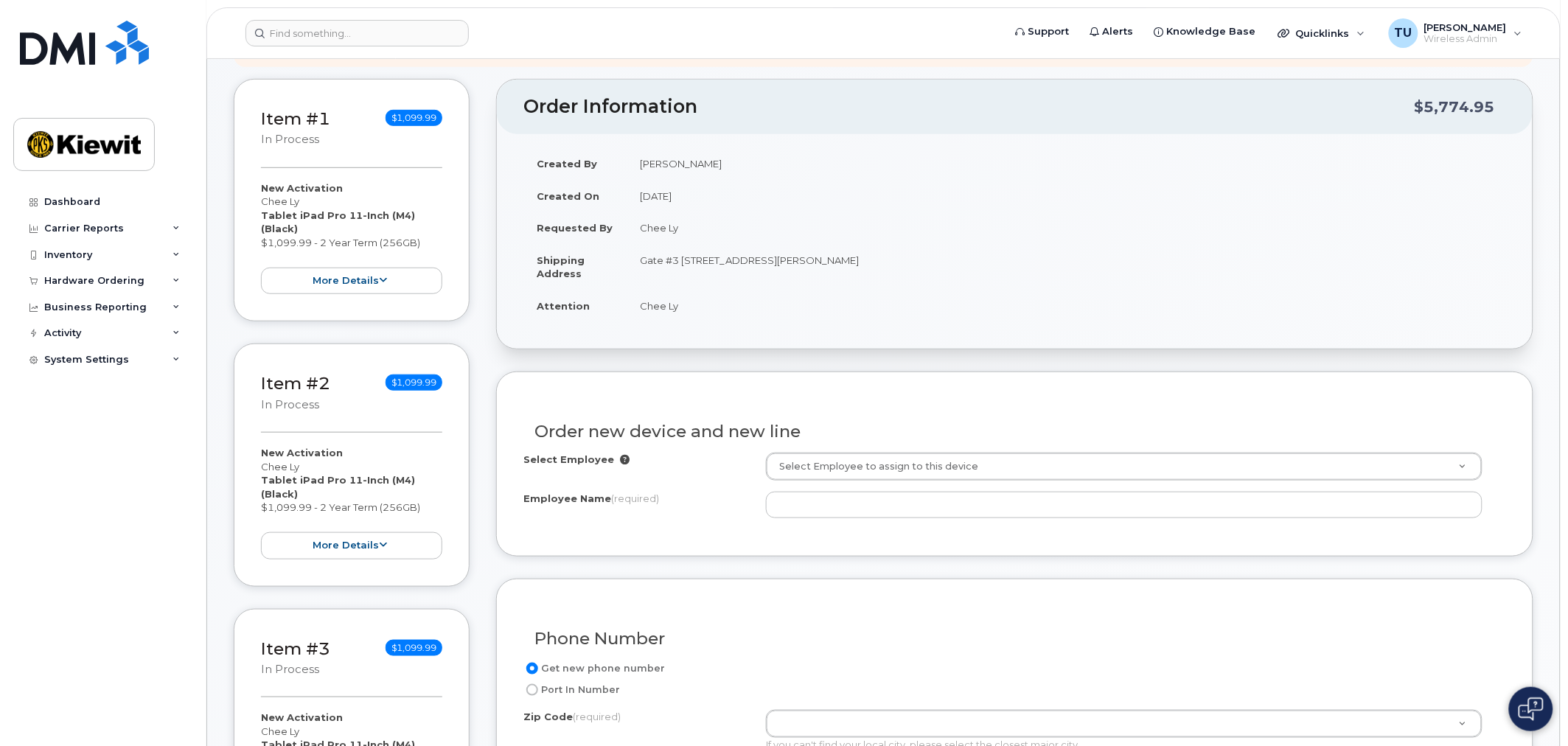
scroll to position [409, 0]
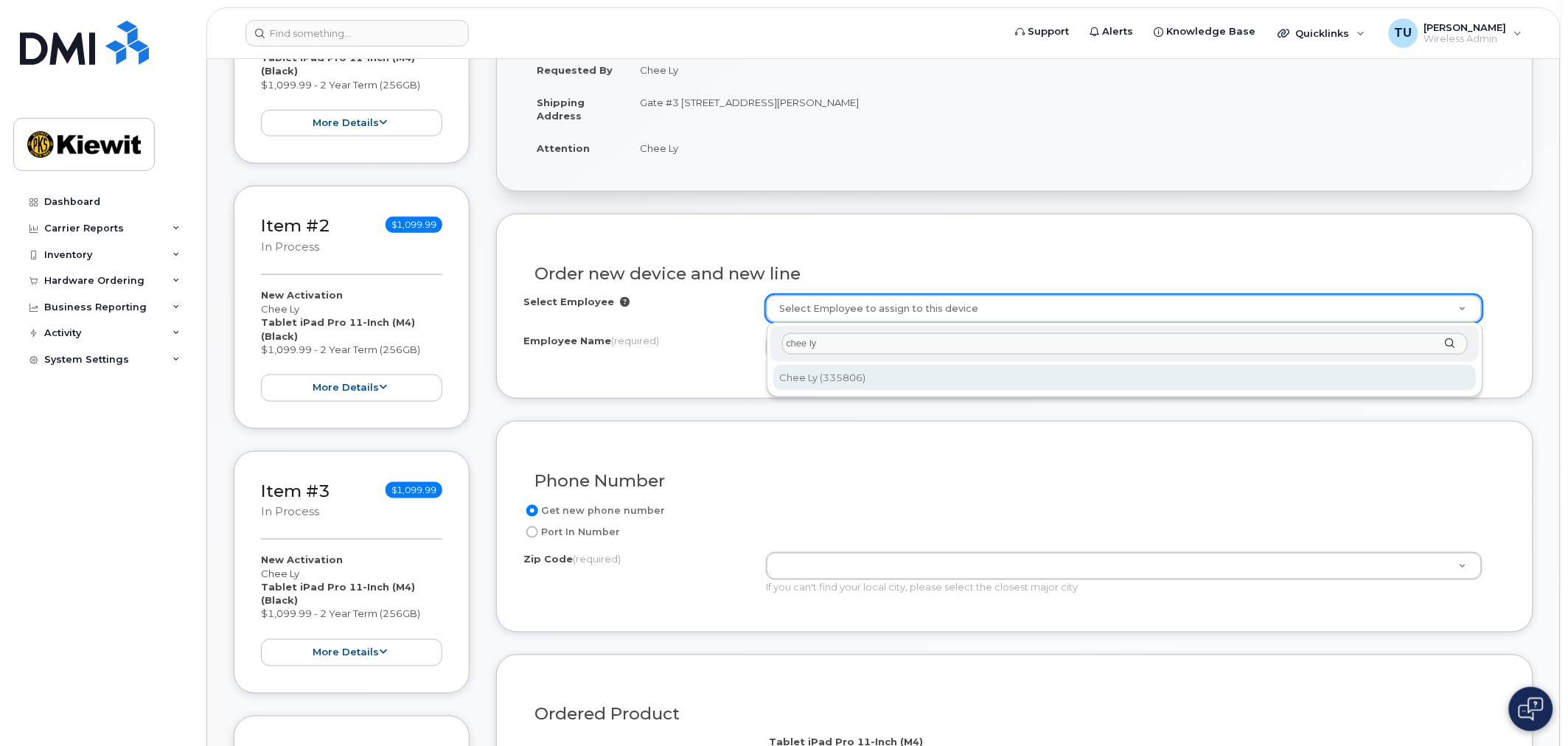
type input "chee ly"
type input "2150750"
type input "Chee Ly"
type input "[STREET_ADDRESS][PERSON_NAME]"
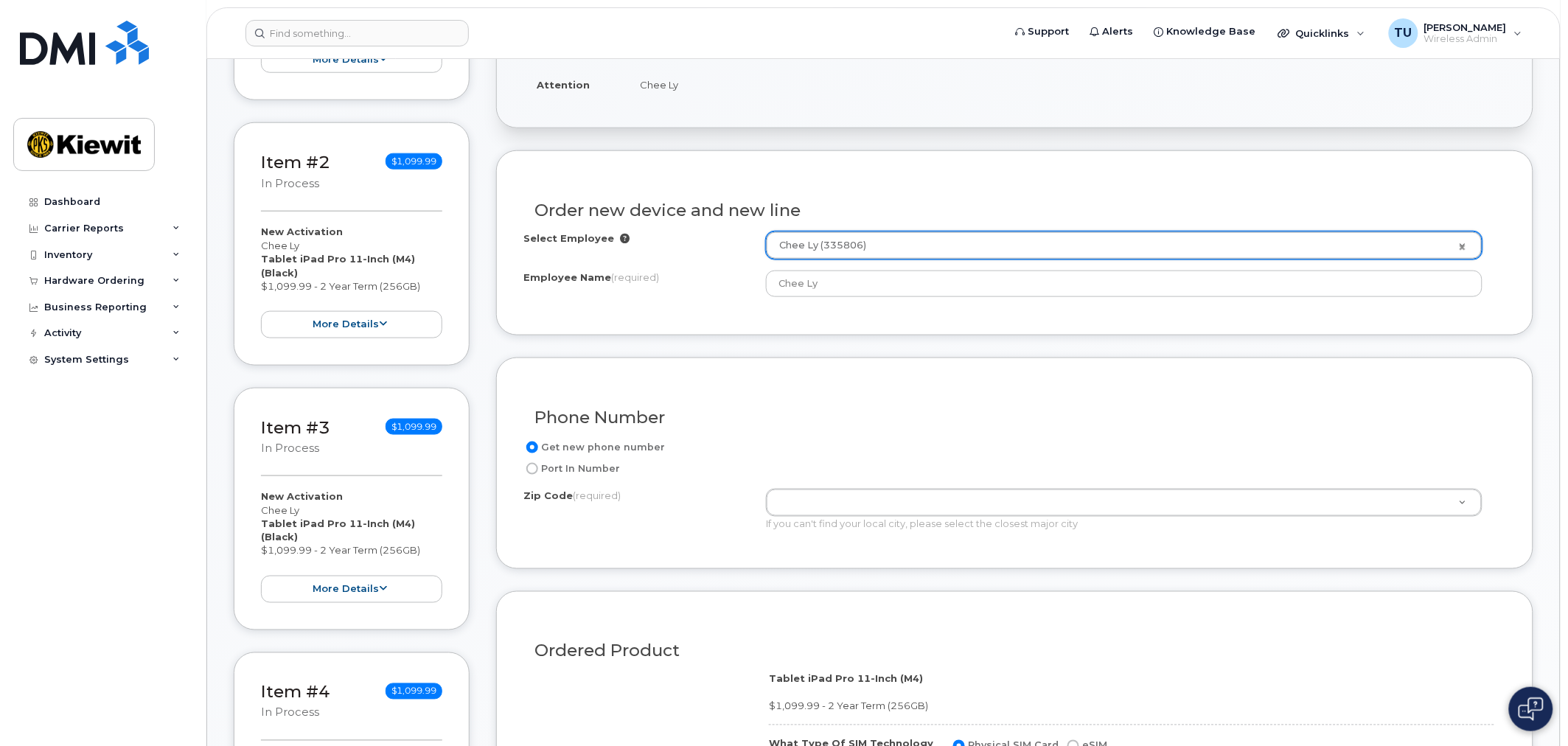
scroll to position [573, 0]
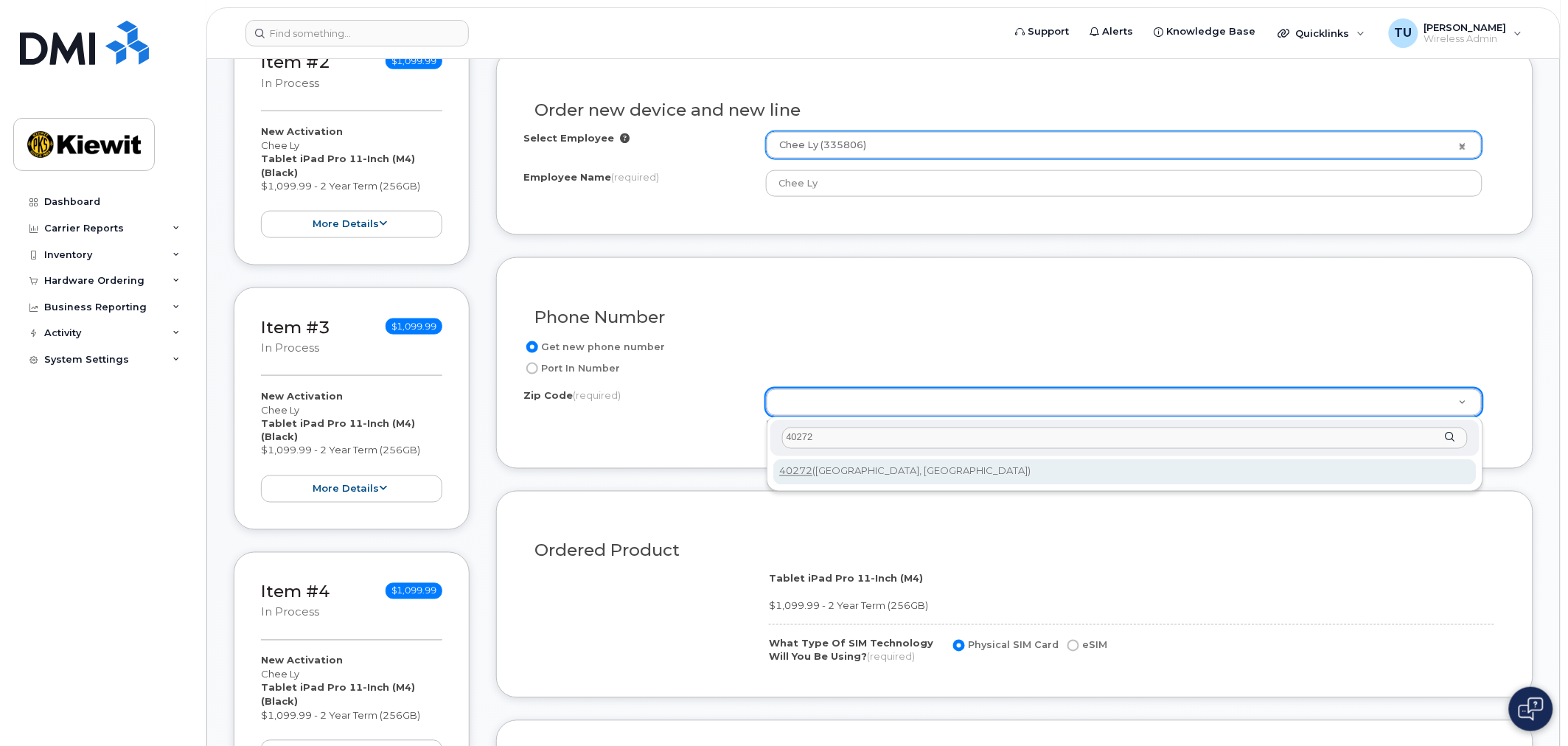
type input "40272"
type input "40272 ([GEOGRAPHIC_DATA], [GEOGRAPHIC_DATA])"
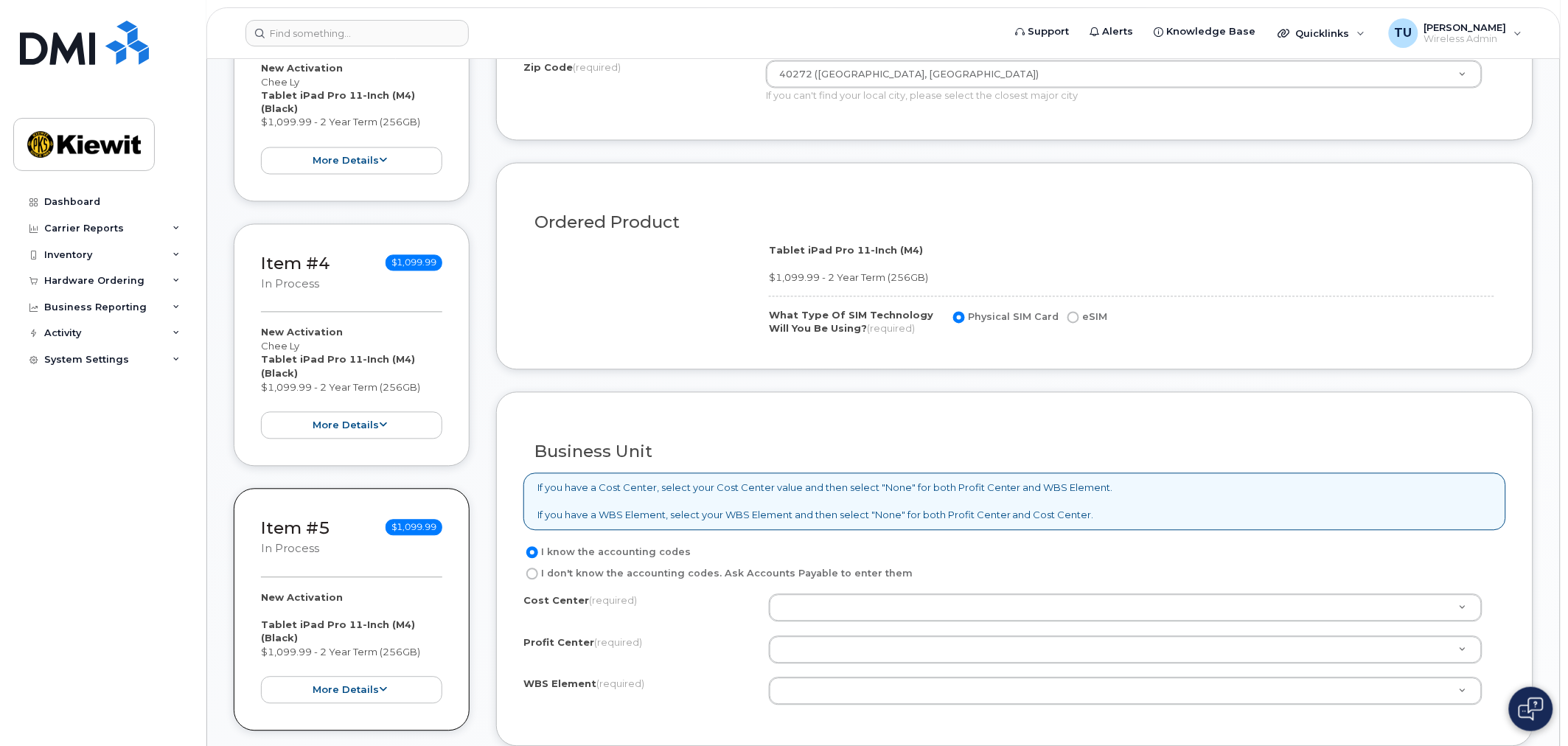
click at [1079, 319] on label "eSIM" at bounding box center [1086, 317] width 43 height 18
click at [1079, 319] on input "eSIM" at bounding box center [1073, 317] width 11 height 11
radio input "true"
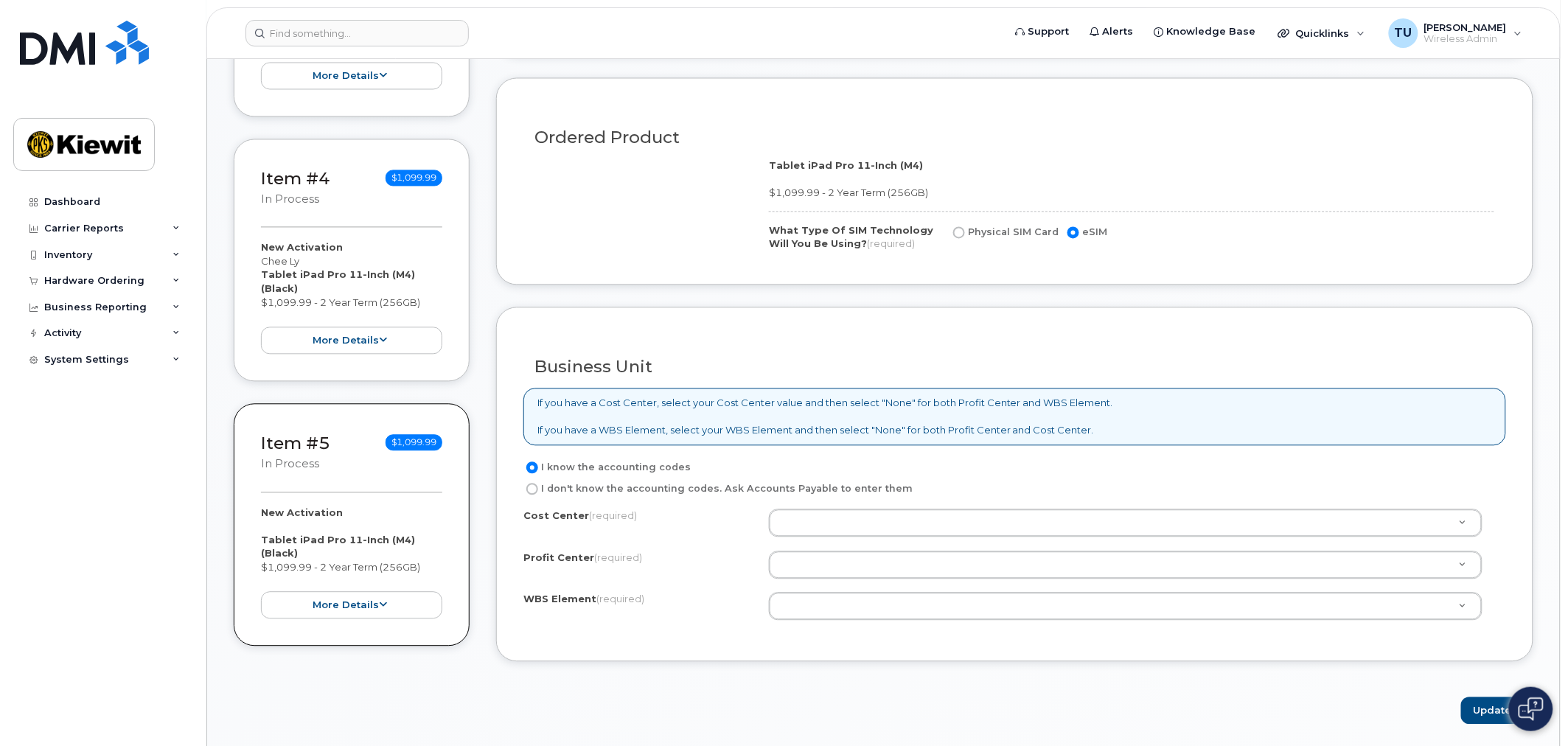
scroll to position [1228, 0]
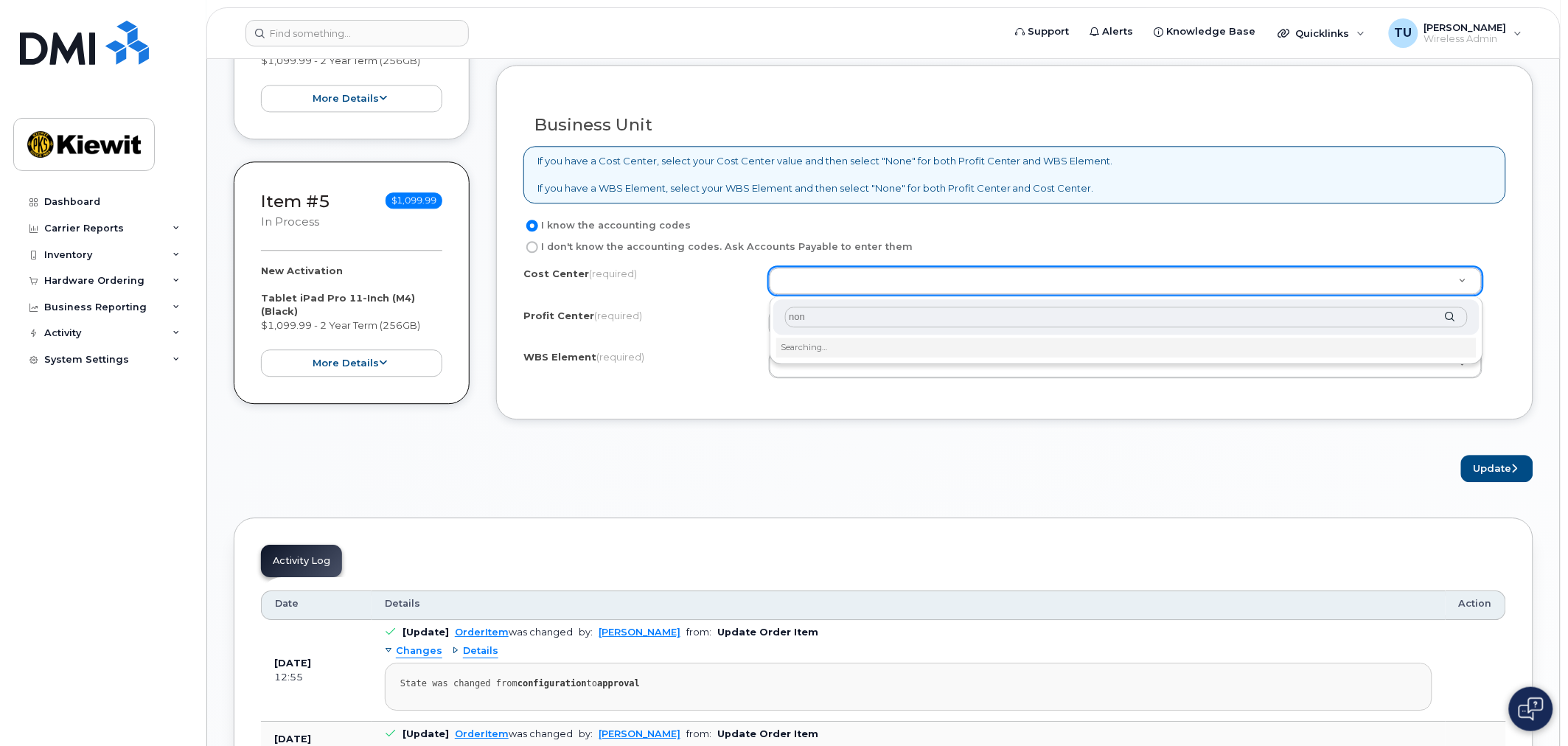
type input "none"
type input "None"
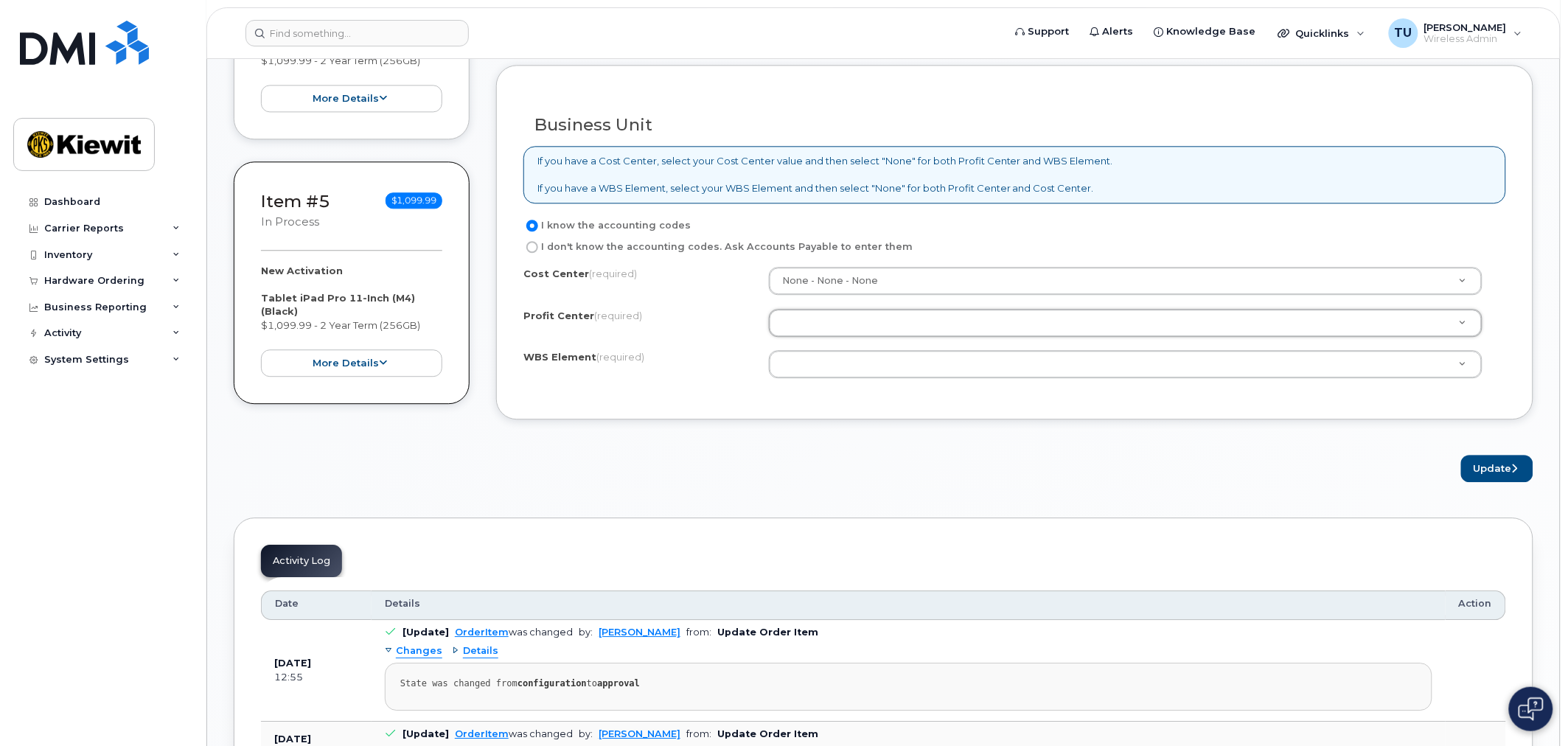
type input "n"
type input "no"
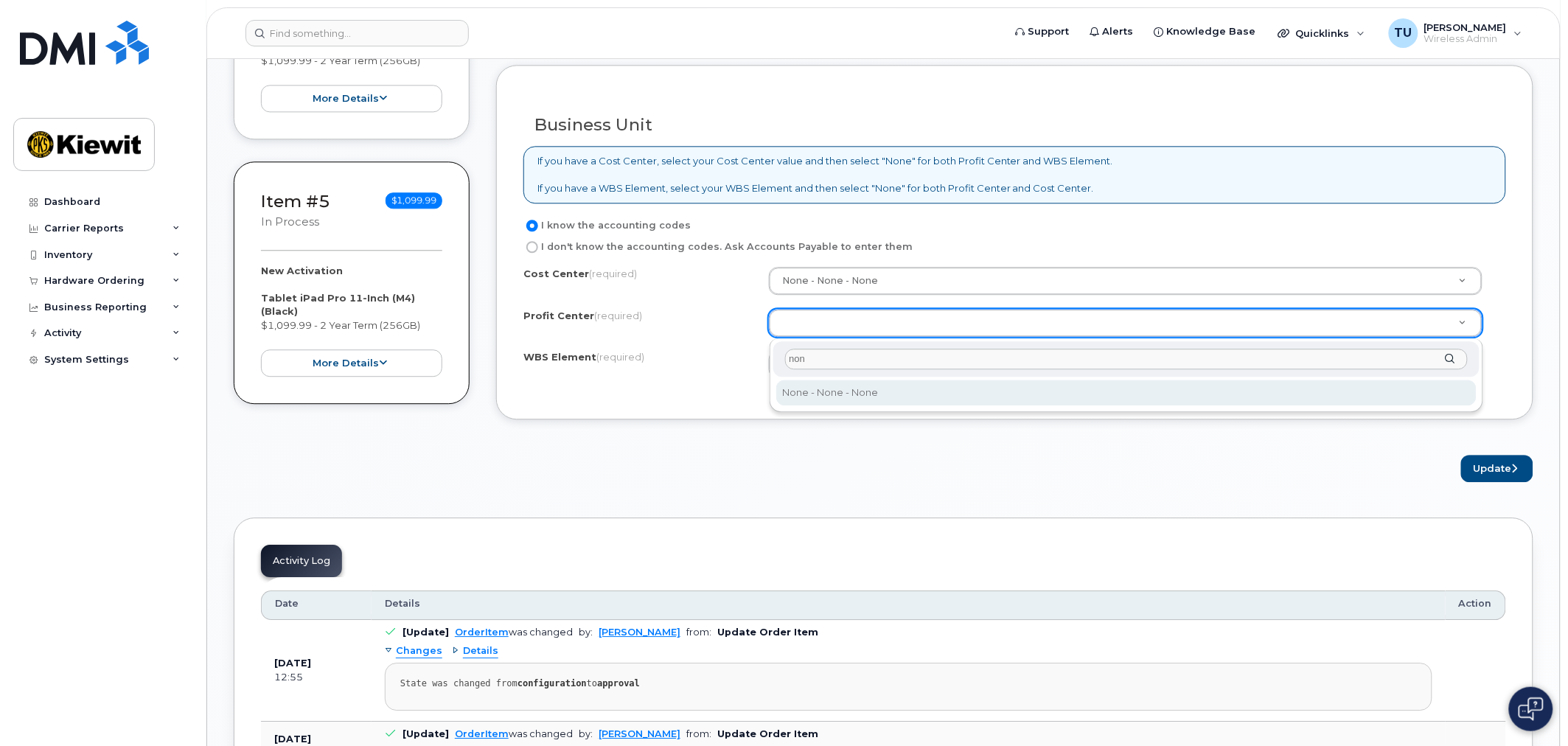
type input "none"
select select "None"
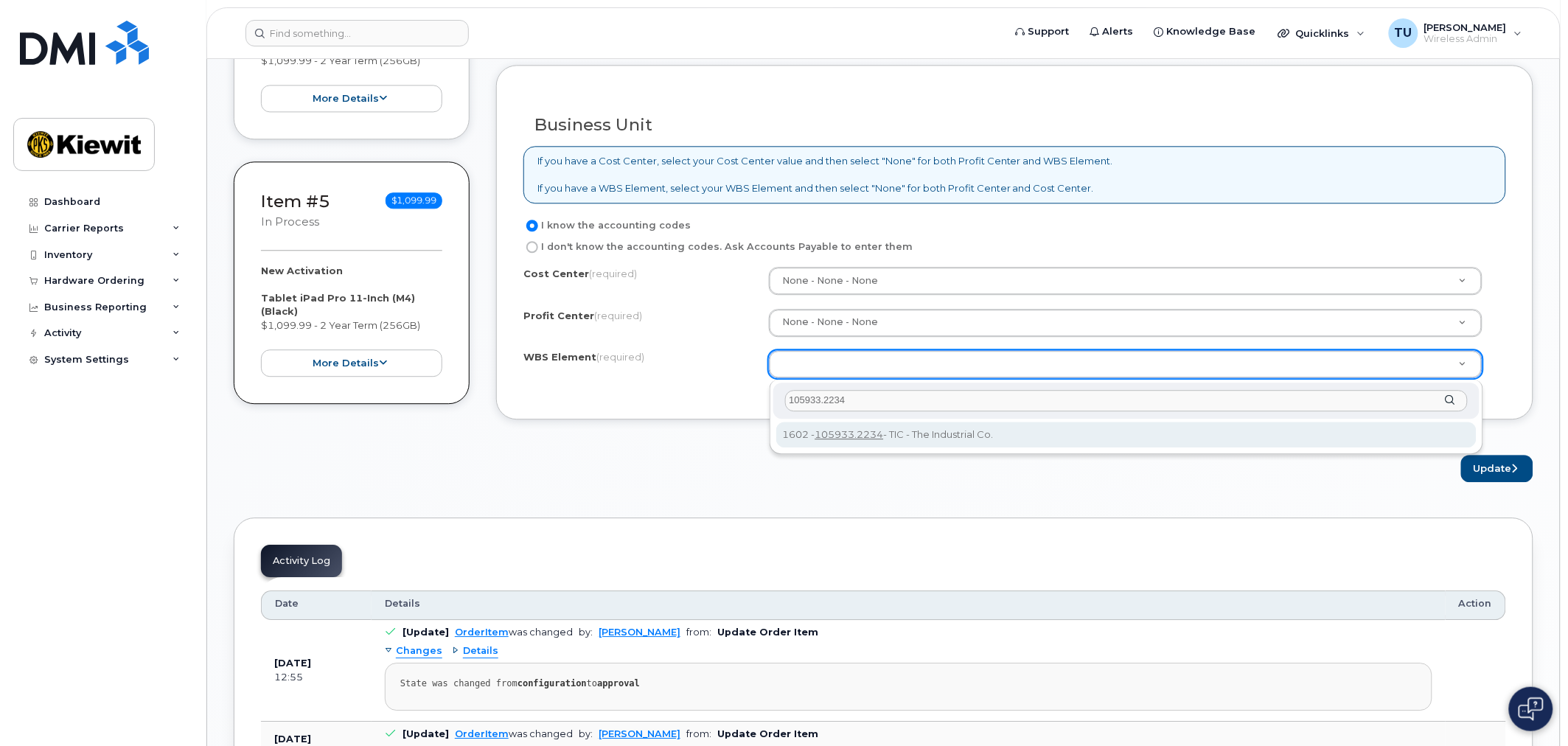
type input "105933.2234"
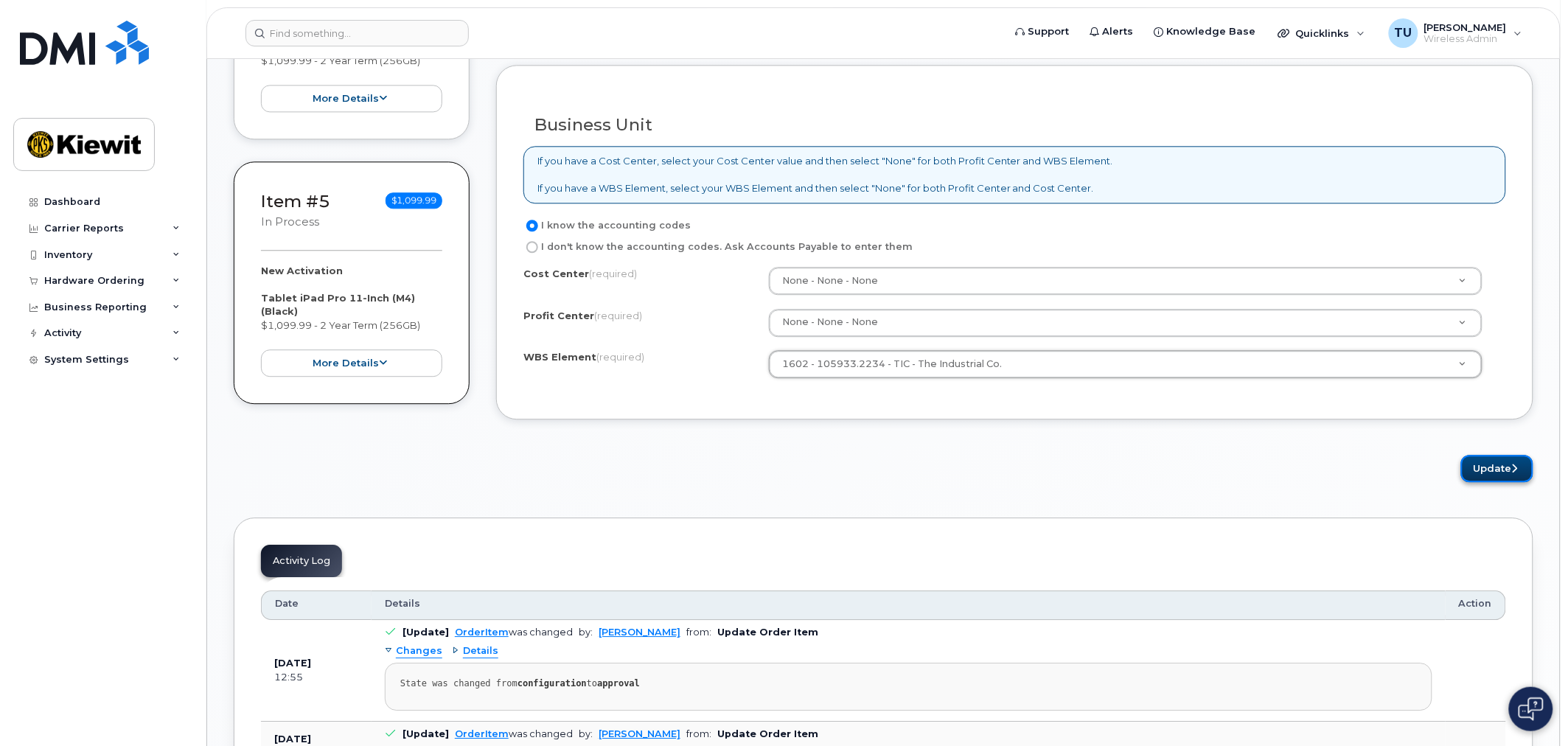
click at [1472, 468] on button "Update" at bounding box center [1497, 469] width 72 height 27
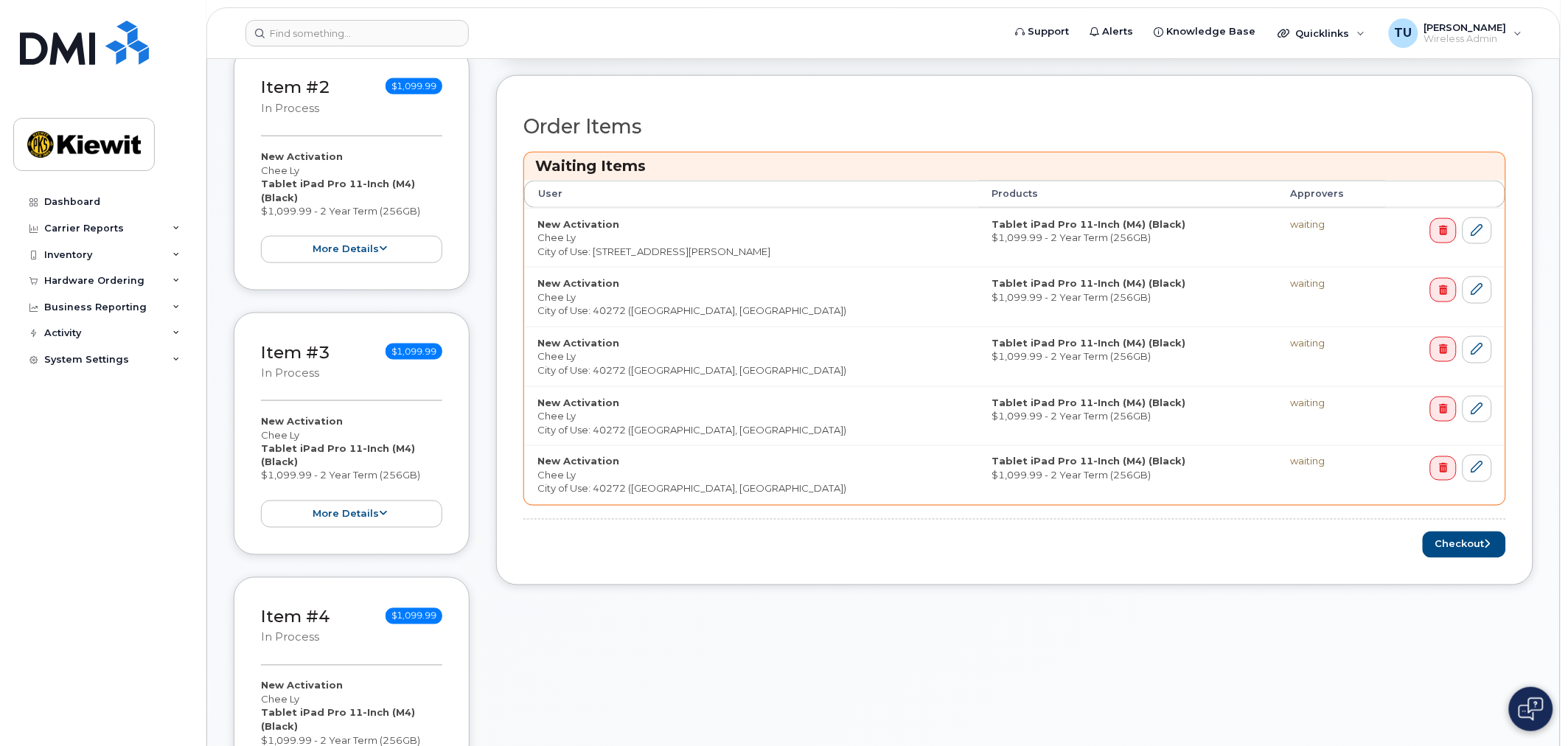
scroll to position [573, 0]
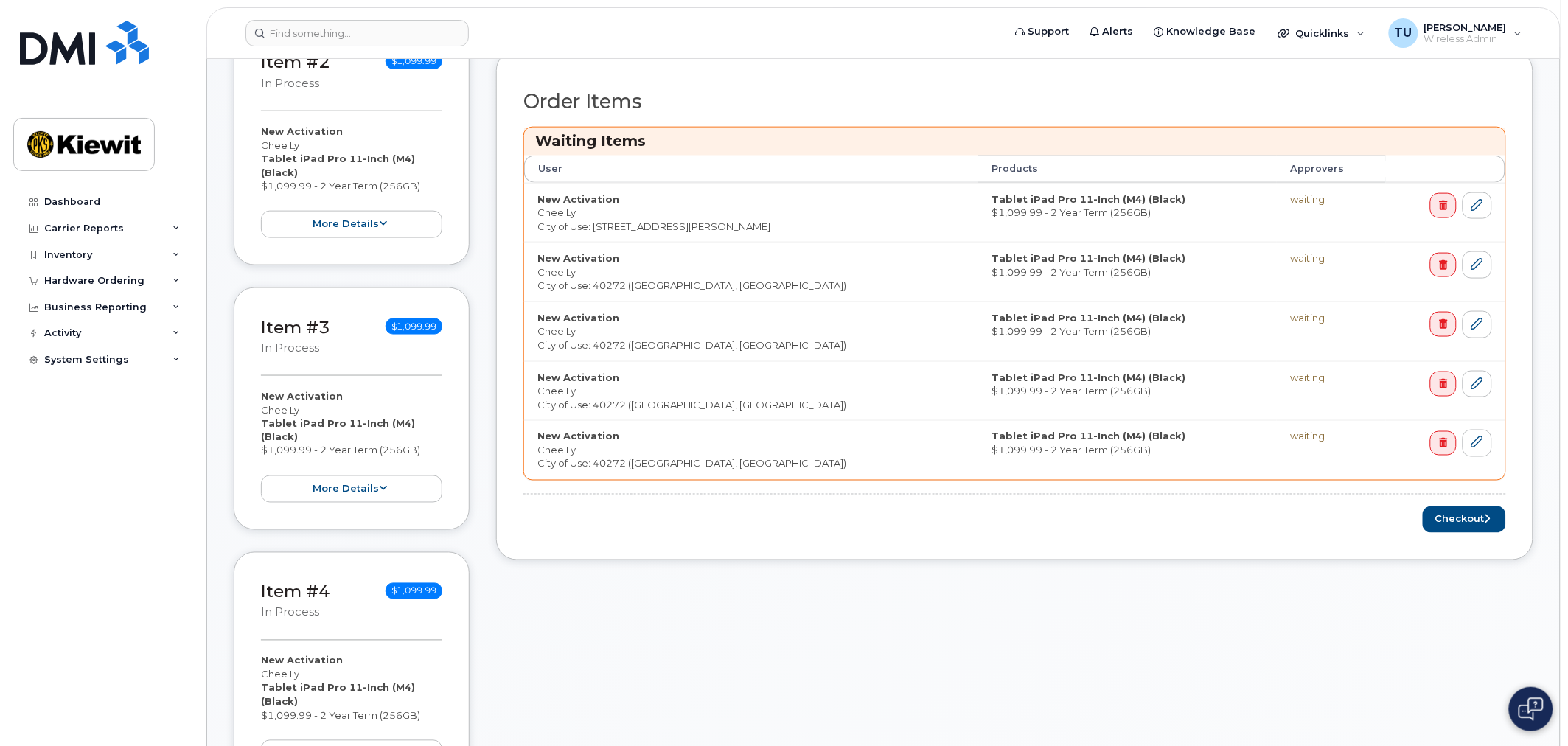
click at [1290, 438] on div "waiting" at bounding box center [1331, 437] width 82 height 14
click at [1290, 441] on div "waiting" at bounding box center [1331, 437] width 82 height 14
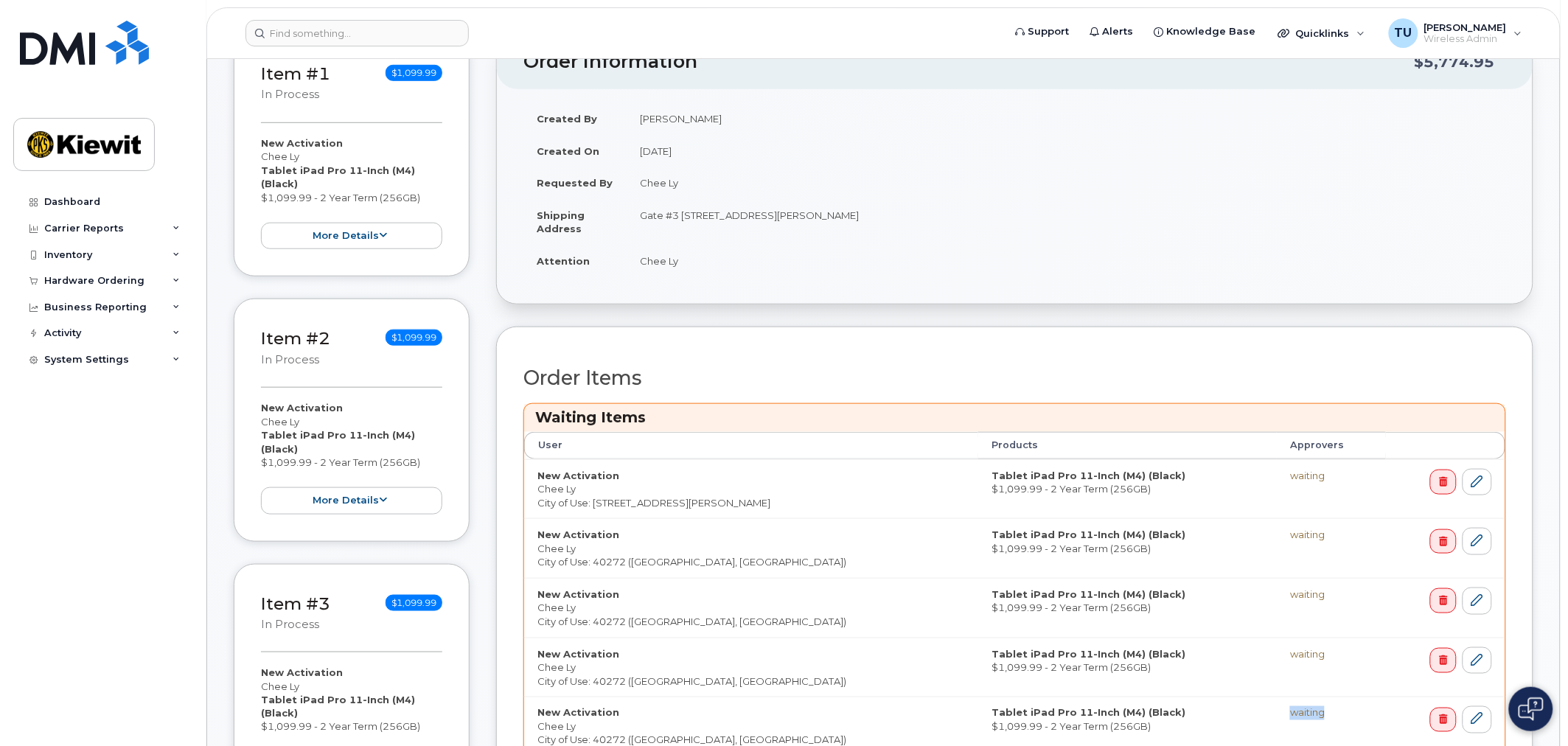
scroll to position [491, 0]
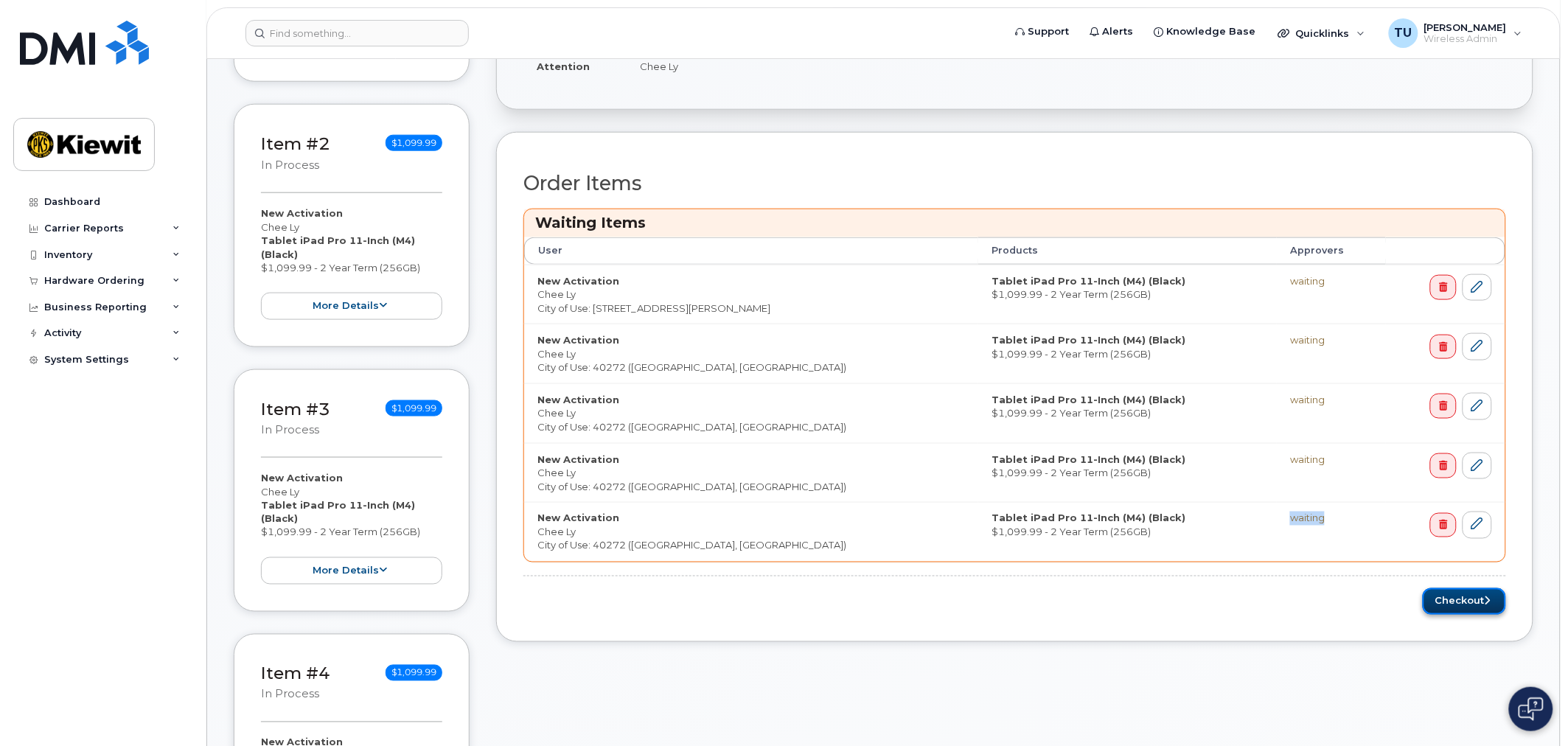
click at [1442, 605] on button "Checkout" at bounding box center [1464, 602] width 83 height 27
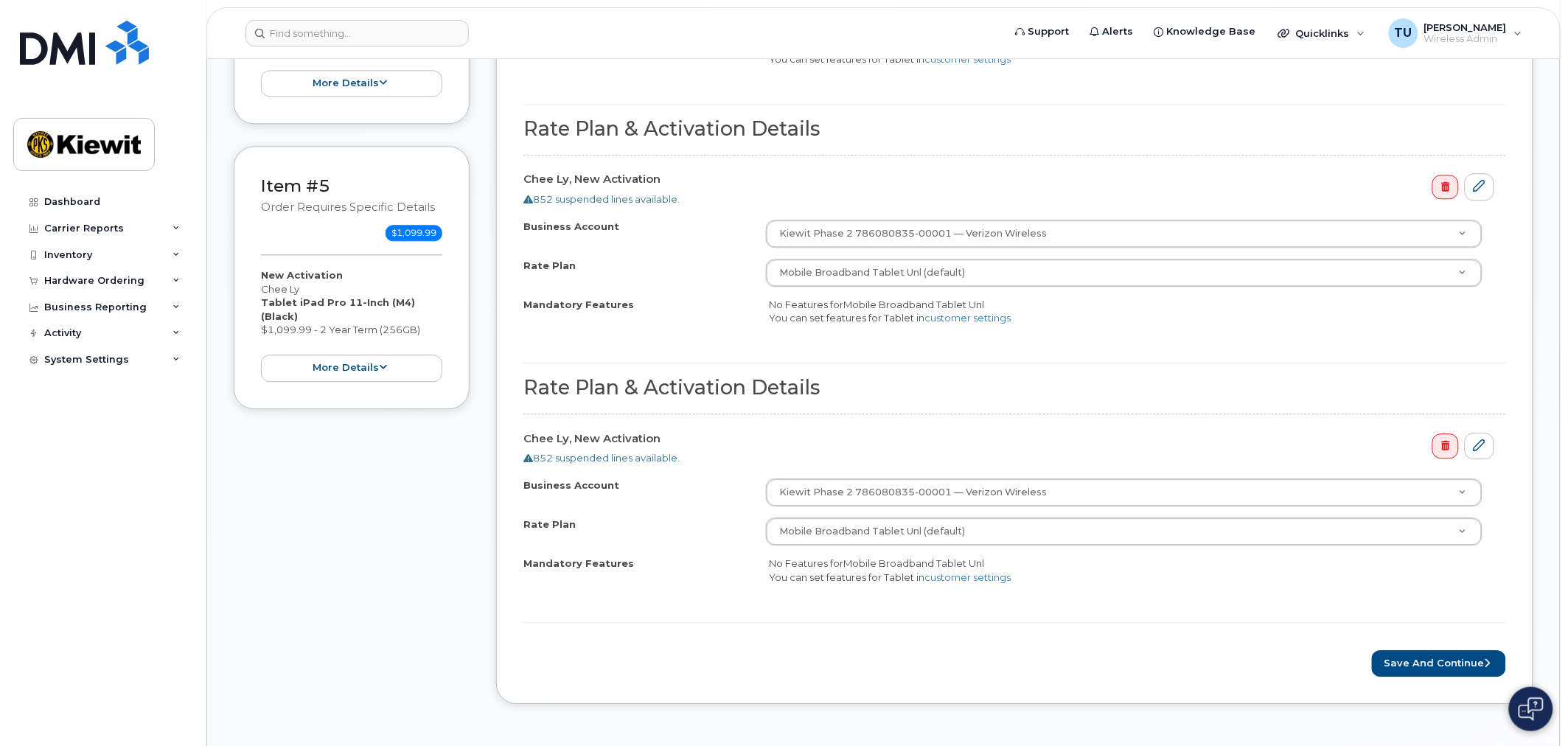
scroll to position [1474, 0]
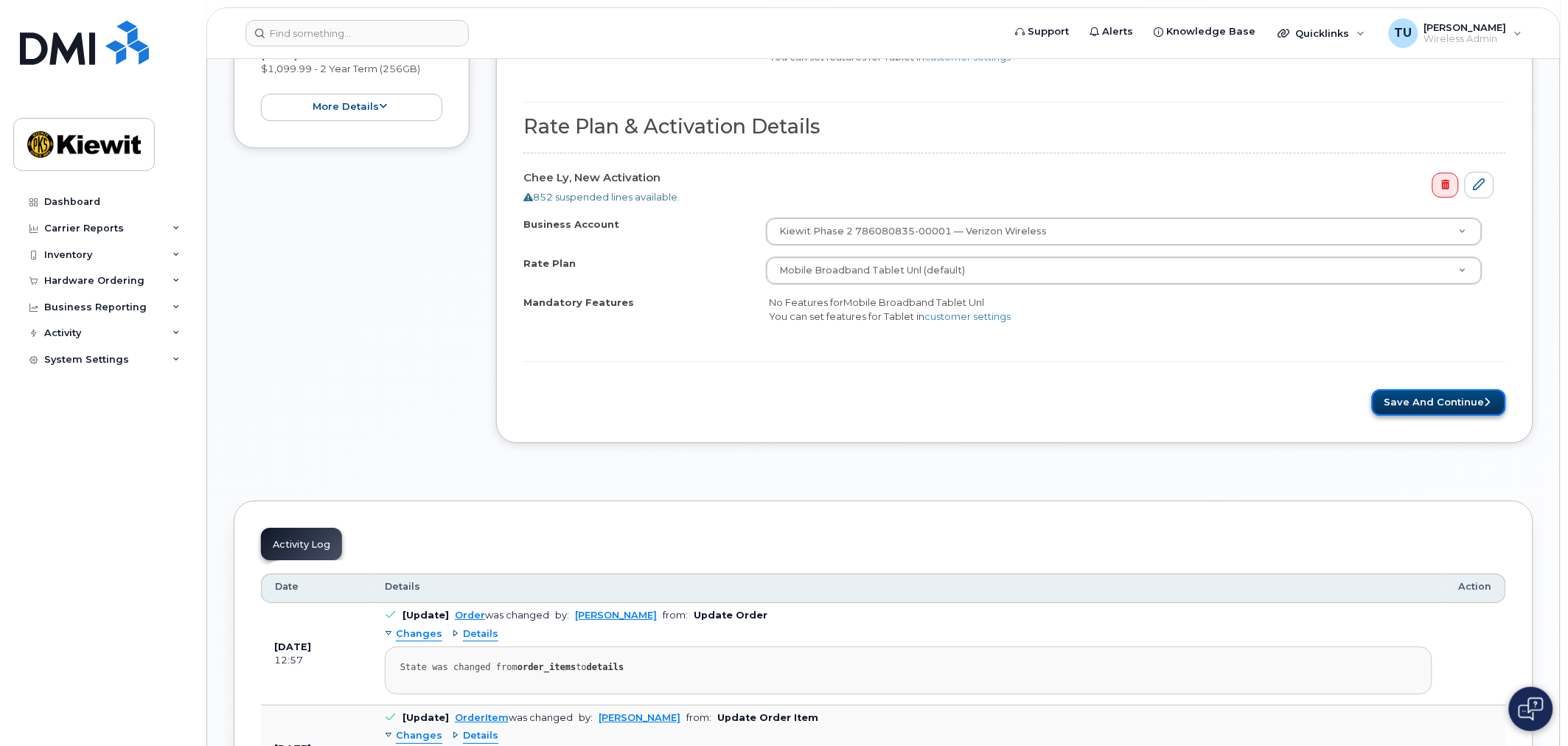
click at [1406, 414] on button "Save and Continue" at bounding box center [1439, 403] width 134 height 27
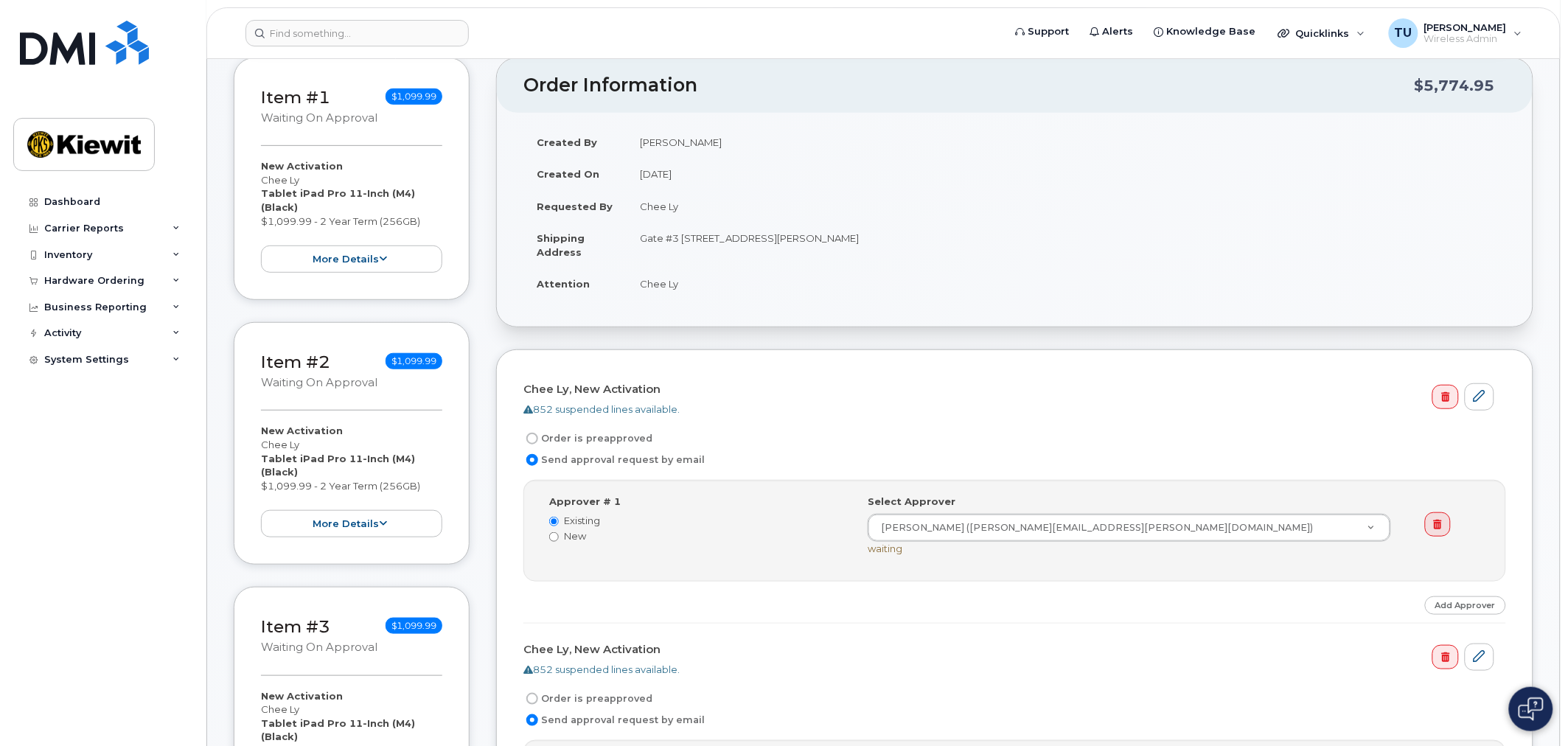
scroll to position [328, 0]
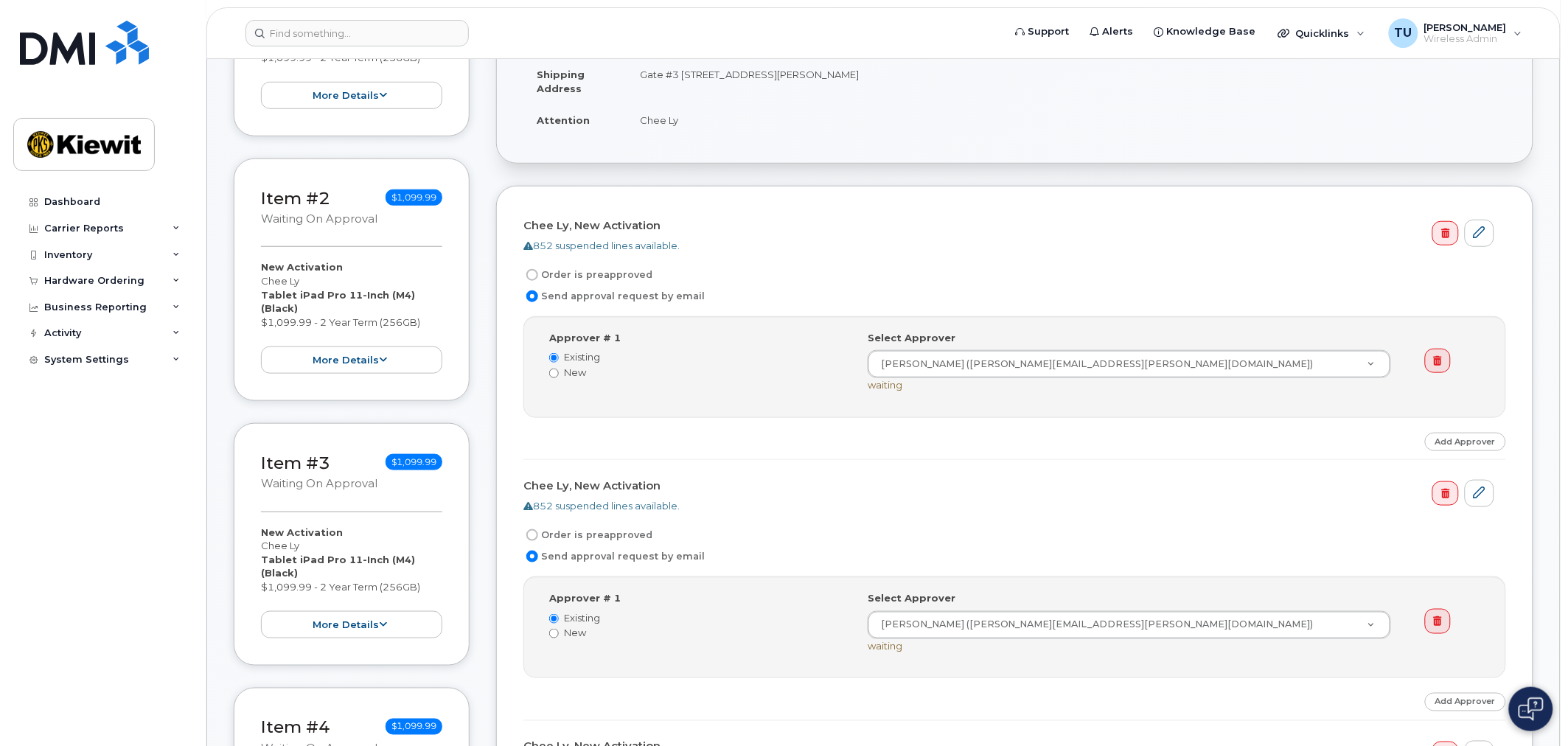
click at [1292, 245] on div "852 suspended lines available." at bounding box center [1009, 245] width 971 height 14
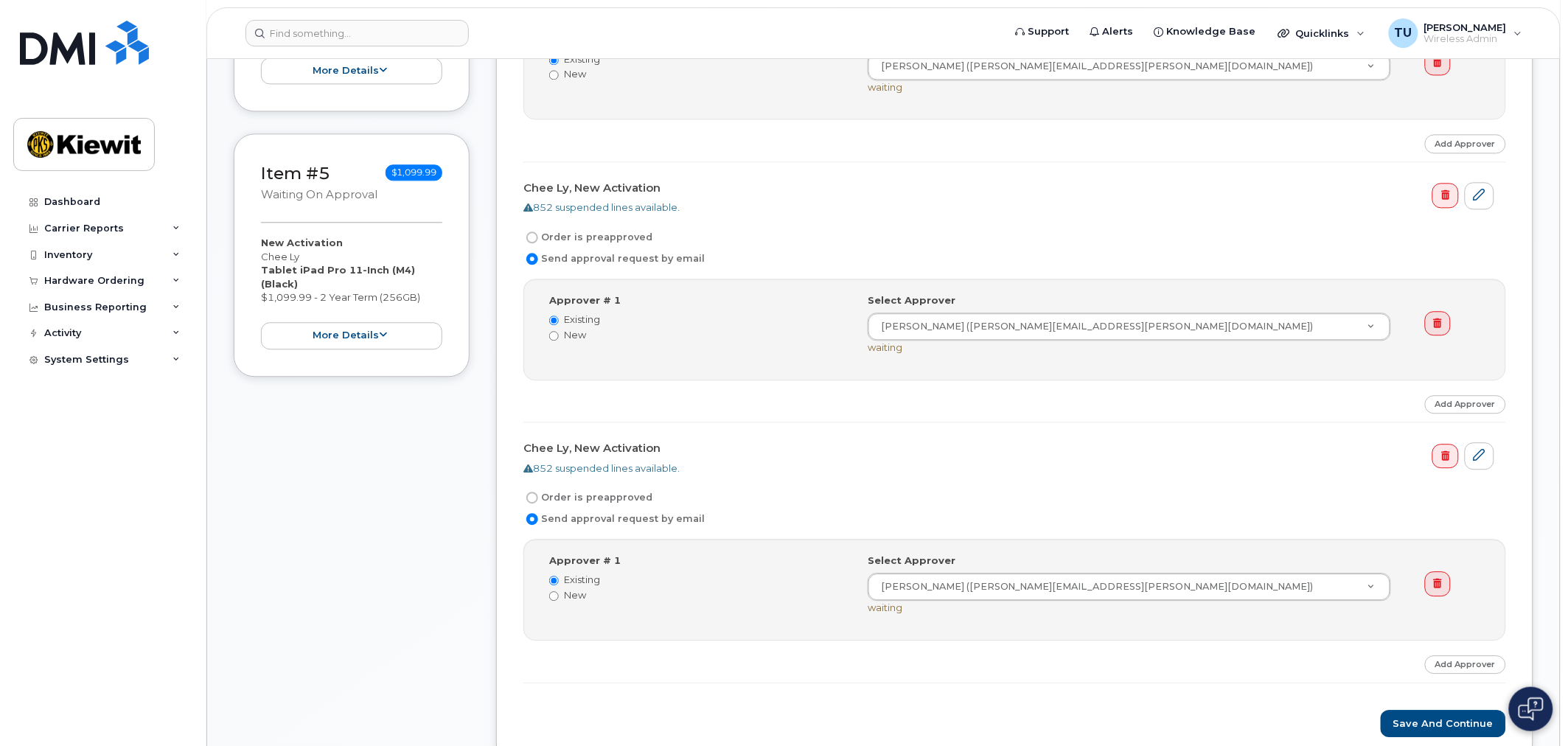
scroll to position [1474, 0]
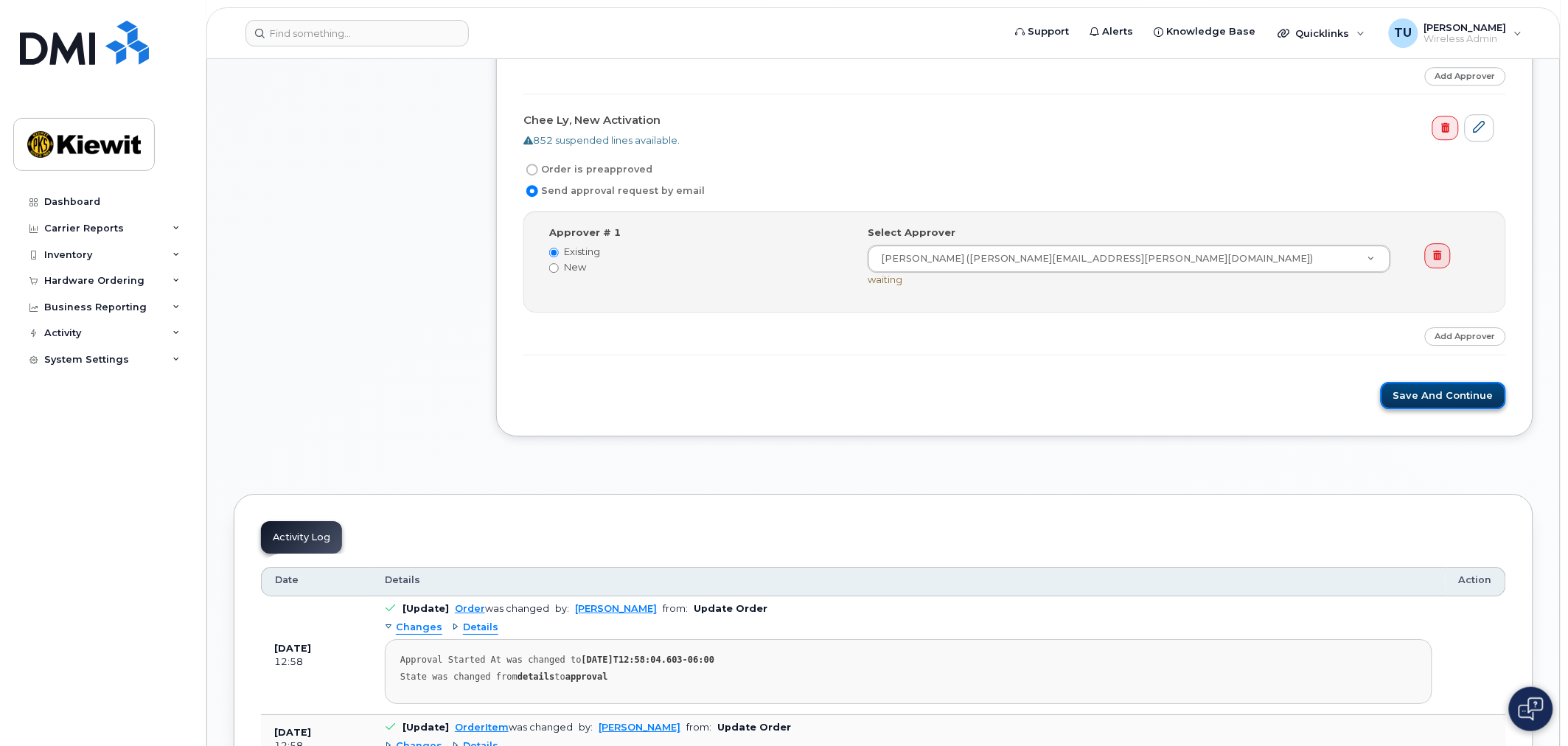
click at [1399, 392] on button "Save and Continue" at bounding box center [1443, 395] width 125 height 27
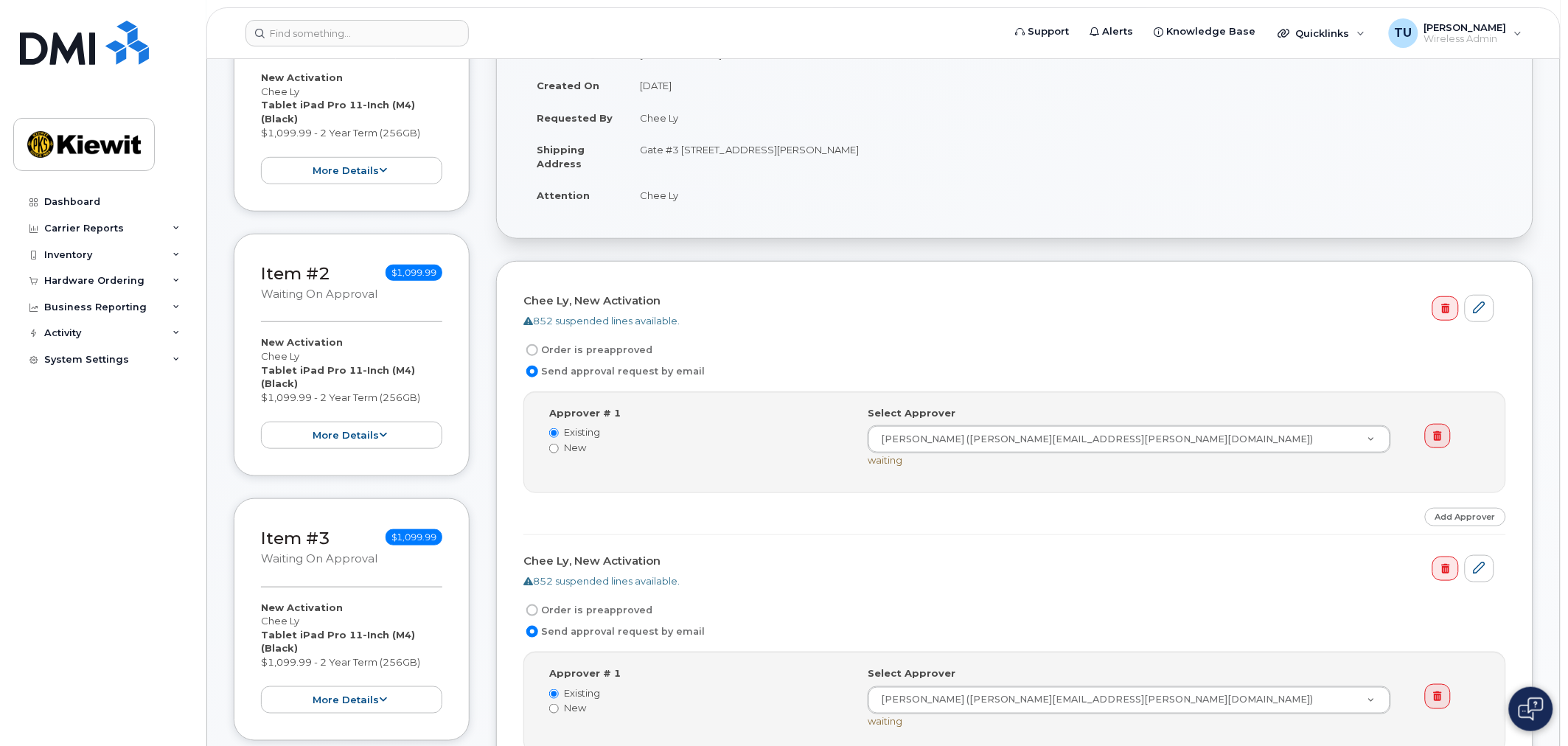
scroll to position [245, 0]
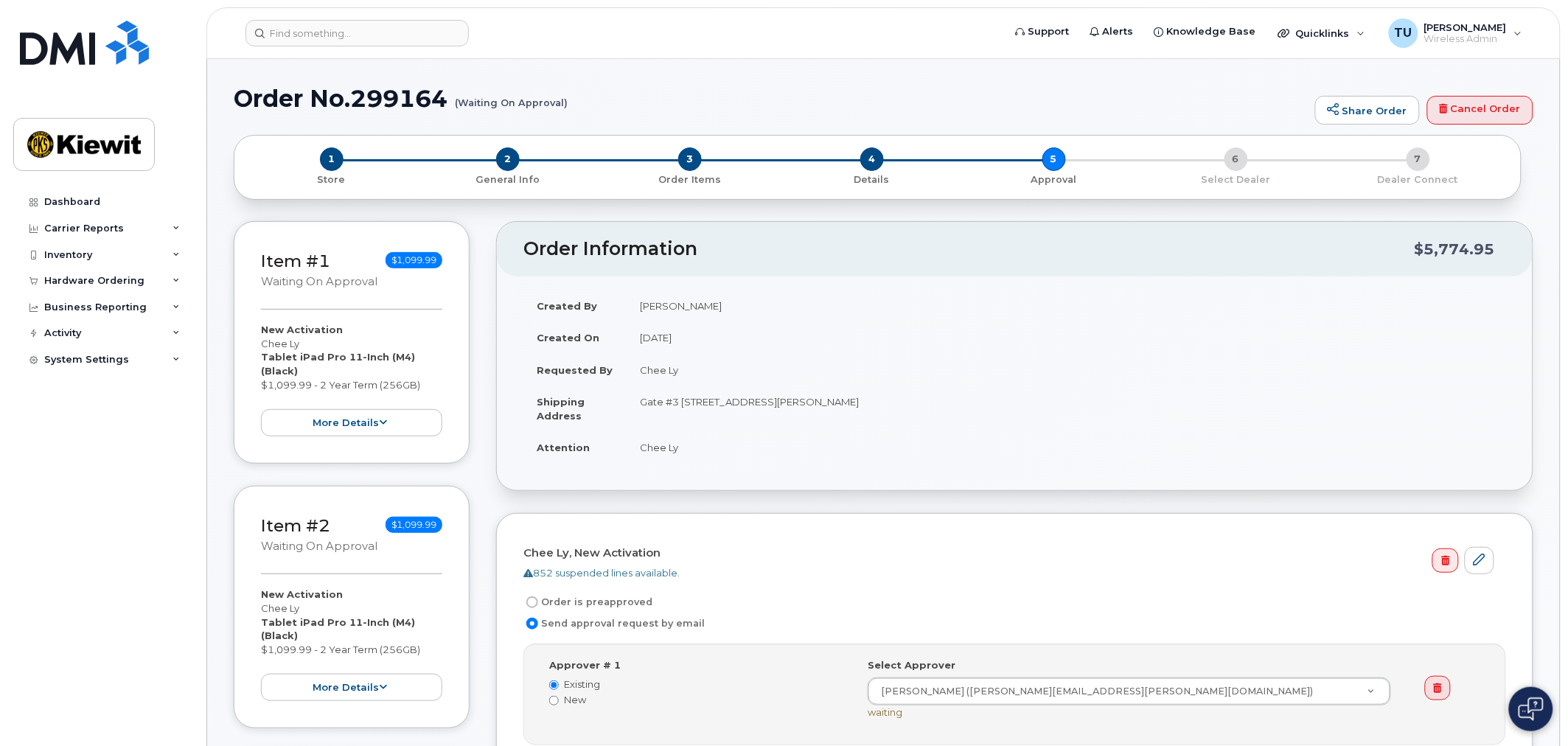
click at [1132, 416] on td "Gate #3 [STREET_ADDRESS][PERSON_NAME]" at bounding box center [1066, 408] width 879 height 46
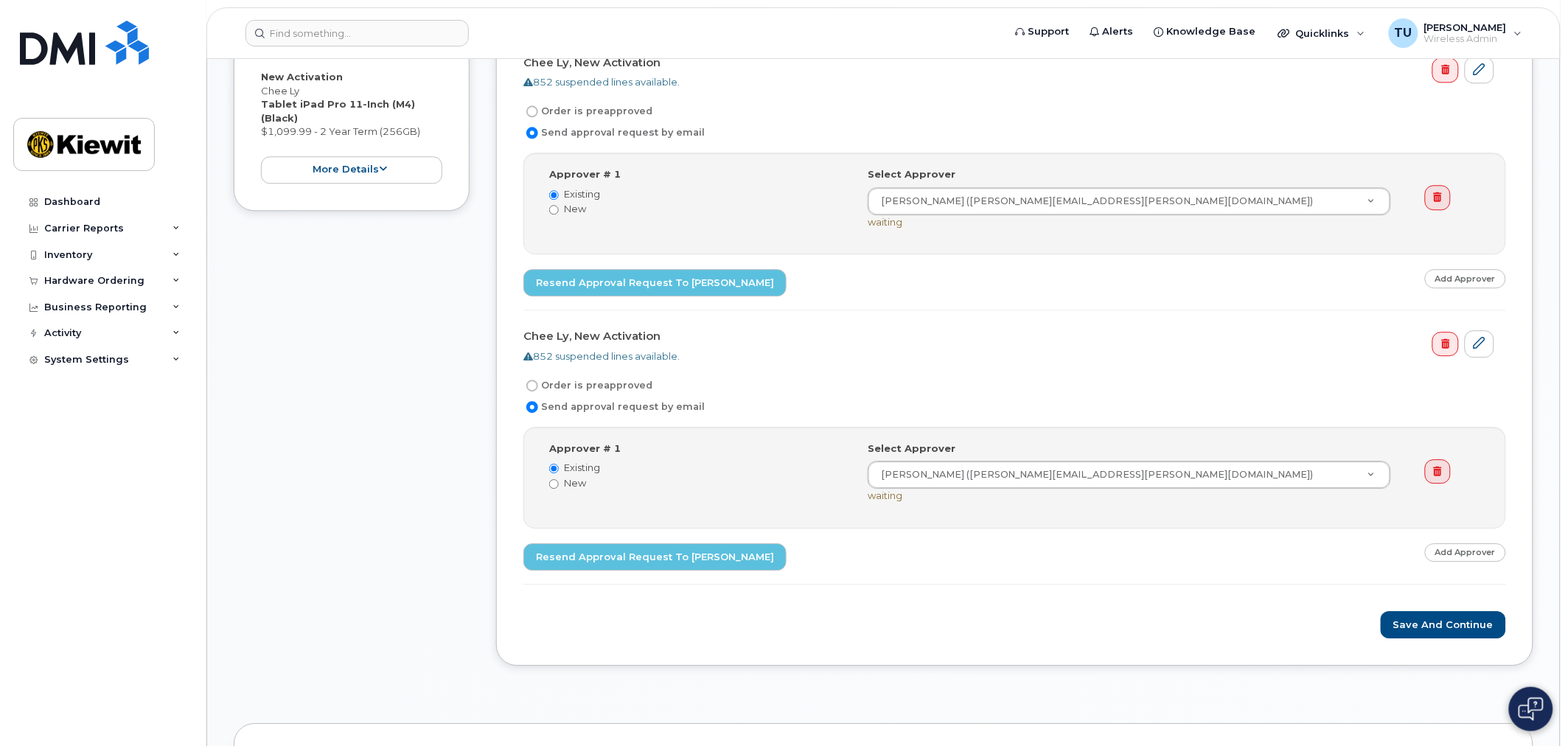
scroll to position [1474, 0]
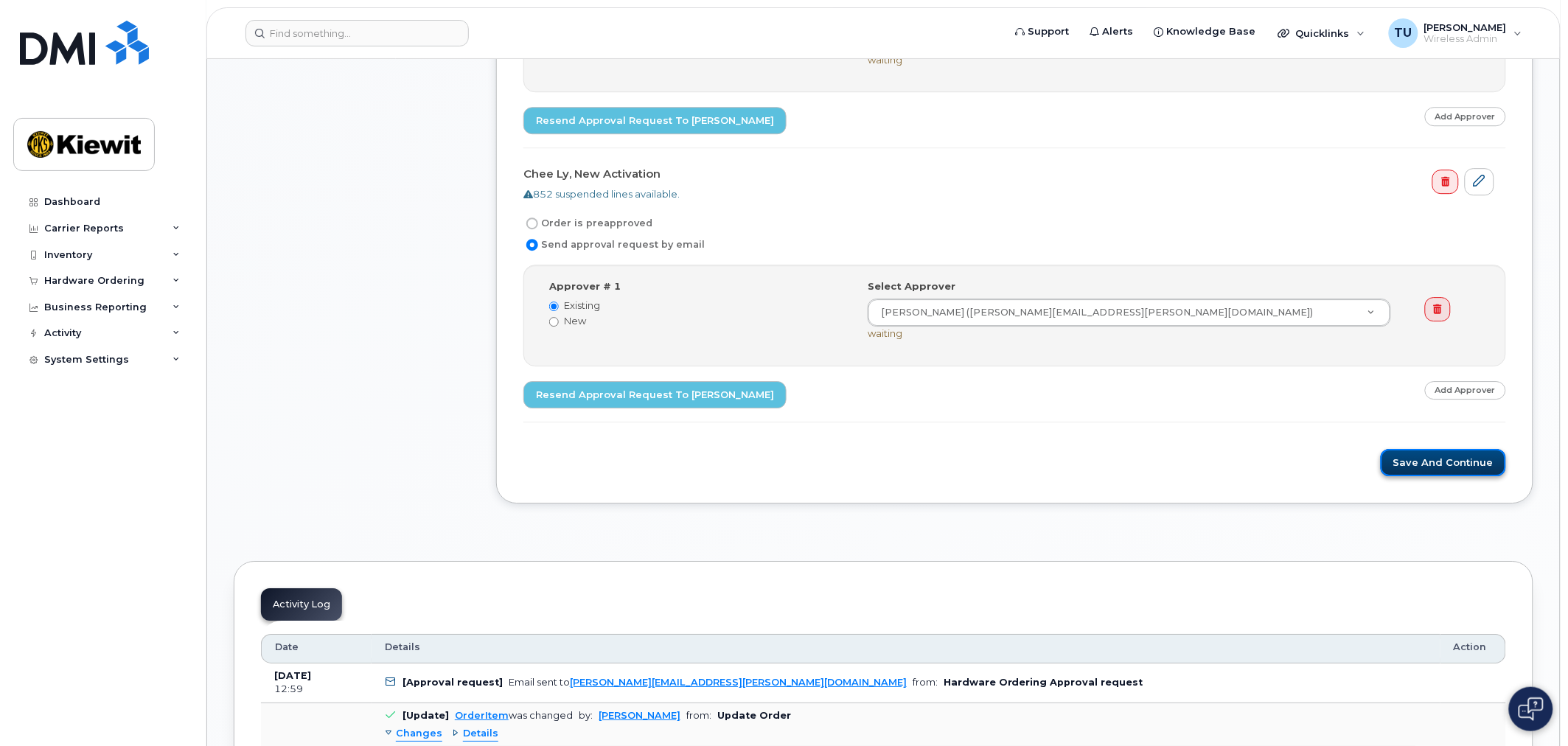
click at [1410, 475] on button "Save and Continue" at bounding box center [1443, 463] width 125 height 27
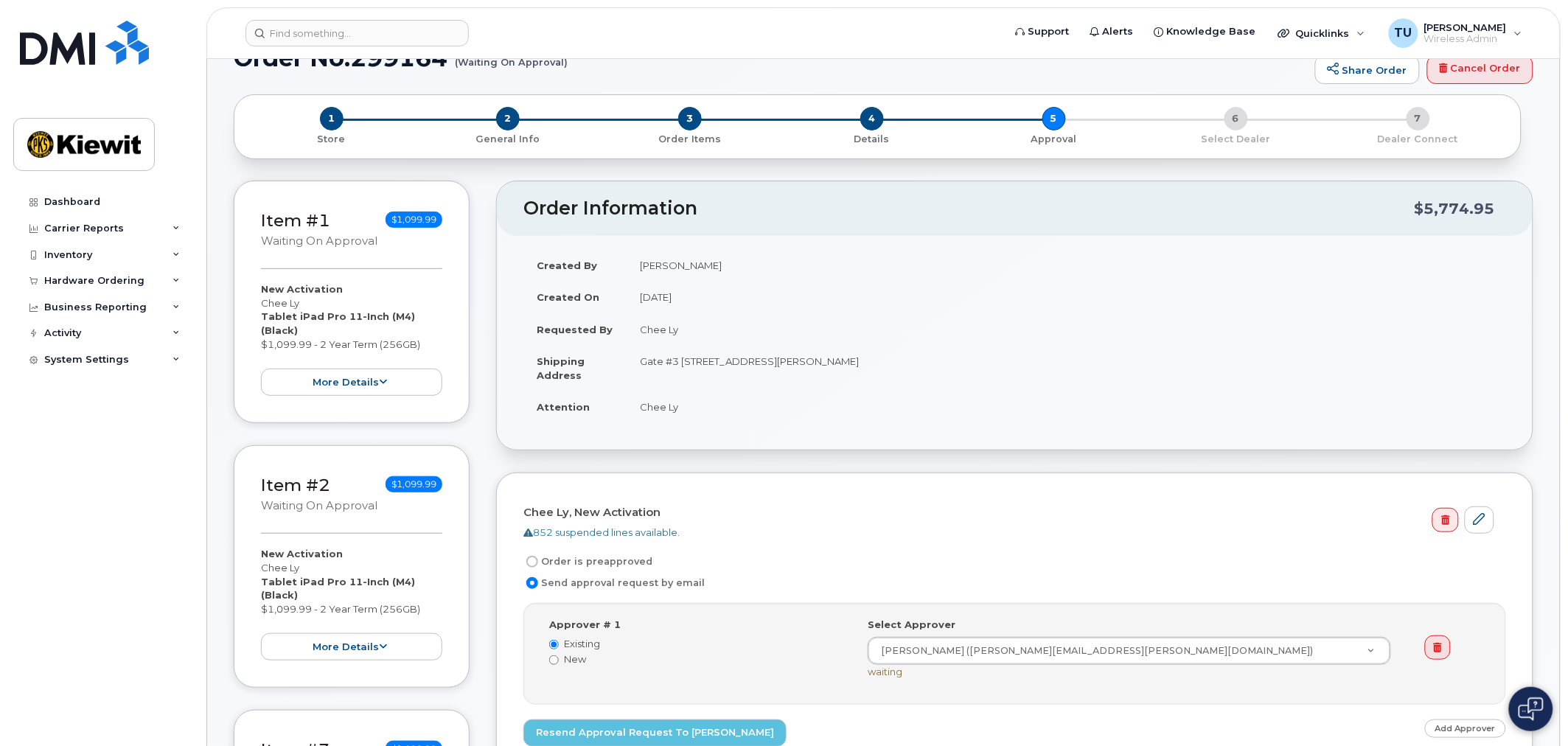
scroll to position [0, 0]
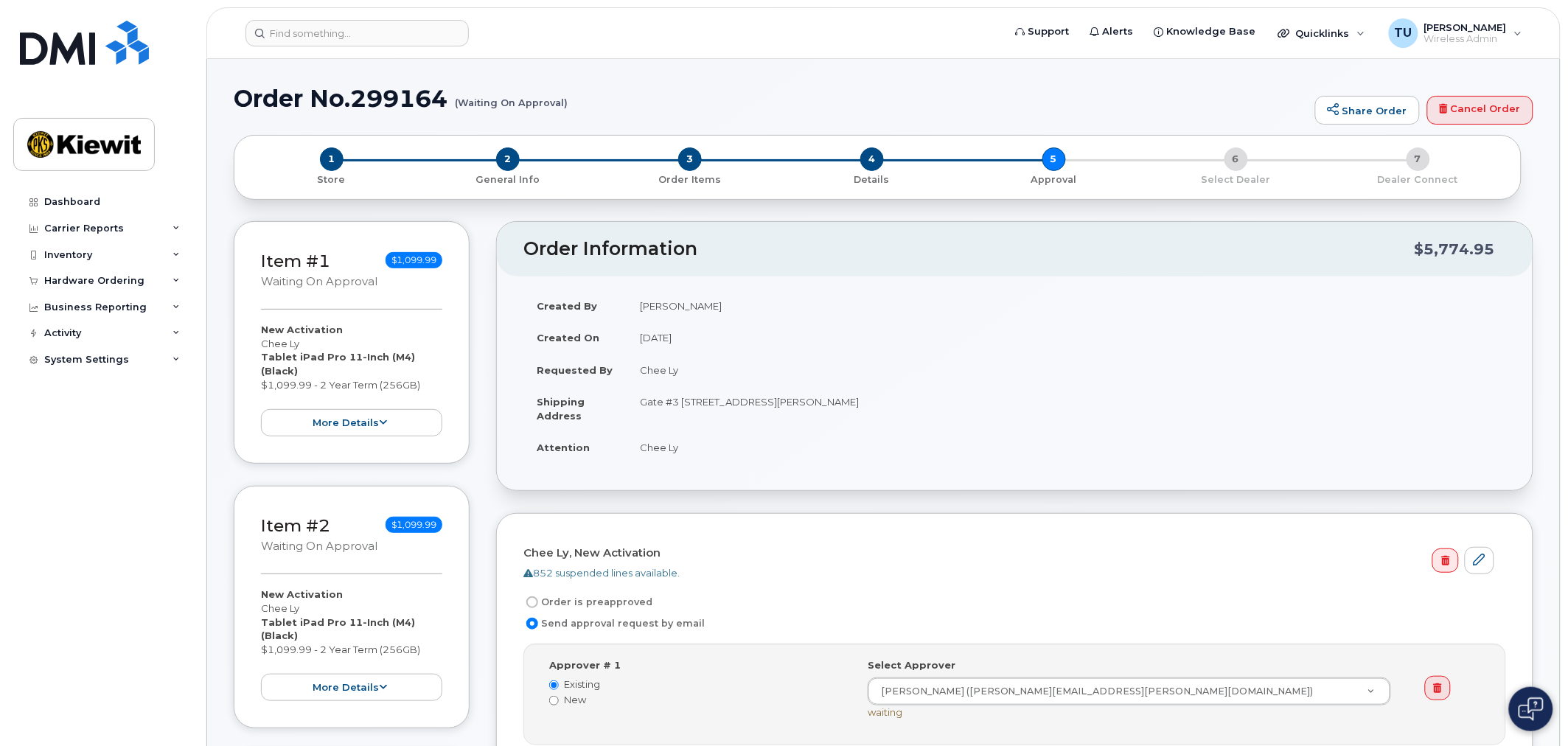
click at [421, 113] on div "Order No.299164 (Waiting On Approval) Share Order Cancel Order" at bounding box center [884, 110] width 1300 height 50
click at [413, 107] on h1 "Order No.299164 (Waiting On Approval)" at bounding box center [771, 98] width 1074 height 26
click at [417, 105] on h1 "Order No.299164 (Waiting On Approval)" at bounding box center [771, 98] width 1074 height 26
click at [414, 101] on h1 "Order No.299164 (Waiting On Approval)" at bounding box center [771, 98] width 1074 height 26
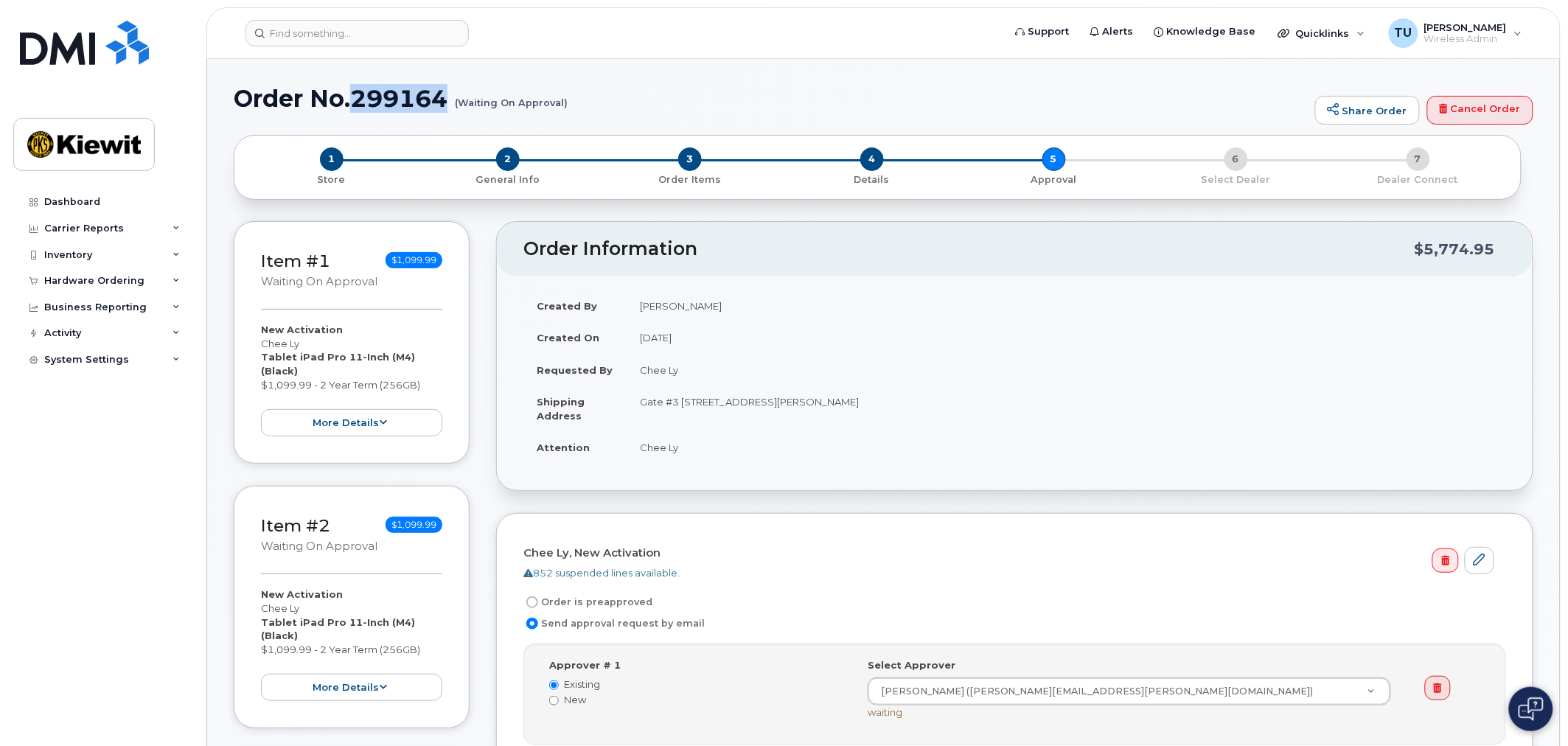
click at [418, 101] on h1 "Order No.299164 (Waiting On Approval)" at bounding box center [771, 98] width 1074 height 26
copy h1 "299164"
drag, startPoint x: 244, startPoint y: 101, endPoint x: 429, endPoint y: 106, distance: 185.1
click at [431, 107] on h1 "Order No.299164 (Waiting On Approval)" at bounding box center [771, 98] width 1074 height 26
click at [236, 107] on h1 "Order No.299164 (Waiting On Approval)" at bounding box center [771, 98] width 1074 height 26
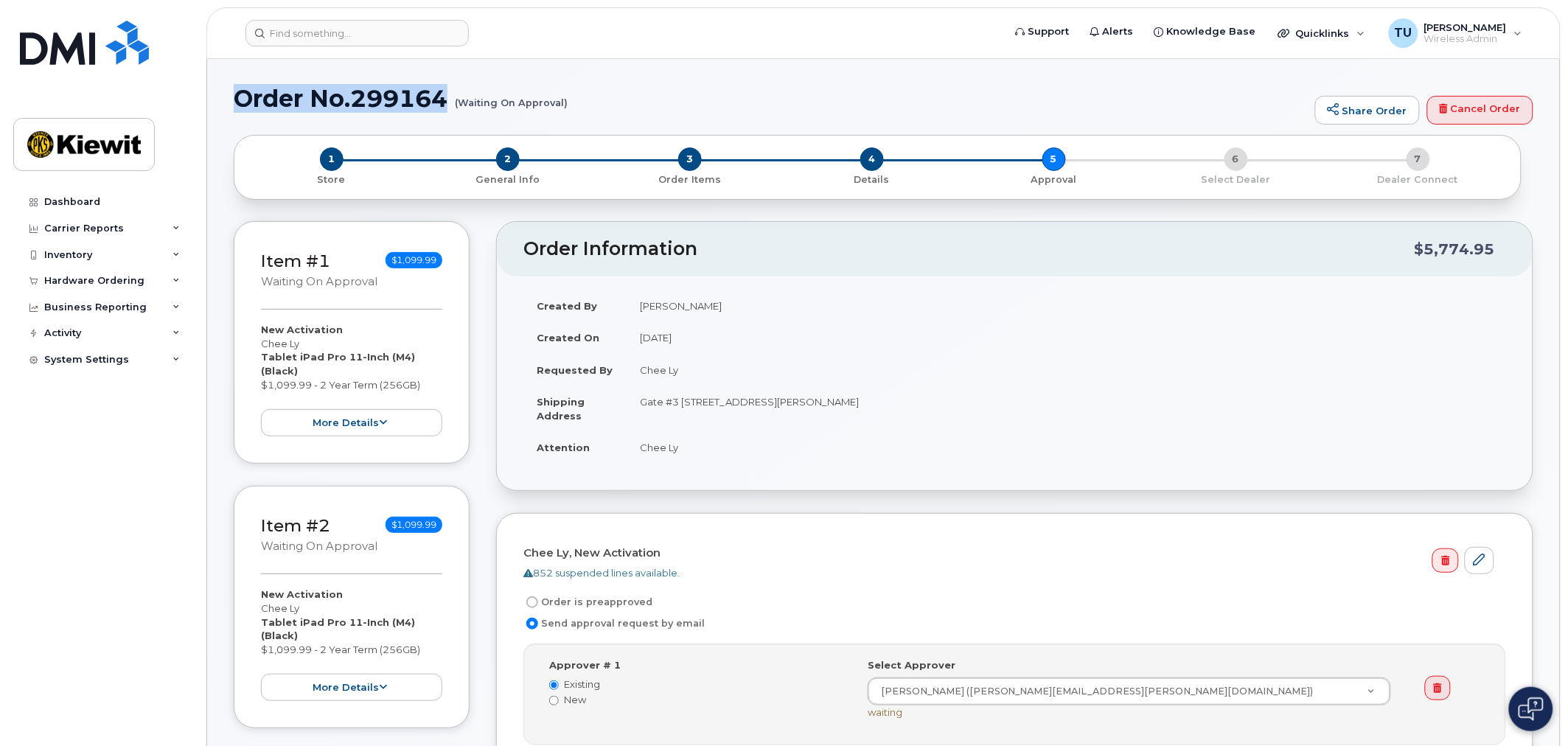
drag, startPoint x: 229, startPoint y: 104, endPoint x: 452, endPoint y: 110, distance: 223.1
copy h1 "Order No.299164"
